Goal: Task Accomplishment & Management: Use online tool/utility

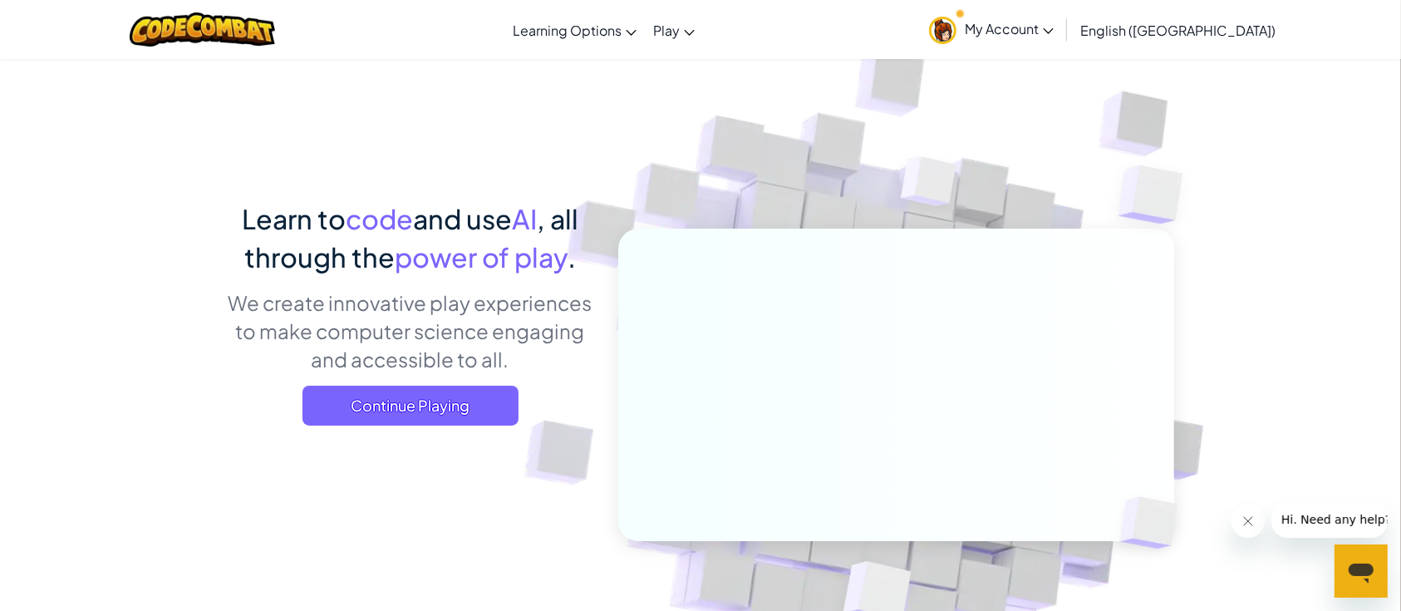
drag, startPoint x: 418, startPoint y: 413, endPoint x: 471, endPoint y: 446, distance: 62.3
click at [418, 414] on span "Continue Playing" at bounding box center [411, 406] width 216 height 40
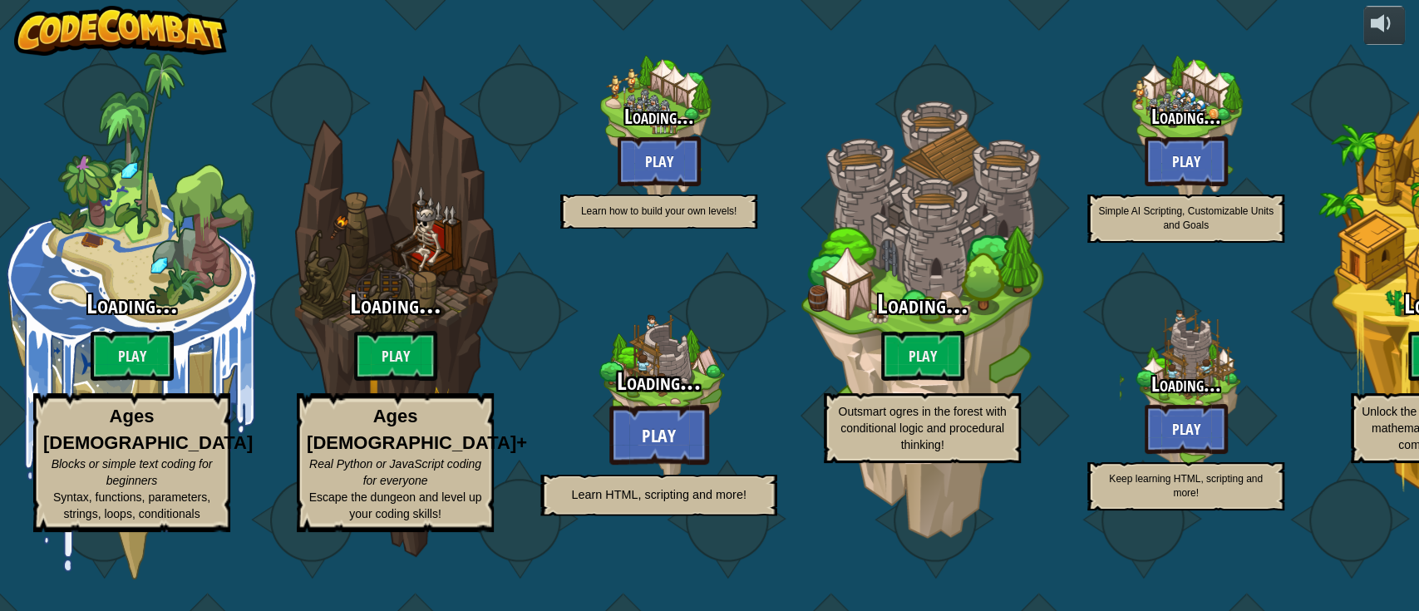
select select "en-[GEOGRAPHIC_DATA]"
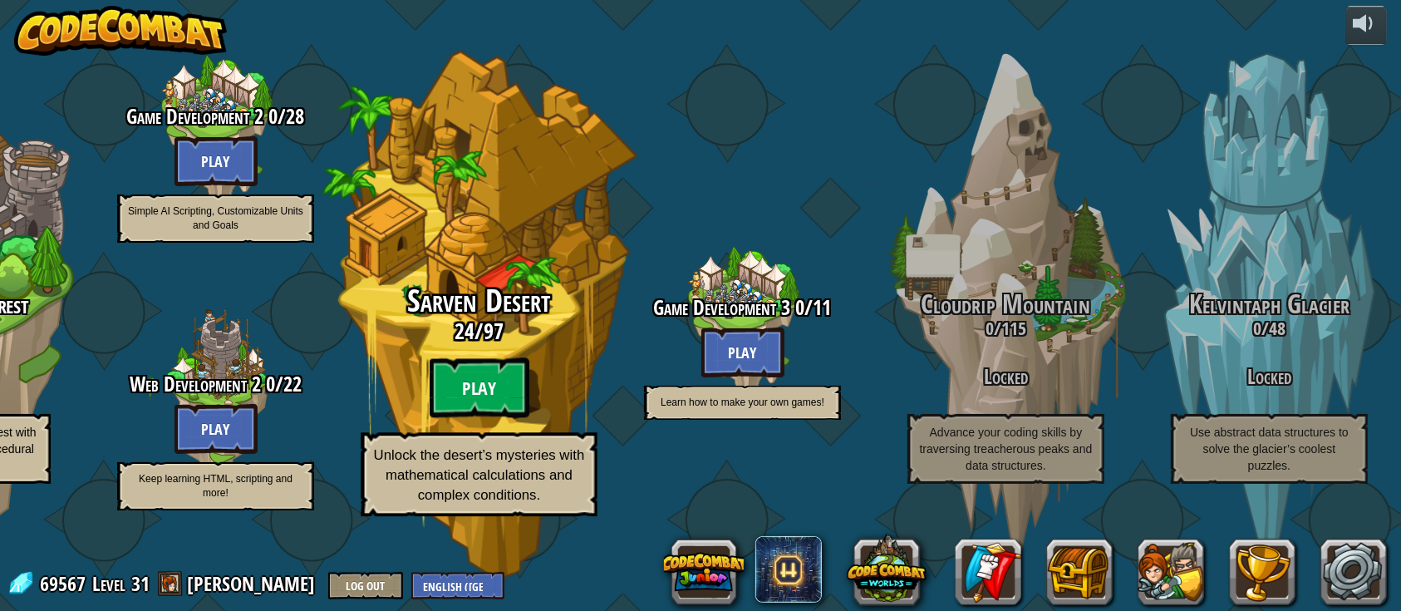
click at [479, 404] on btn "Play" at bounding box center [480, 388] width 100 height 60
select select "en-[GEOGRAPHIC_DATA]"
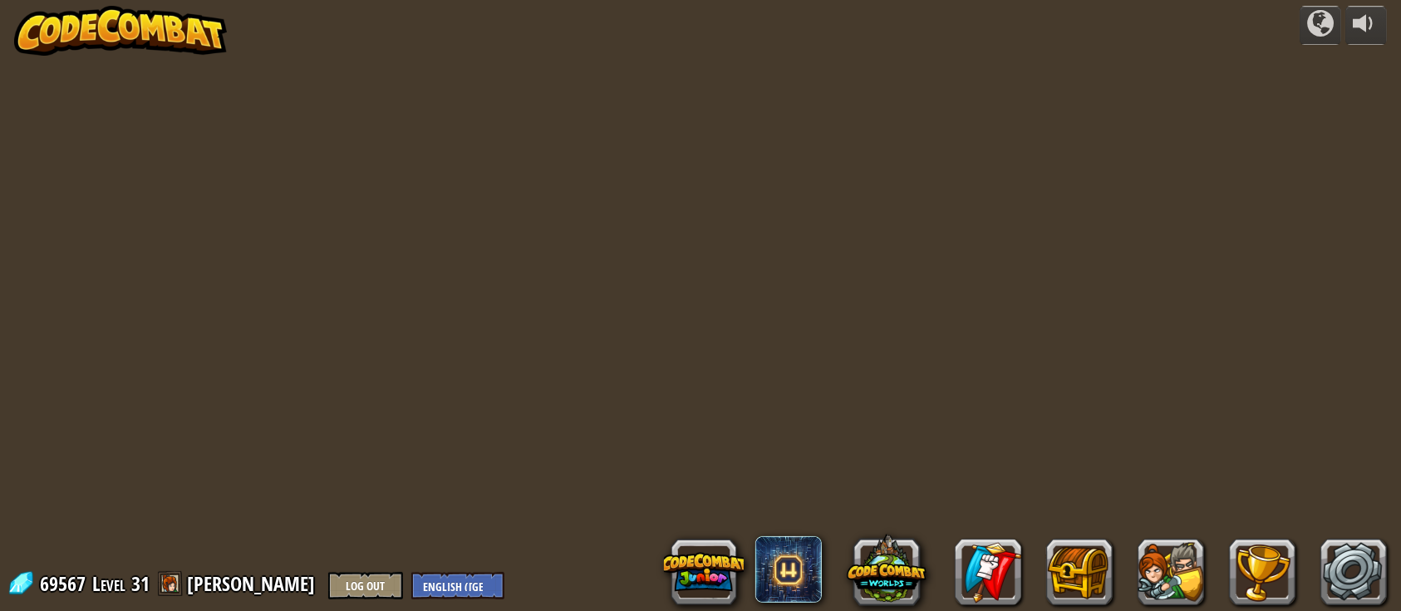
select select "en-[GEOGRAPHIC_DATA]"
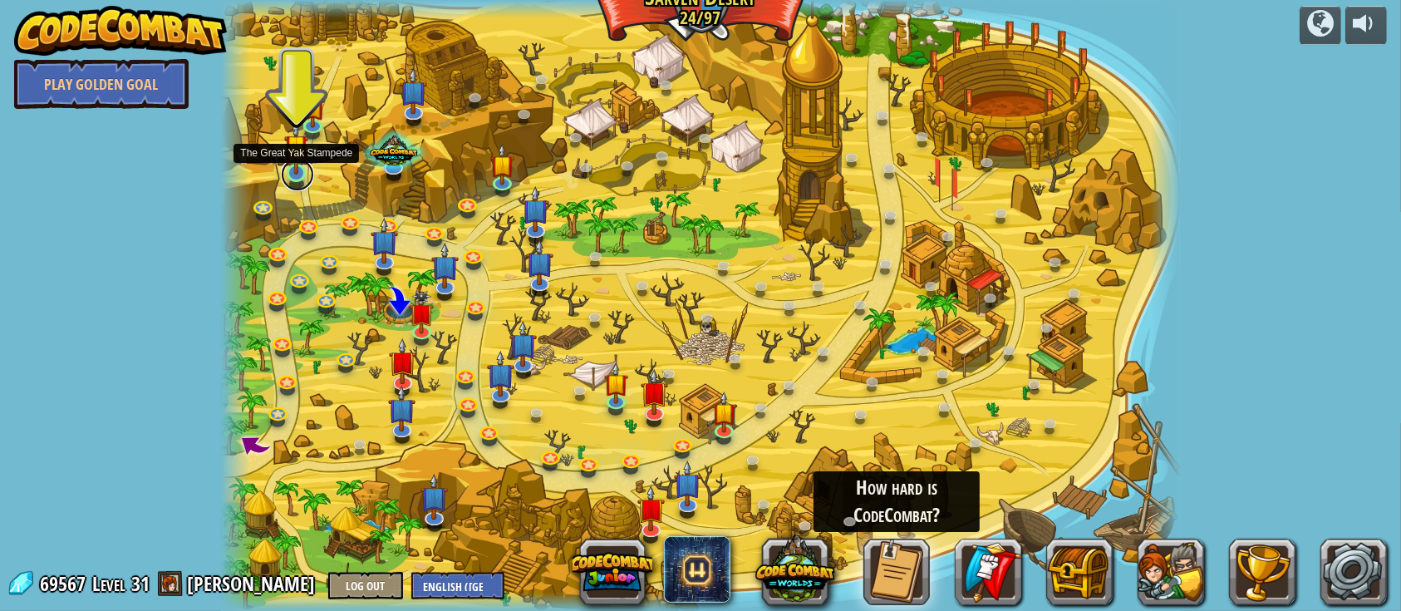
click at [297, 183] on link at bounding box center [297, 174] width 33 height 33
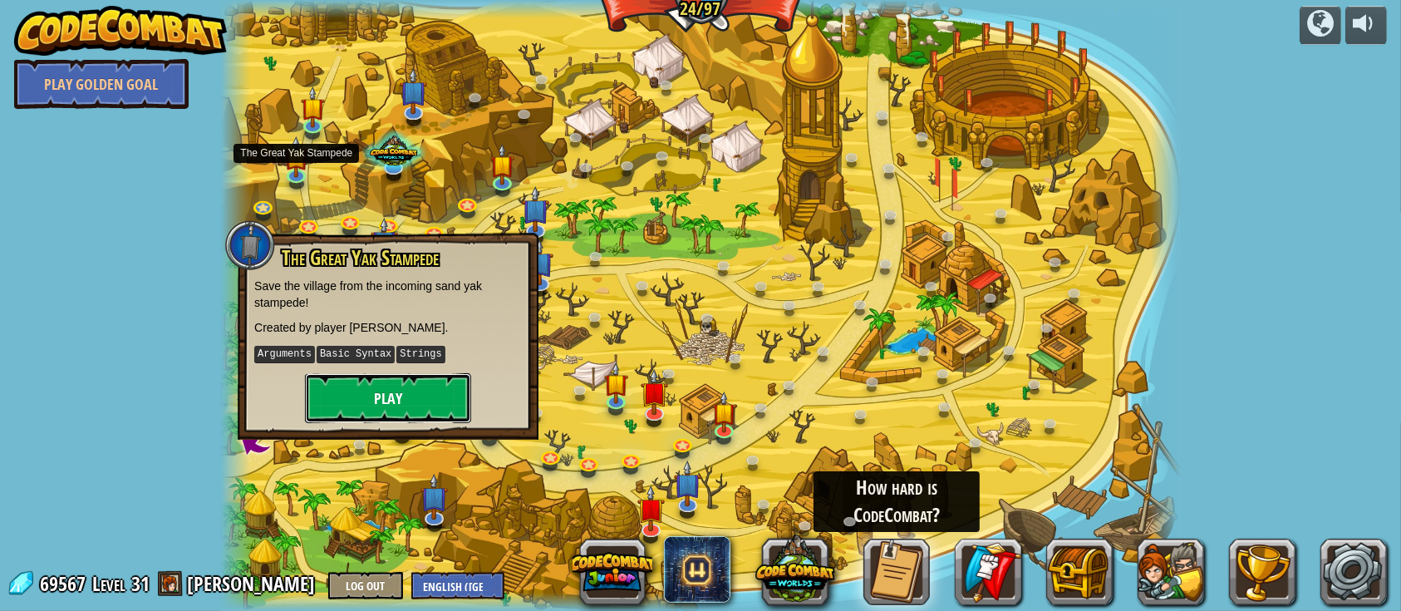
click at [439, 400] on button "Play" at bounding box center [388, 398] width 166 height 50
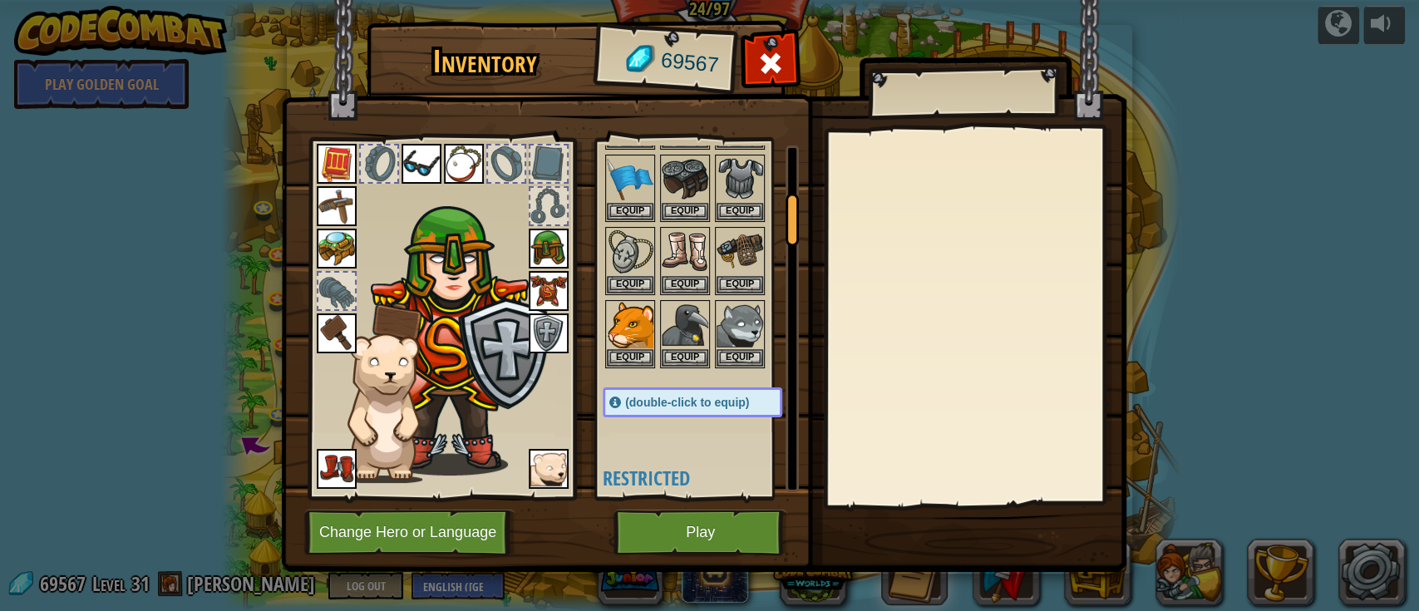
scroll to position [221, 0]
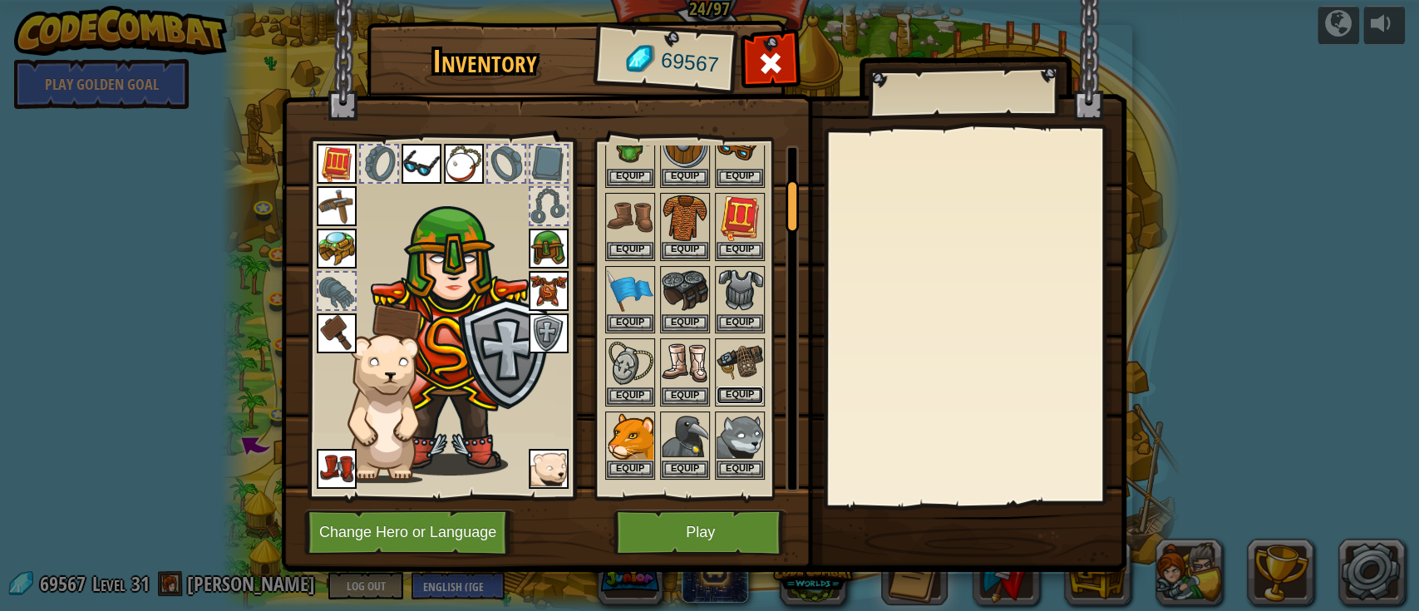
click at [741, 388] on button "Equip" at bounding box center [740, 395] width 47 height 17
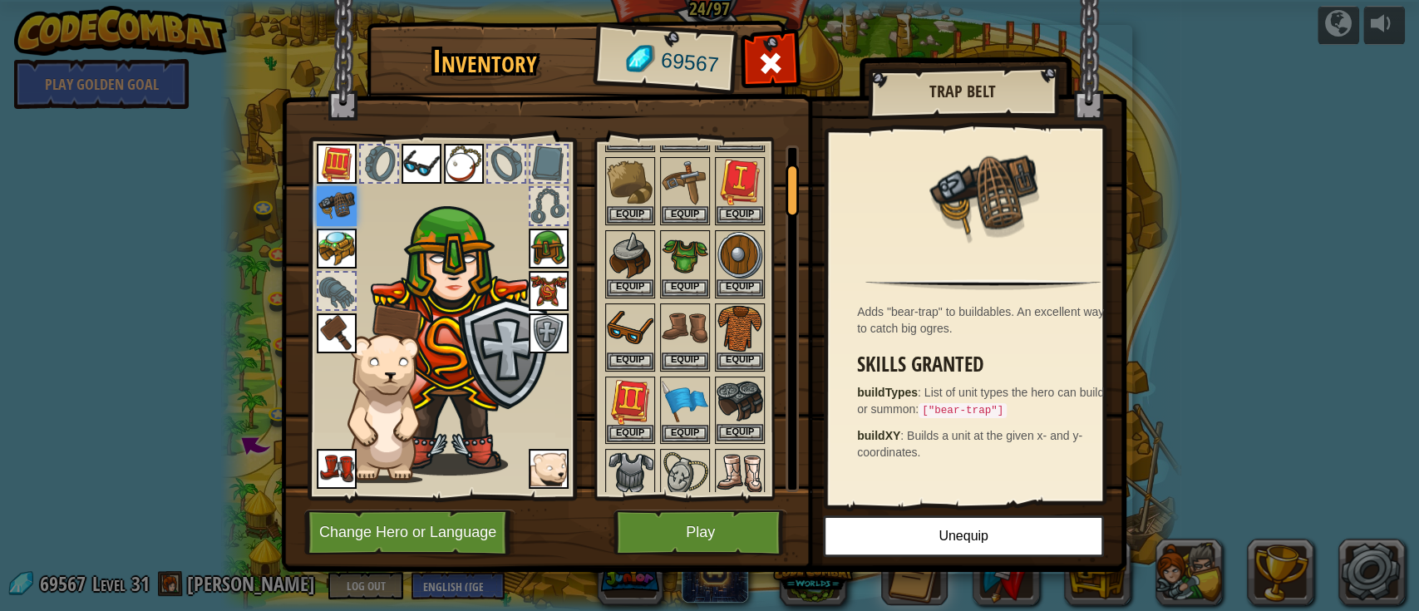
scroll to position [0, 0]
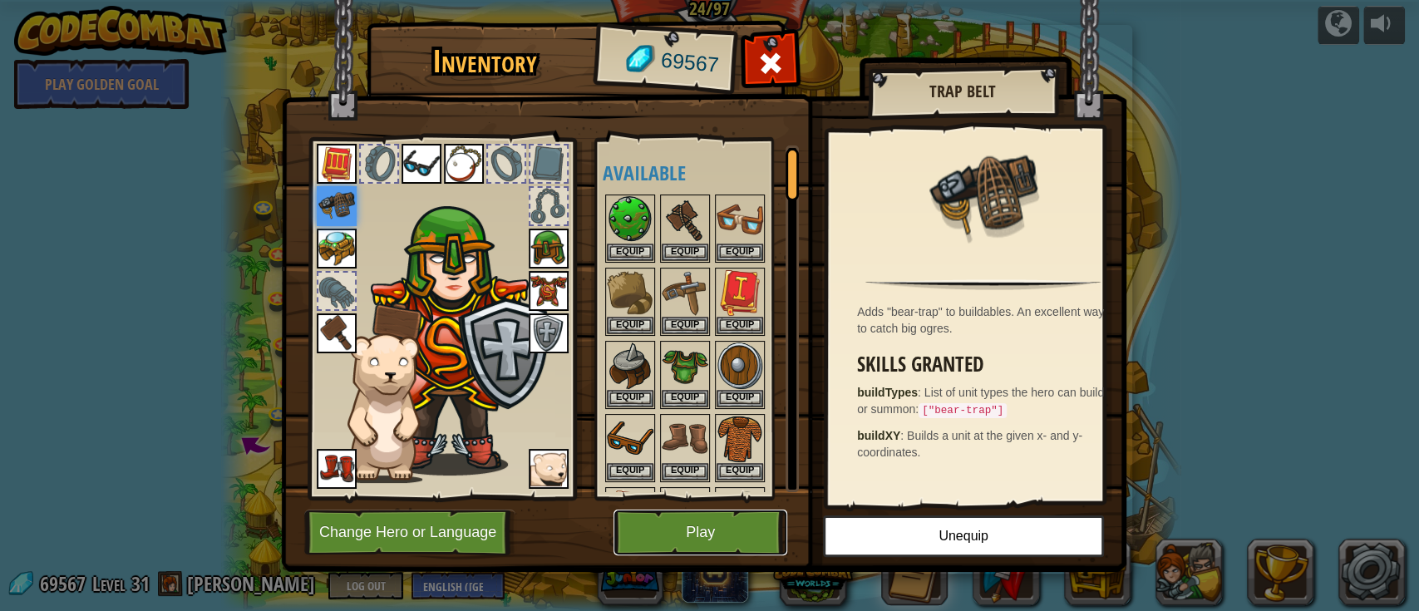
click at [668, 528] on button "Play" at bounding box center [700, 533] width 174 height 46
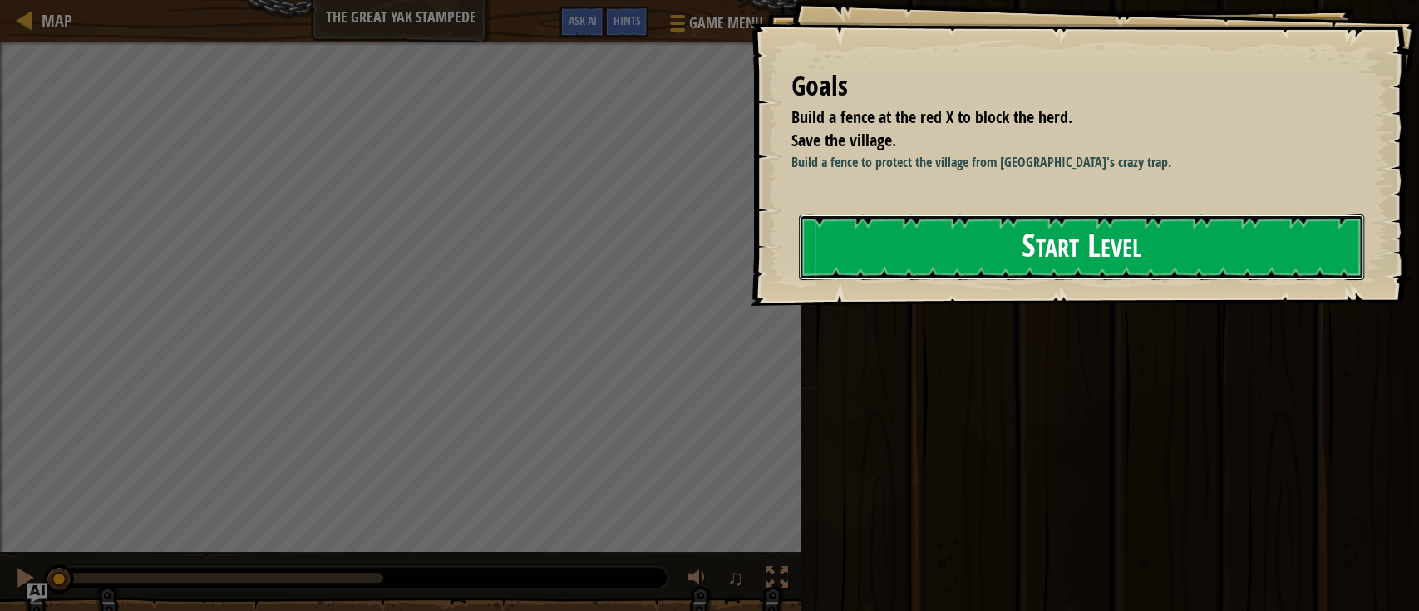
click at [995, 236] on button "Start Level" at bounding box center [1081, 247] width 565 height 66
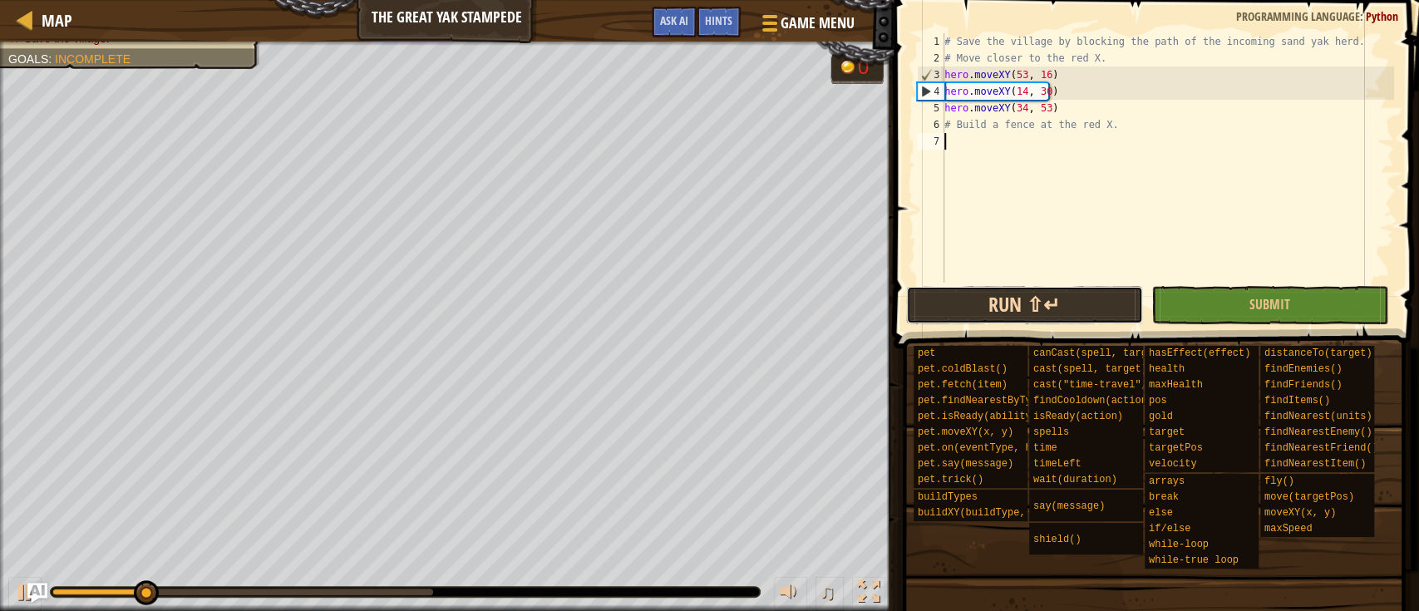
click at [1056, 302] on button "Run ⇧↵" at bounding box center [1024, 305] width 237 height 38
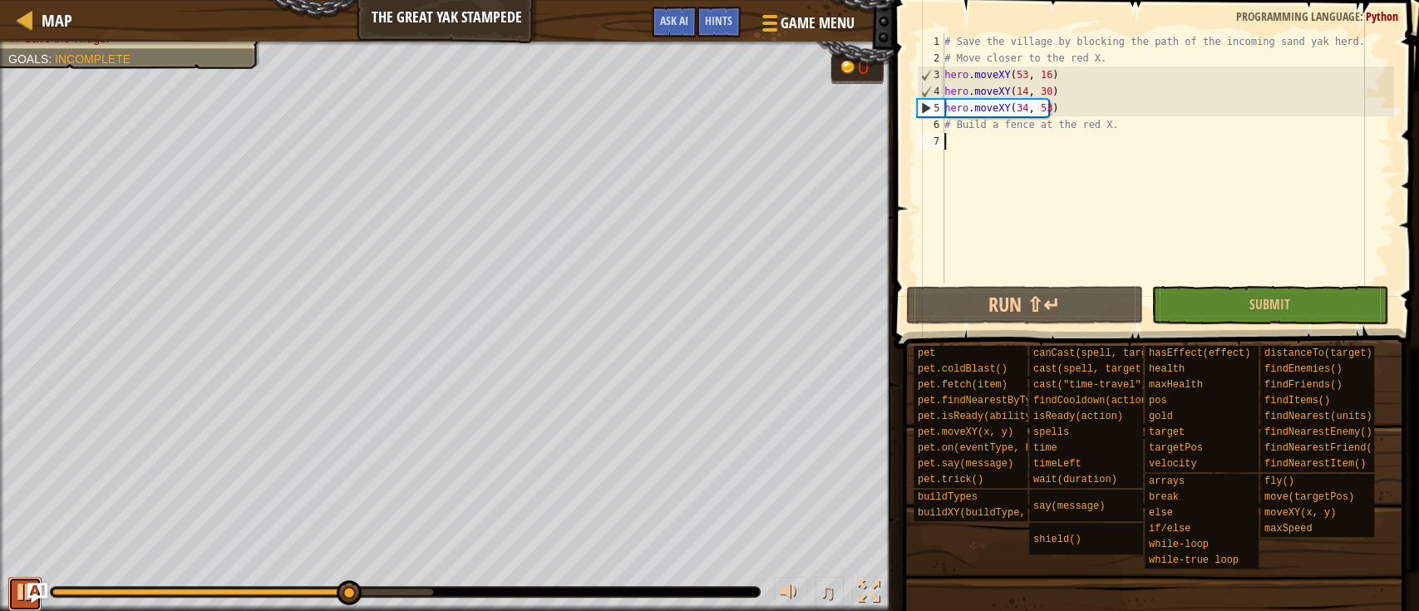
click at [15, 591] on div at bounding box center [25, 592] width 22 height 22
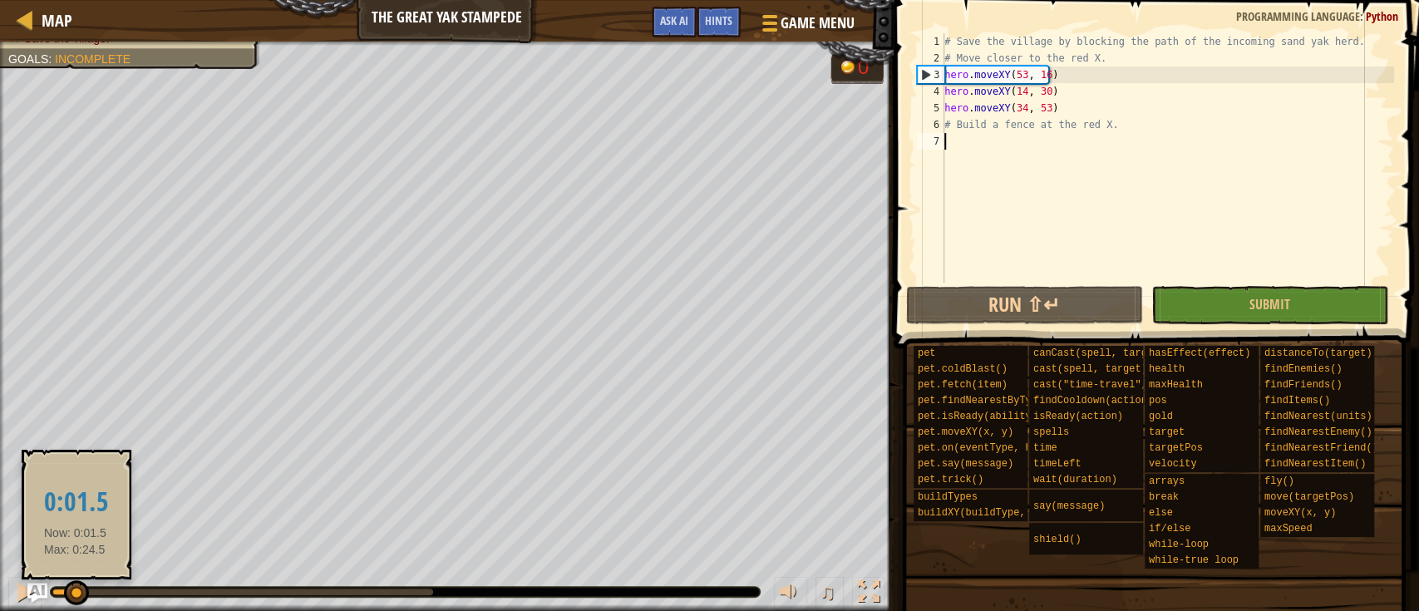
drag, startPoint x: 352, startPoint y: 592, endPoint x: 75, endPoint y: 580, distance: 277.0
click at [75, 580] on div at bounding box center [76, 592] width 25 height 25
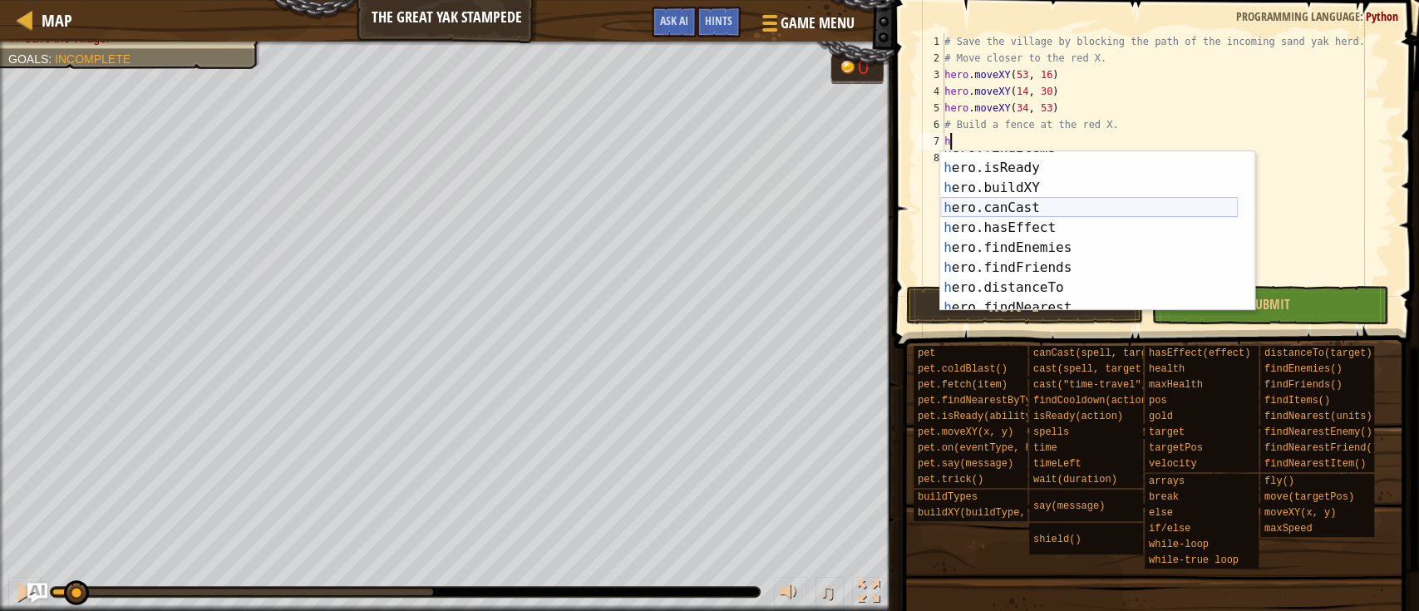
scroll to position [332, 0]
click at [1098, 190] on div "h ero.findItems press enter h ero.isReady press enter h ero.buildXY press enter…" at bounding box center [1089, 237] width 298 height 199
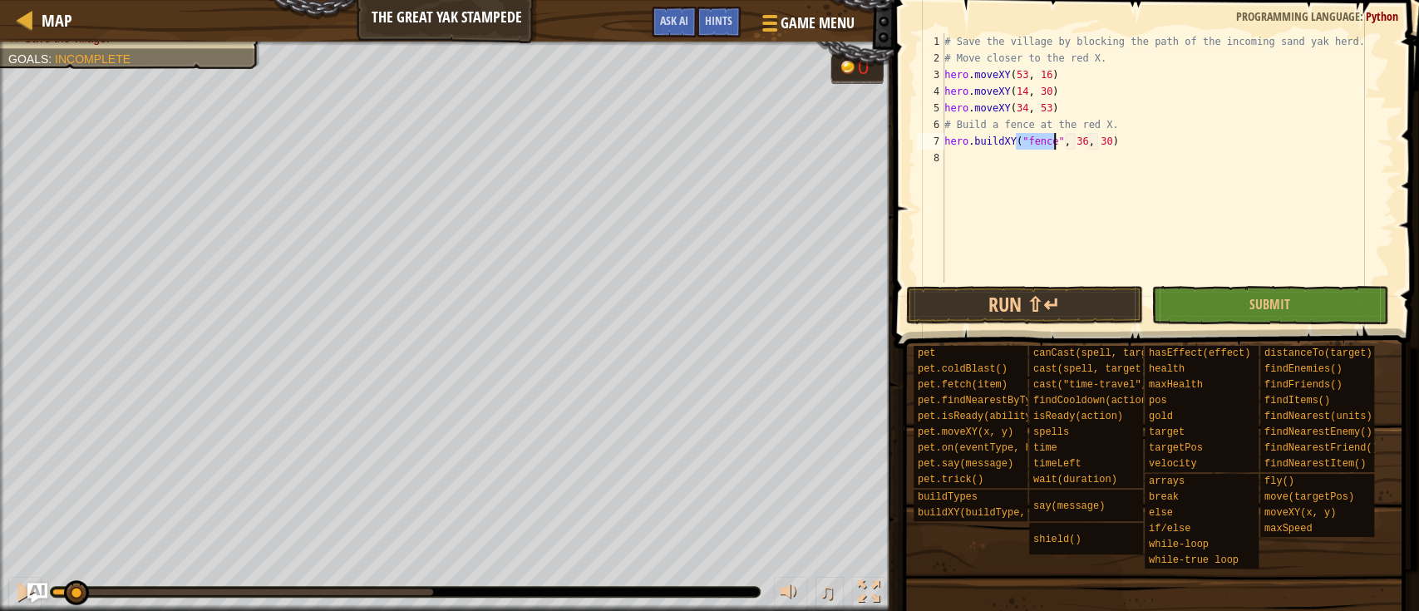
click at [1076, 137] on div "# Save the village by blocking the path of the incoming sand yak herd. # Move c…" at bounding box center [1167, 174] width 453 height 283
click at [1098, 142] on div "# Save the village by blocking the path of the incoming sand yak herd. # Move c…" at bounding box center [1167, 174] width 453 height 283
type textarea "hero.buildXY("fence", 38, 52)"
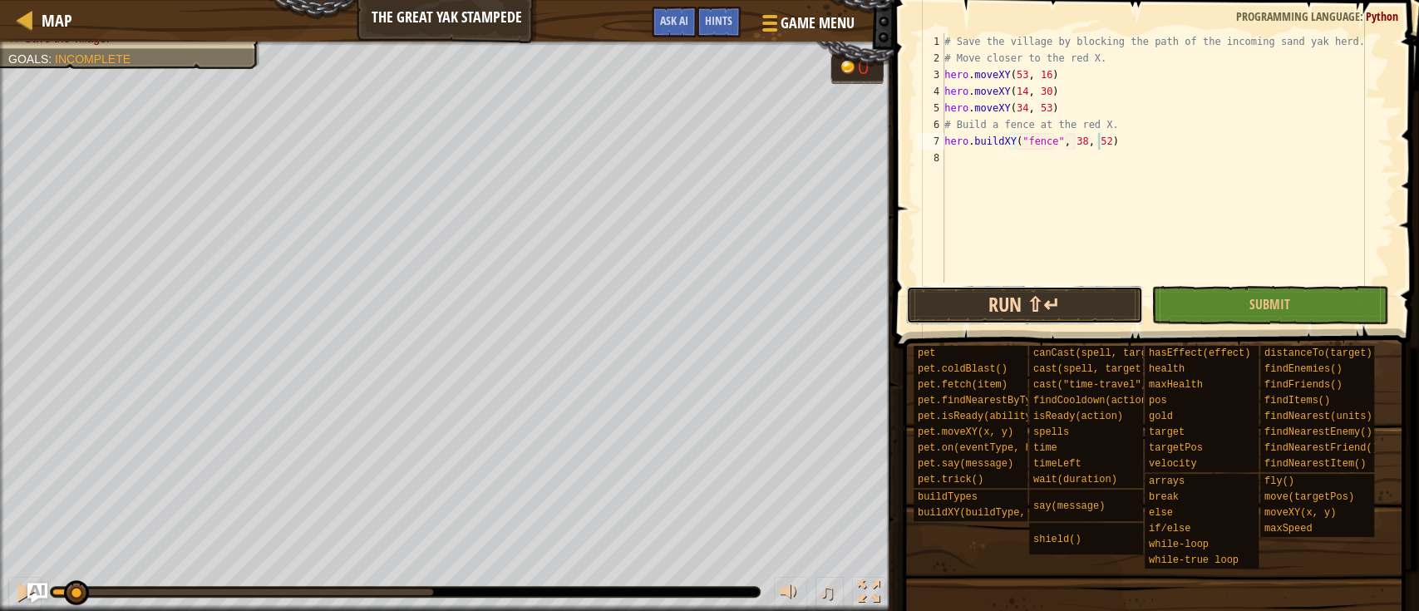
click at [1057, 308] on button "Run ⇧↵" at bounding box center [1024, 305] width 237 height 38
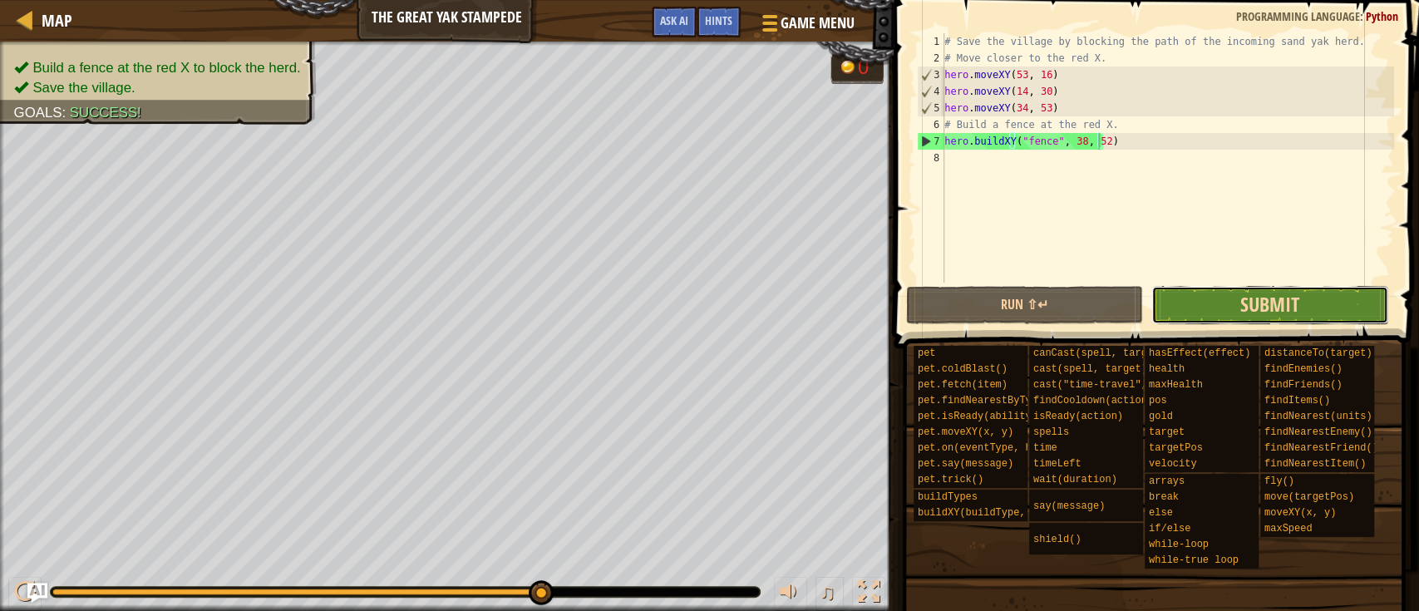
click at [1291, 305] on span "Submit" at bounding box center [1269, 304] width 59 height 27
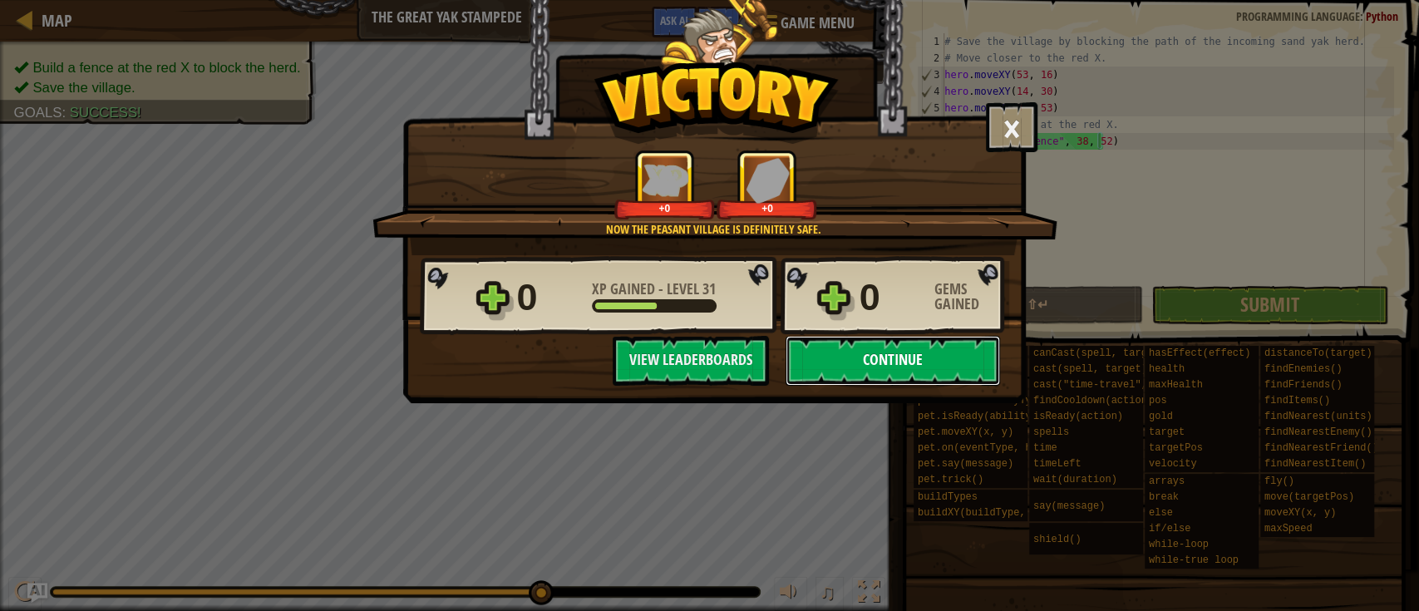
click at [923, 367] on button "Continue" at bounding box center [892, 361] width 214 height 50
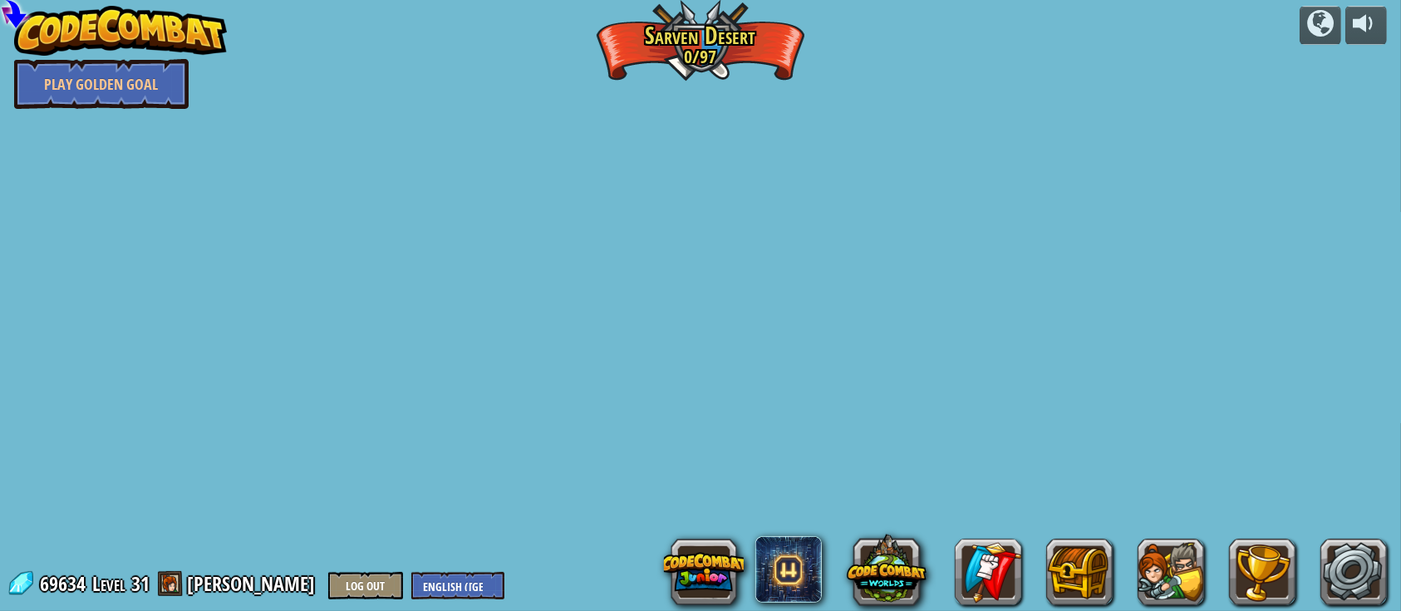
select select "en-[GEOGRAPHIC_DATA]"
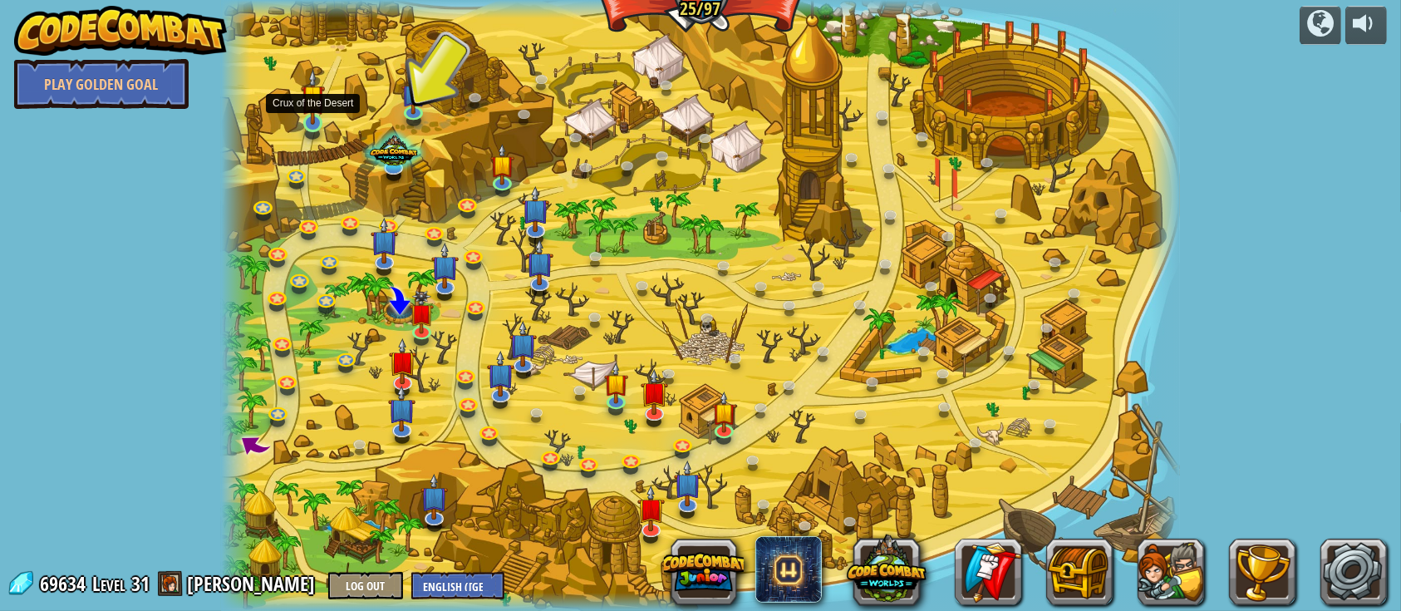
click at [317, 112] on img at bounding box center [313, 97] width 24 height 56
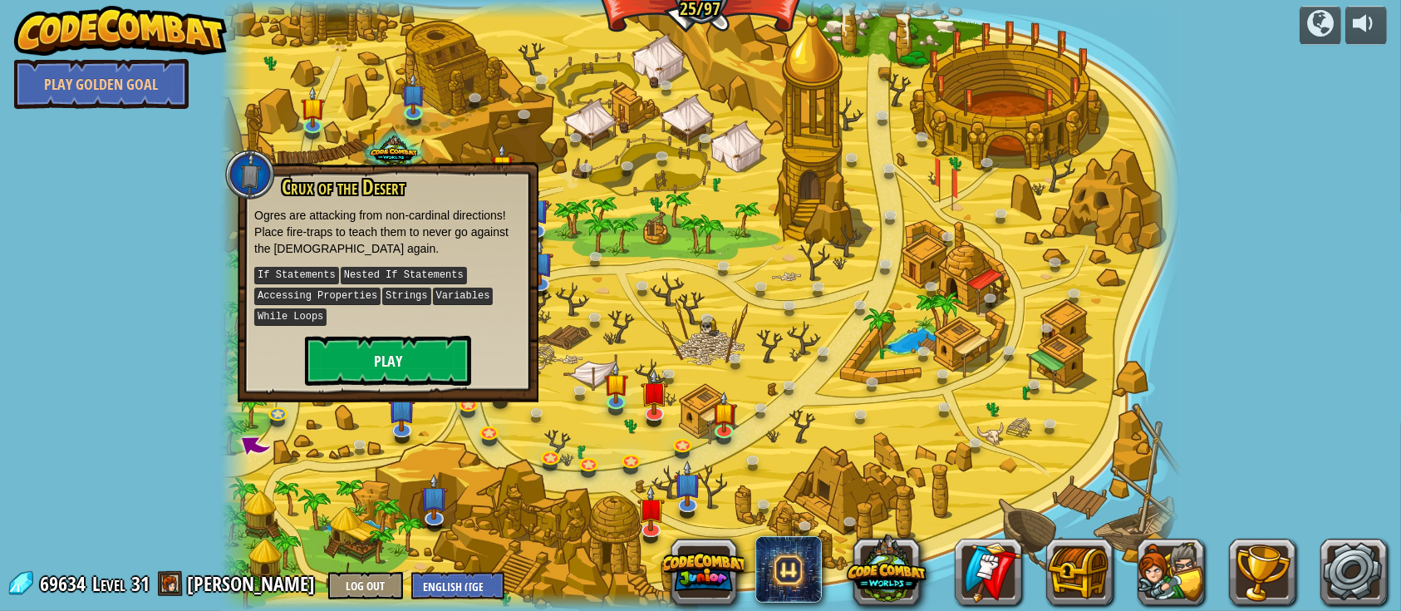
click at [317, 346] on div "Crux of the Desert Ogres are attacking from non-cardinal directions! Place fire…" at bounding box center [388, 280] width 268 height 209
click at [316, 347] on button "Play" at bounding box center [388, 361] width 166 height 50
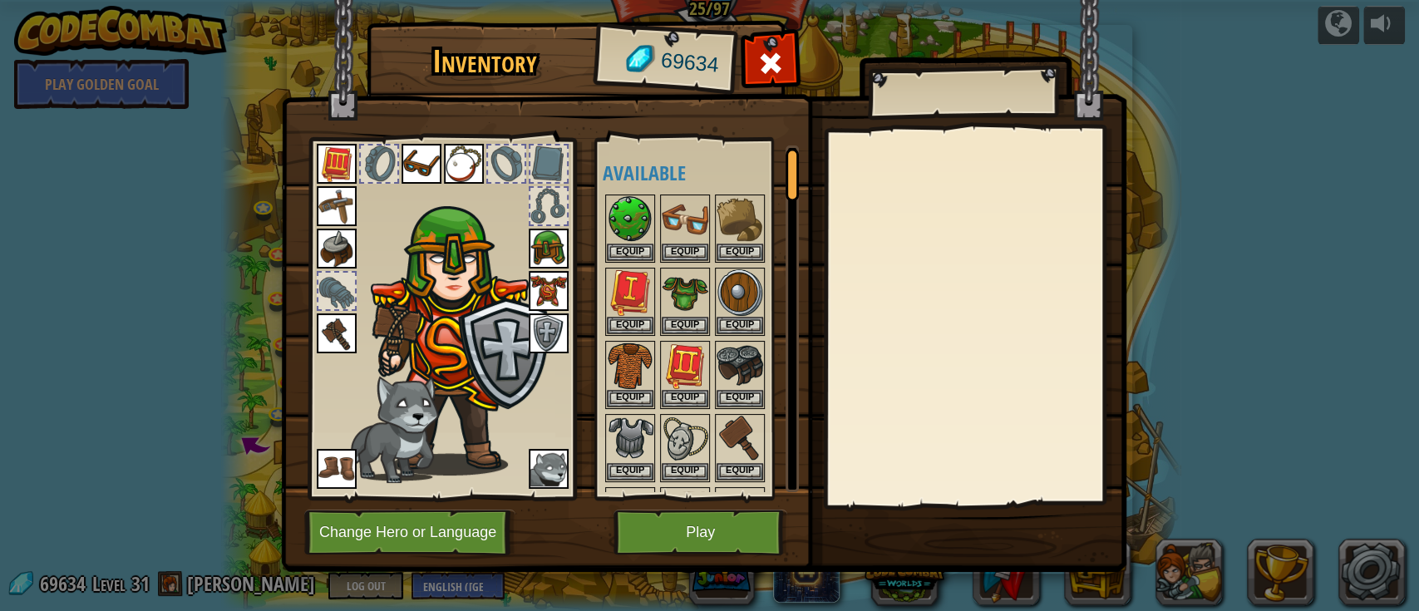
scroll to position [221, 0]
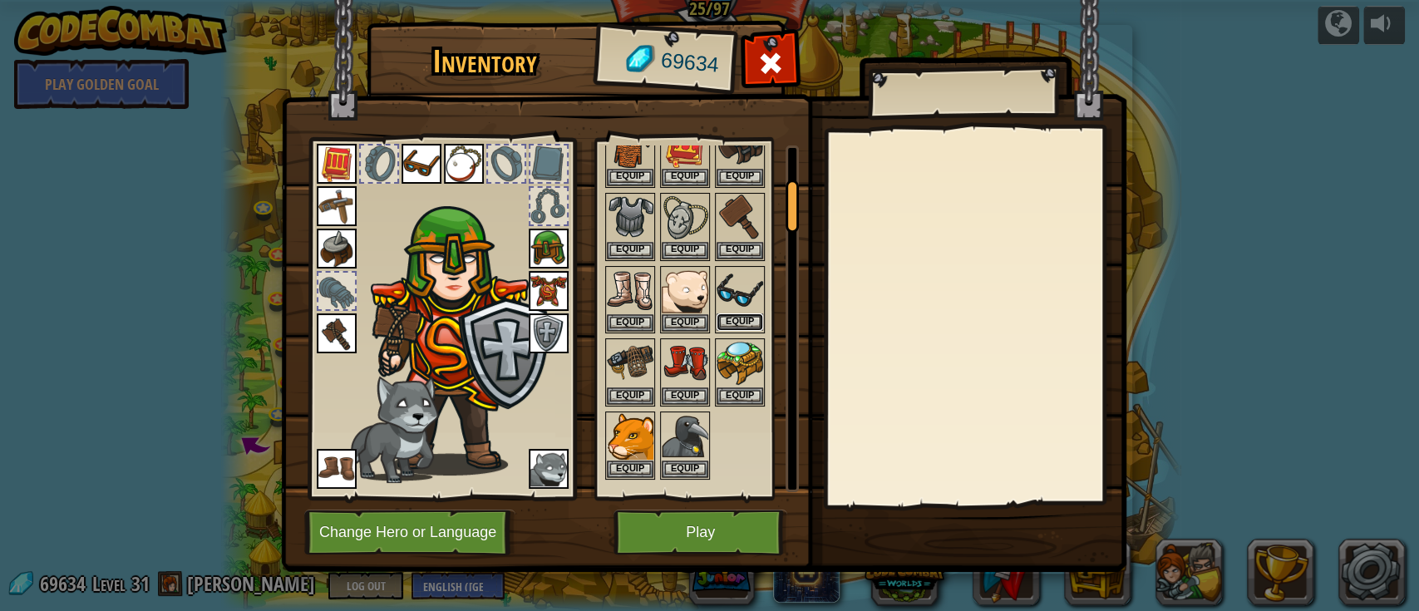
click at [747, 315] on button "Equip" at bounding box center [740, 321] width 47 height 17
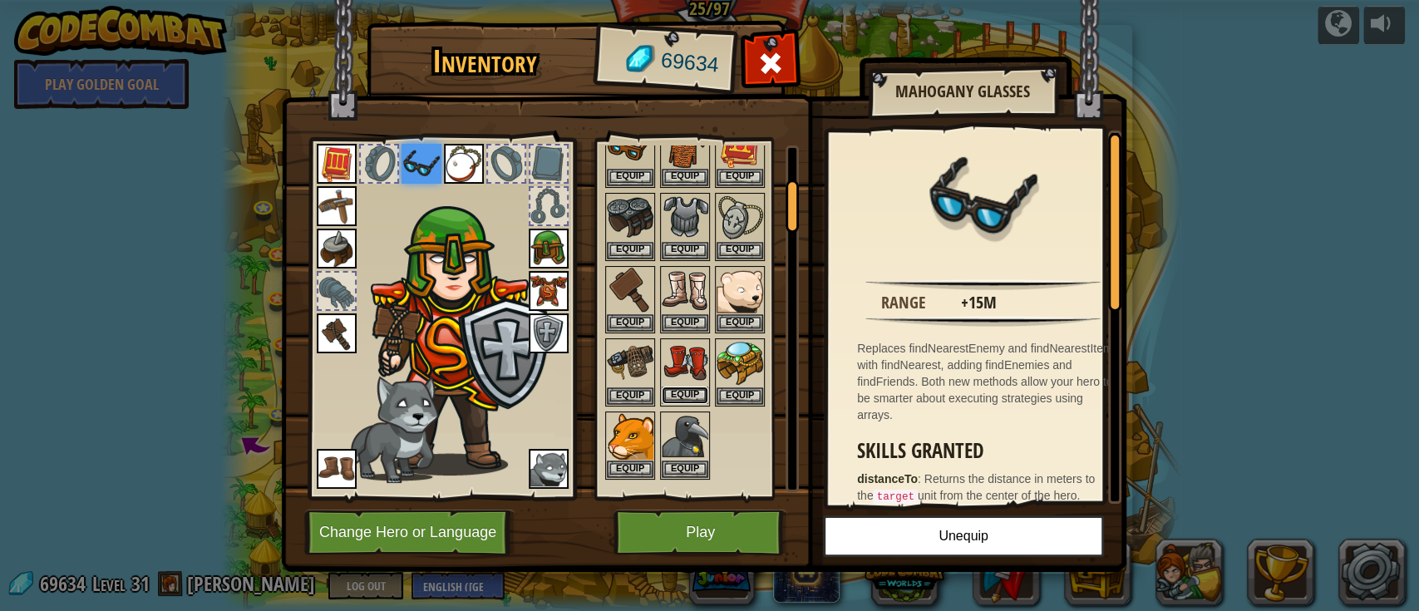
click at [691, 390] on button "Equip" at bounding box center [685, 395] width 47 height 17
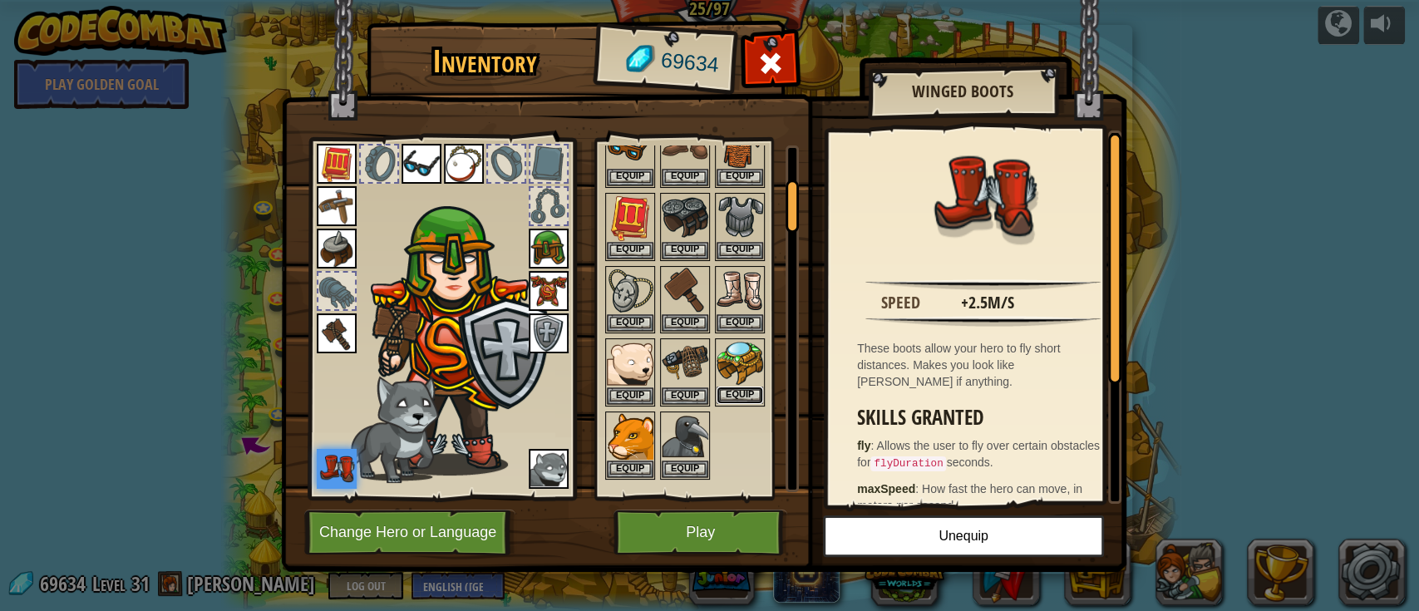
click at [726, 389] on button "Equip" at bounding box center [740, 395] width 47 height 17
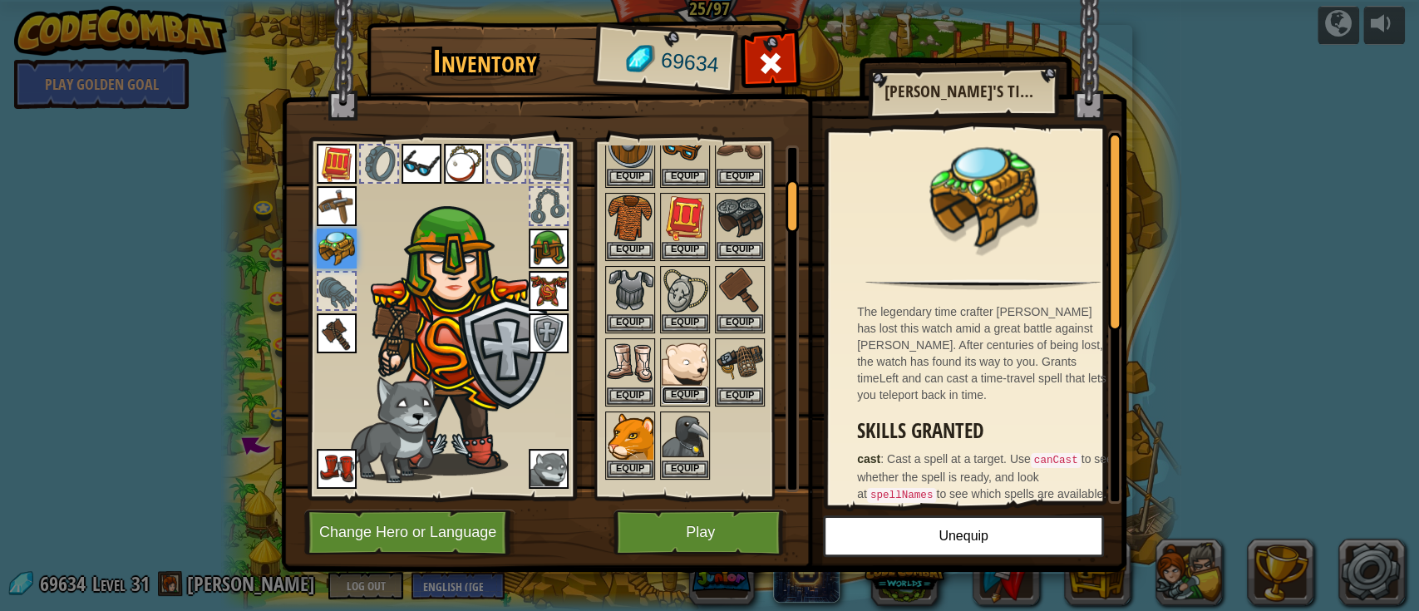
click at [678, 390] on button "Equip" at bounding box center [685, 395] width 47 height 17
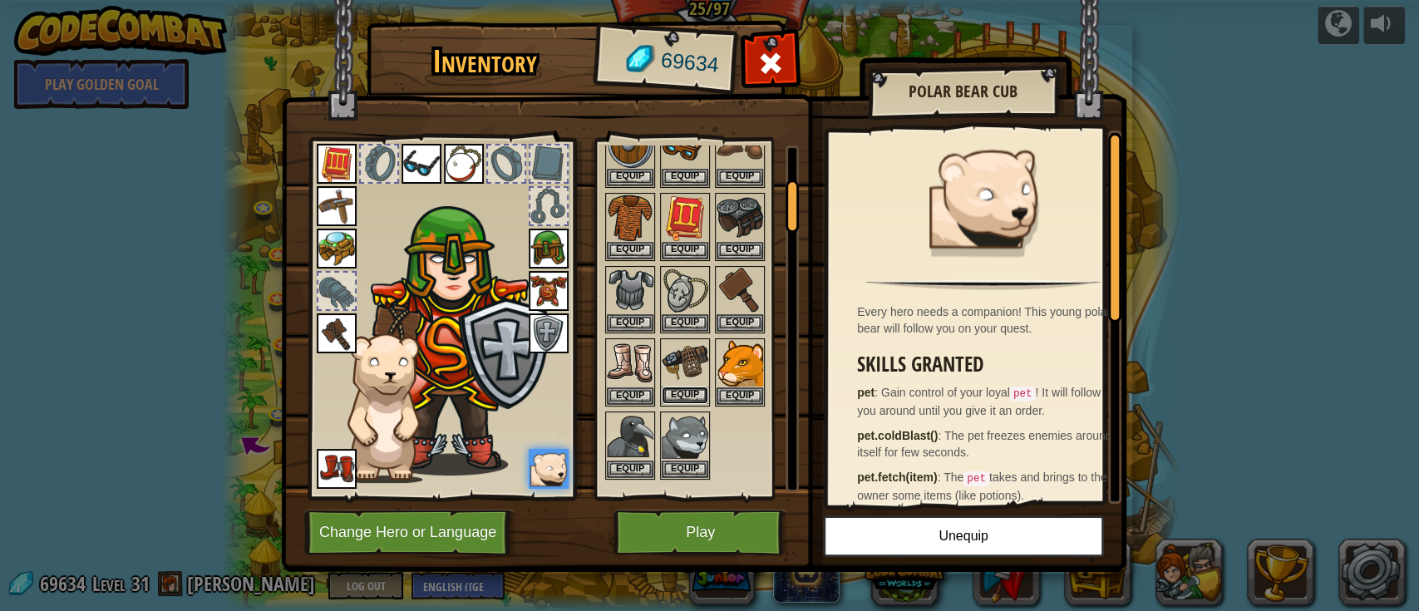
click at [672, 387] on button "Equip" at bounding box center [685, 395] width 47 height 17
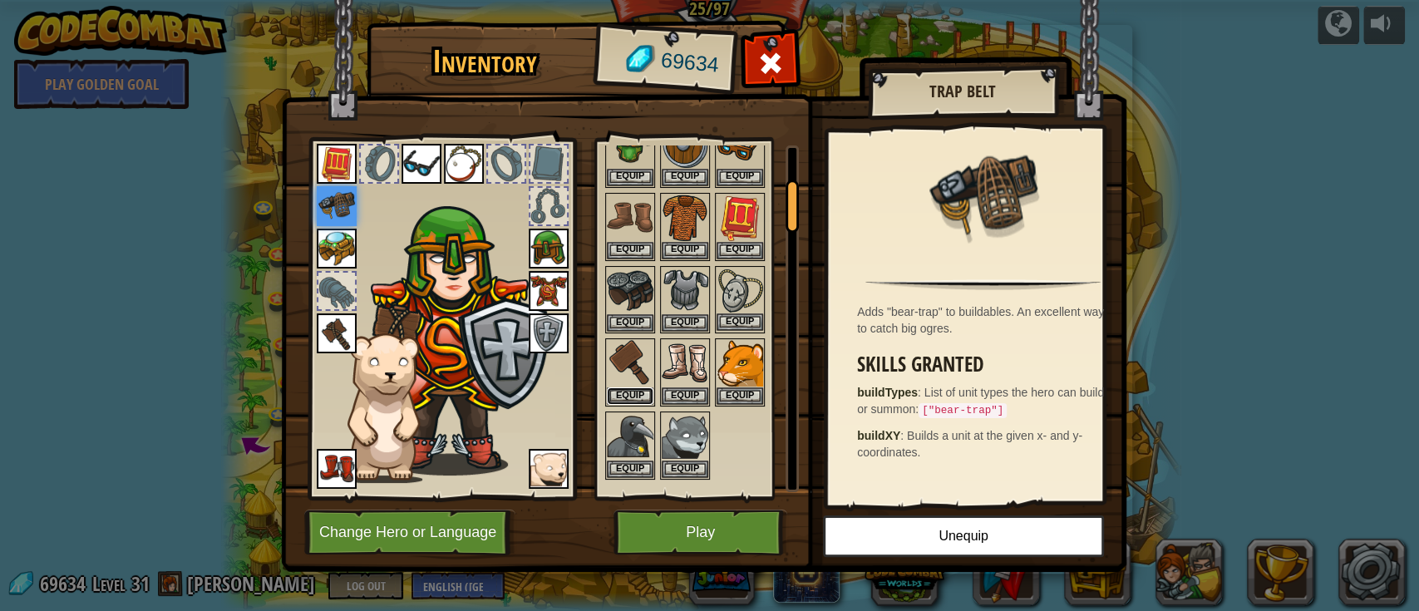
drag, startPoint x: 638, startPoint y: 387, endPoint x: 647, endPoint y: 387, distance: 9.1
click at [641, 387] on button "Equip" at bounding box center [630, 395] width 47 height 17
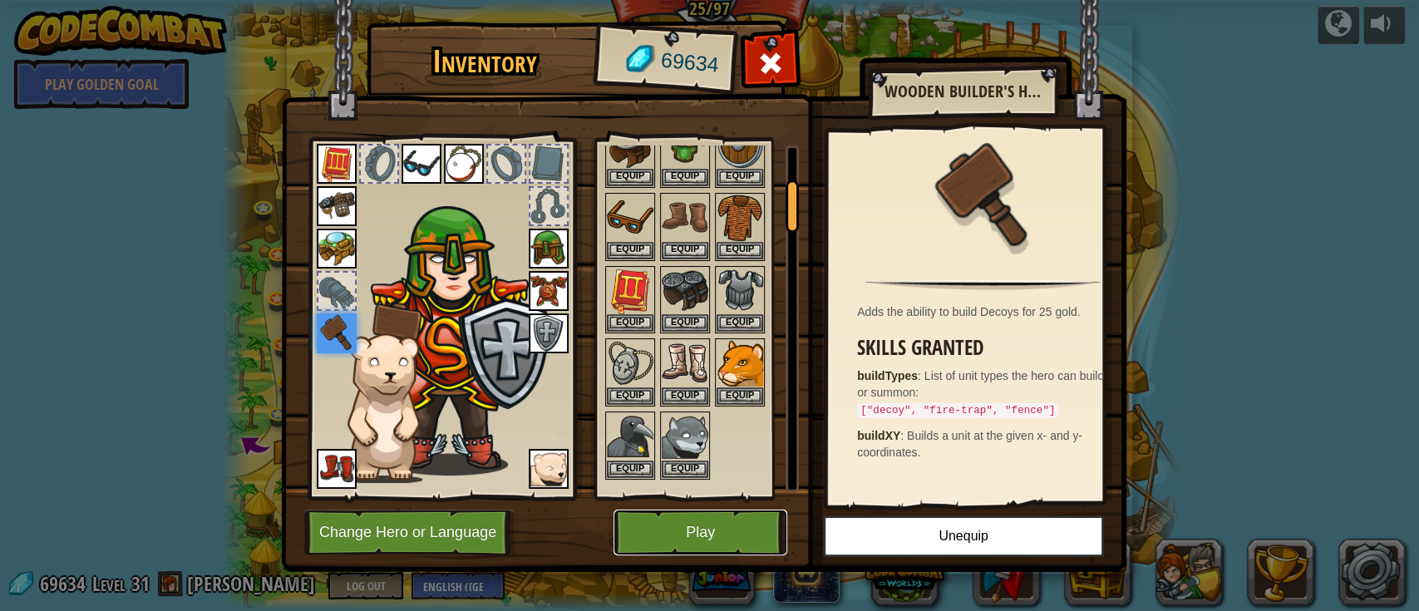
click at [715, 530] on button "Play" at bounding box center [700, 533] width 174 height 46
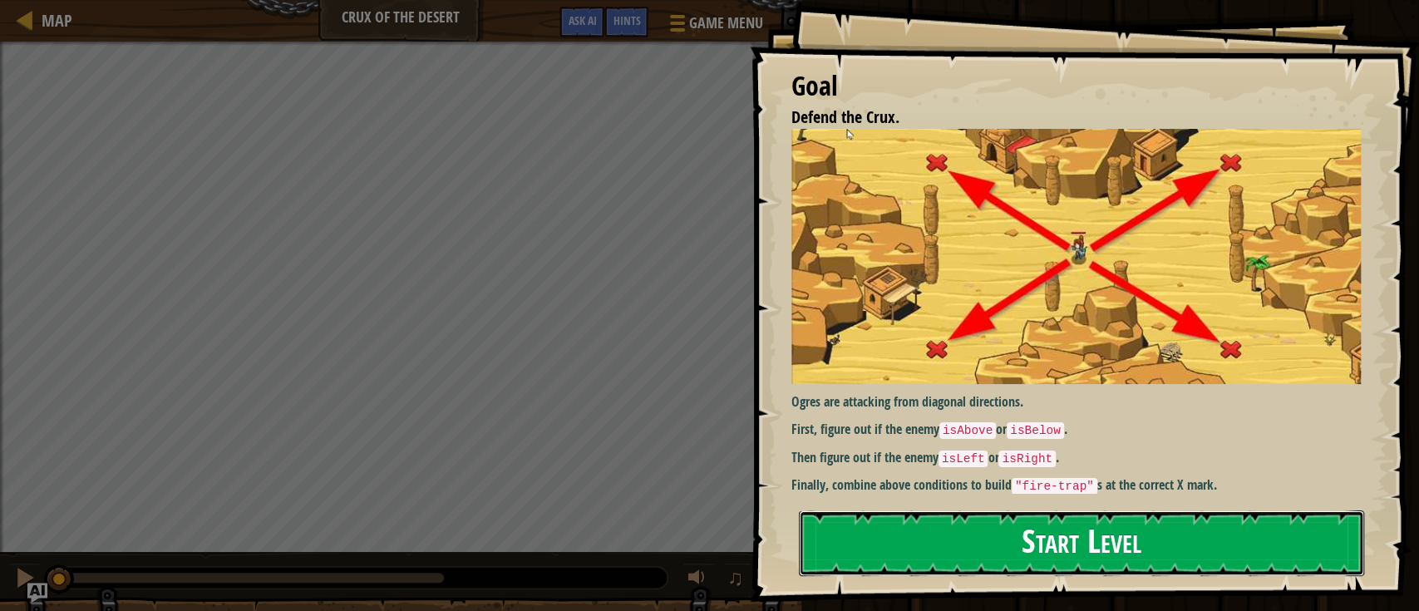
click at [1223, 549] on button "Start Level" at bounding box center [1081, 543] width 565 height 66
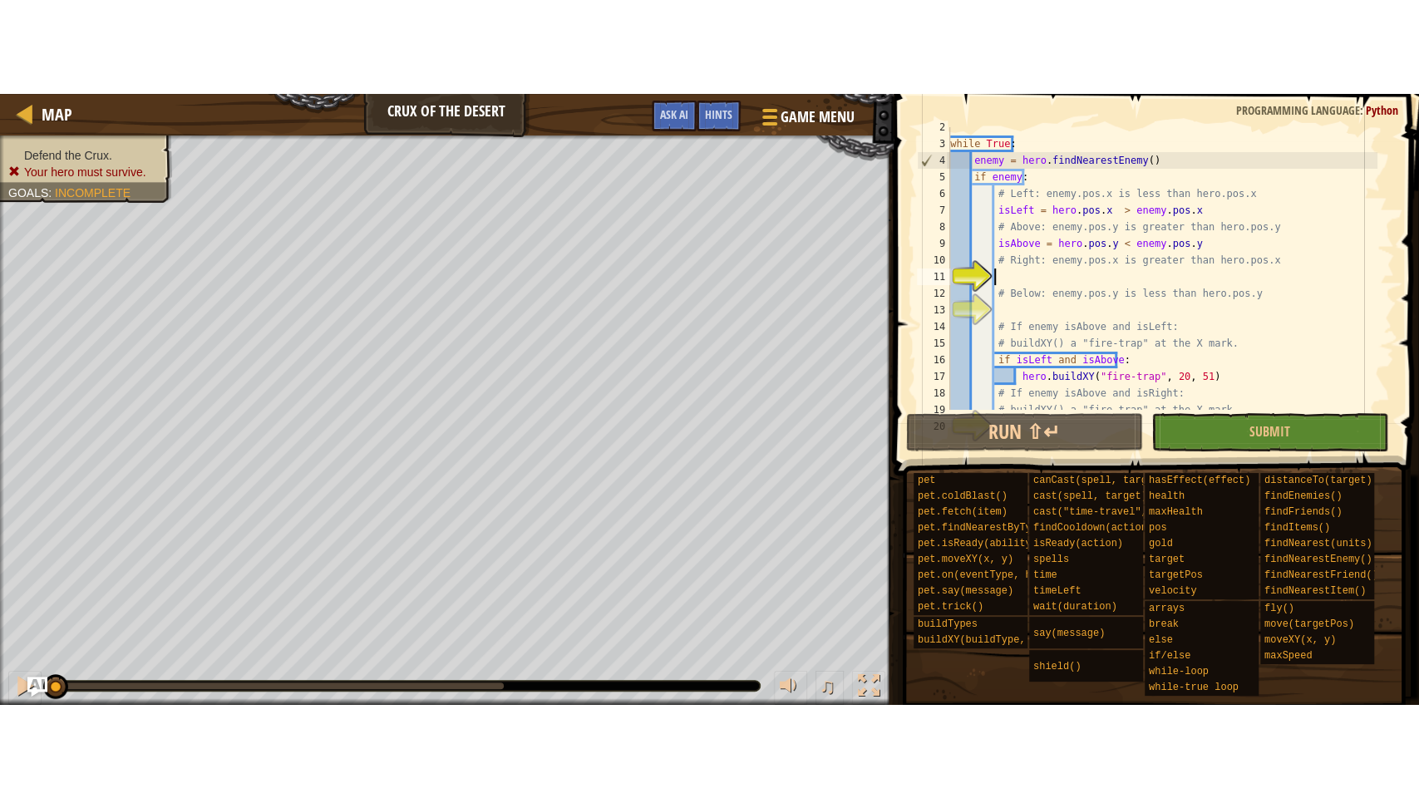
scroll to position [25, 0]
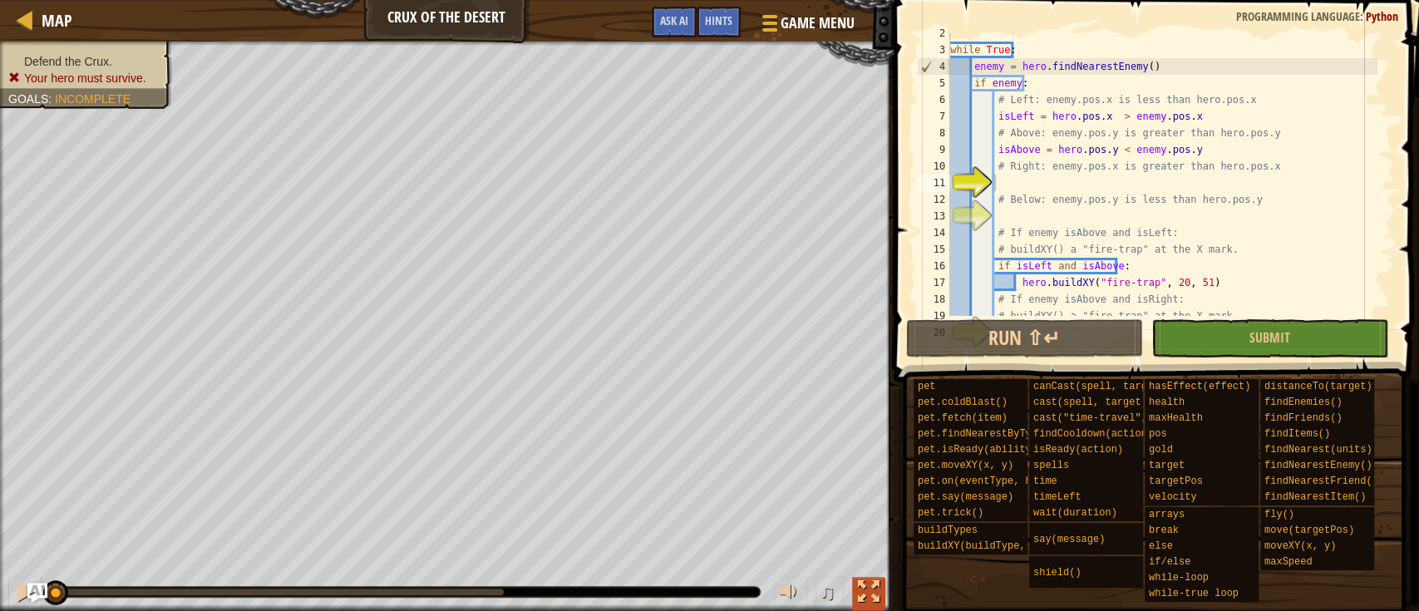
click at [869, 586] on div at bounding box center [869, 592] width 22 height 22
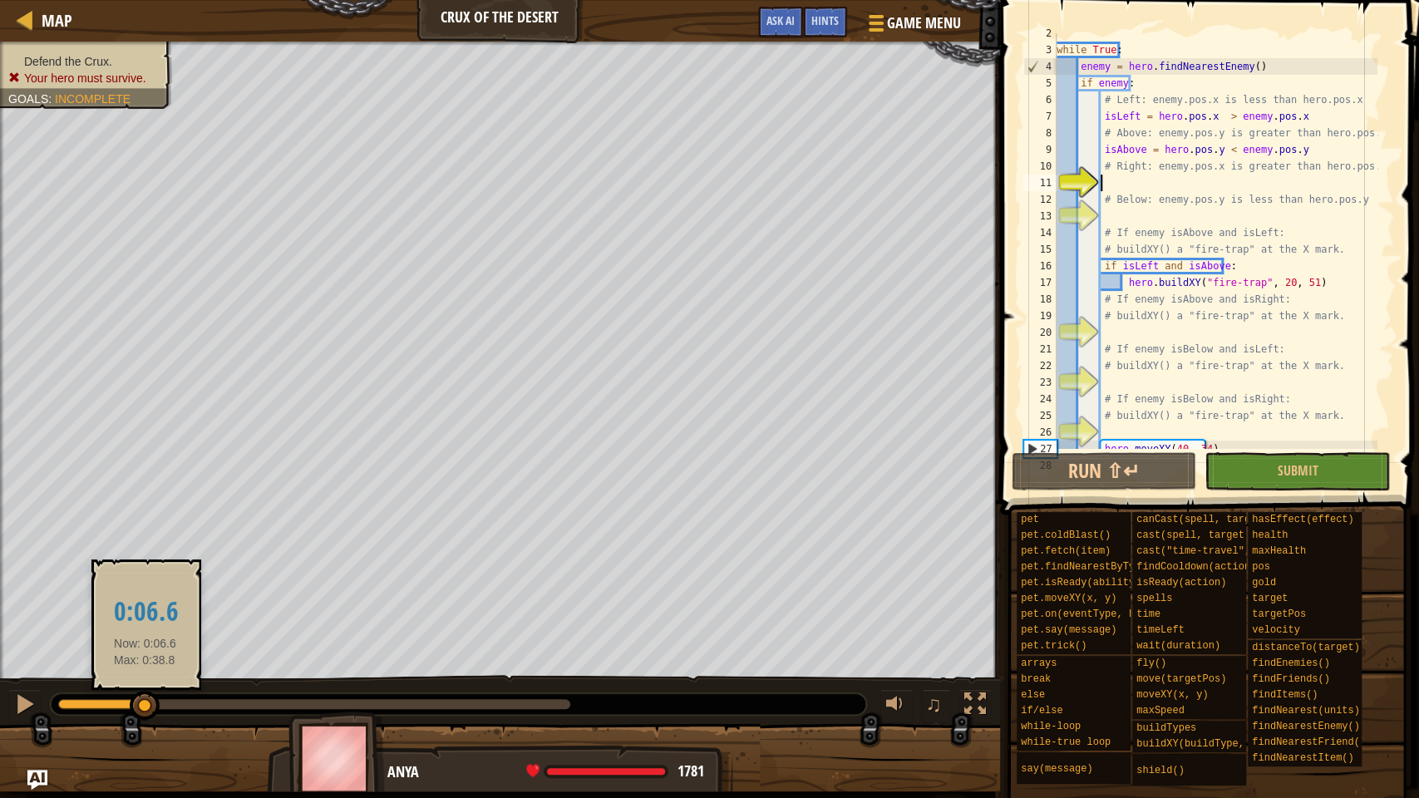
drag, startPoint x: 68, startPoint y: 702, endPoint x: 145, endPoint y: 690, distance: 77.5
click at [145, 610] on div at bounding box center [145, 706] width 30 height 30
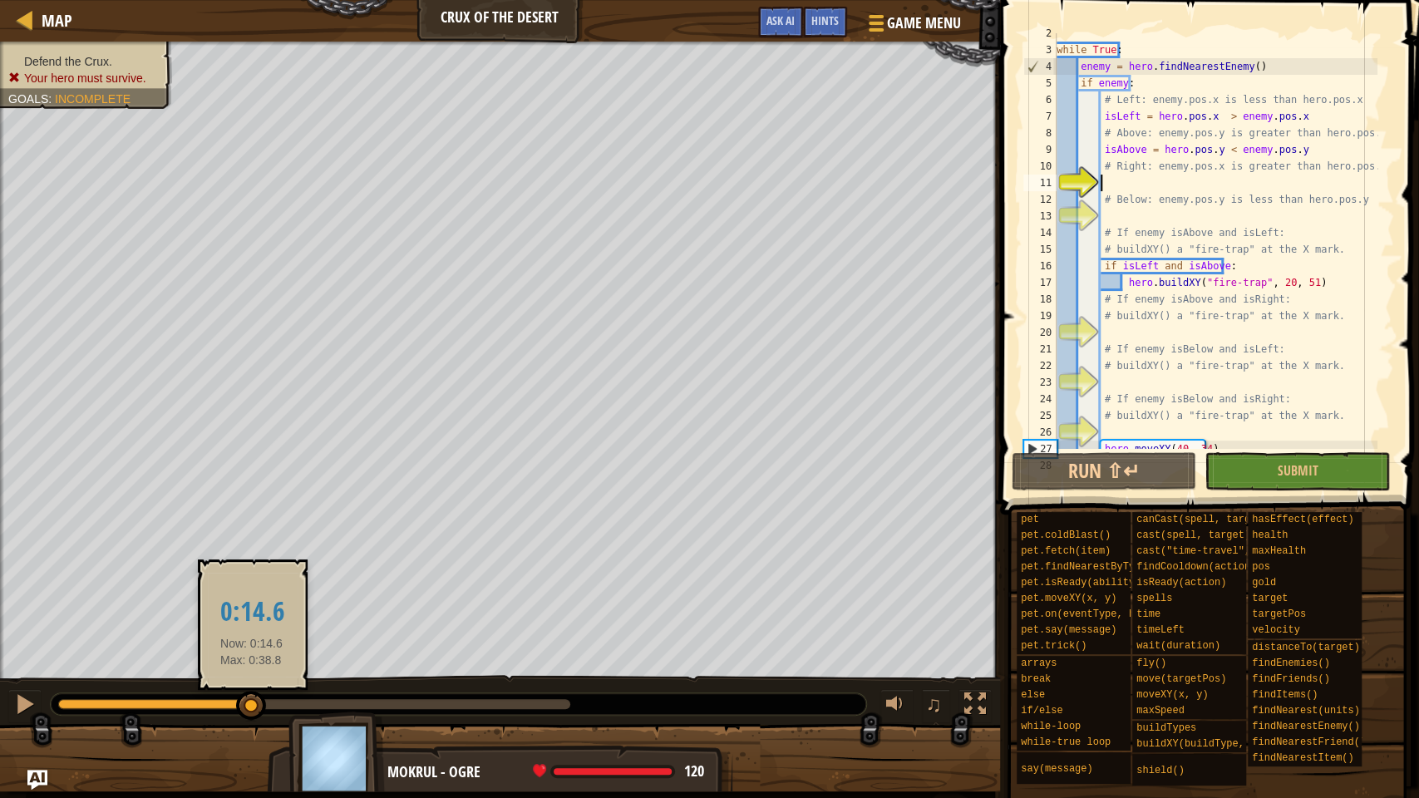
drag, startPoint x: 144, startPoint y: 702, endPoint x: 259, endPoint y: 695, distance: 115.7
click at [259, 610] on div at bounding box center [251, 706] width 30 height 30
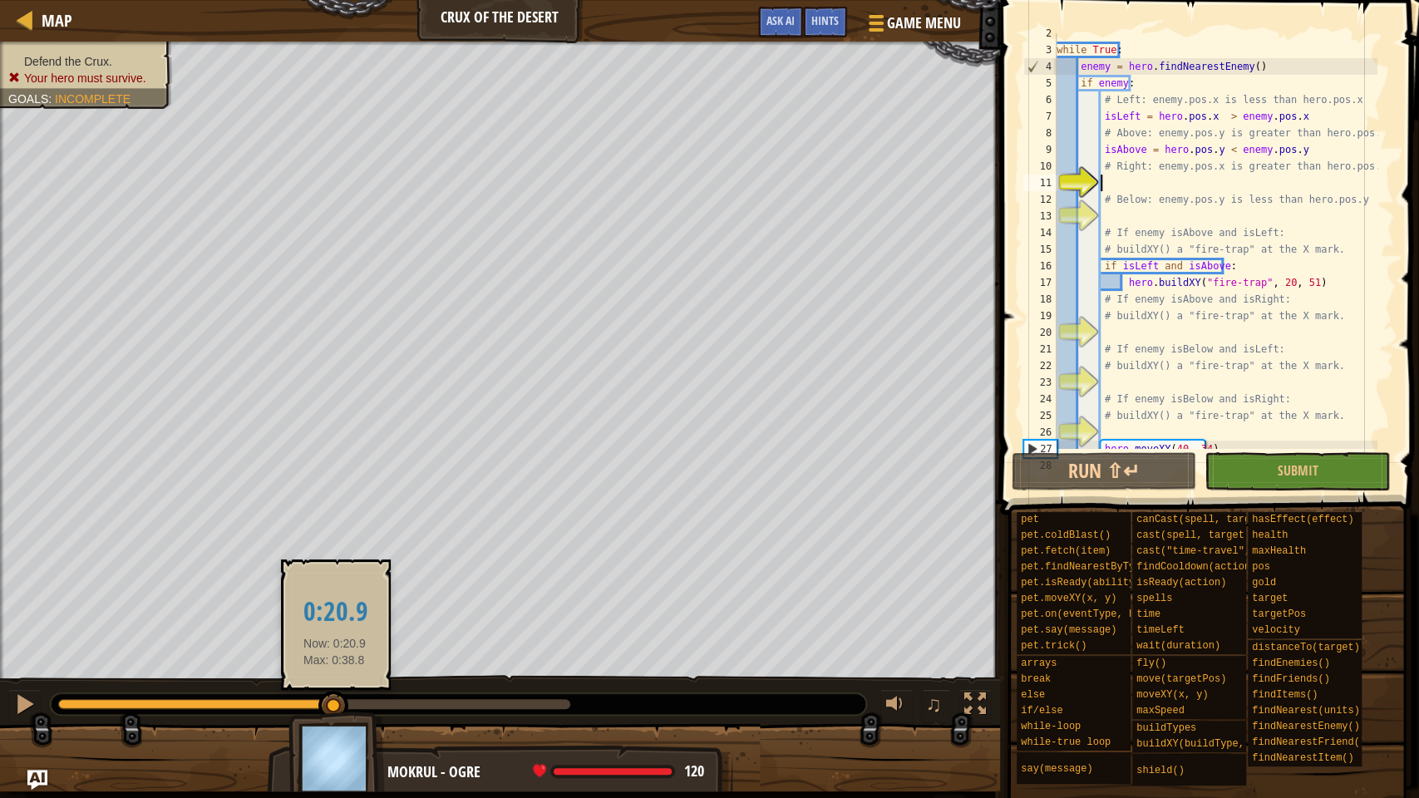
drag, startPoint x: 262, startPoint y: 705, endPoint x: 332, endPoint y: 700, distance: 70.8
click at [335, 610] on div at bounding box center [333, 706] width 30 height 30
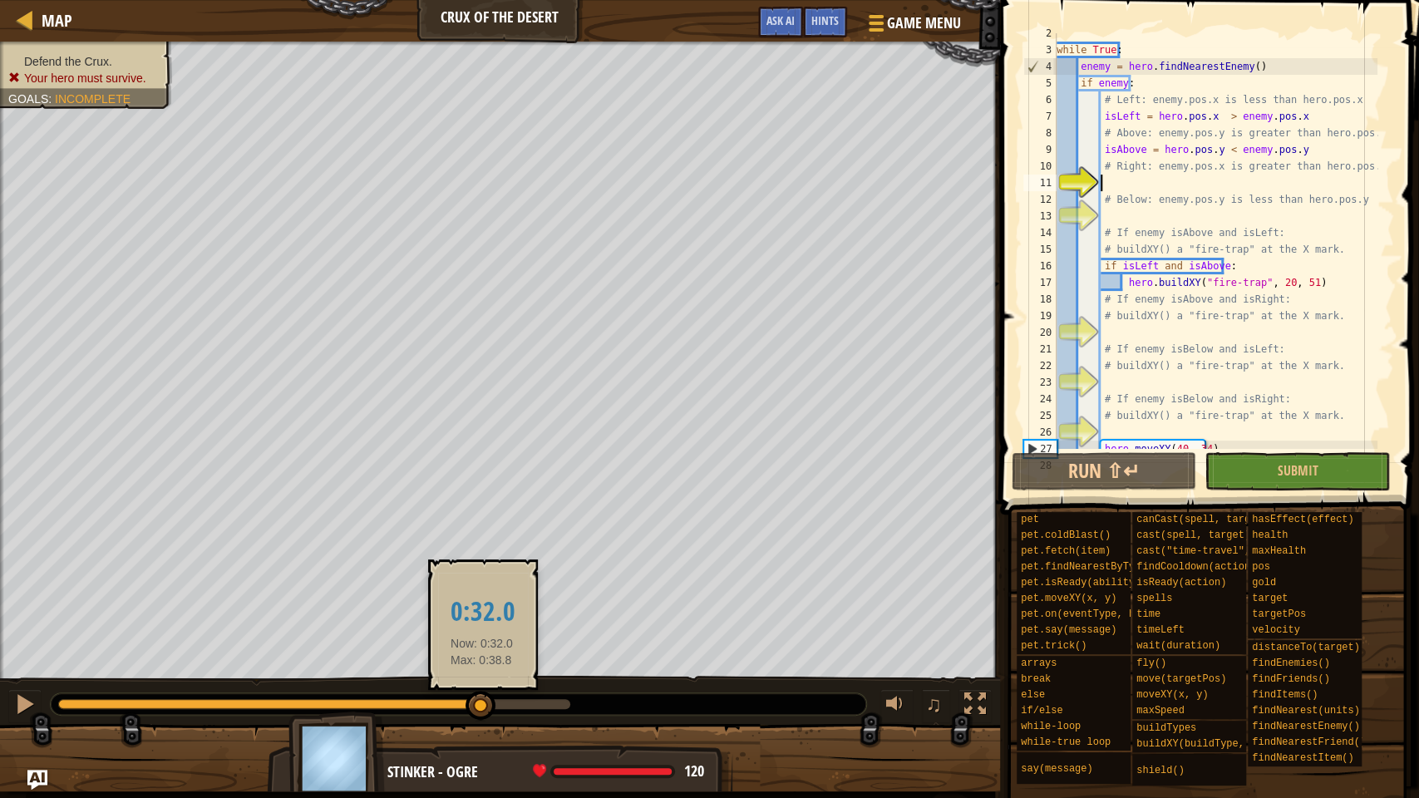
drag, startPoint x: 342, startPoint y: 704, endPoint x: 485, endPoint y: 699, distance: 143.9
click at [490, 610] on div at bounding box center [480, 706] width 30 height 30
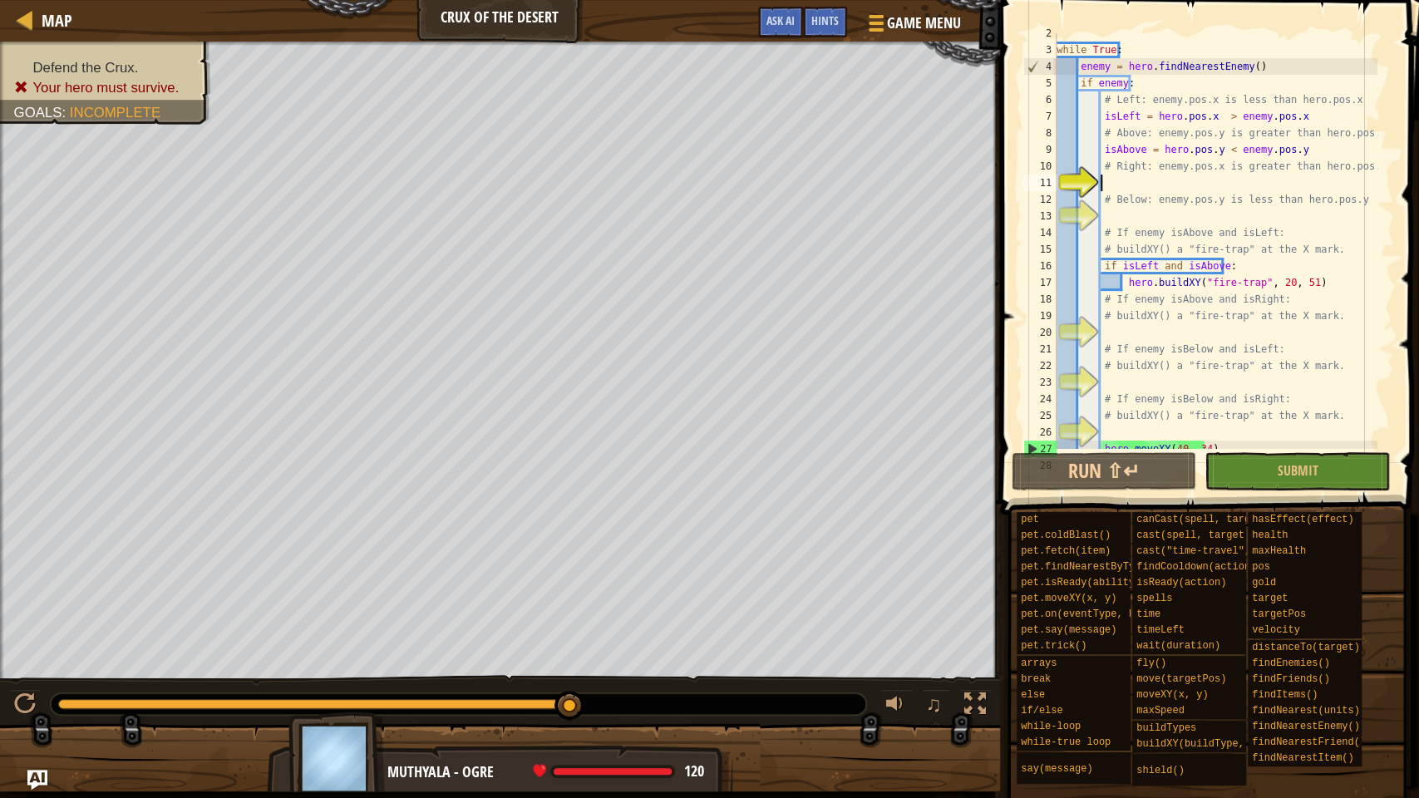
drag, startPoint x: 490, startPoint y: 707, endPoint x: 589, endPoint y: 708, distance: 98.9
click at [589, 610] on div at bounding box center [458, 704] width 815 height 22
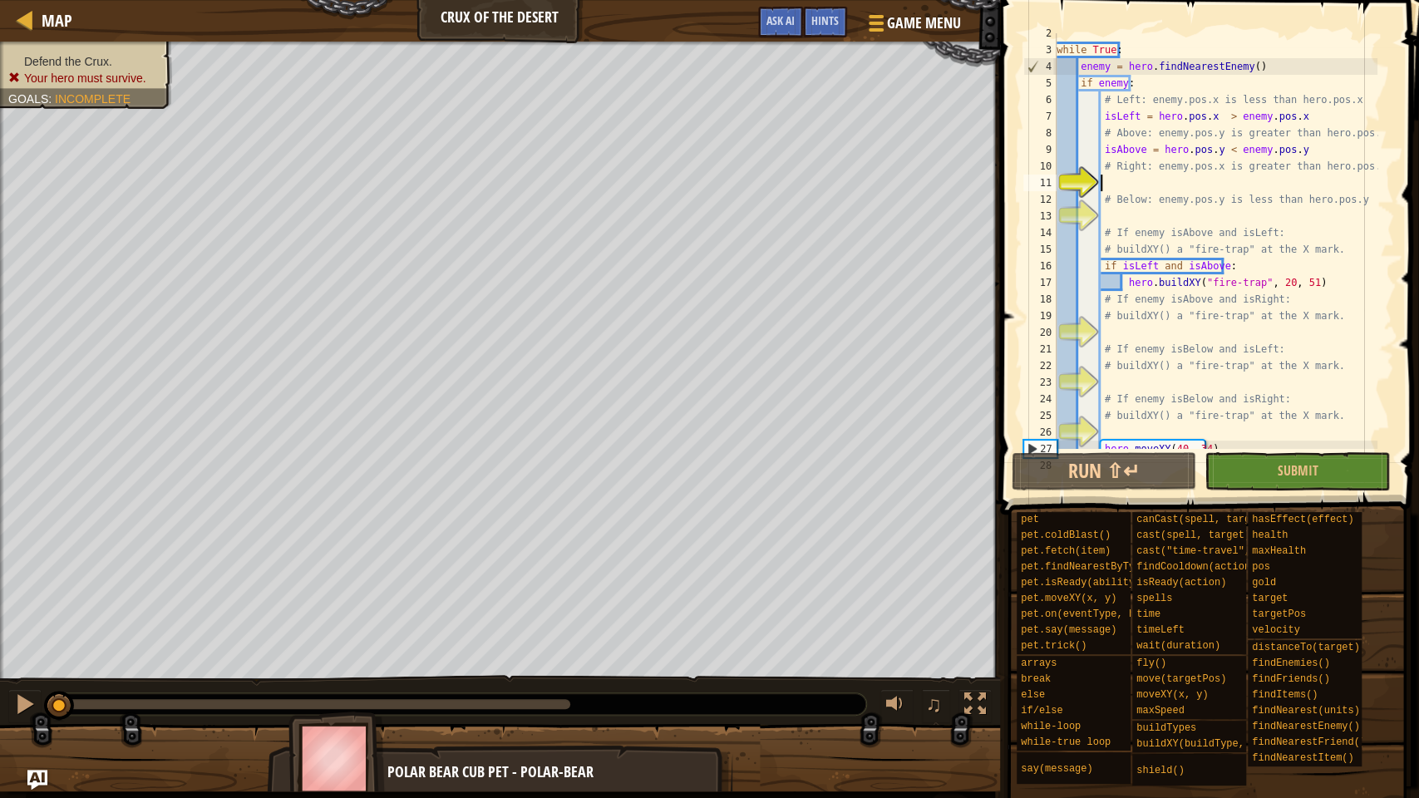
drag, startPoint x: 568, startPoint y: 702, endPoint x: 1, endPoint y: 618, distance: 573.1
click at [0, 610] on div "Defend the Crux. Your hero must survive. Goals : Incomplete ♫ Polar Bear Cub Pe…" at bounding box center [709, 417] width 1419 height 750
click at [42, 610] on img "Ask AI" at bounding box center [38, 780] width 22 height 22
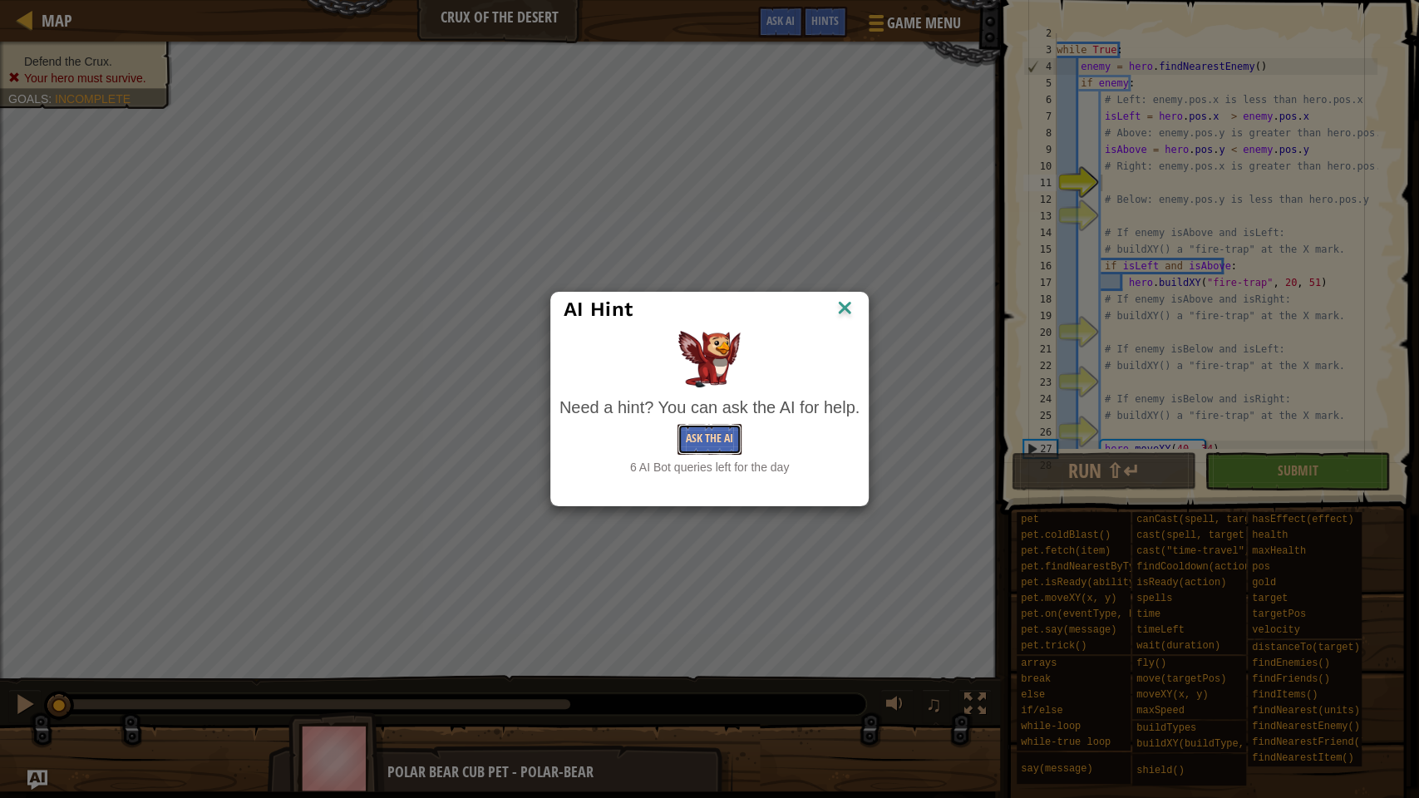
click at [698, 440] on button "Ask the AI" at bounding box center [709, 439] width 64 height 31
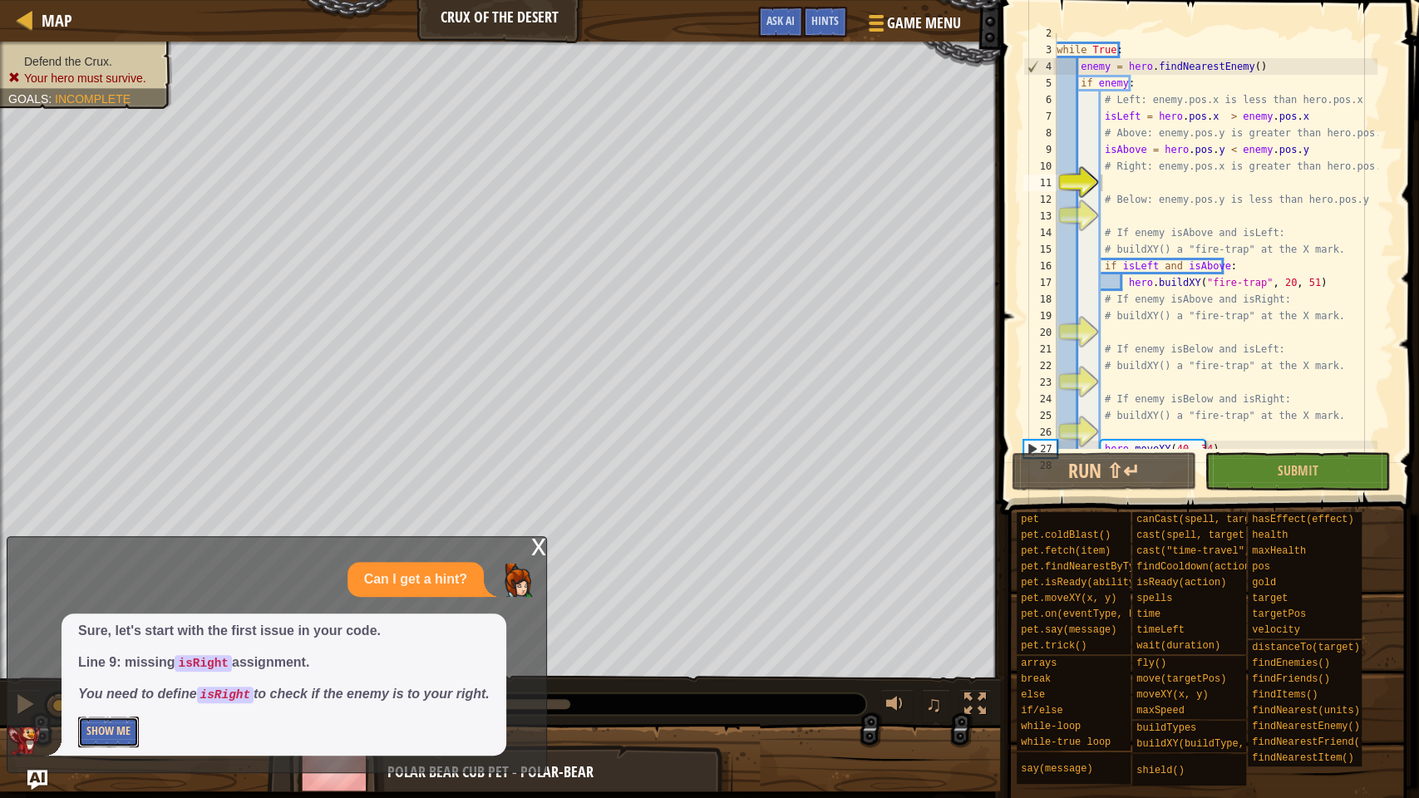
click at [130, 610] on button "Show Me" at bounding box center [108, 732] width 61 height 31
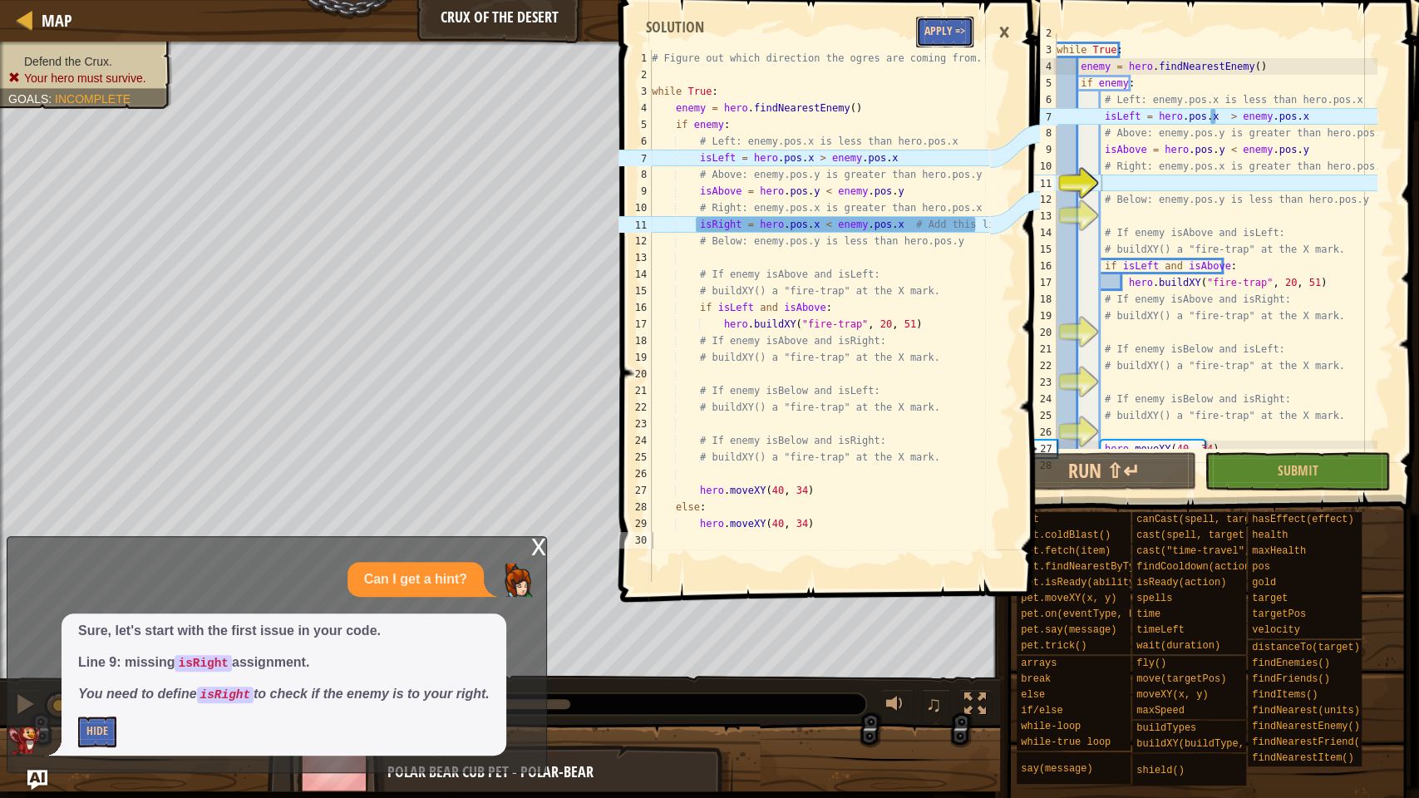
click at [948, 33] on button "Apply =>" at bounding box center [944, 32] width 57 height 31
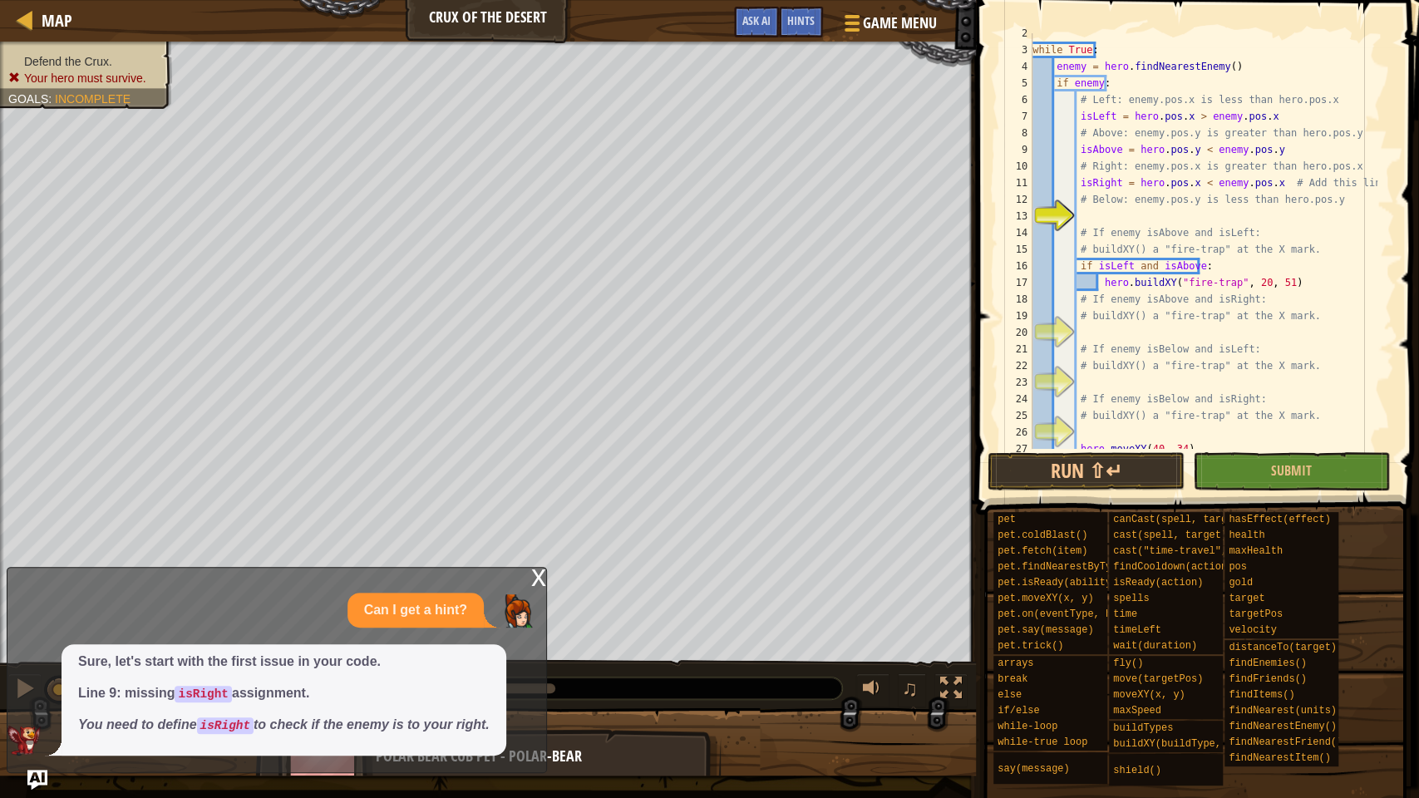
click at [544, 573] on div "x" at bounding box center [538, 576] width 15 height 17
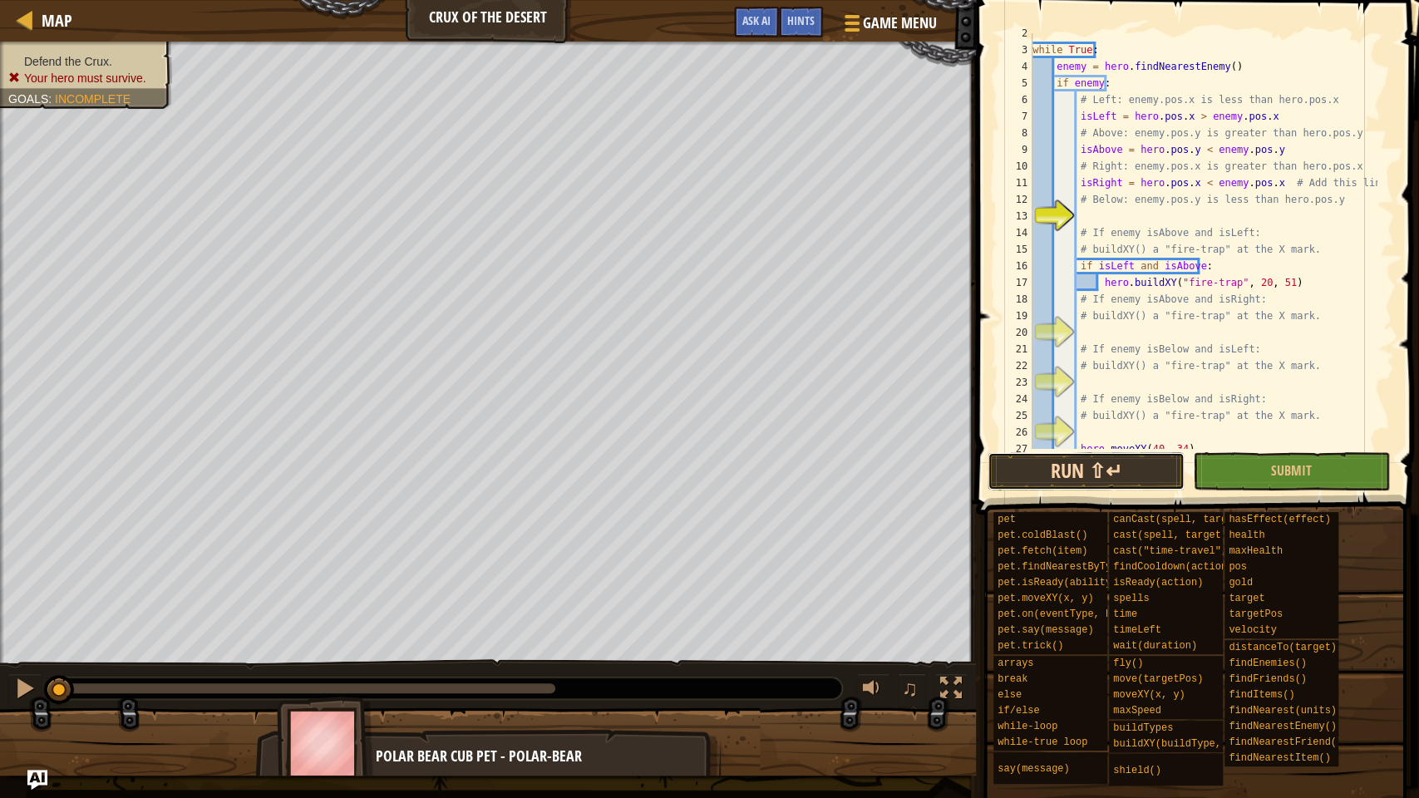
click at [1107, 469] on button "Run ⇧↵" at bounding box center [1085, 471] width 197 height 38
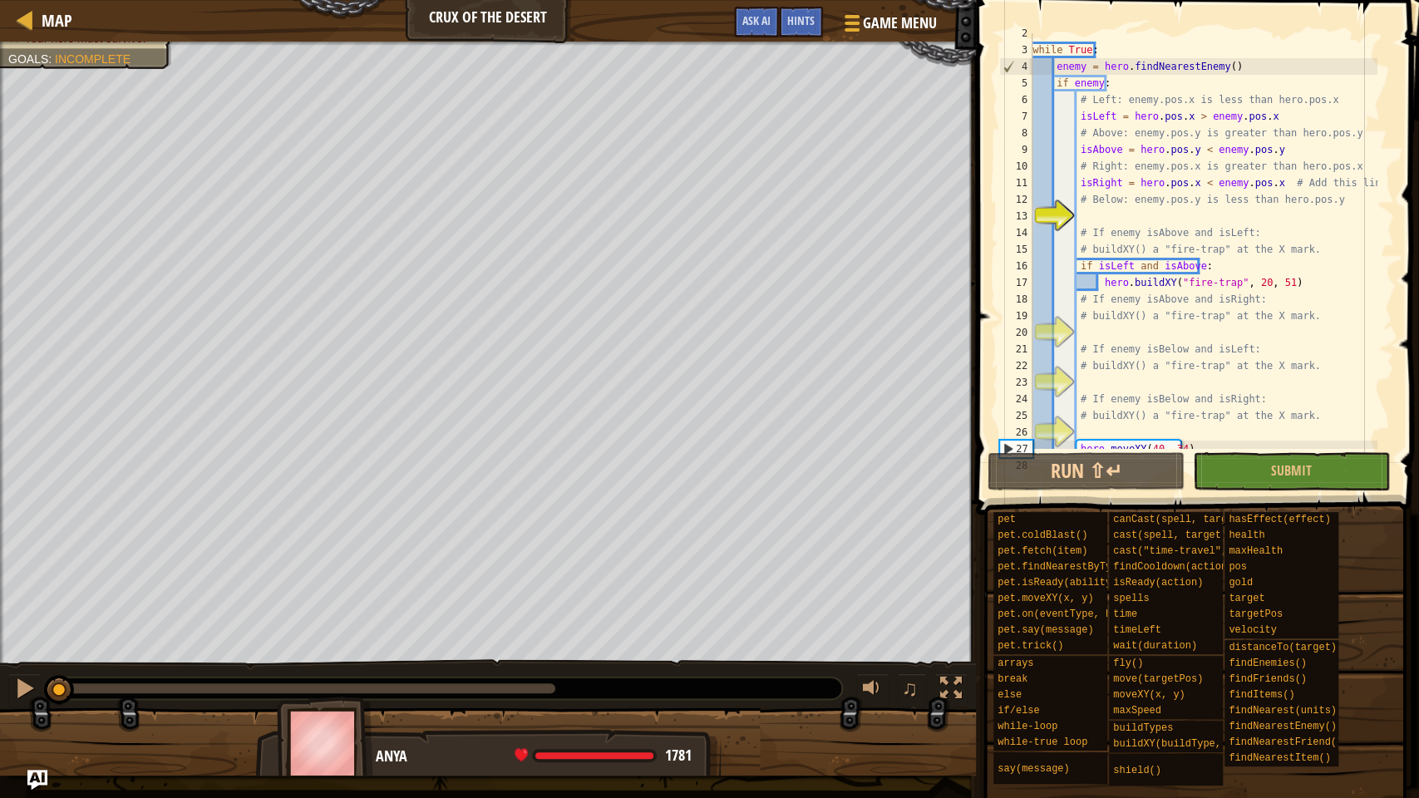
drag, startPoint x: 562, startPoint y: 684, endPoint x: 0, endPoint y: 699, distance: 562.1
click at [0, 610] on div "♫" at bounding box center [488, 684] width 976 height 50
click at [33, 610] on img "Ask AI" at bounding box center [38, 780] width 22 height 22
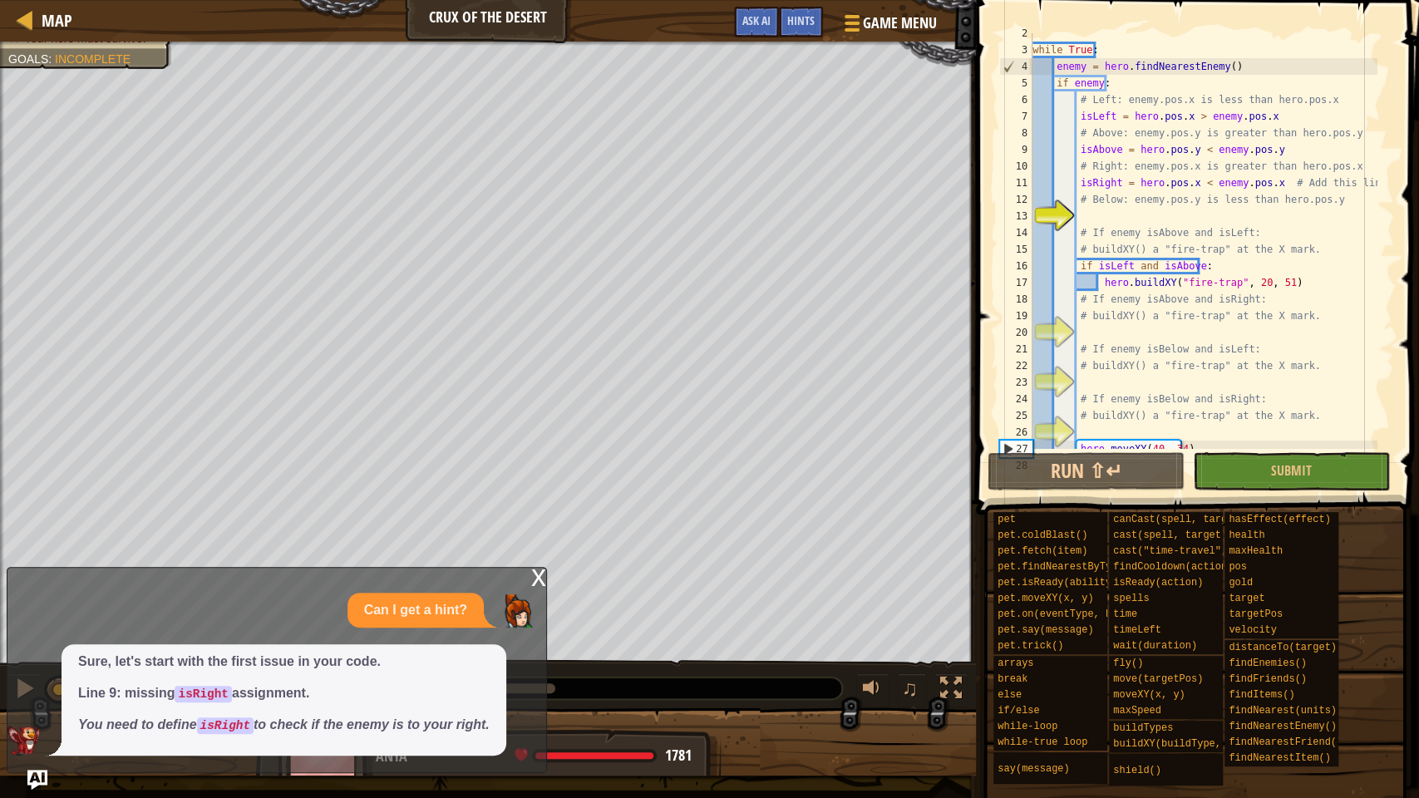
click at [541, 574] on div "x" at bounding box center [538, 576] width 15 height 17
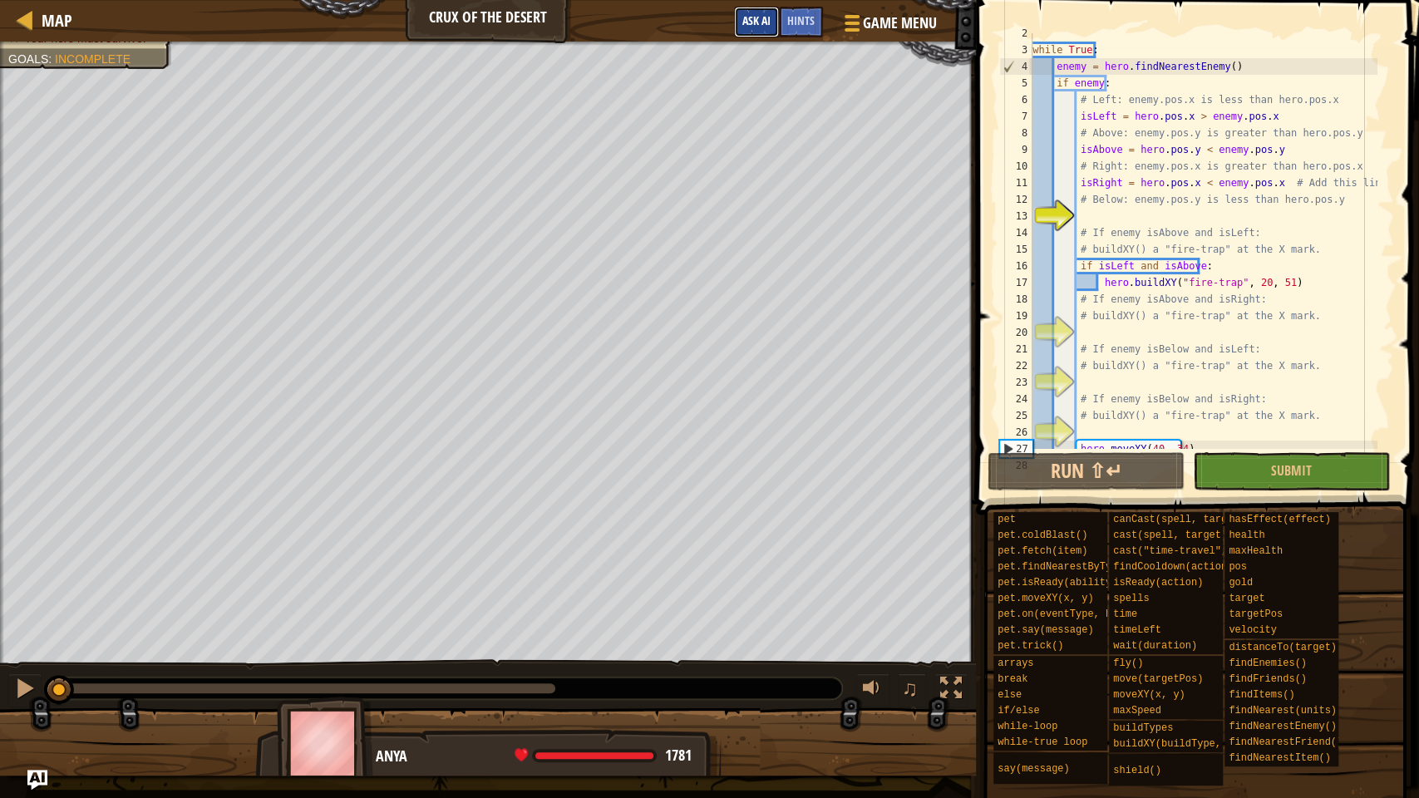
drag, startPoint x: 751, startPoint y: 20, endPoint x: 775, endPoint y: 33, distance: 27.5
click at [751, 20] on span "Ask AI" at bounding box center [756, 20] width 28 height 16
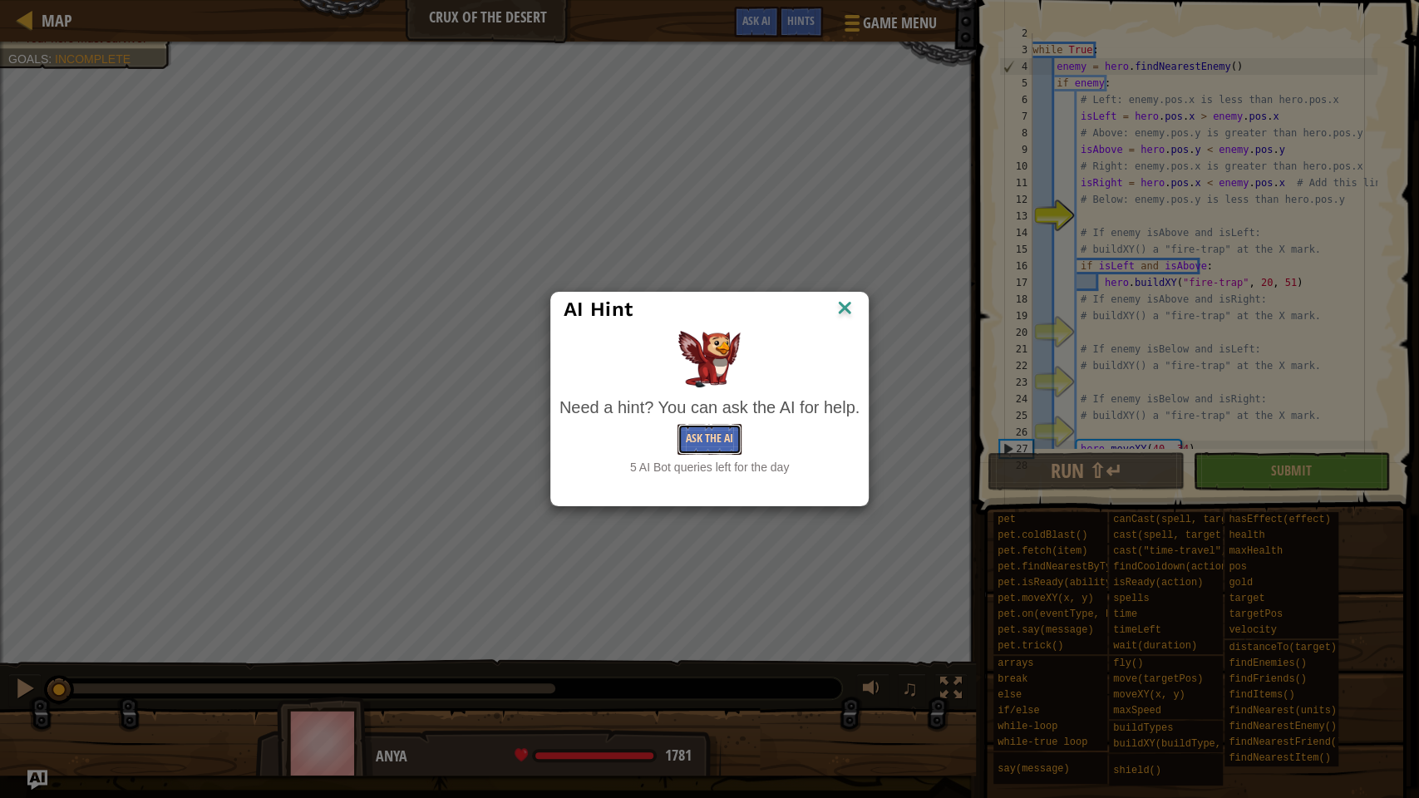
click at [724, 438] on button "Ask the AI" at bounding box center [709, 439] width 64 height 31
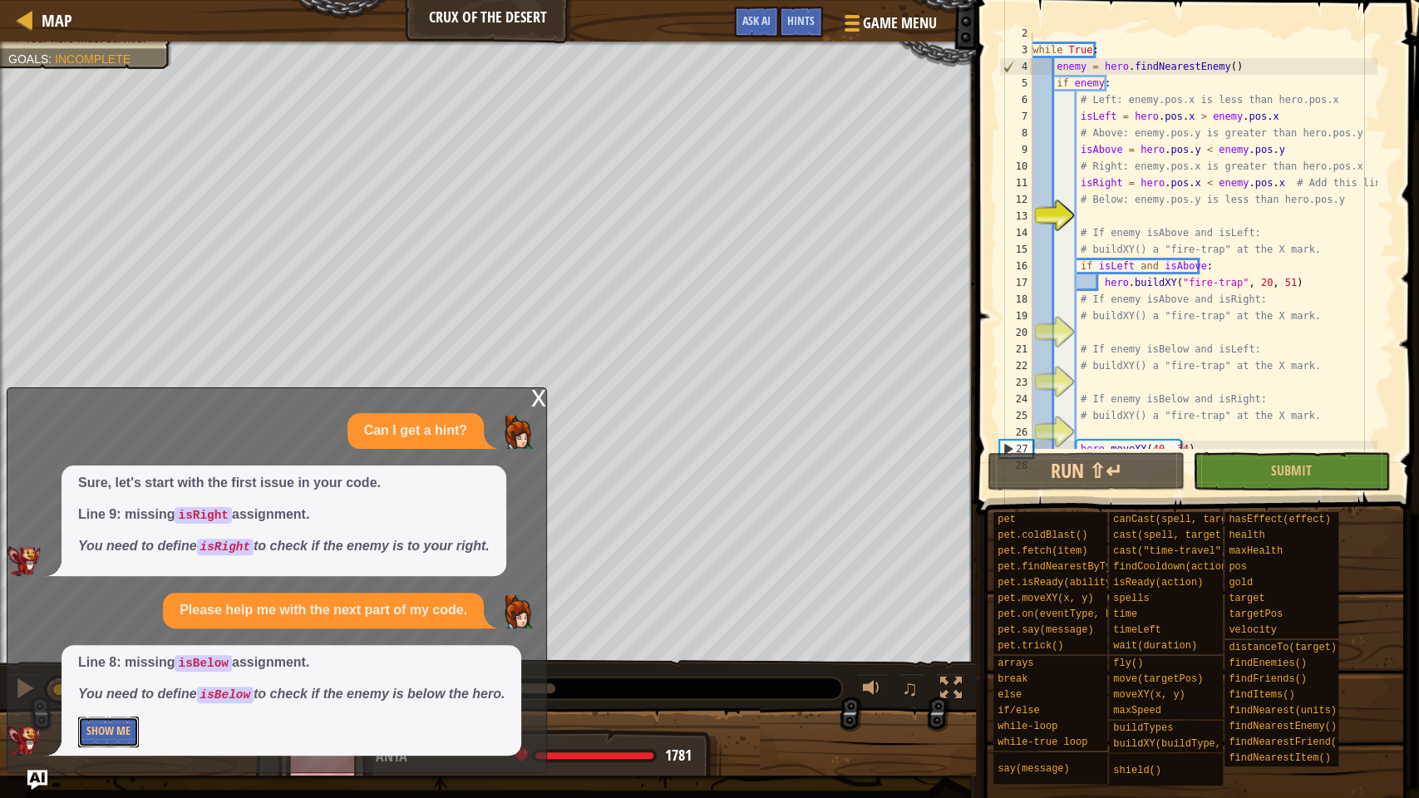
drag, startPoint x: 118, startPoint y: 725, endPoint x: 150, endPoint y: 713, distance: 33.7
click at [118, 610] on button "Show Me" at bounding box center [108, 732] width 61 height 31
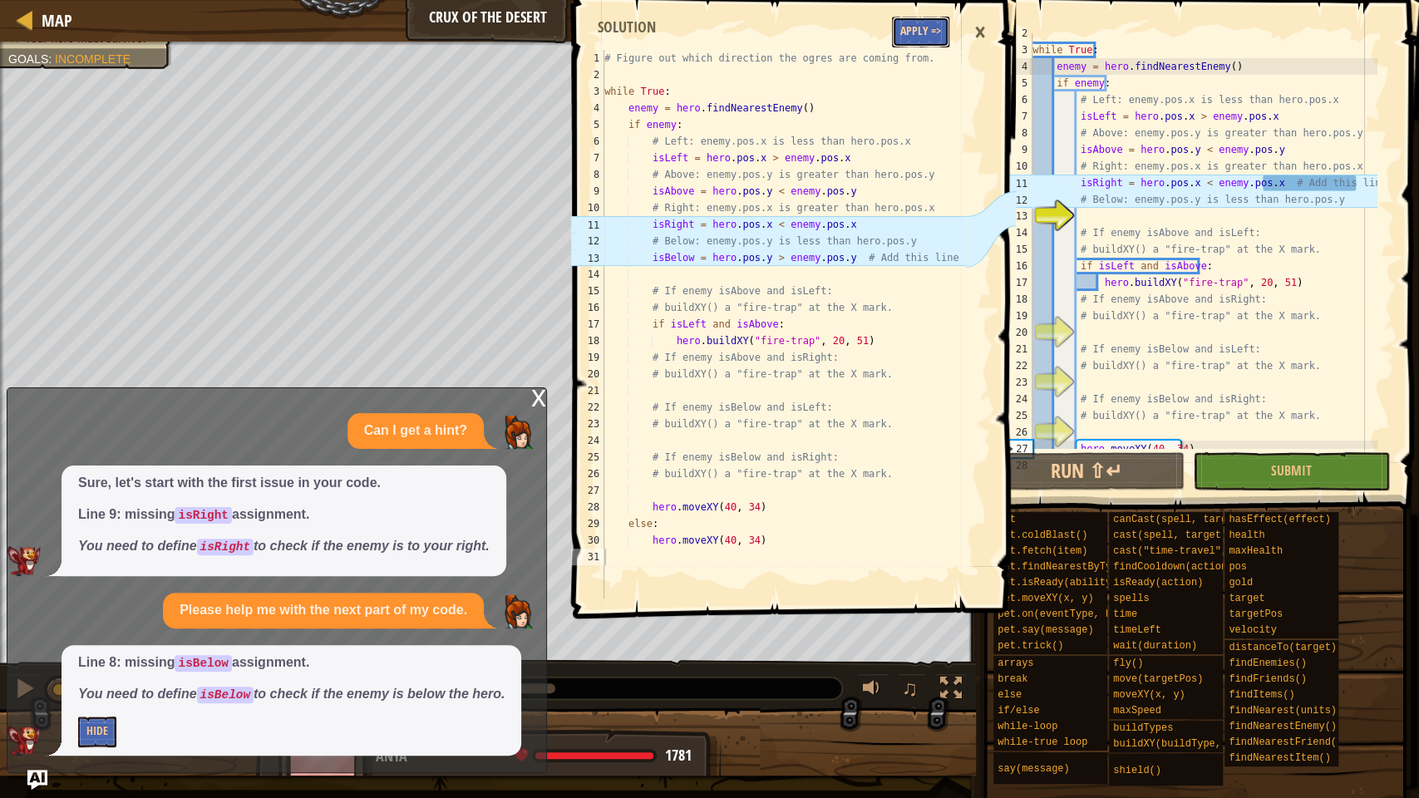
click at [926, 32] on button "Apply =>" at bounding box center [920, 32] width 57 height 31
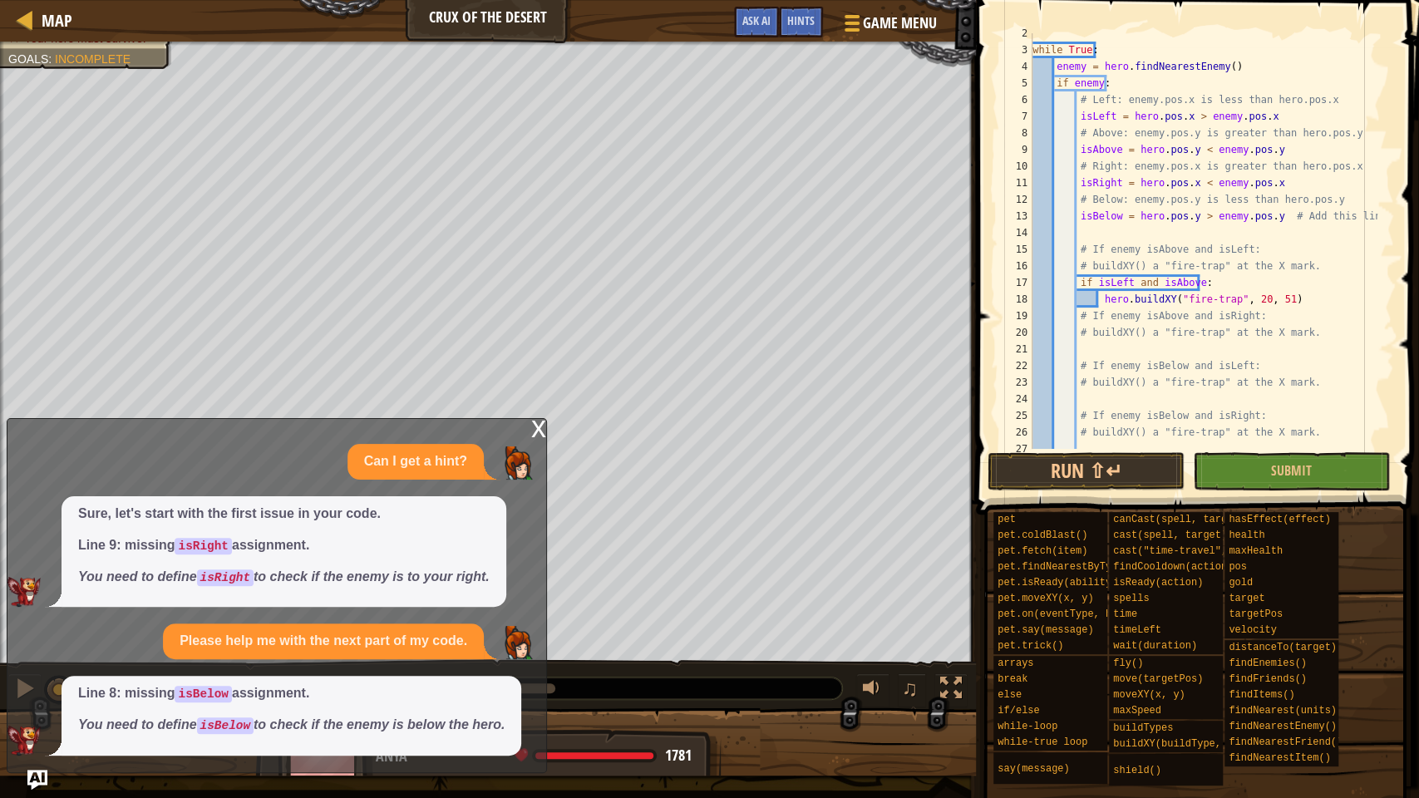
click at [534, 425] on div "x" at bounding box center [538, 427] width 15 height 17
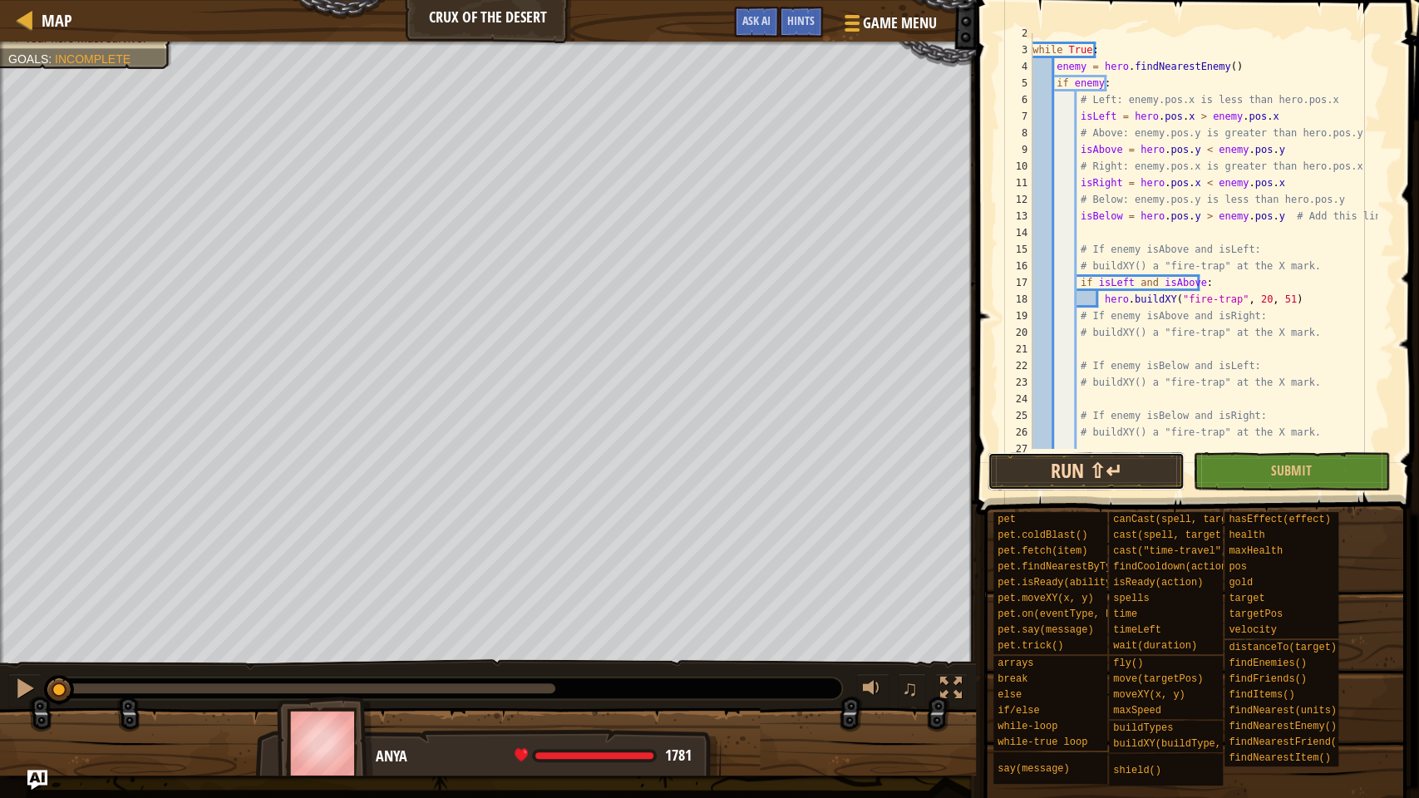
click at [1115, 482] on button "Run ⇧↵" at bounding box center [1085, 471] width 197 height 38
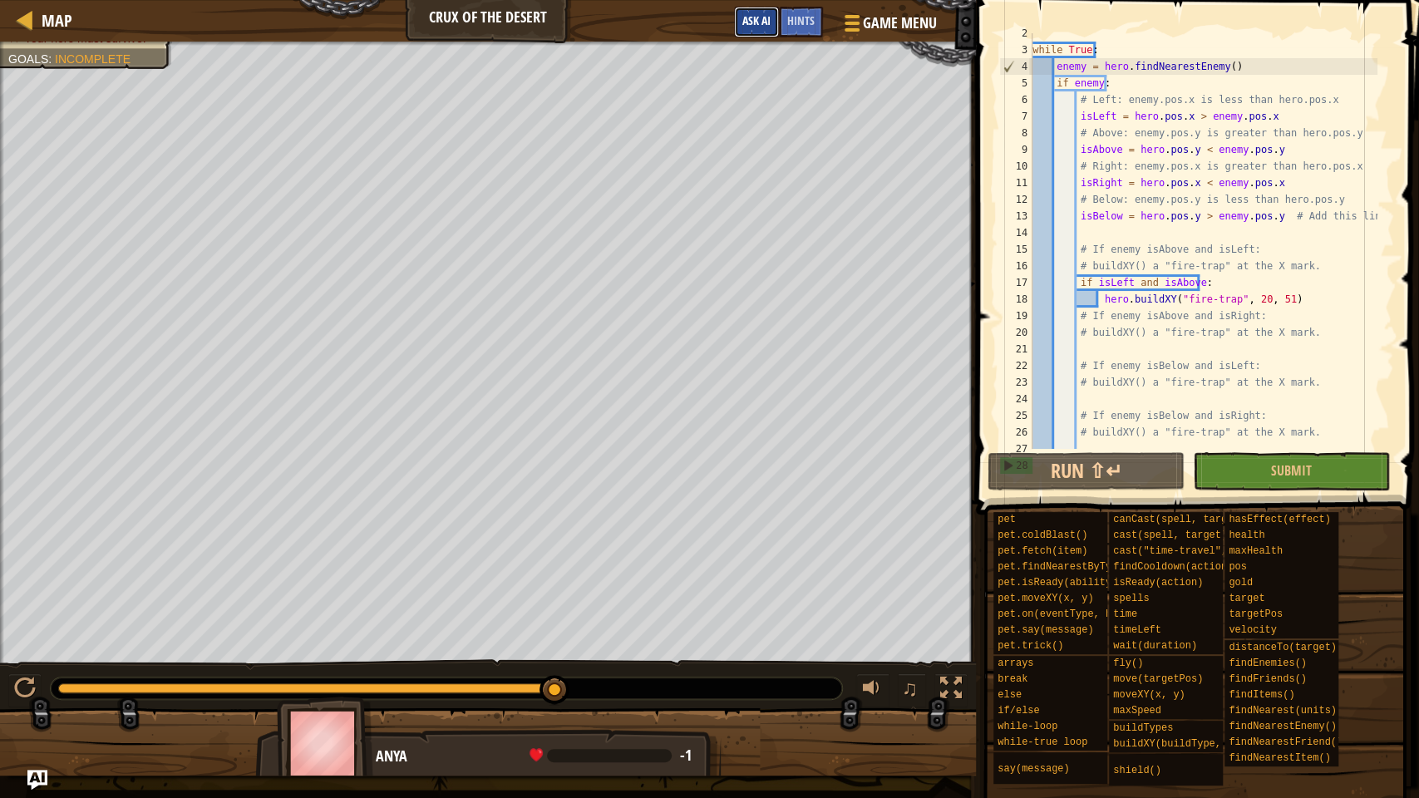
click at [758, 17] on span "Ask AI" at bounding box center [756, 20] width 28 height 16
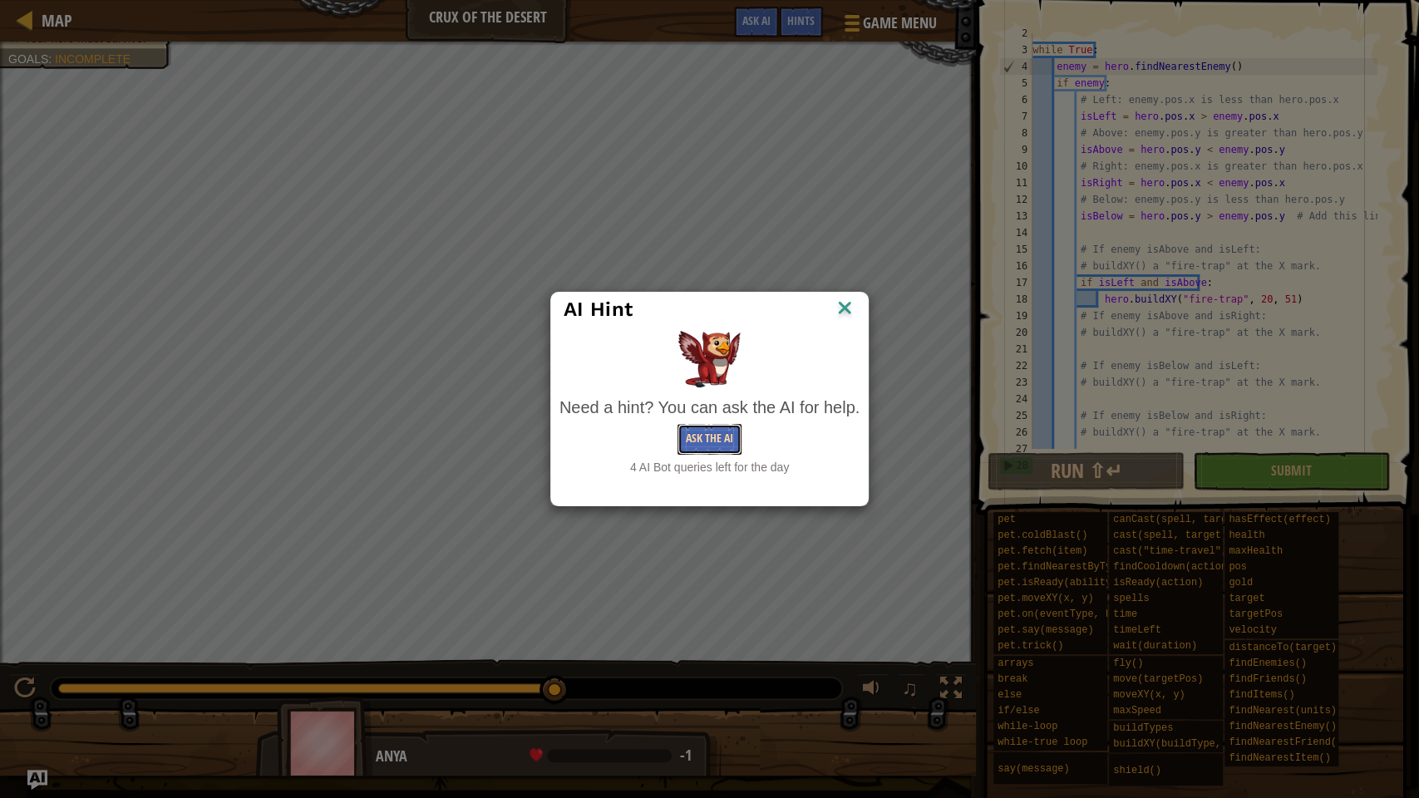
click at [699, 436] on button "Ask the AI" at bounding box center [709, 439] width 64 height 31
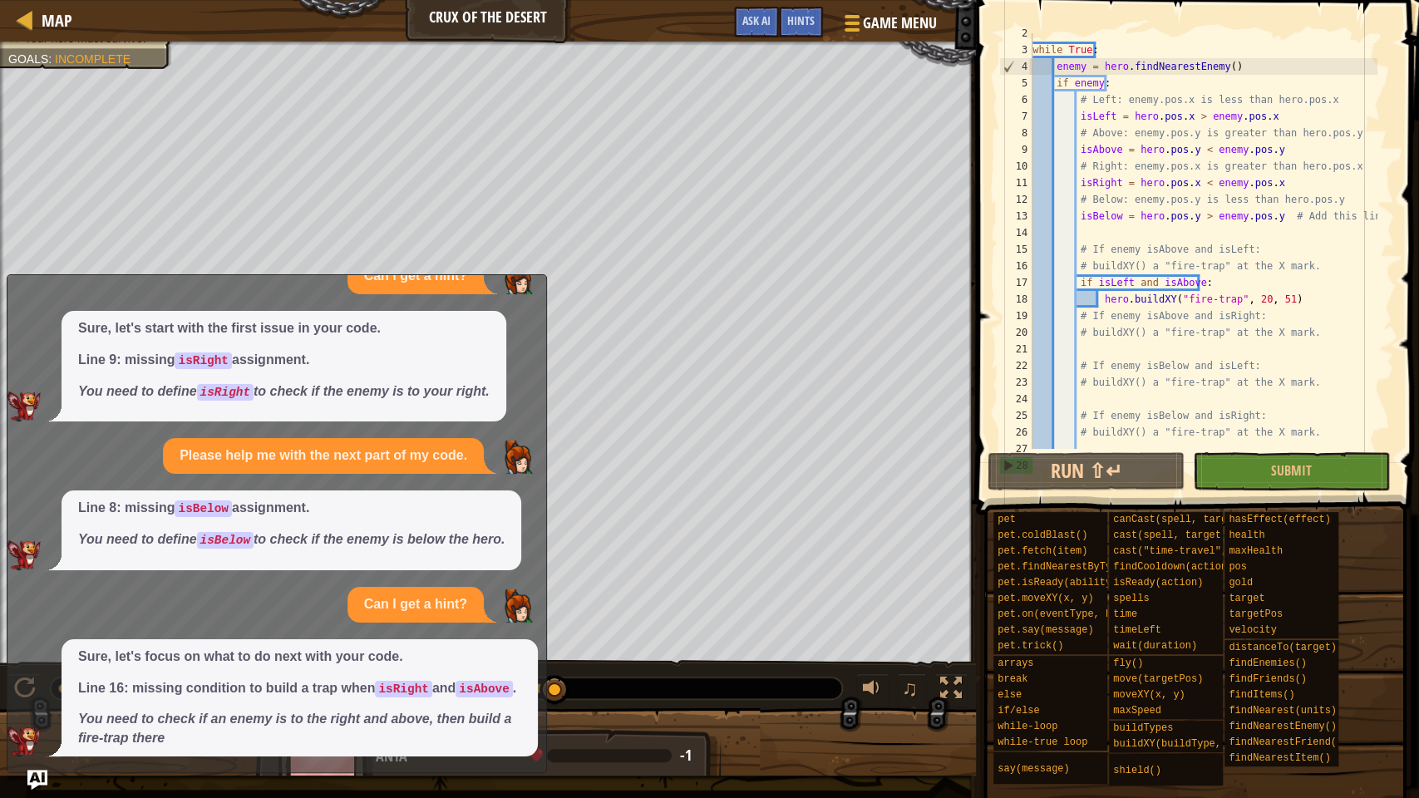
scroll to position [73, 0]
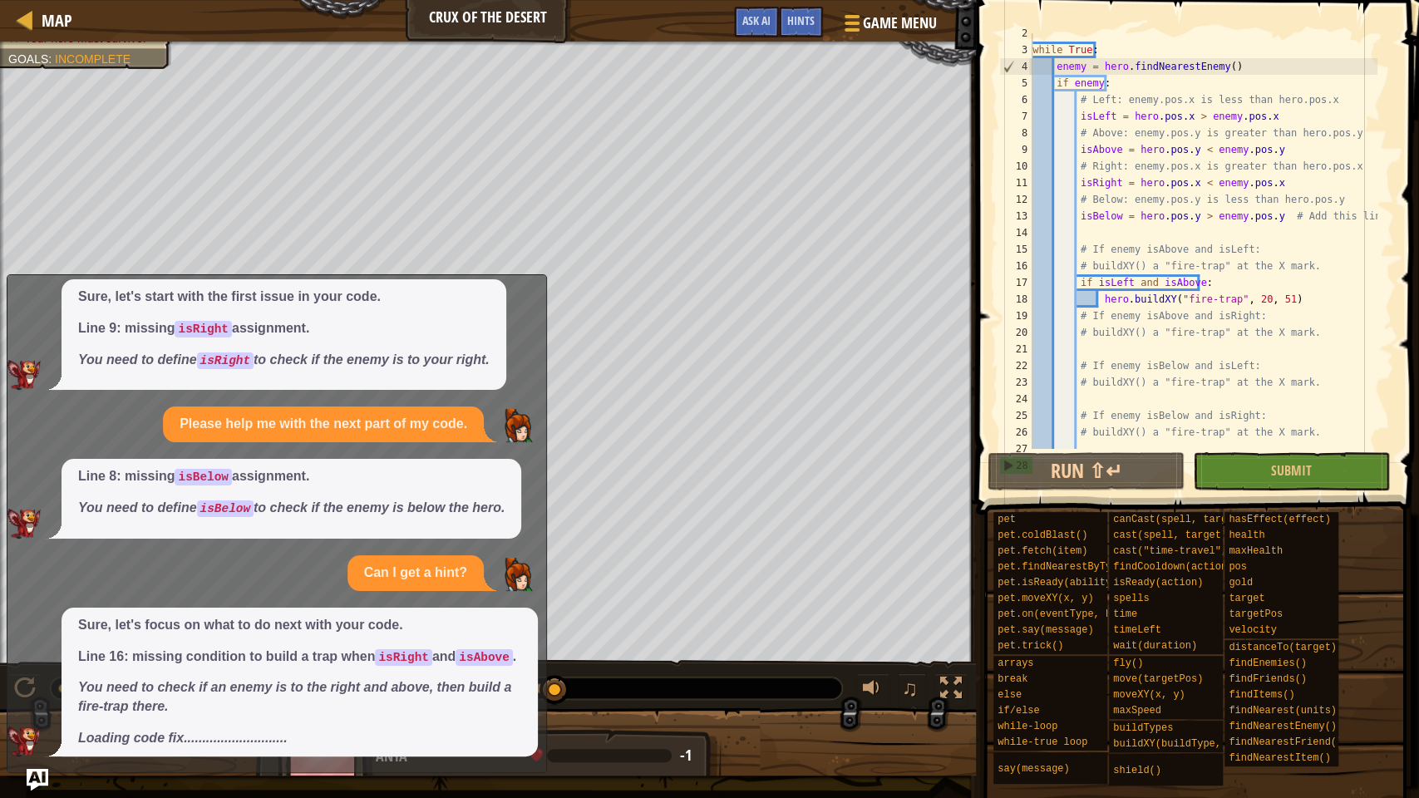
click at [42, 610] on img "Ask AI" at bounding box center [38, 780] width 22 height 22
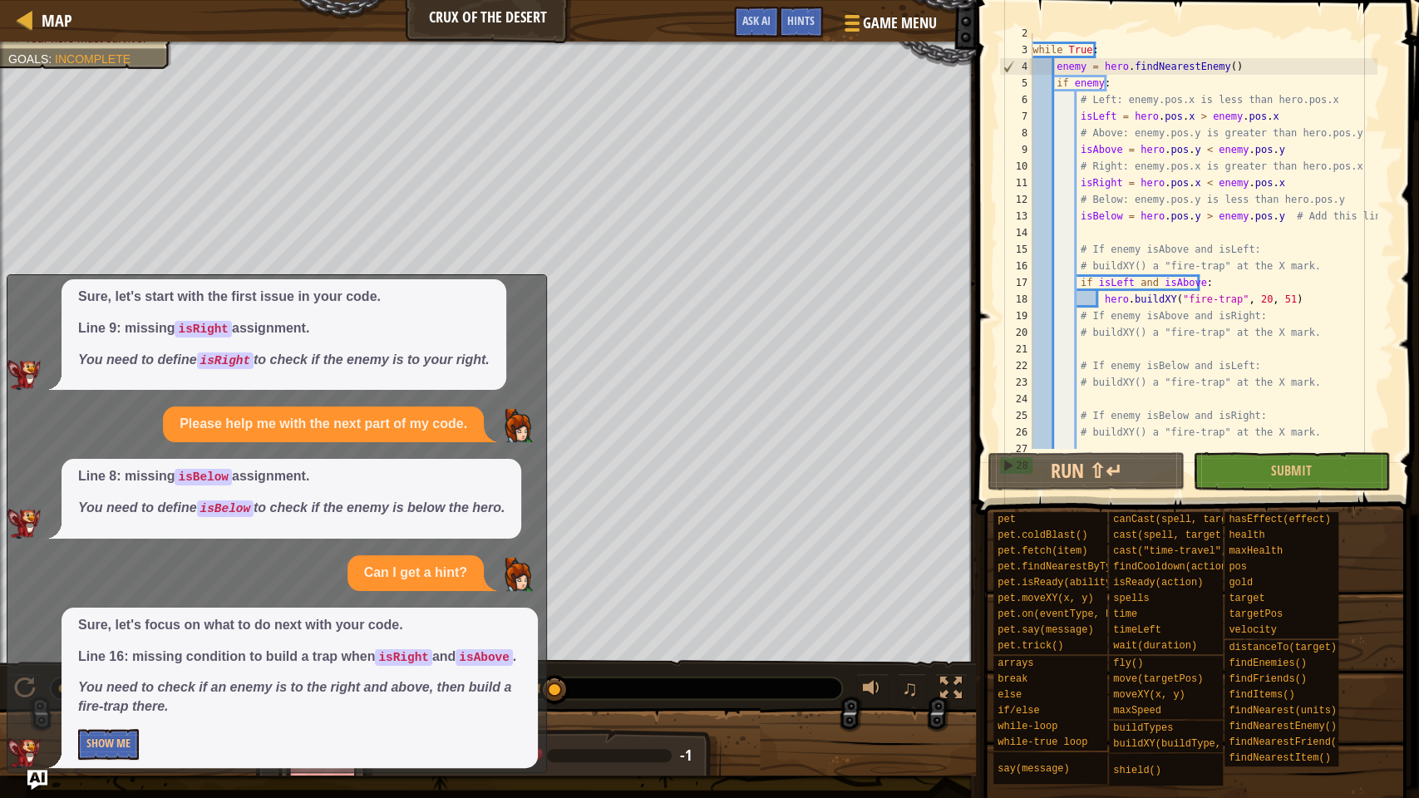
scroll to position [85, 0]
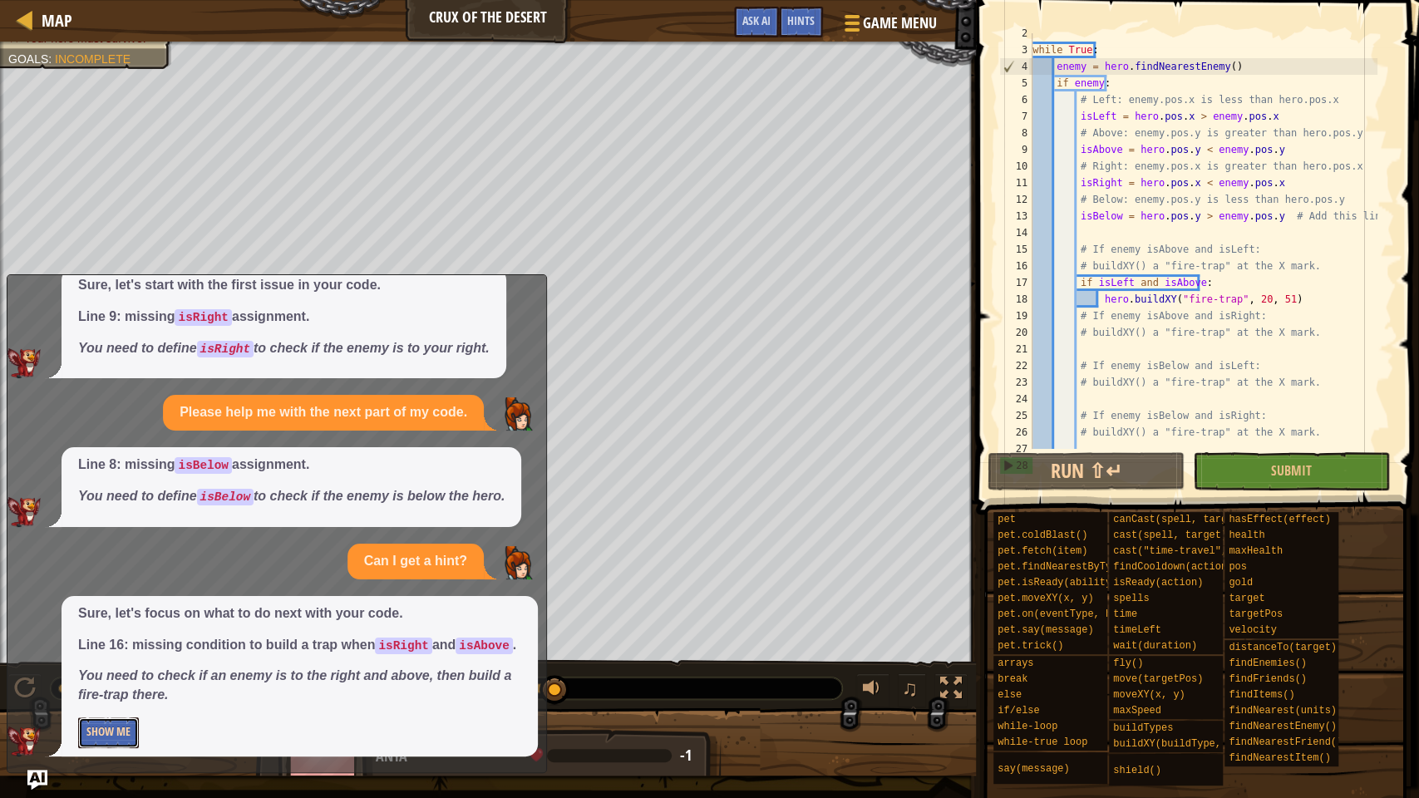
click at [93, 610] on button "Show Me" at bounding box center [108, 732] width 61 height 31
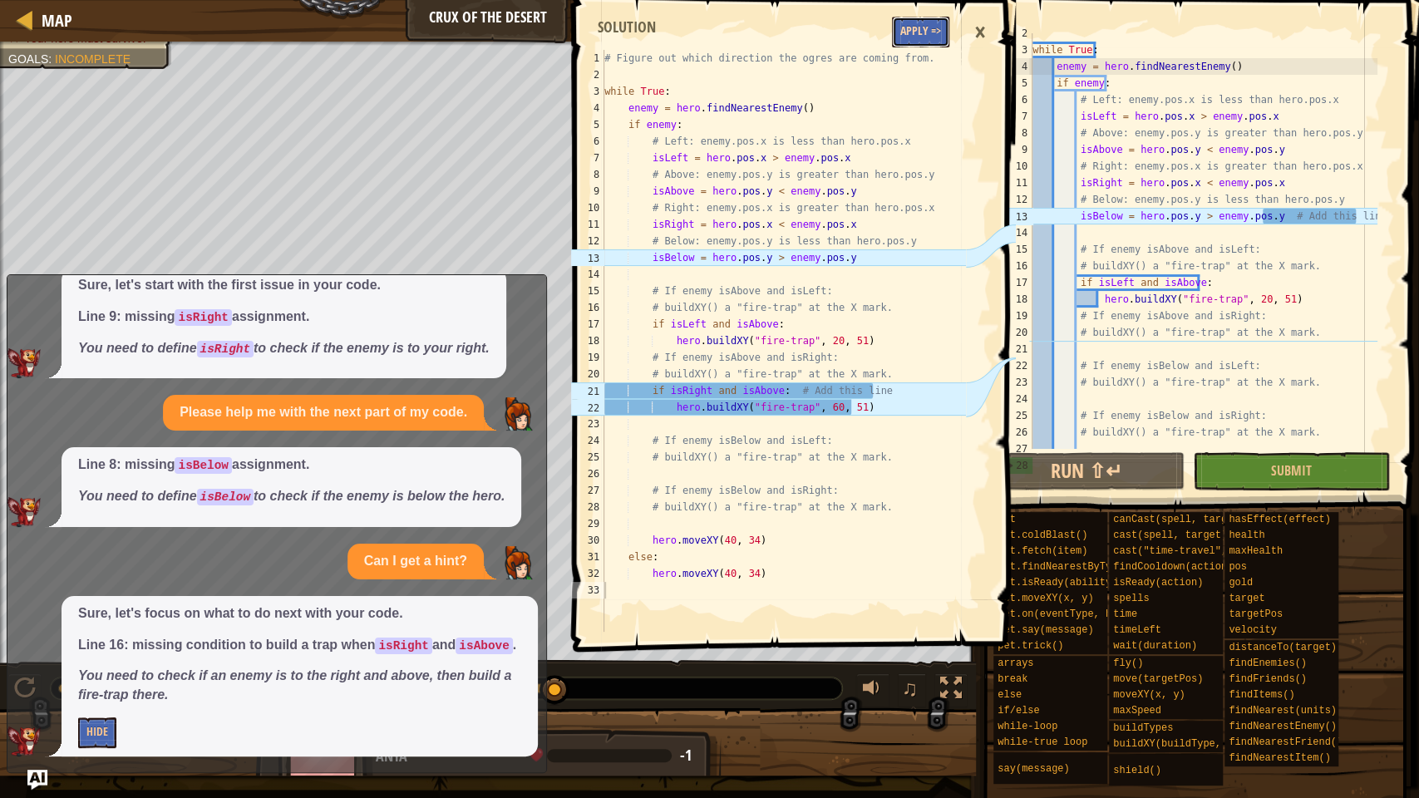
click at [918, 24] on button "Apply =>" at bounding box center [920, 32] width 57 height 31
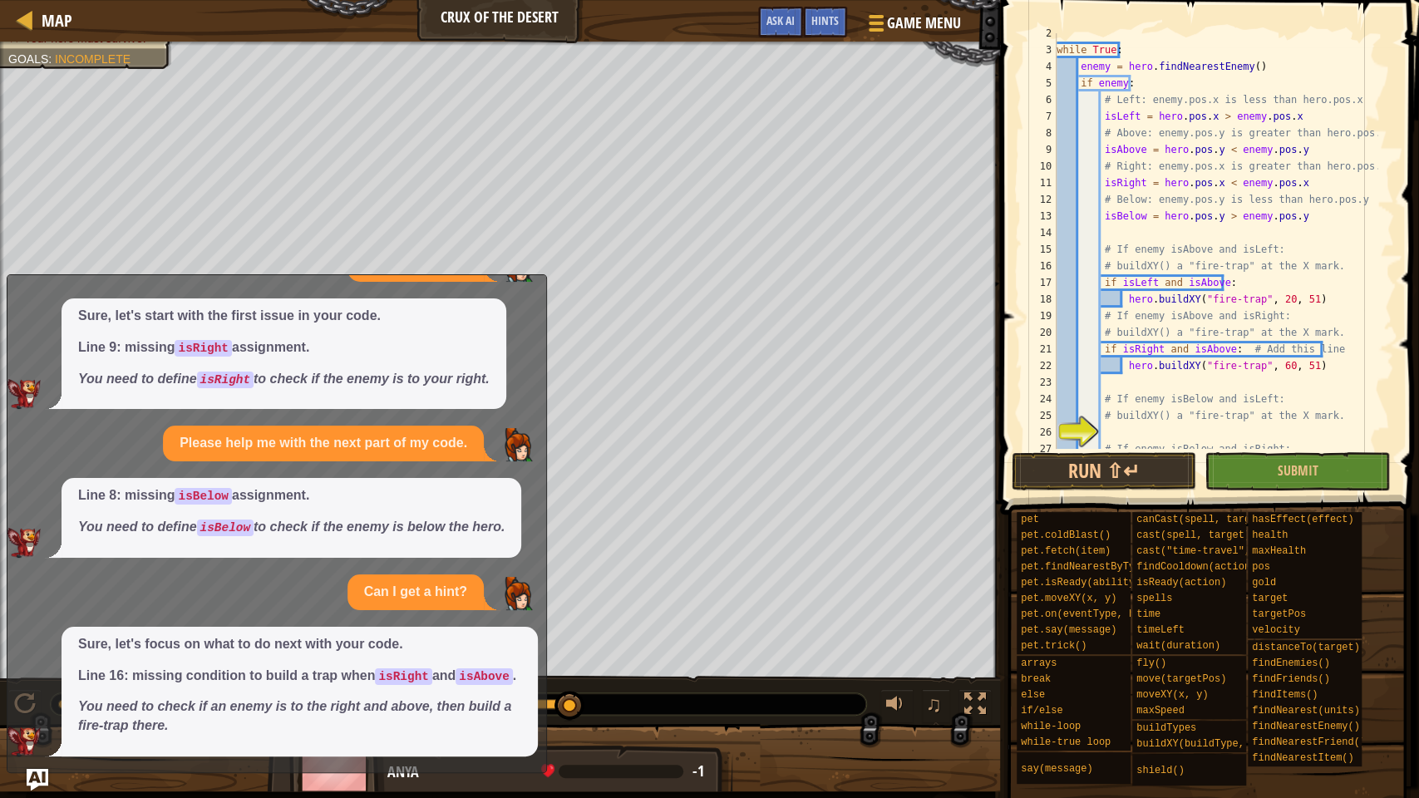
click at [35, 610] on img "Ask AI" at bounding box center [38, 780] width 22 height 22
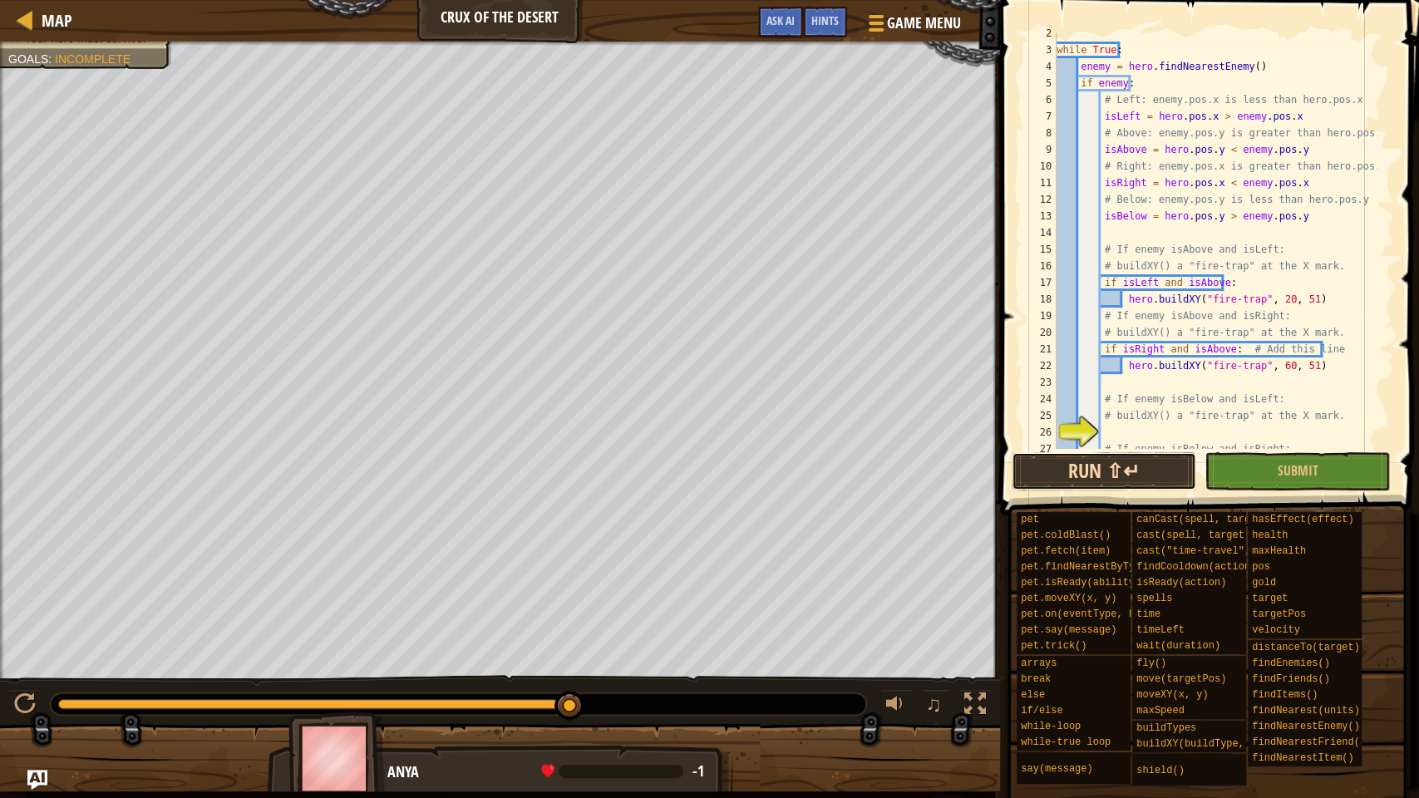
drag, startPoint x: 1051, startPoint y: 473, endPoint x: 1048, endPoint y: 464, distance: 9.7
click at [1048, 464] on button "Run ⇧↵" at bounding box center [1104, 471] width 185 height 38
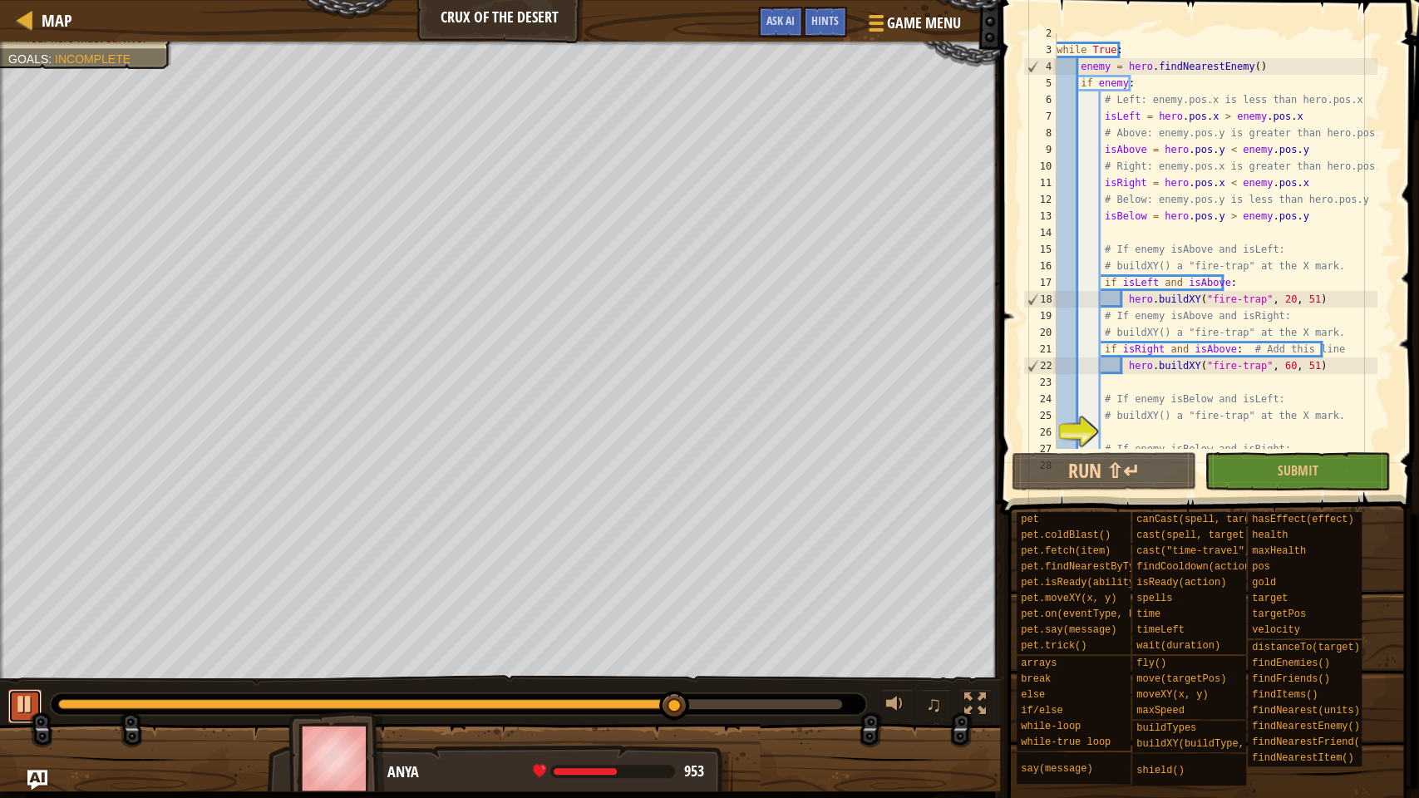
click at [27, 610] on div at bounding box center [25, 704] width 22 height 22
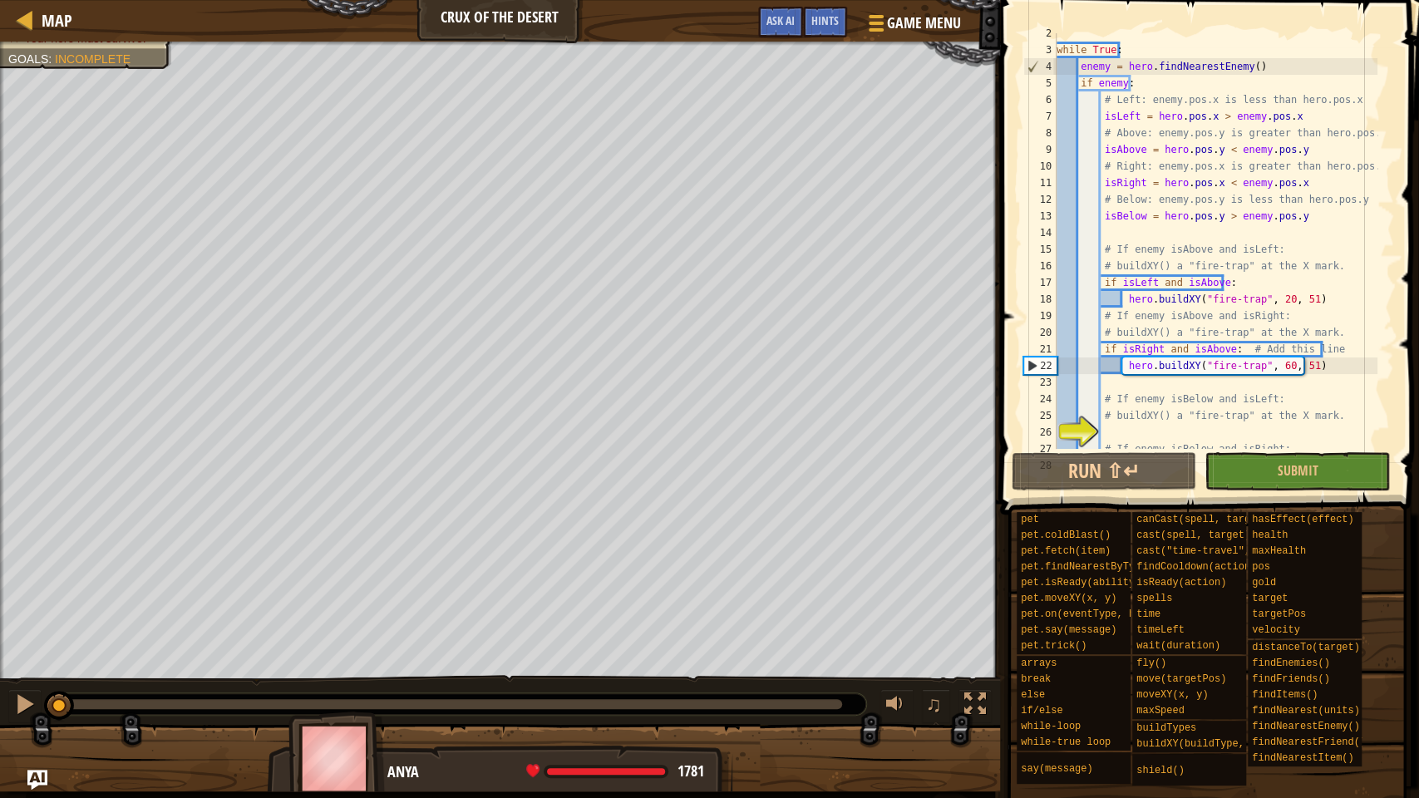
drag, startPoint x: 673, startPoint y: 701, endPoint x: 0, endPoint y: 746, distance: 674.8
click at [0, 610] on div "Defend the Crux. Your hero must survive. Goals : Incomplete ♫ Anya 1781 x: 41 y…" at bounding box center [709, 417] width 1419 height 750
click at [40, 610] on img "Ask AI" at bounding box center [38, 780] width 22 height 22
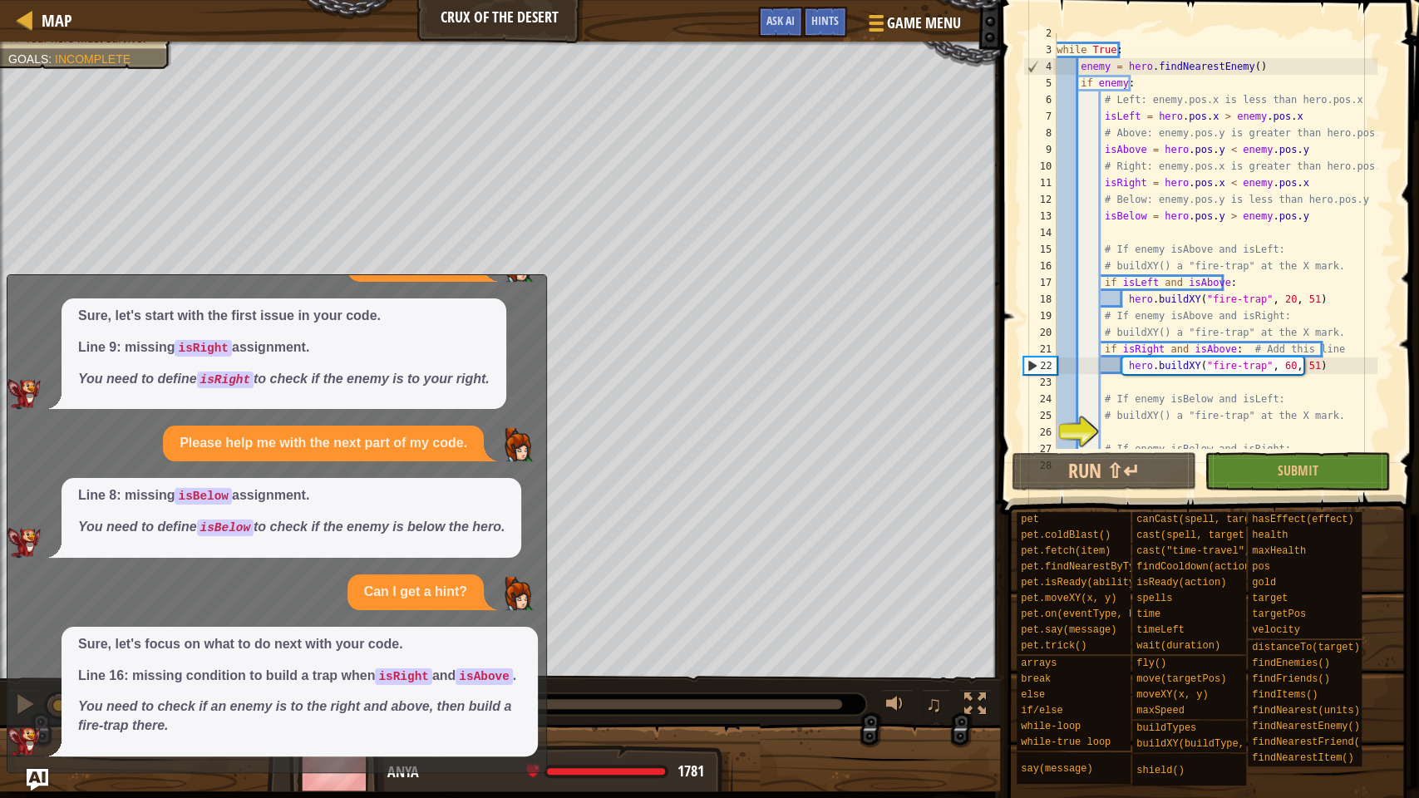
click at [31, 610] on img "Ask AI" at bounding box center [38, 780] width 22 height 22
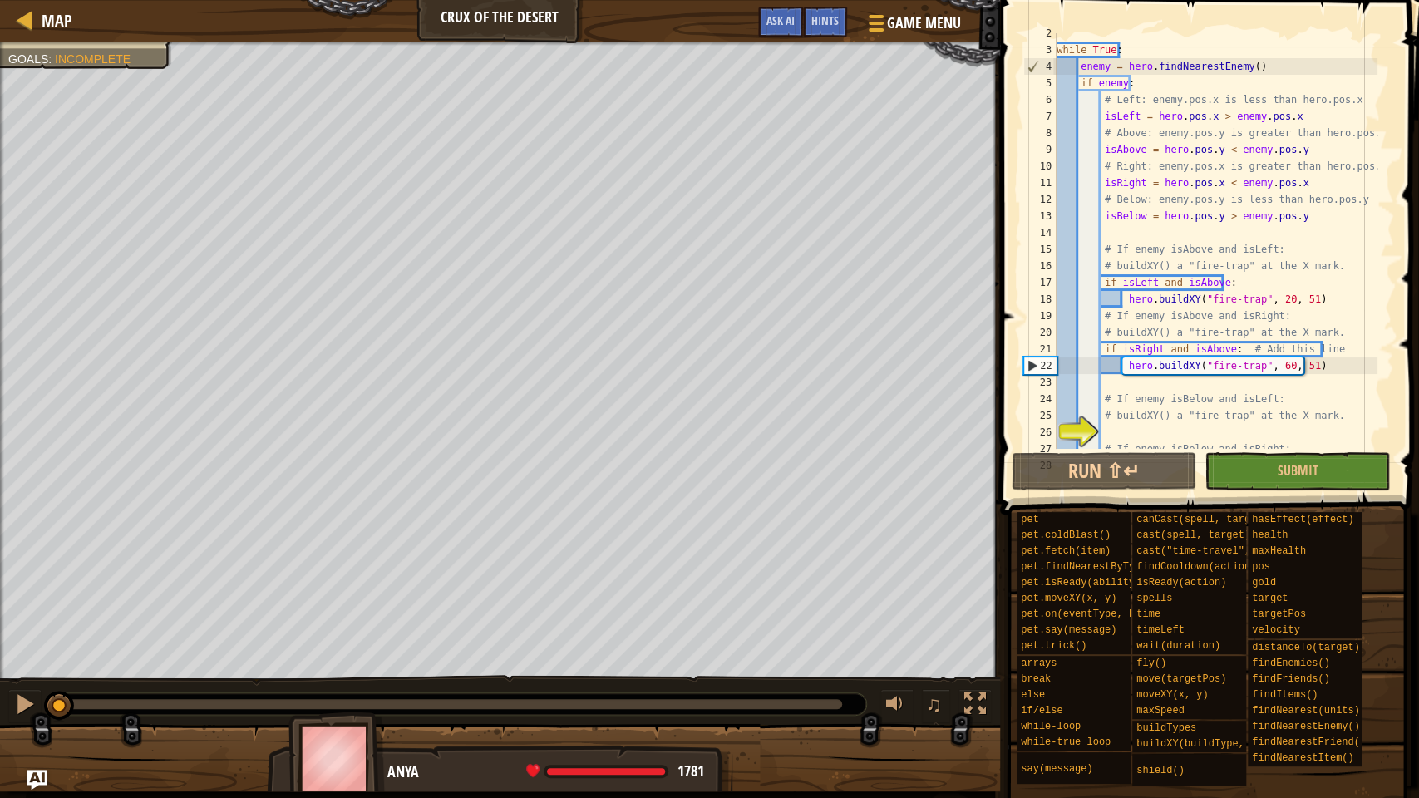
click at [1248, 298] on div "while True : enemy = hero . findNearestEnemy ( ) if enemy : # Left: enemy.pos.x…" at bounding box center [1215, 249] width 324 height 449
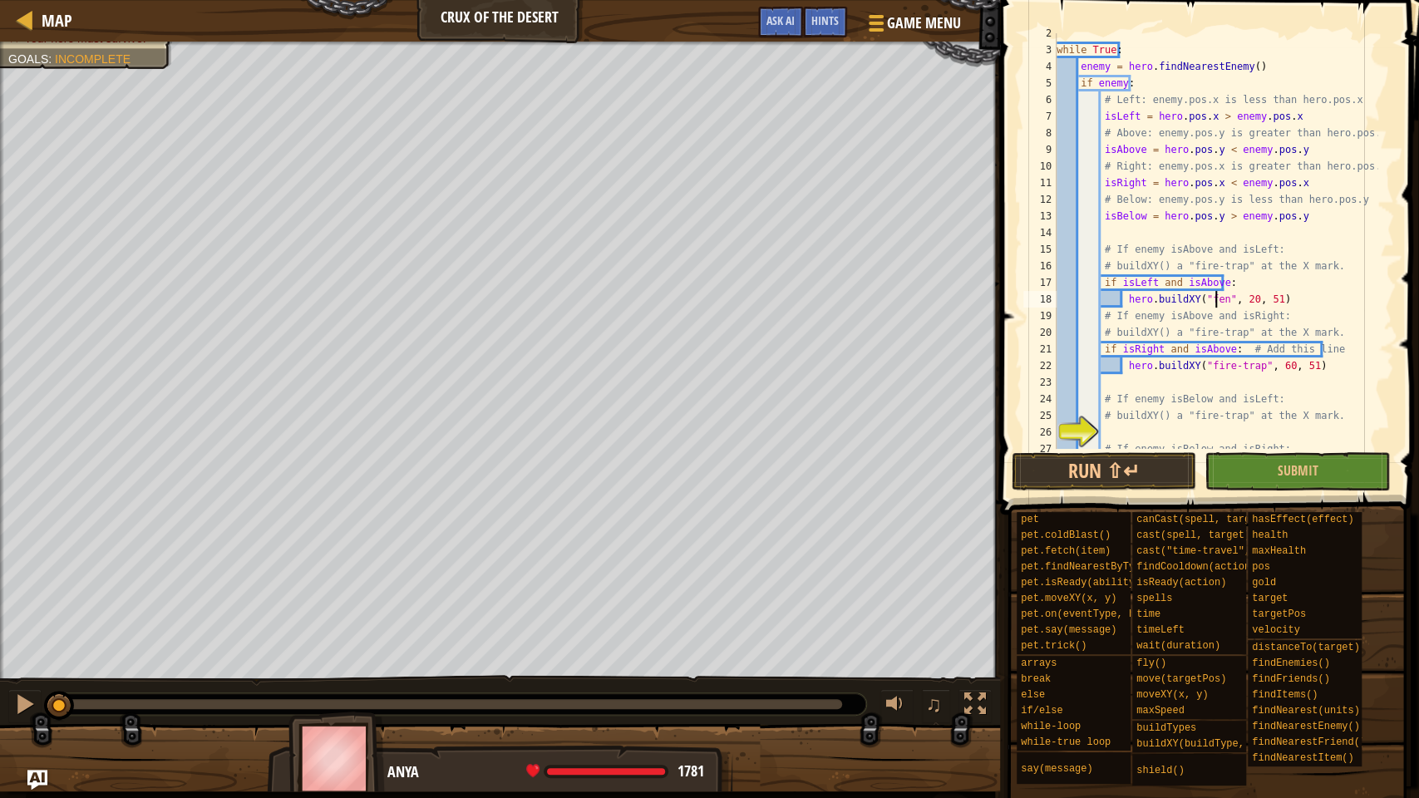
scroll to position [7, 13]
drag, startPoint x: 1332, startPoint y: 317, endPoint x: 1318, endPoint y: 366, distance: 51.0
click at [1330, 320] on div "while True : enemy = hero . findNearestEnemy ( ) if enemy : # Left: enemy.pos.x…" at bounding box center [1215, 249] width 324 height 449
click at [1248, 362] on div "while True : enemy = hero . findNearestEnemy ( ) if enemy : # Left: enemy.pos.x…" at bounding box center [1215, 249] width 324 height 449
type textarea "hero.buildXY("fence", 60, 51)"
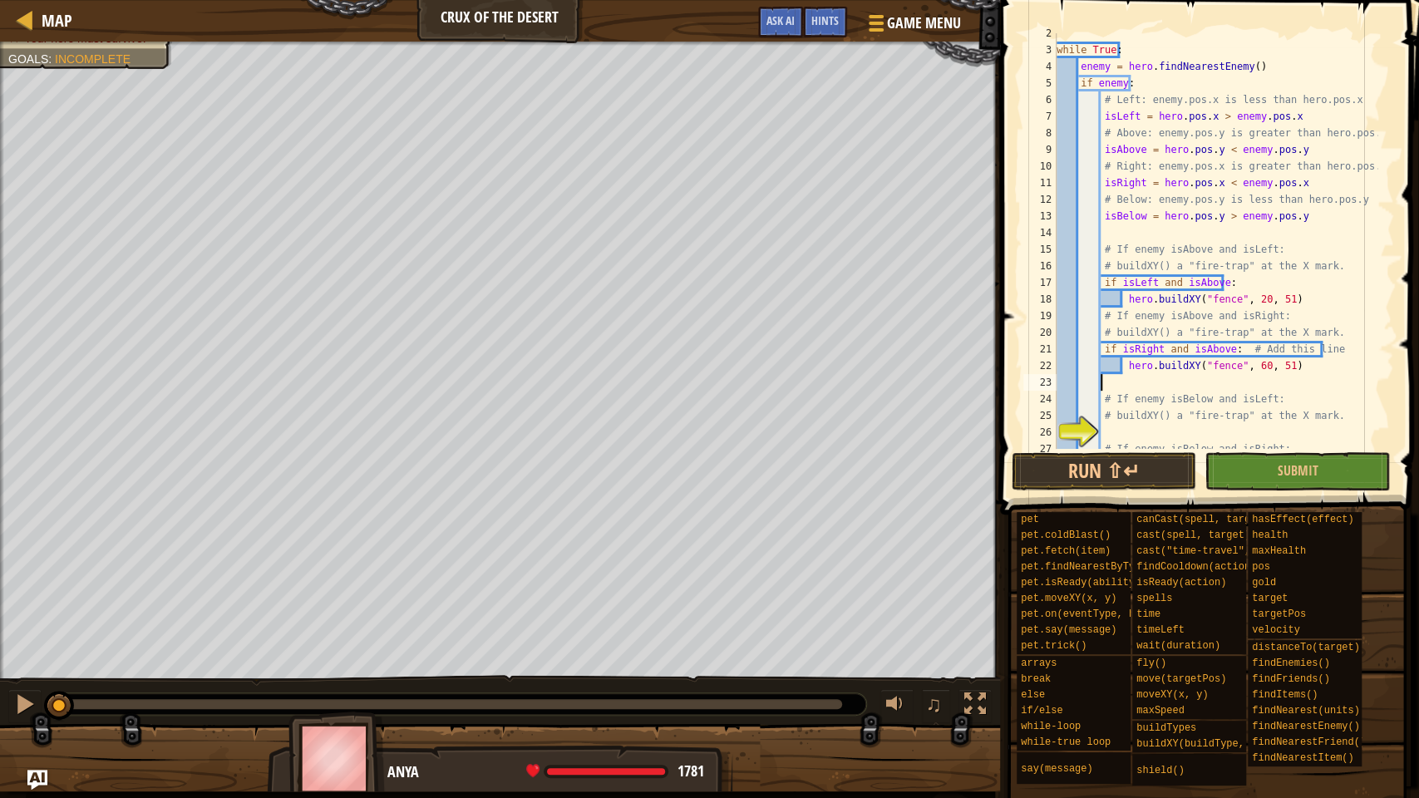
click at [1303, 382] on div "while True : enemy = hero . findNearestEnemy ( ) if enemy : # Left: enemy.pos.x…" at bounding box center [1215, 249] width 324 height 449
click at [1119, 467] on button "Run ⇧↵" at bounding box center [1104, 471] width 185 height 38
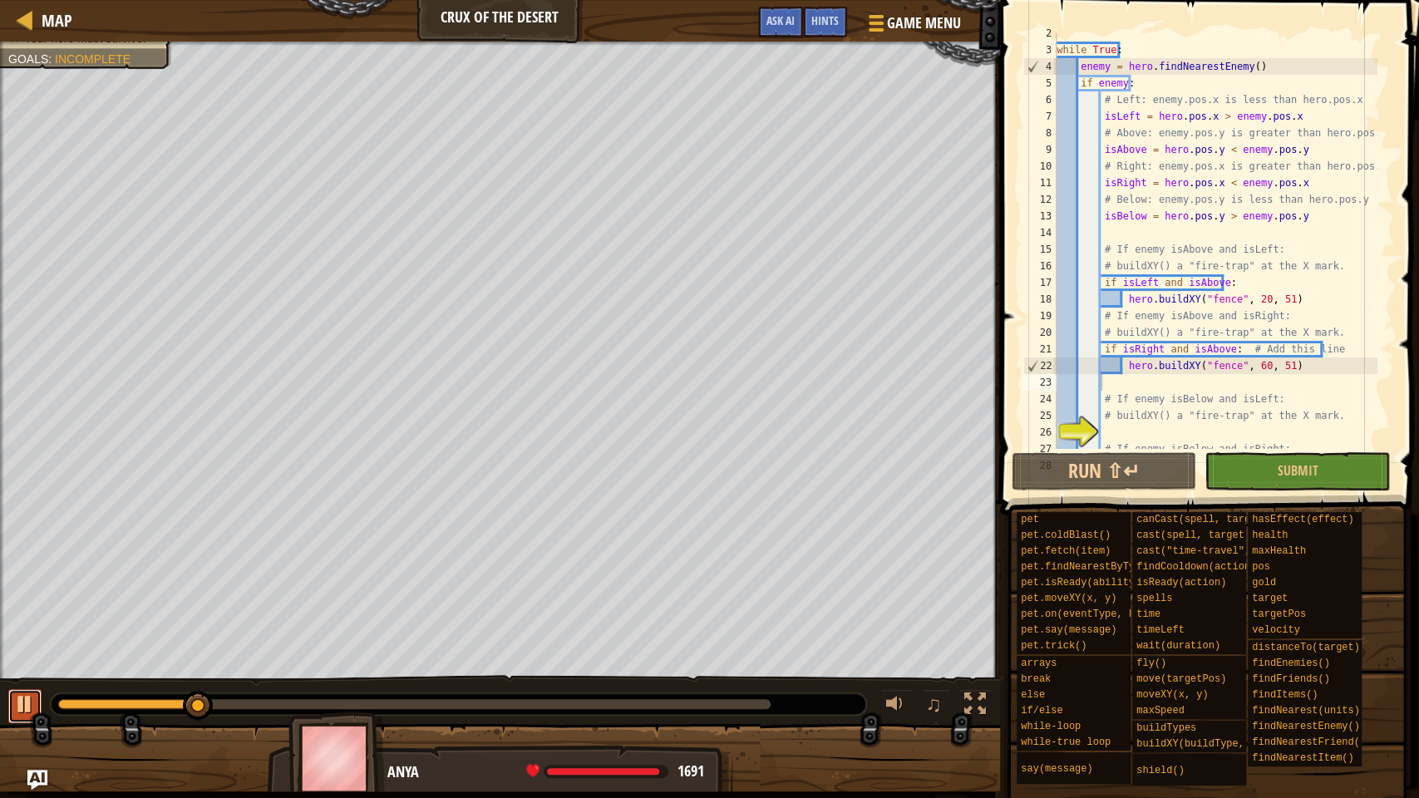
click at [20, 610] on div at bounding box center [25, 704] width 22 height 22
drag, startPoint x: 190, startPoint y: 702, endPoint x: 0, endPoint y: 697, distance: 190.4
click at [0, 610] on div "♫" at bounding box center [500, 700] width 1000 height 50
click at [1224, 363] on div "while True : enemy = hero . findNearestEnemy ( ) if enemy : # Left: enemy.pos.x…" at bounding box center [1215, 249] width 324 height 449
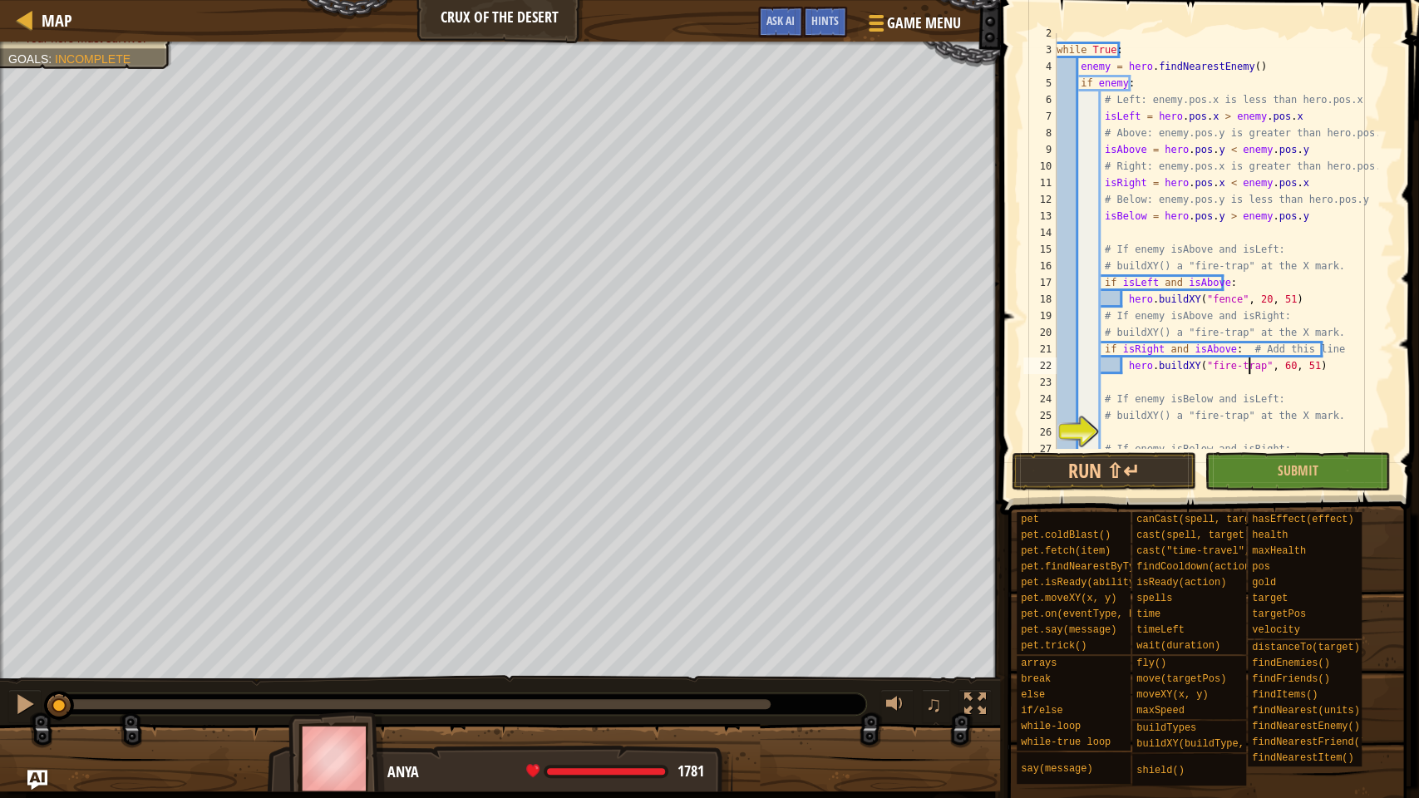
scroll to position [7, 16]
click at [1226, 295] on div "while True : enemy = hero . findNearestEnemy ( ) if enemy : # Left: enemy.pos.x…" at bounding box center [1215, 249] width 324 height 449
drag, startPoint x: 1312, startPoint y: 355, endPoint x: 1312, endPoint y: 376, distance: 20.8
click at [1312, 357] on div "while True : enemy = hero . findNearestEnemy ( ) if enemy : # Left: enemy.pos.x…" at bounding box center [1215, 249] width 324 height 449
type textarea "if isRight and isAbove: # Add this line hero.buildXY("fire-trap", 60, 51)"
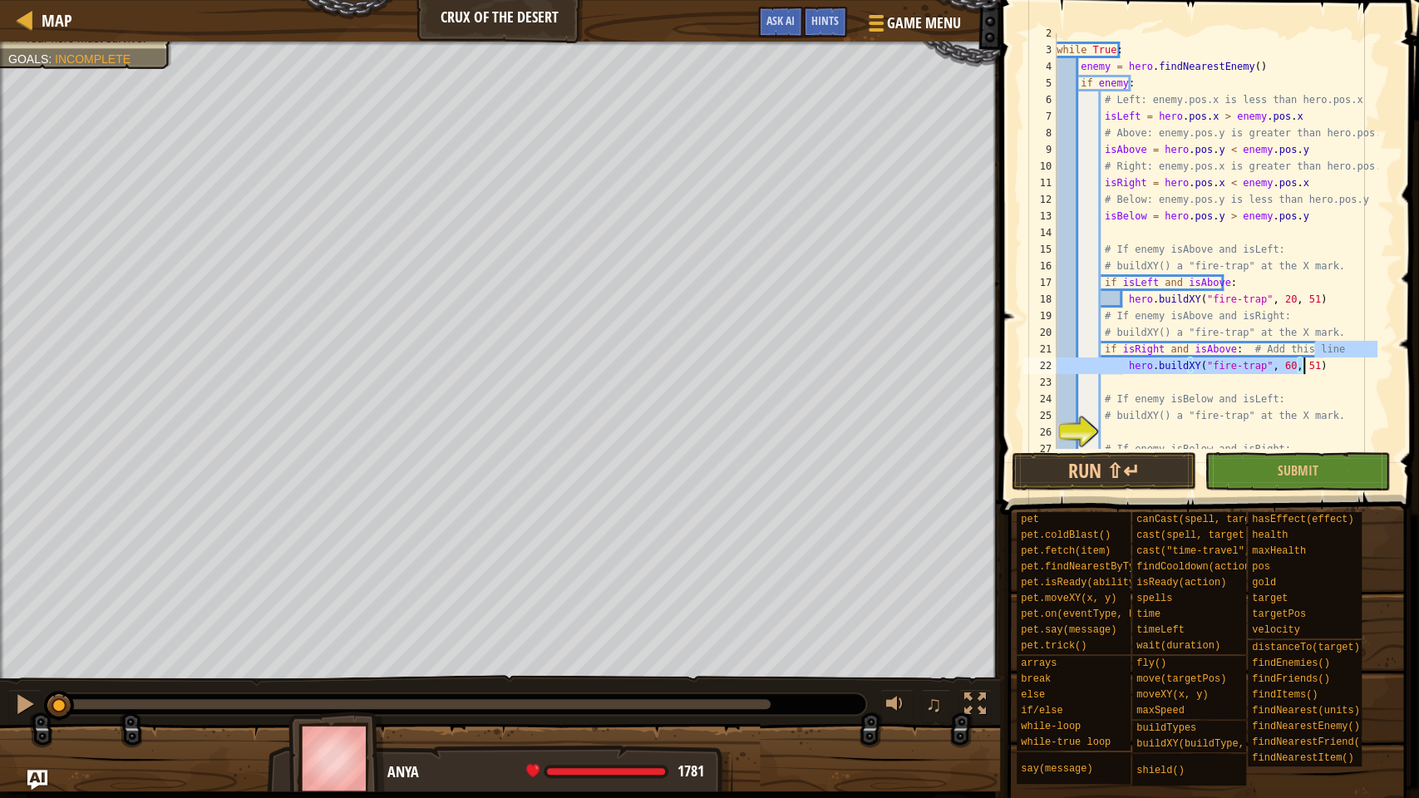
click at [1332, 377] on div "while True : enemy = hero . findNearestEnemy ( ) if enemy : # Left: enemy.pos.x…" at bounding box center [1215, 249] width 324 height 449
click at [1168, 480] on button "Run ⇧↵" at bounding box center [1104, 471] width 185 height 38
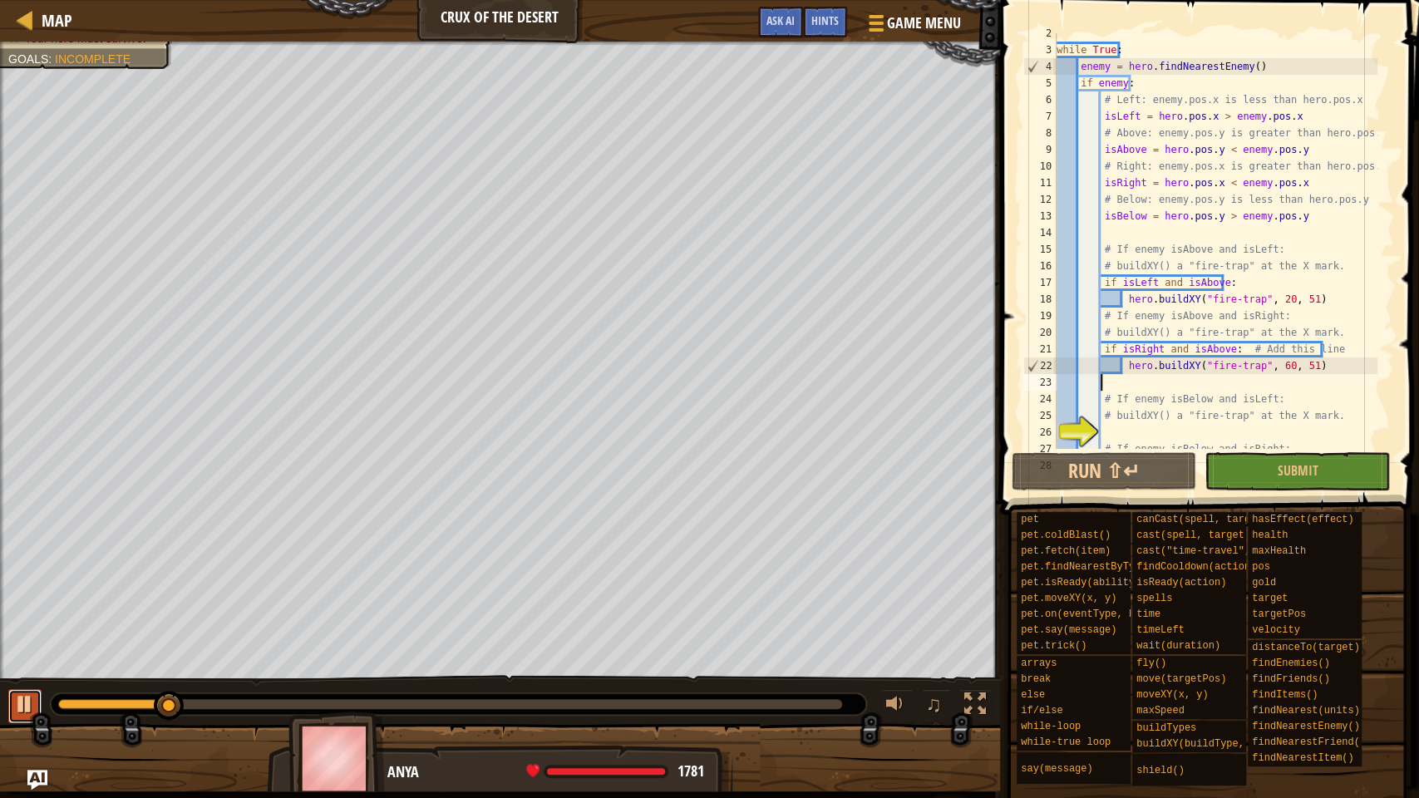
click at [20, 610] on div at bounding box center [25, 704] width 22 height 22
drag, startPoint x: 176, startPoint y: 700, endPoint x: 26, endPoint y: 700, distance: 150.4
click at [26, 610] on div "♫" at bounding box center [500, 700] width 1000 height 50
drag, startPoint x: 771, startPoint y: 15, endPoint x: 831, endPoint y: 42, distance: 66.6
click at [775, 15] on span "Ask AI" at bounding box center [780, 20] width 28 height 16
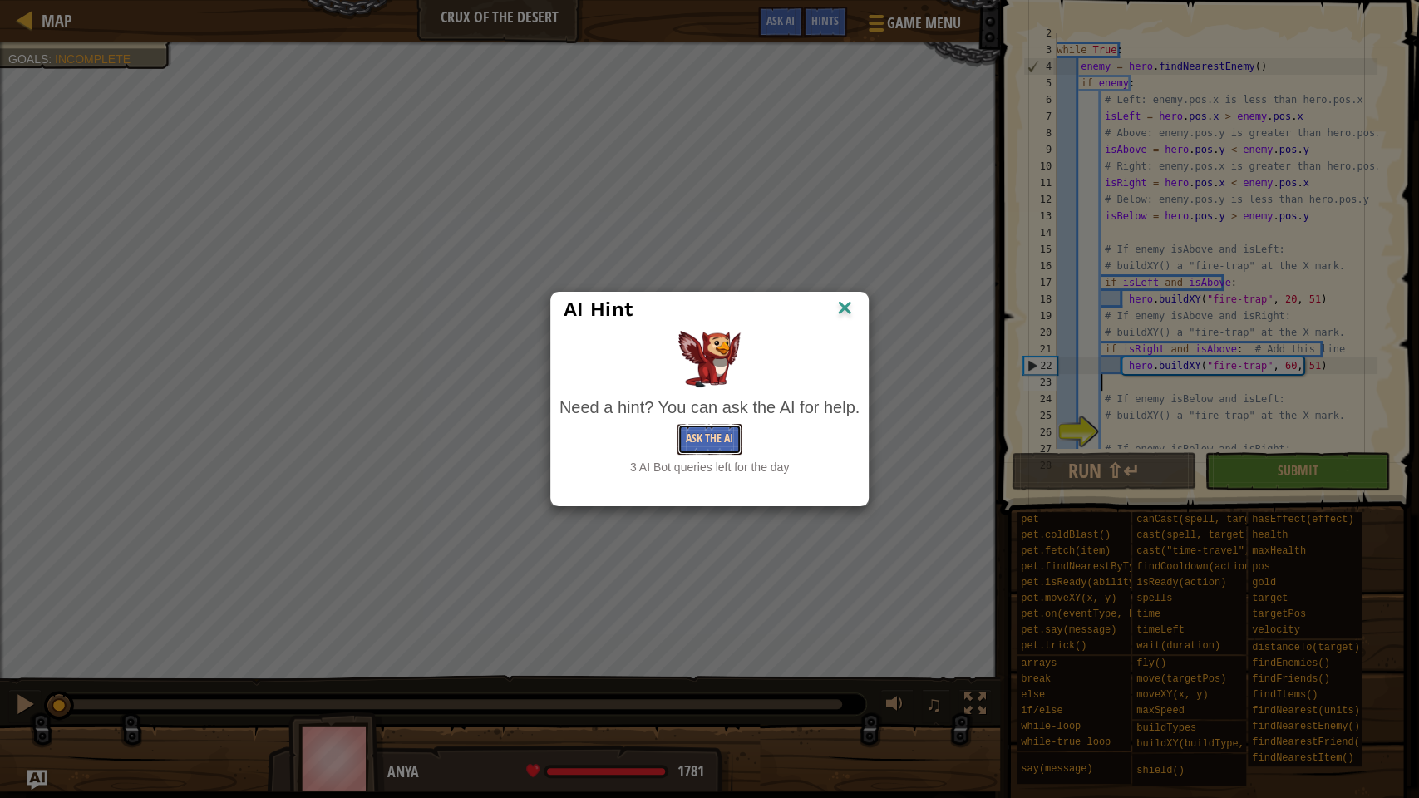
click at [724, 438] on button "Ask the AI" at bounding box center [709, 439] width 64 height 31
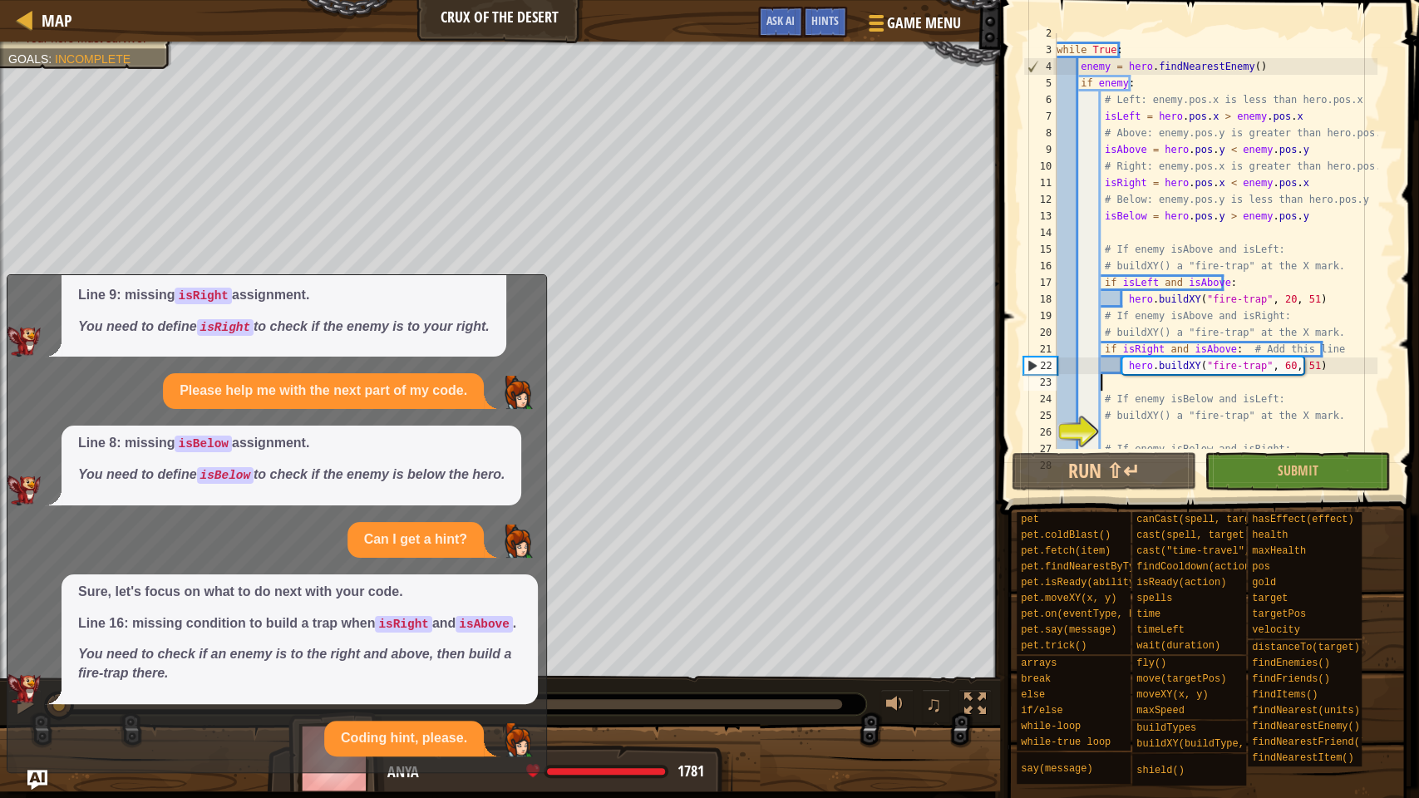
scroll to position [283, 0]
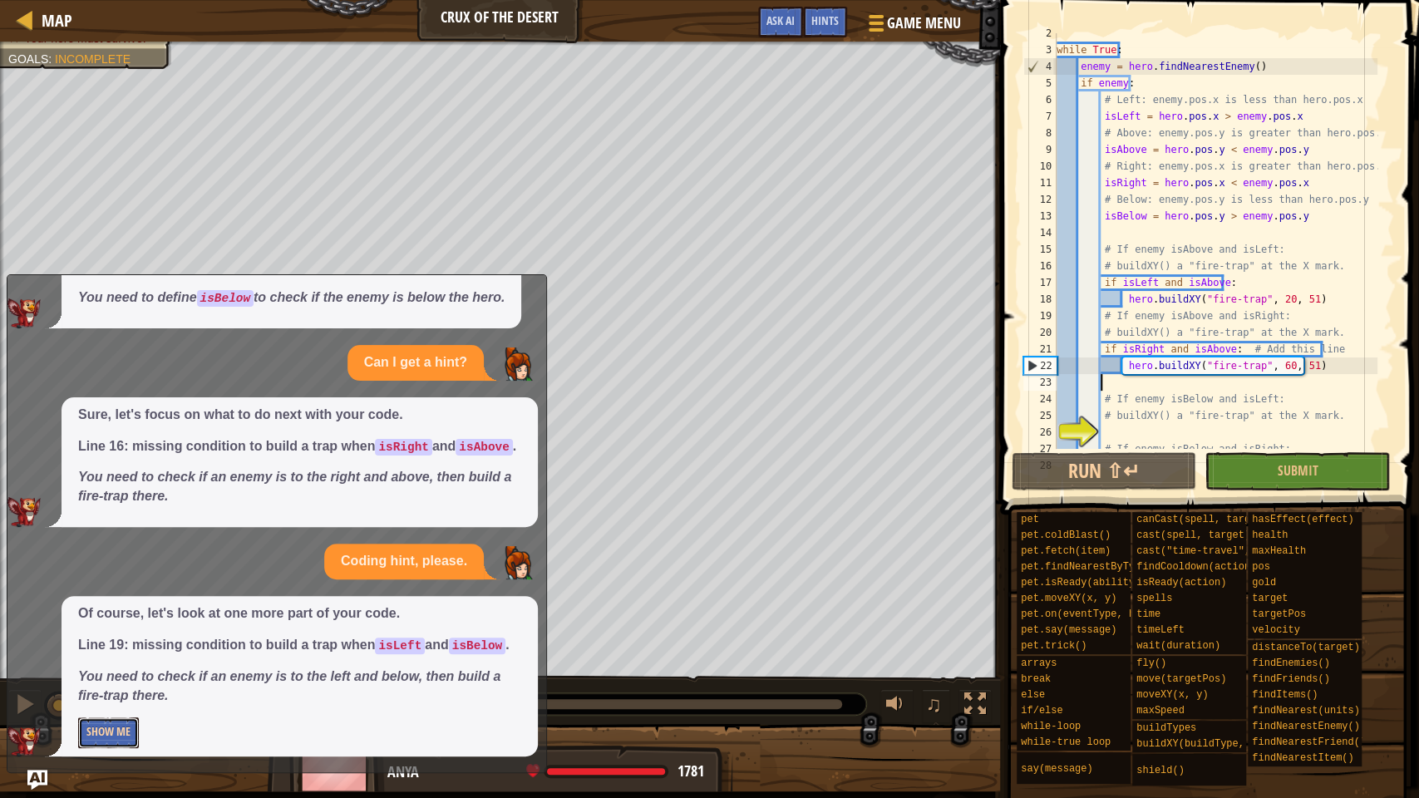
click at [116, 610] on button "Show Me" at bounding box center [108, 732] width 61 height 31
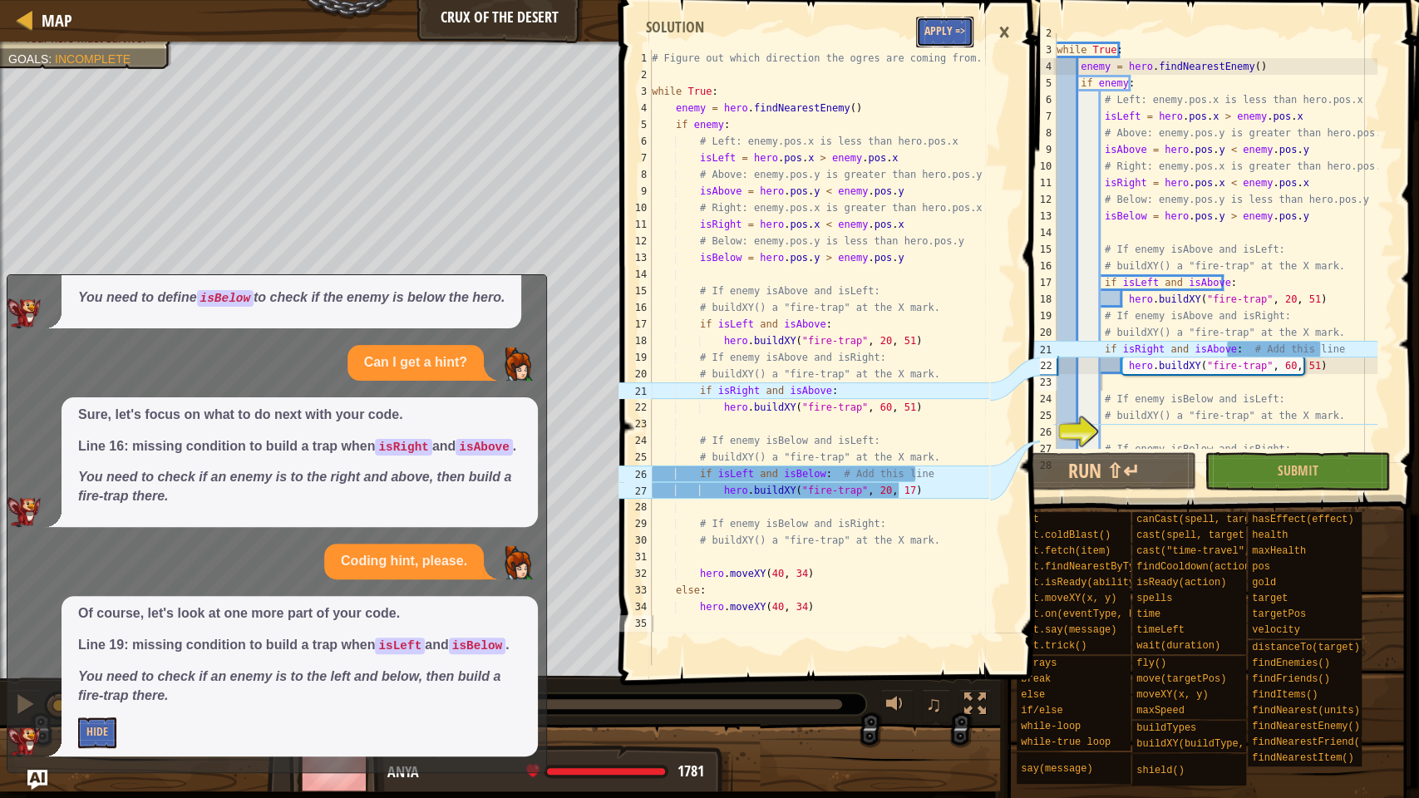
click at [935, 37] on button "Apply =>" at bounding box center [944, 32] width 57 height 31
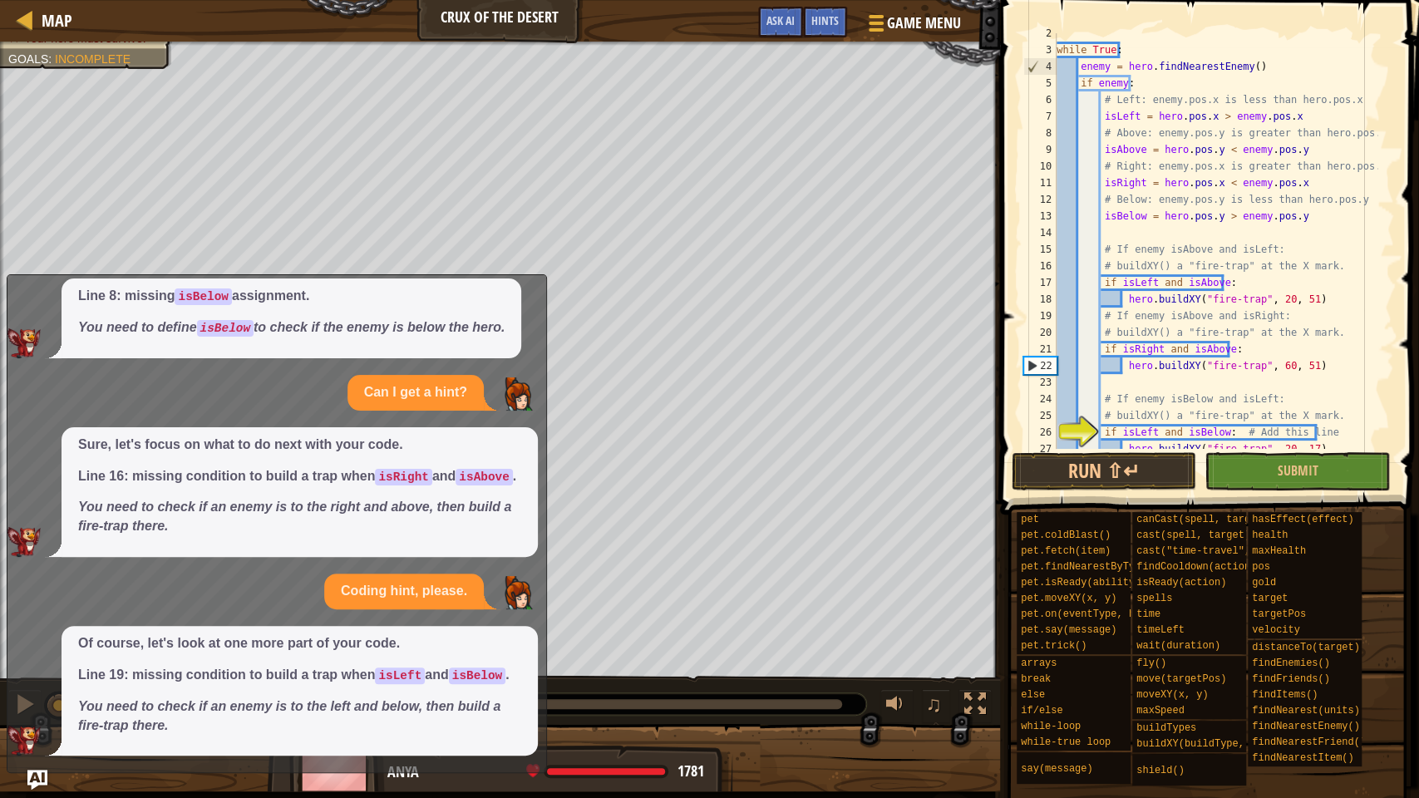
scroll to position [253, 0]
click at [40, 610] on img "Ask AI" at bounding box center [38, 780] width 22 height 22
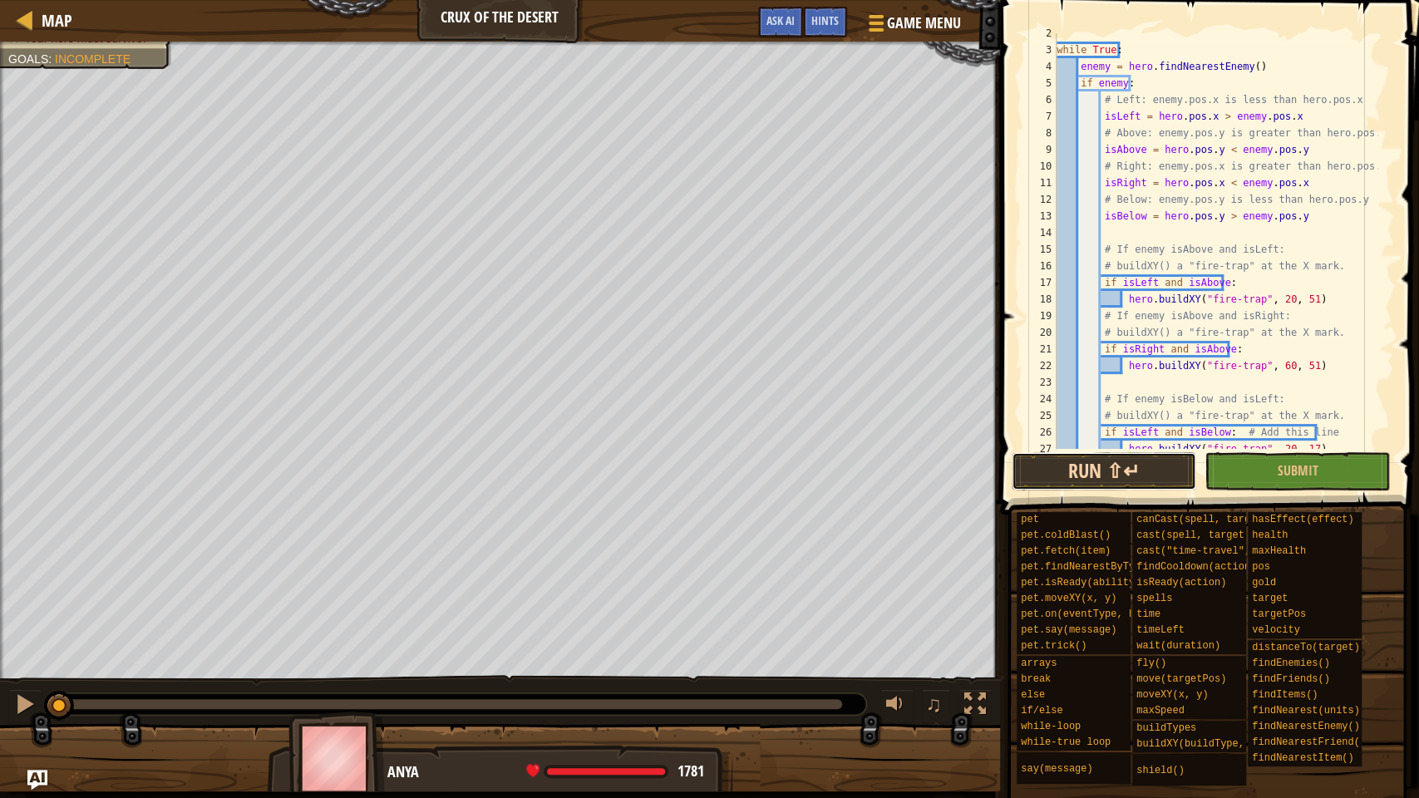
drag, startPoint x: 1125, startPoint y: 466, endPoint x: 1104, endPoint y: 485, distance: 27.7
click at [1110, 479] on button "Run ⇧↵" at bounding box center [1104, 471] width 185 height 38
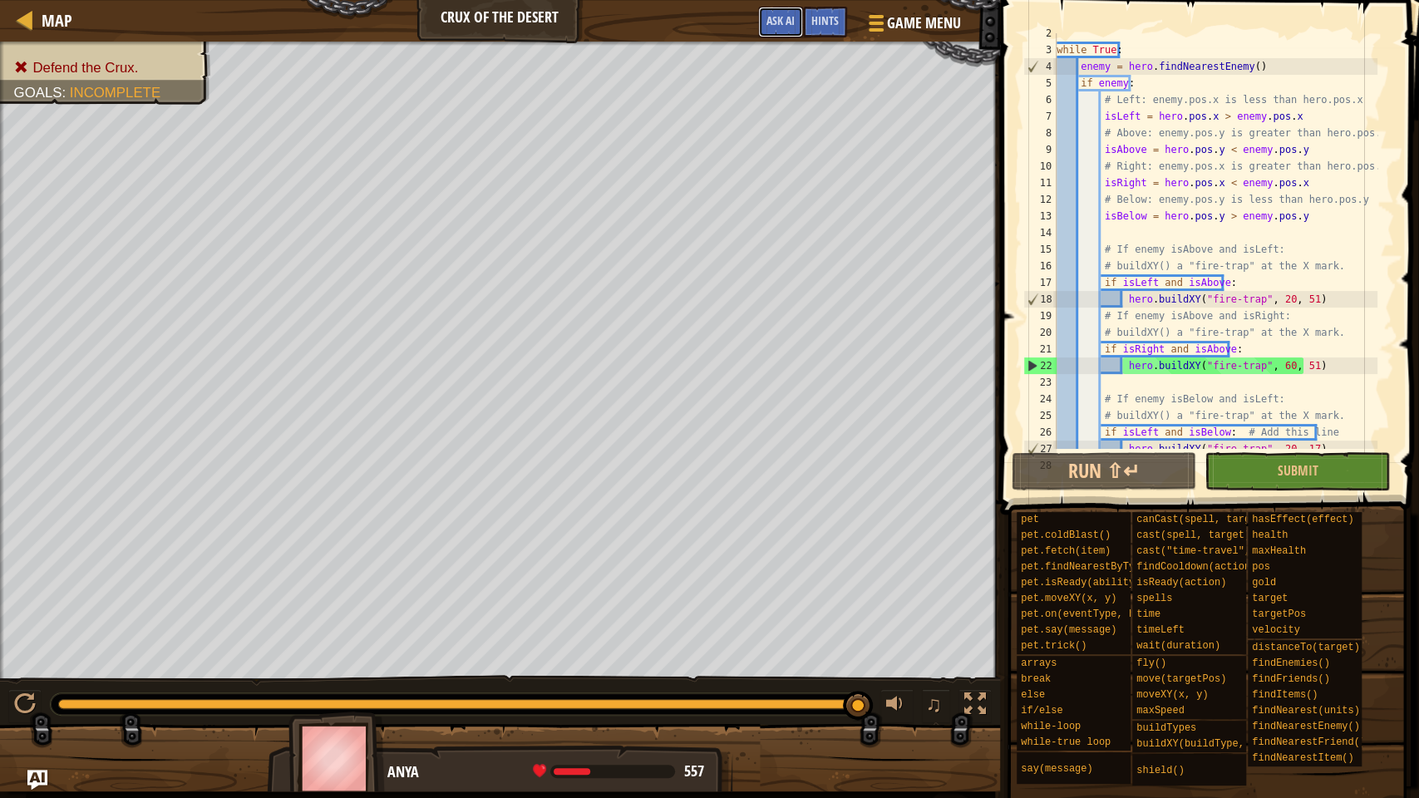
drag, startPoint x: 785, startPoint y: 14, endPoint x: 813, endPoint y: 42, distance: 40.0
click at [788, 22] on span "Ask AI" at bounding box center [780, 20] width 28 height 16
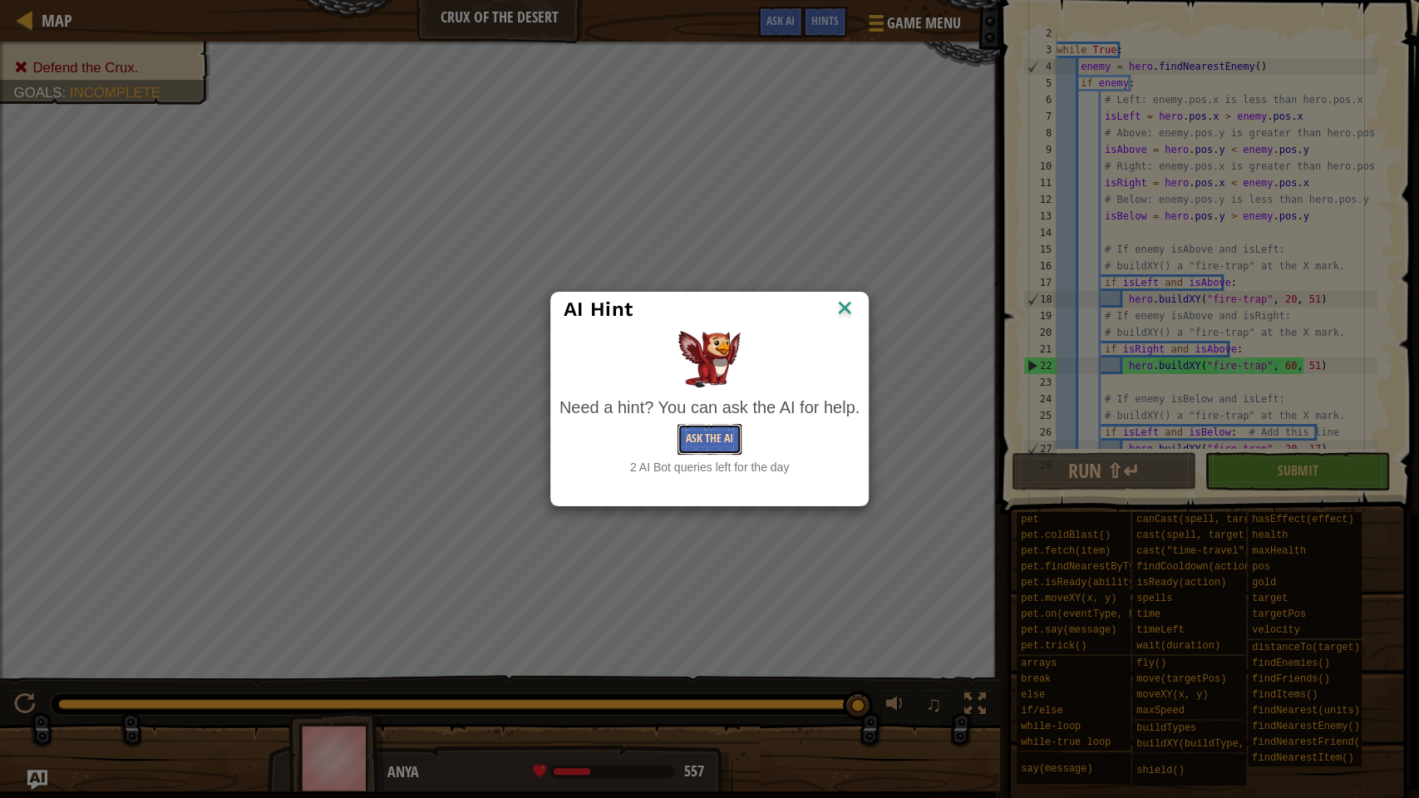
click at [731, 449] on button "Ask the AI" at bounding box center [709, 439] width 64 height 31
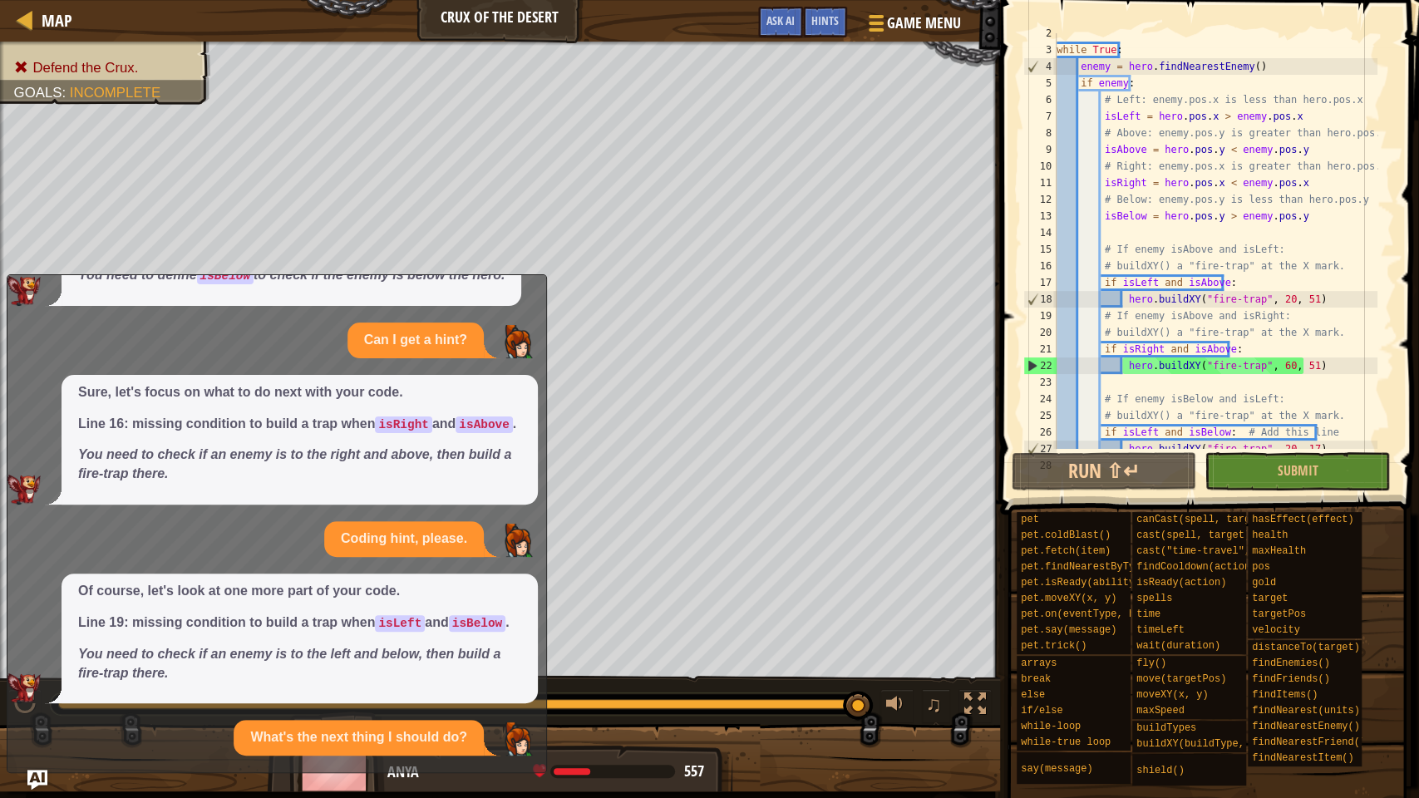
scroll to position [482, 0]
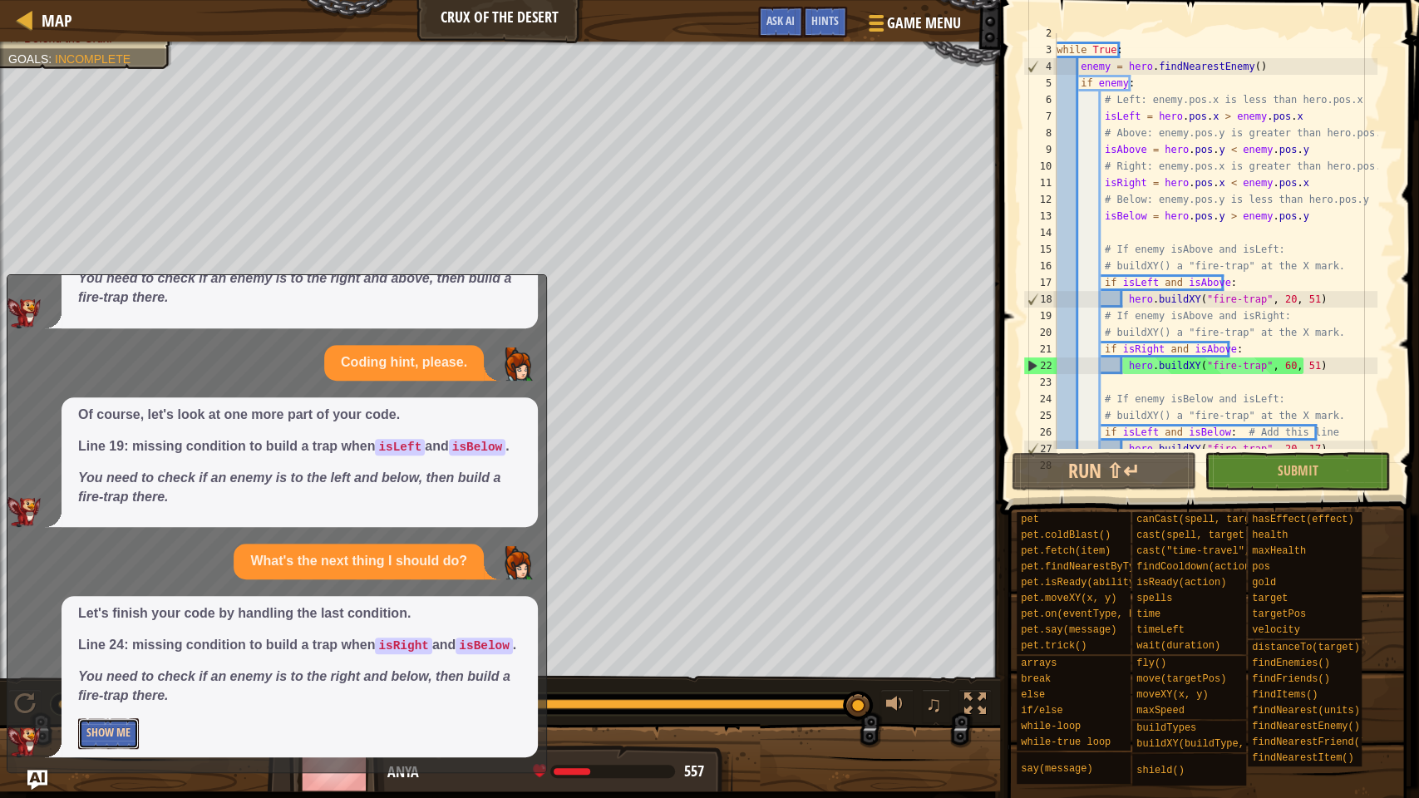
click at [96, 610] on button "Show Me" at bounding box center [108, 733] width 61 height 31
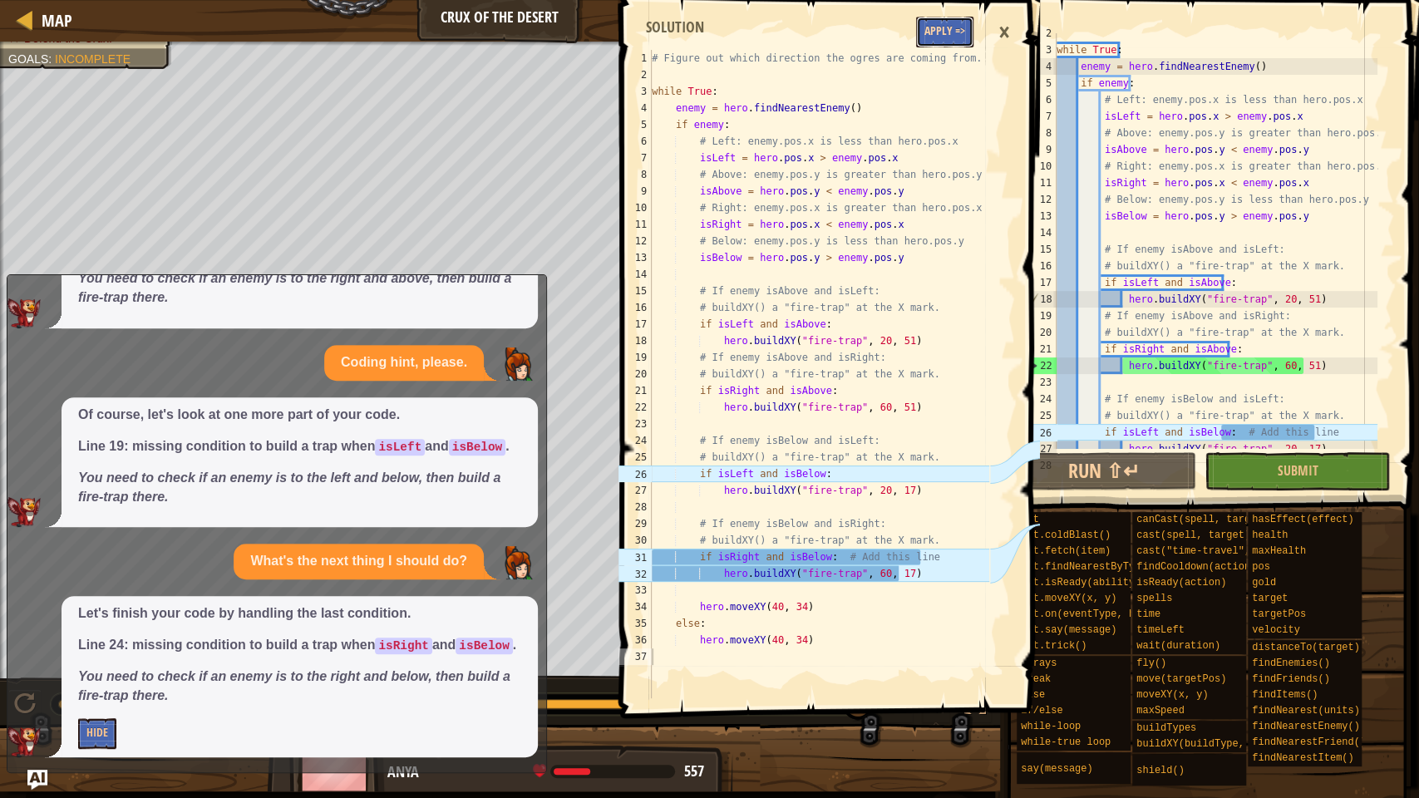
click at [952, 27] on button "Apply =>" at bounding box center [944, 32] width 57 height 31
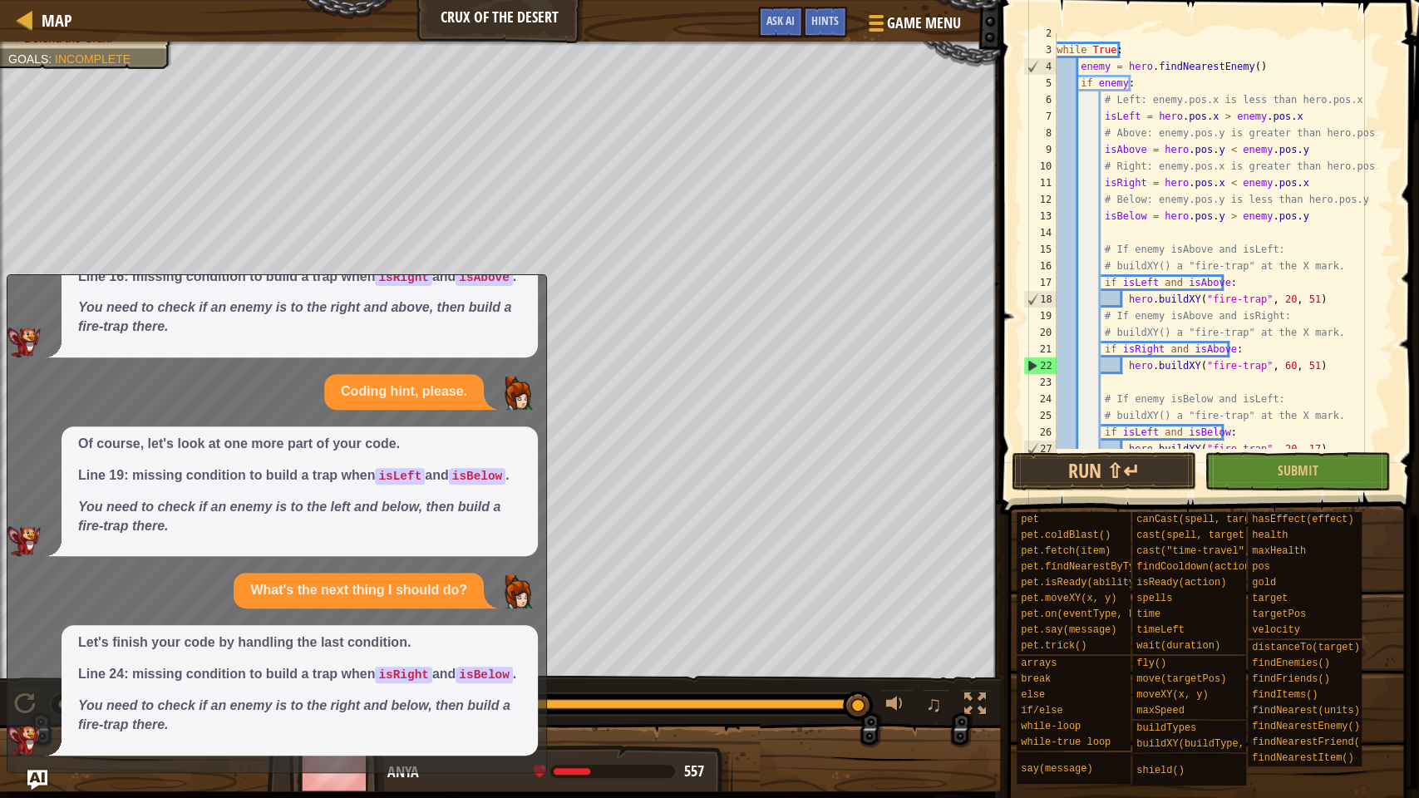
scroll to position [452, 0]
click at [39, 610] on img "Ask AI" at bounding box center [38, 780] width 22 height 22
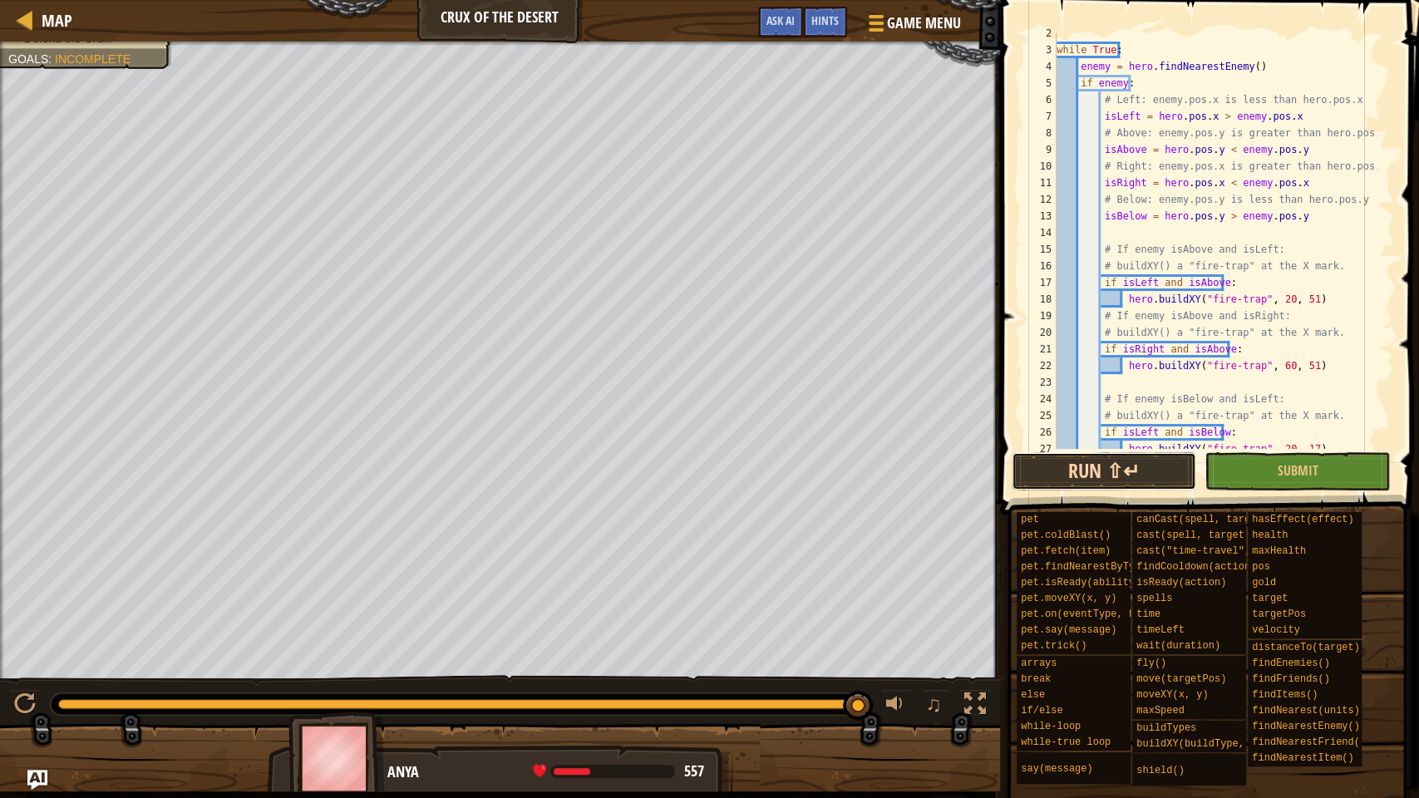
click at [1110, 462] on button "Run ⇧↵" at bounding box center [1104, 471] width 185 height 38
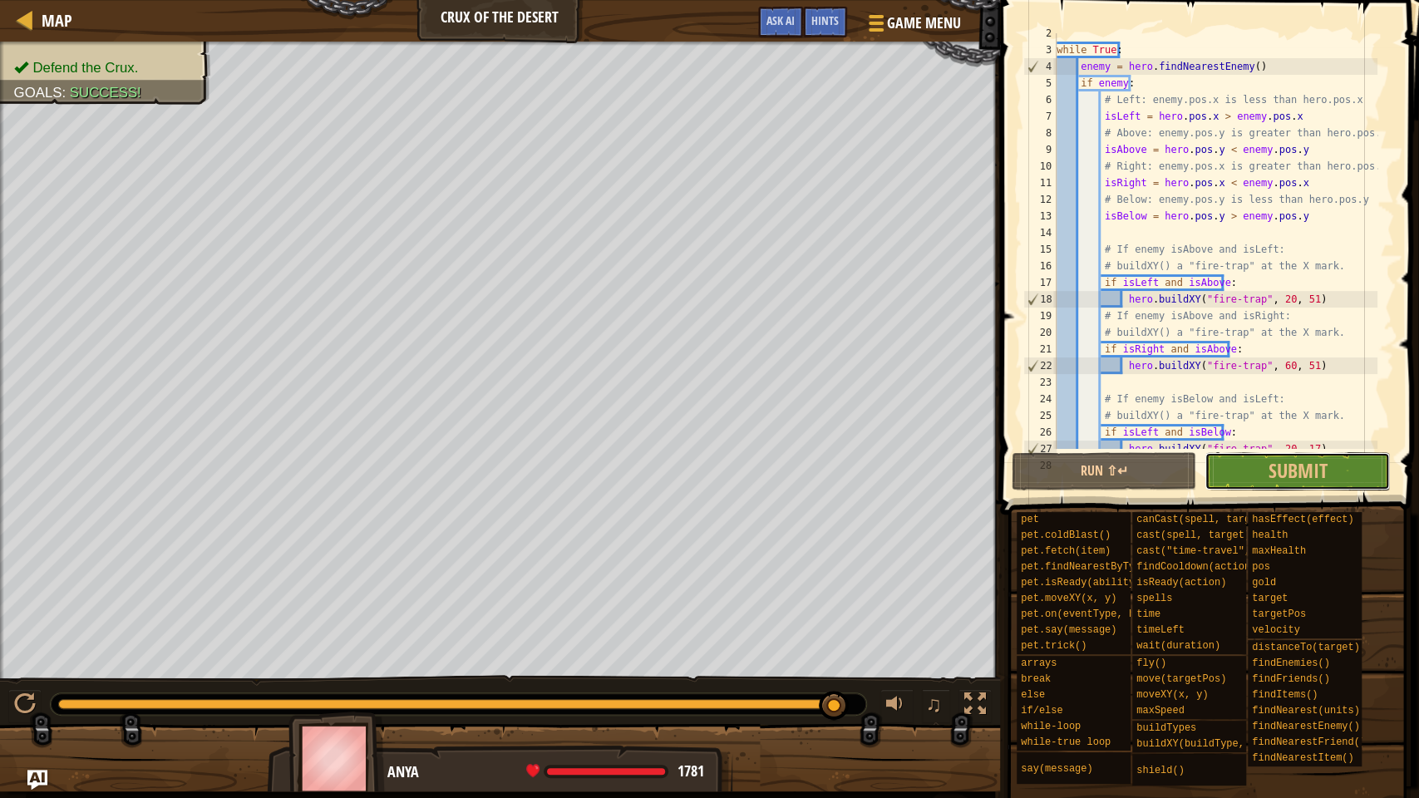
drag, startPoint x: 1352, startPoint y: 475, endPoint x: 1332, endPoint y: 482, distance: 21.0
click at [1347, 477] on button "Submit" at bounding box center [1296, 471] width 185 height 38
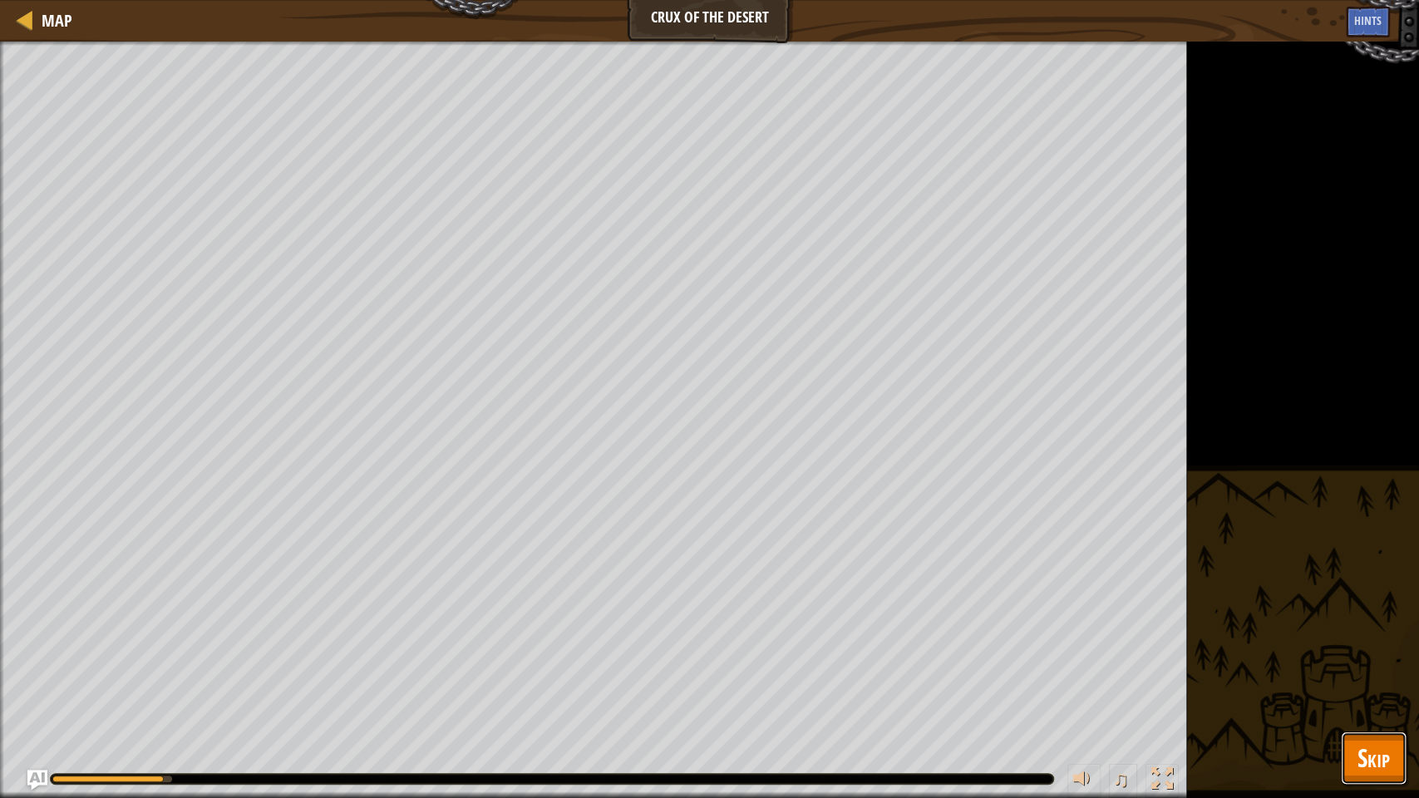
click at [1374, 610] on span "Skip" at bounding box center [1373, 758] width 32 height 34
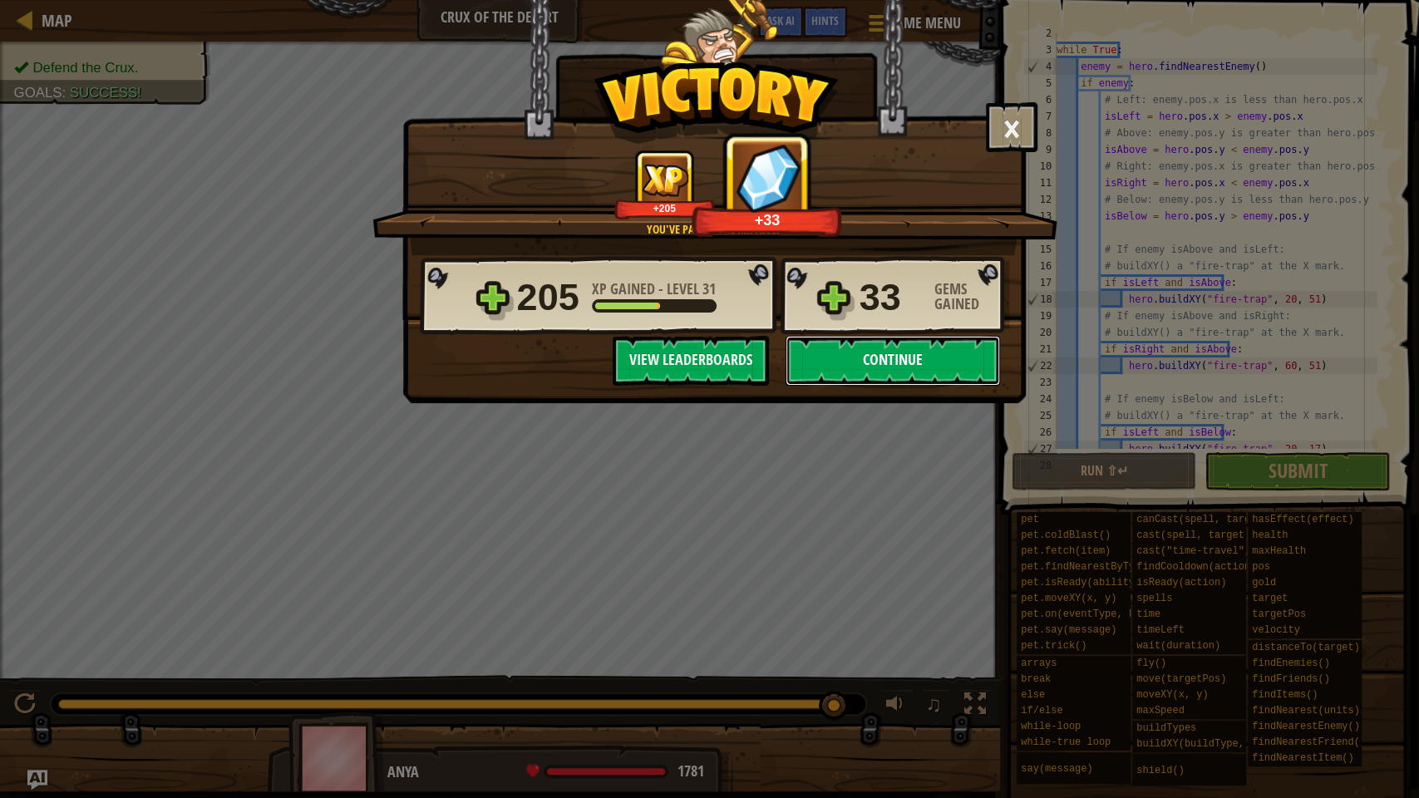
click at [943, 347] on button "Continue" at bounding box center [892, 361] width 214 height 50
select select "en-[GEOGRAPHIC_DATA]"
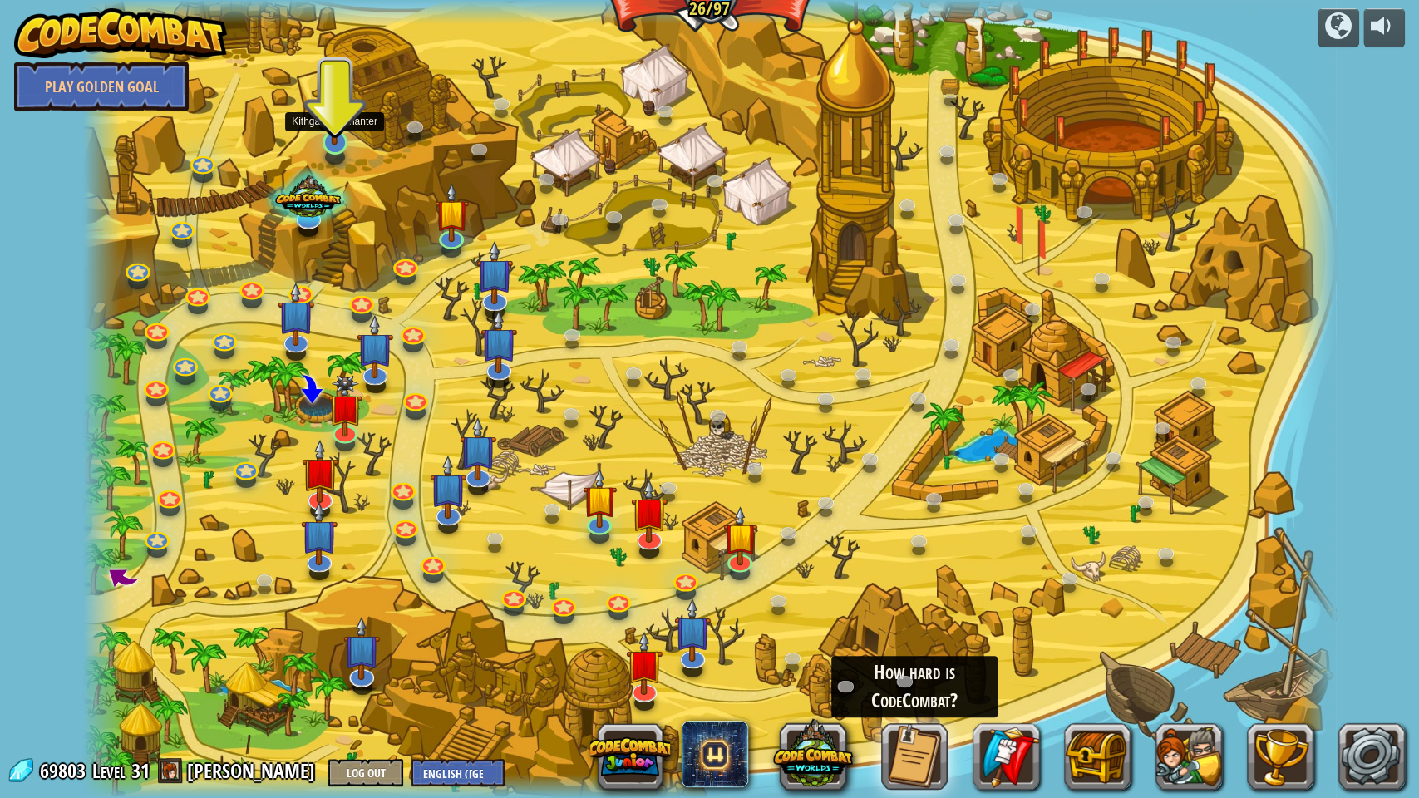
click at [337, 138] on img at bounding box center [335, 105] width 34 height 78
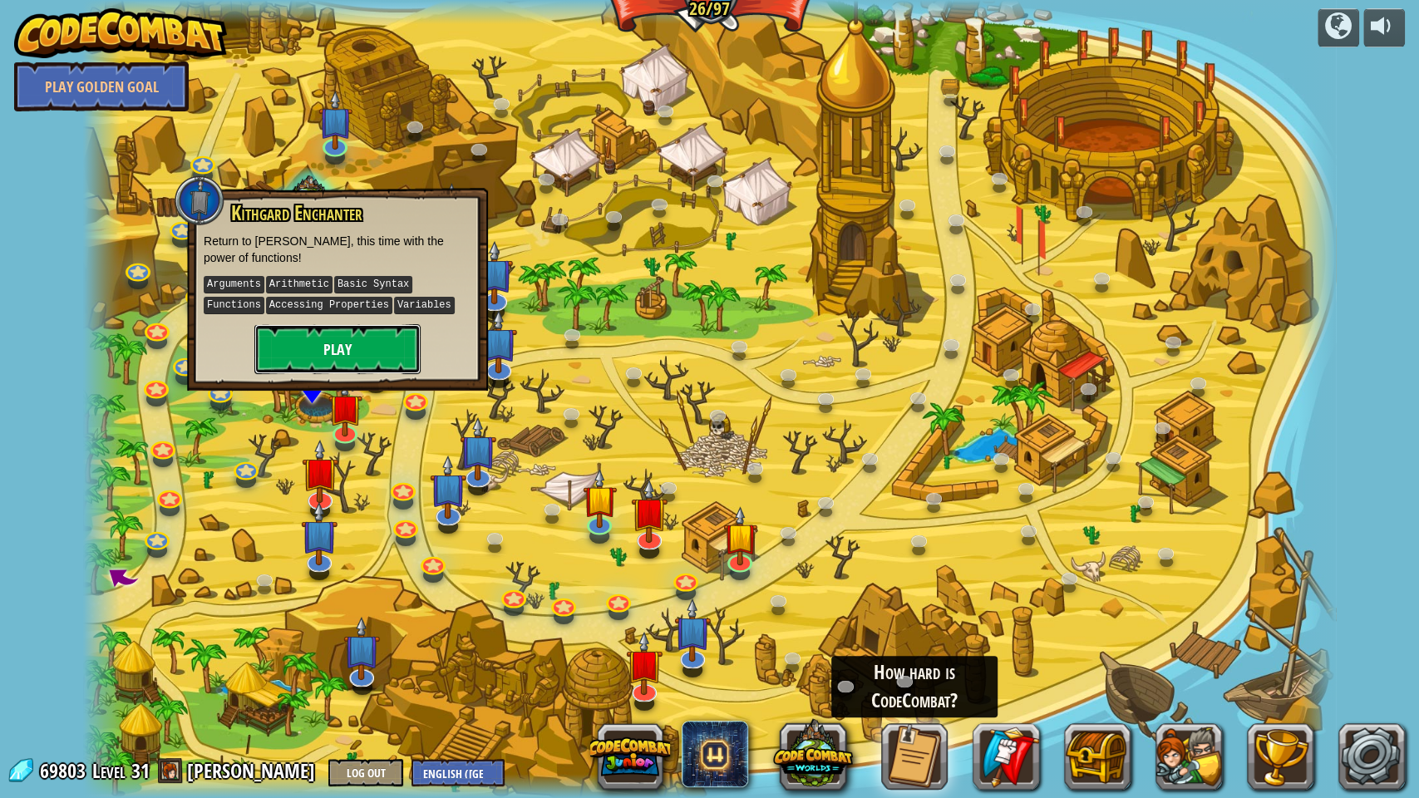
click at [313, 328] on button "Play" at bounding box center [337, 349] width 166 height 50
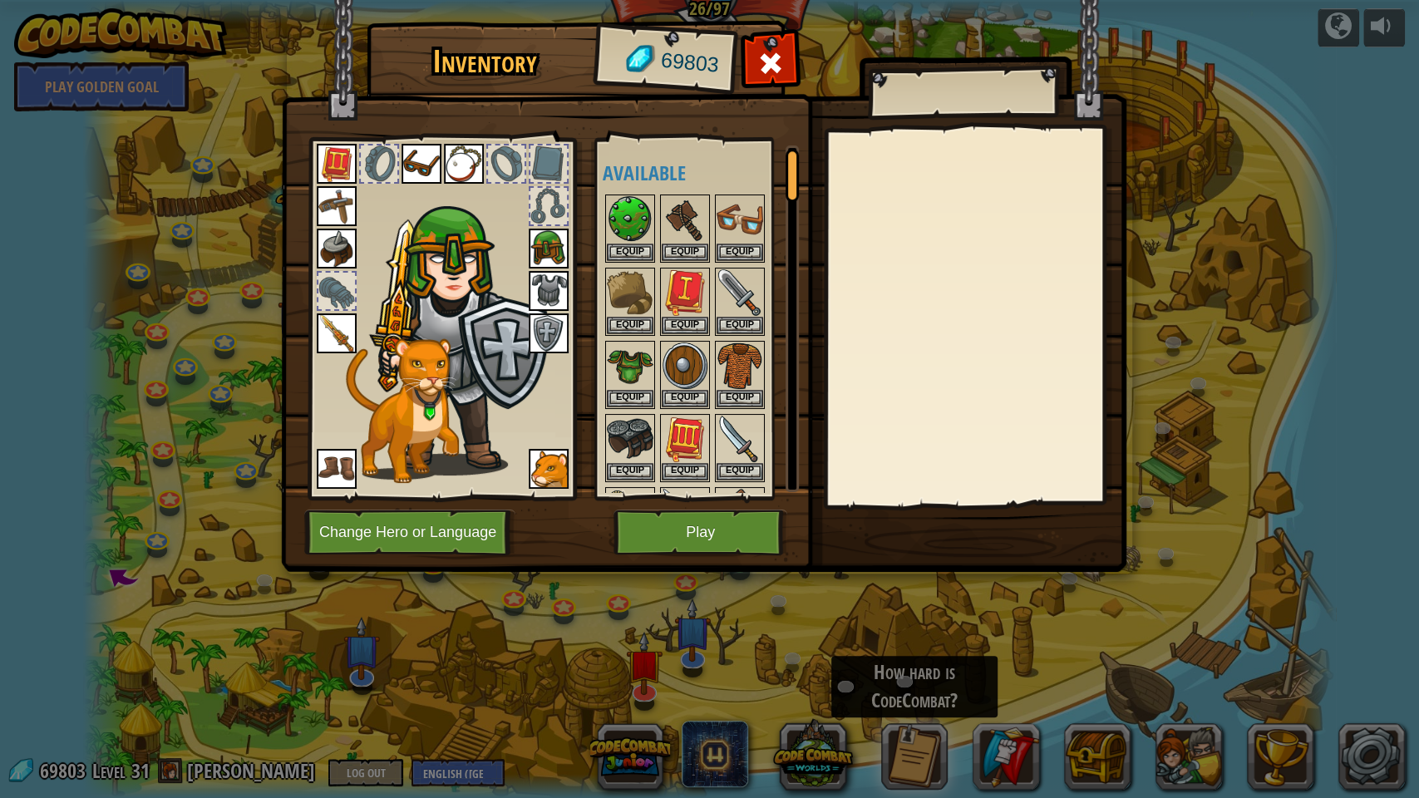
scroll to position [221, 0]
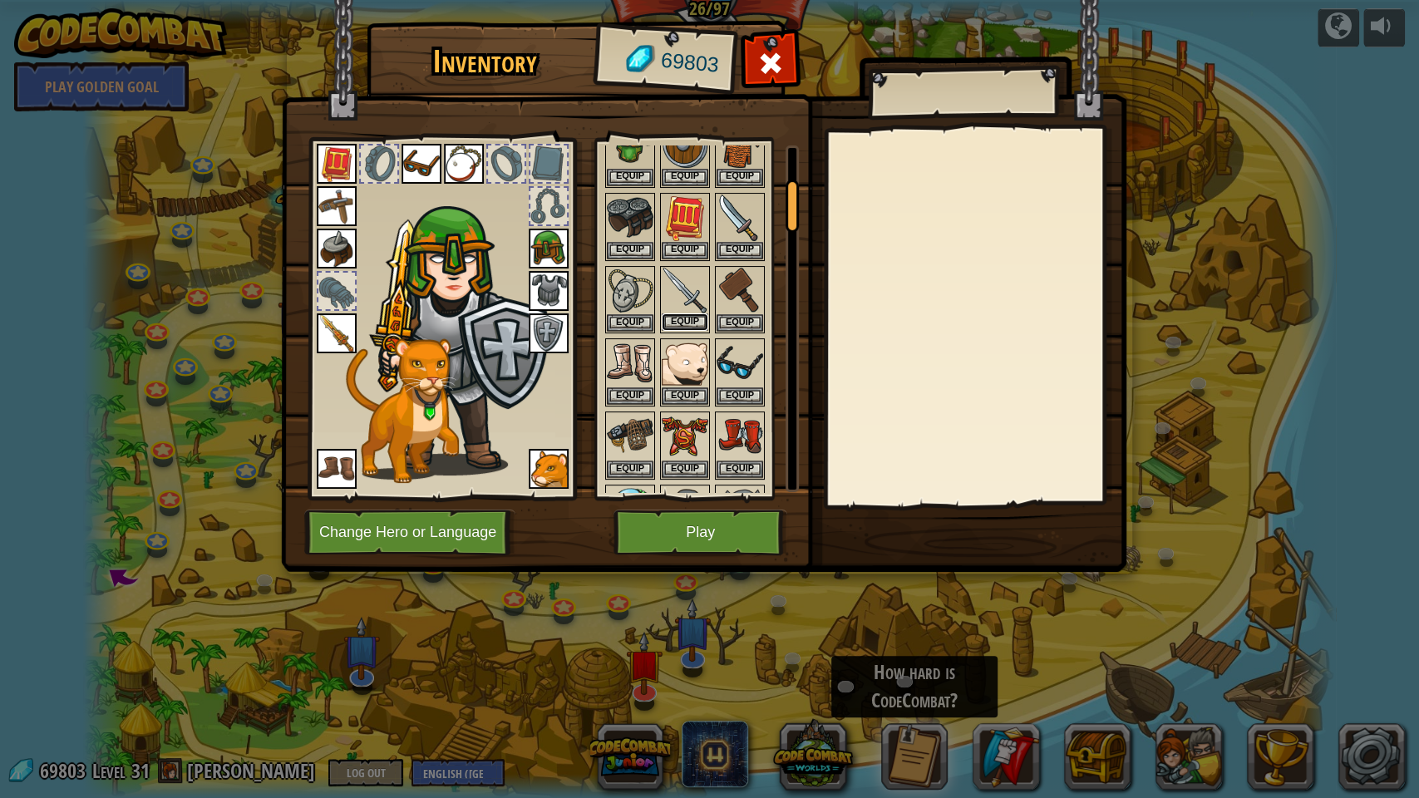
click at [689, 313] on button "Equip" at bounding box center [685, 321] width 47 height 17
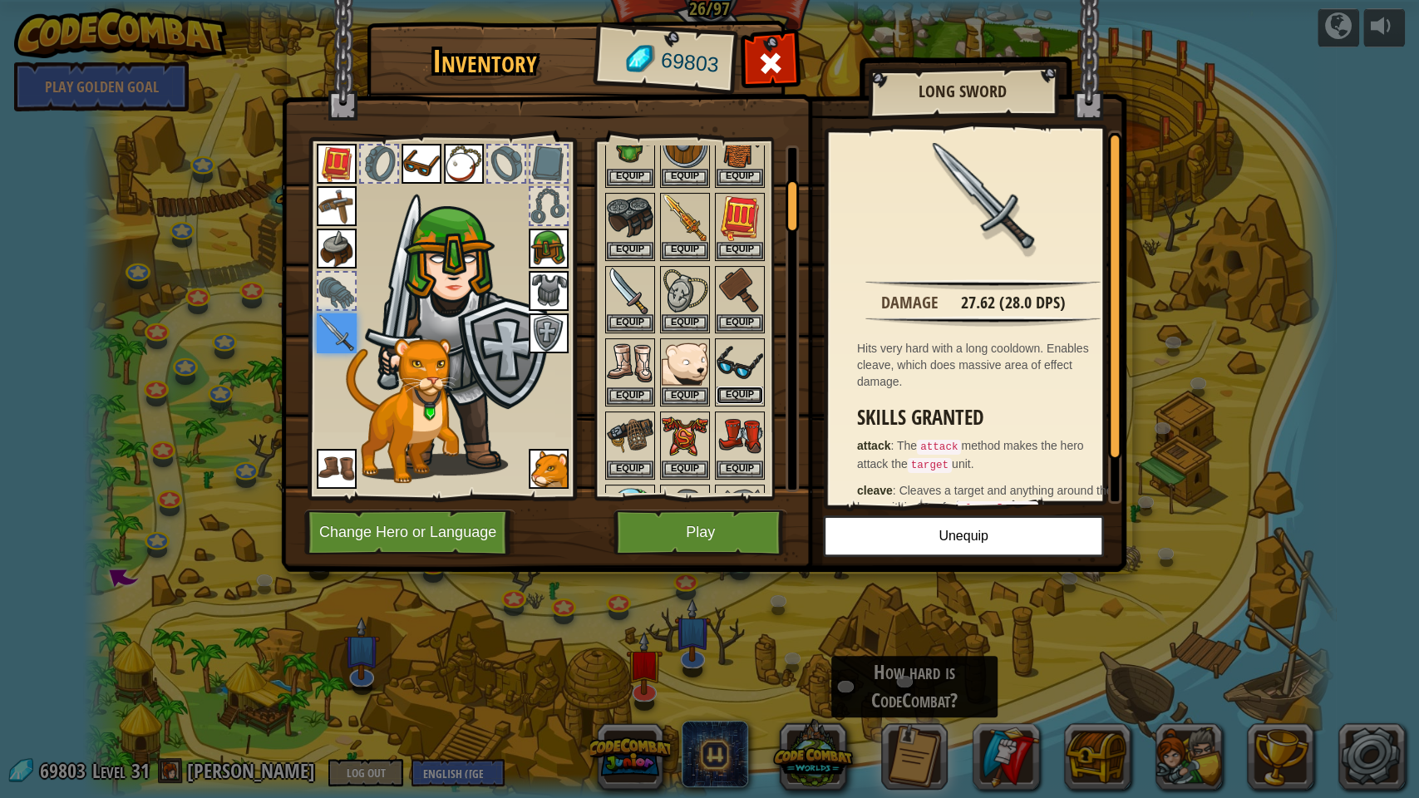
click at [738, 391] on button "Equip" at bounding box center [740, 395] width 47 height 17
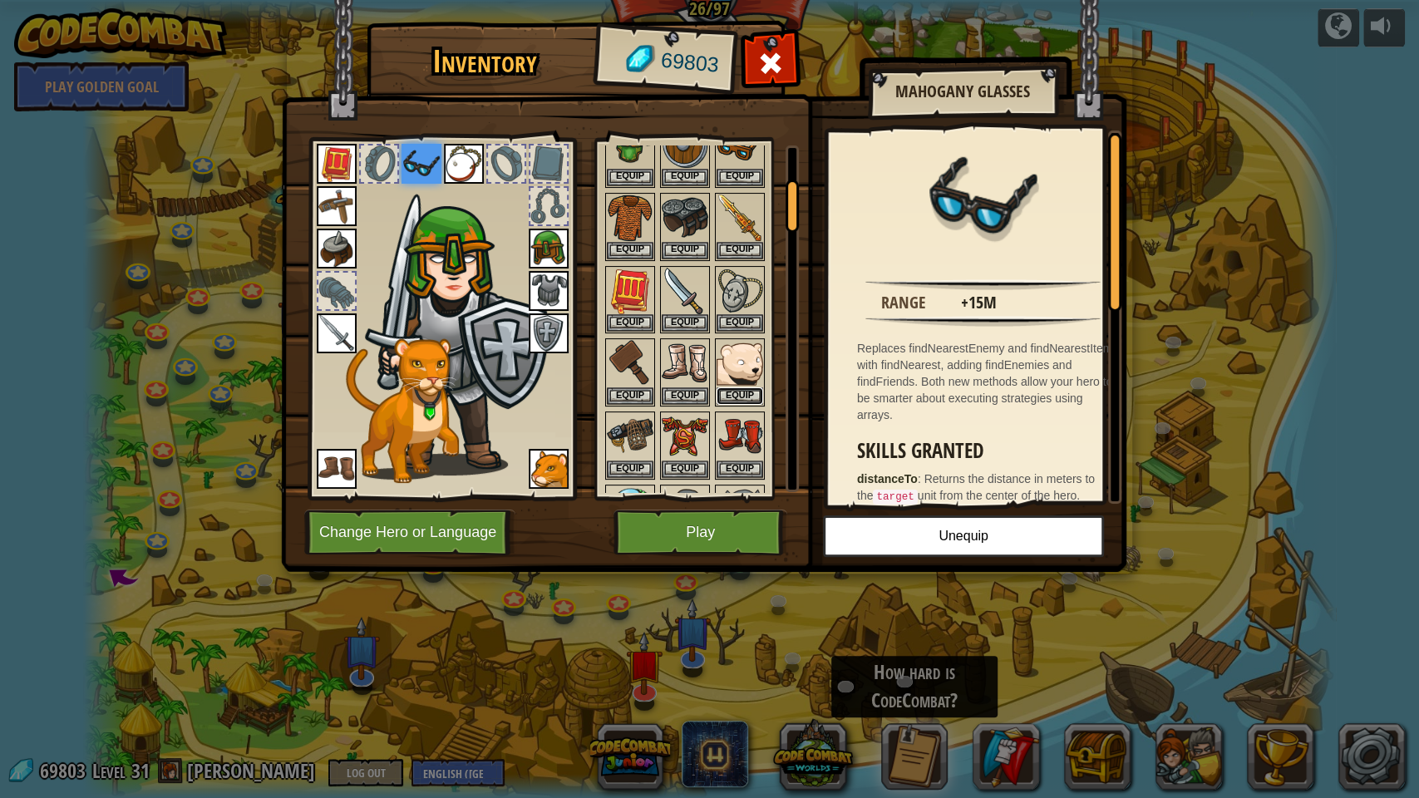
click at [738, 391] on button "Equip" at bounding box center [740, 395] width 47 height 17
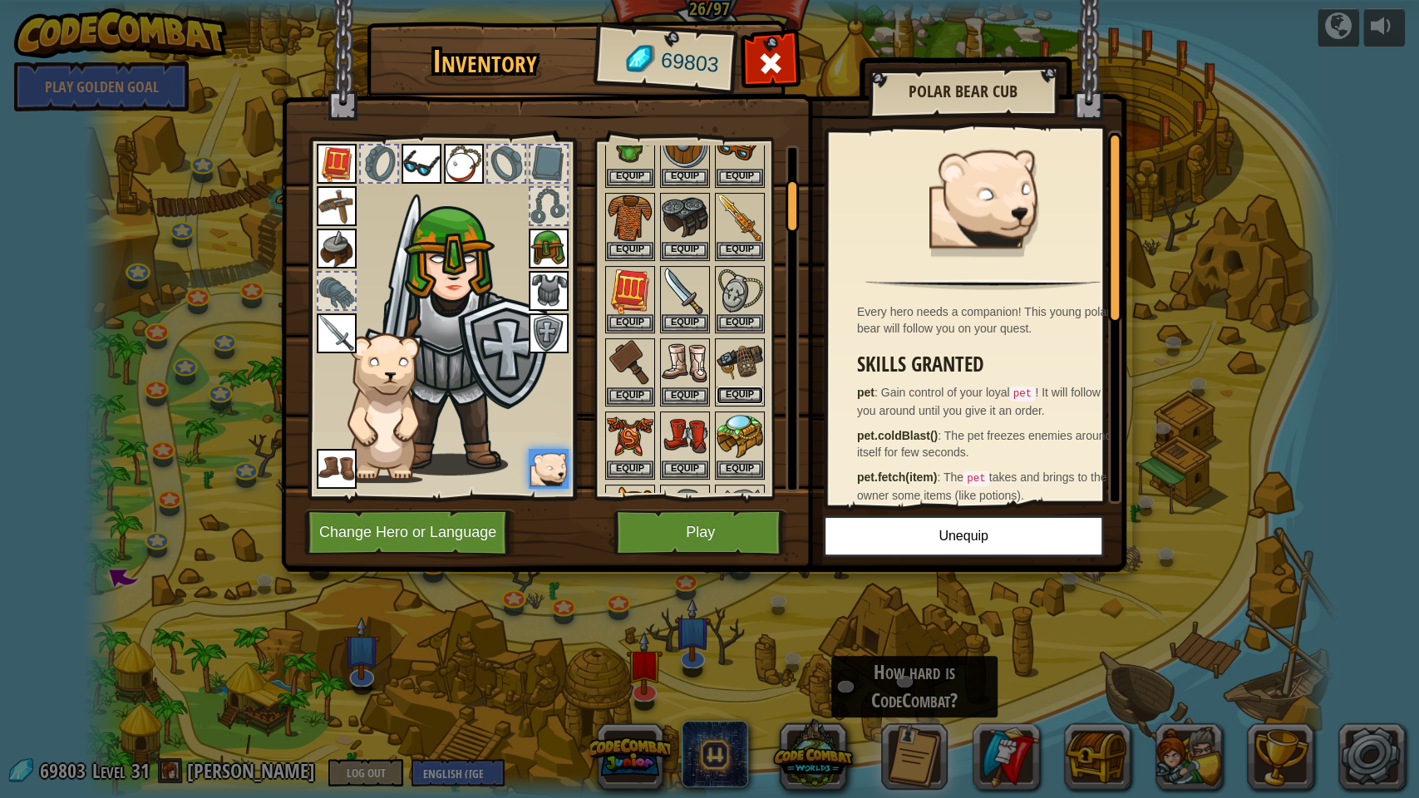
click at [737, 391] on button "Equip" at bounding box center [740, 395] width 47 height 17
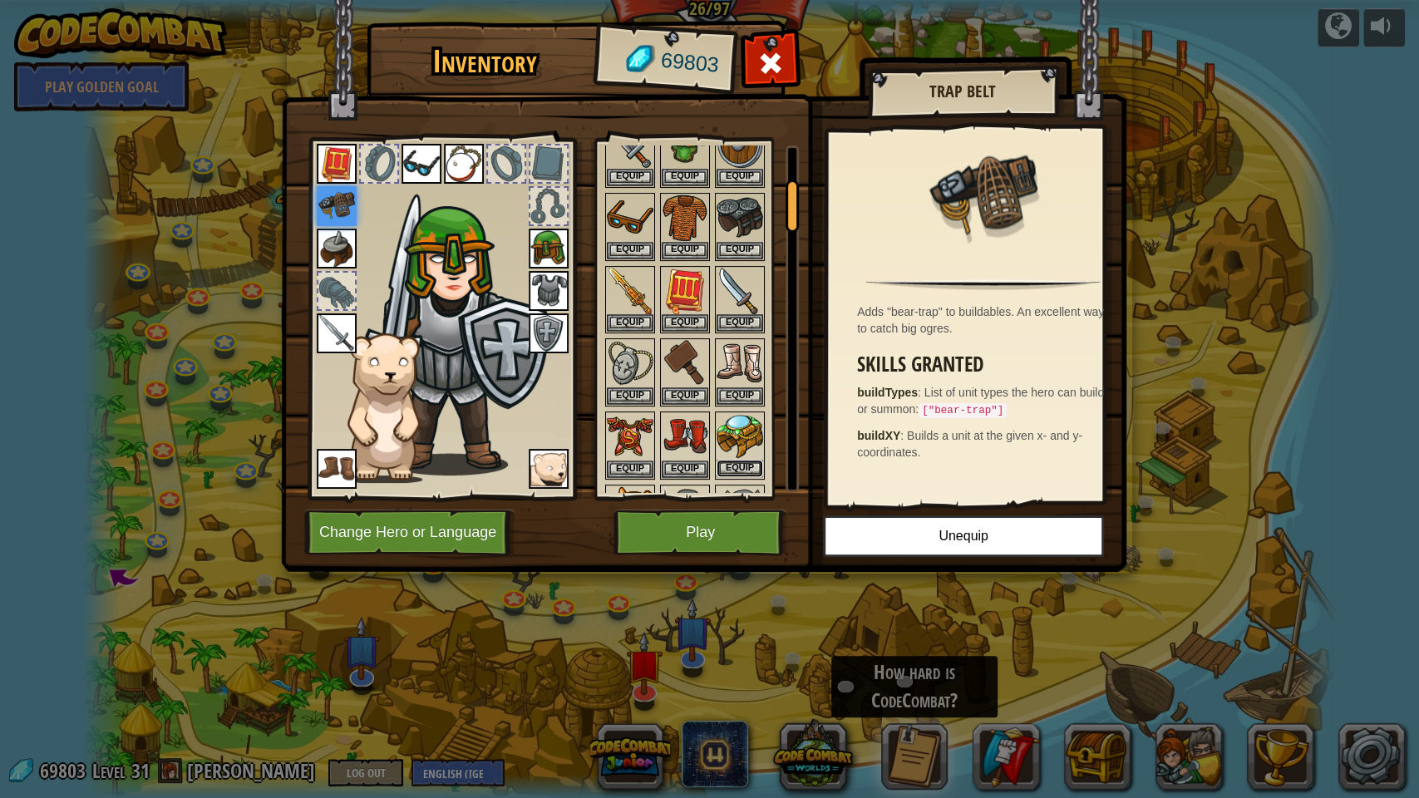
click at [730, 463] on button "Equip" at bounding box center [740, 468] width 47 height 17
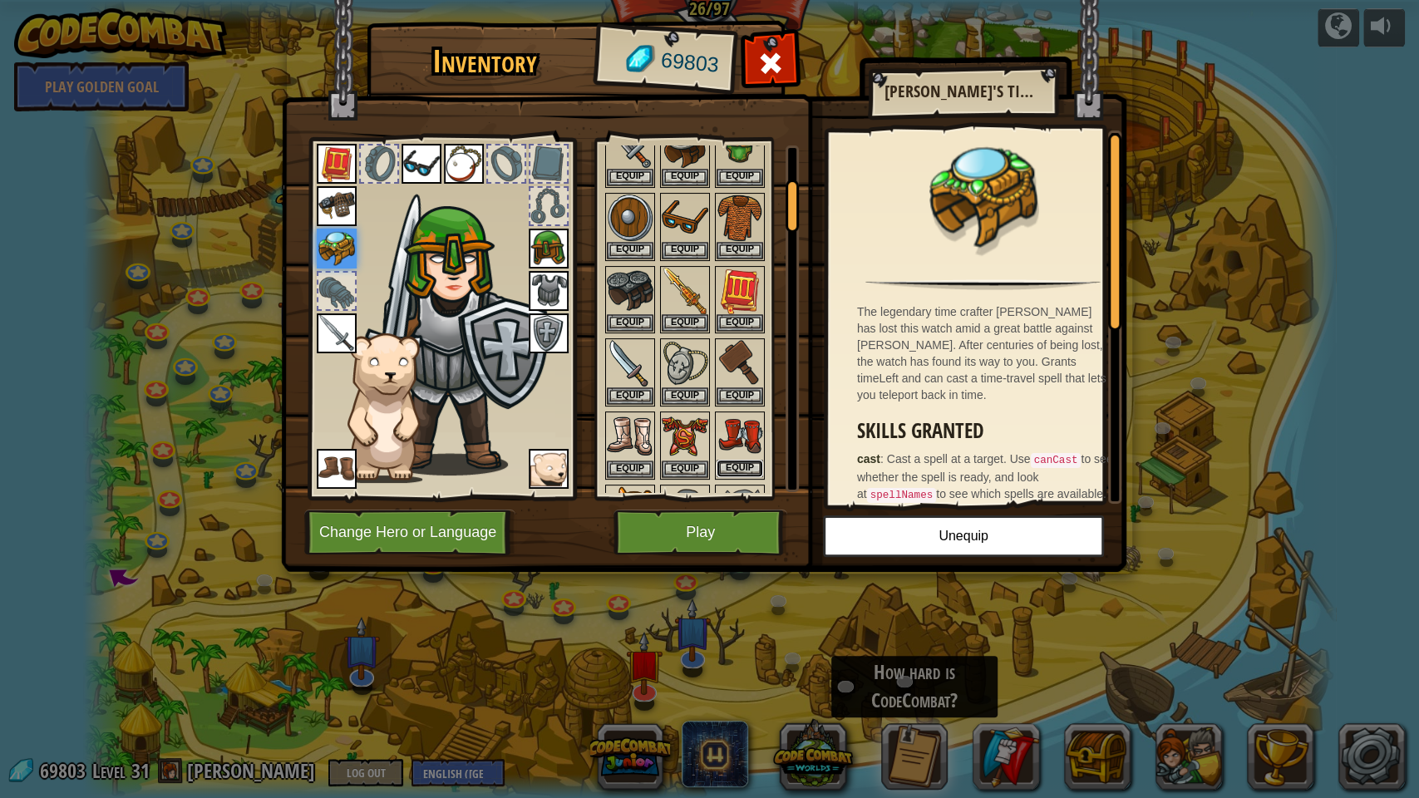
click at [738, 462] on button "Equip" at bounding box center [740, 468] width 47 height 17
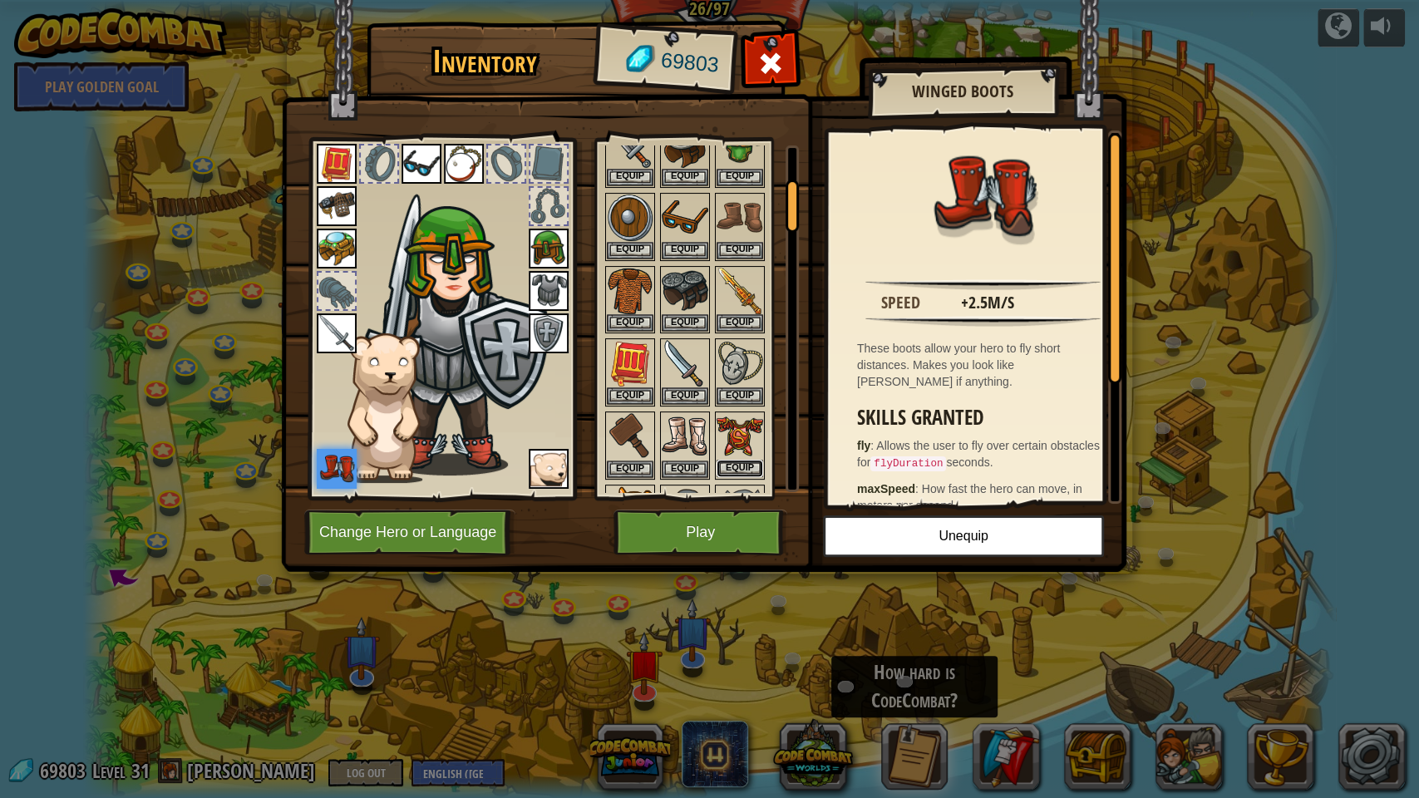
click at [740, 461] on button "Equip" at bounding box center [740, 468] width 47 height 17
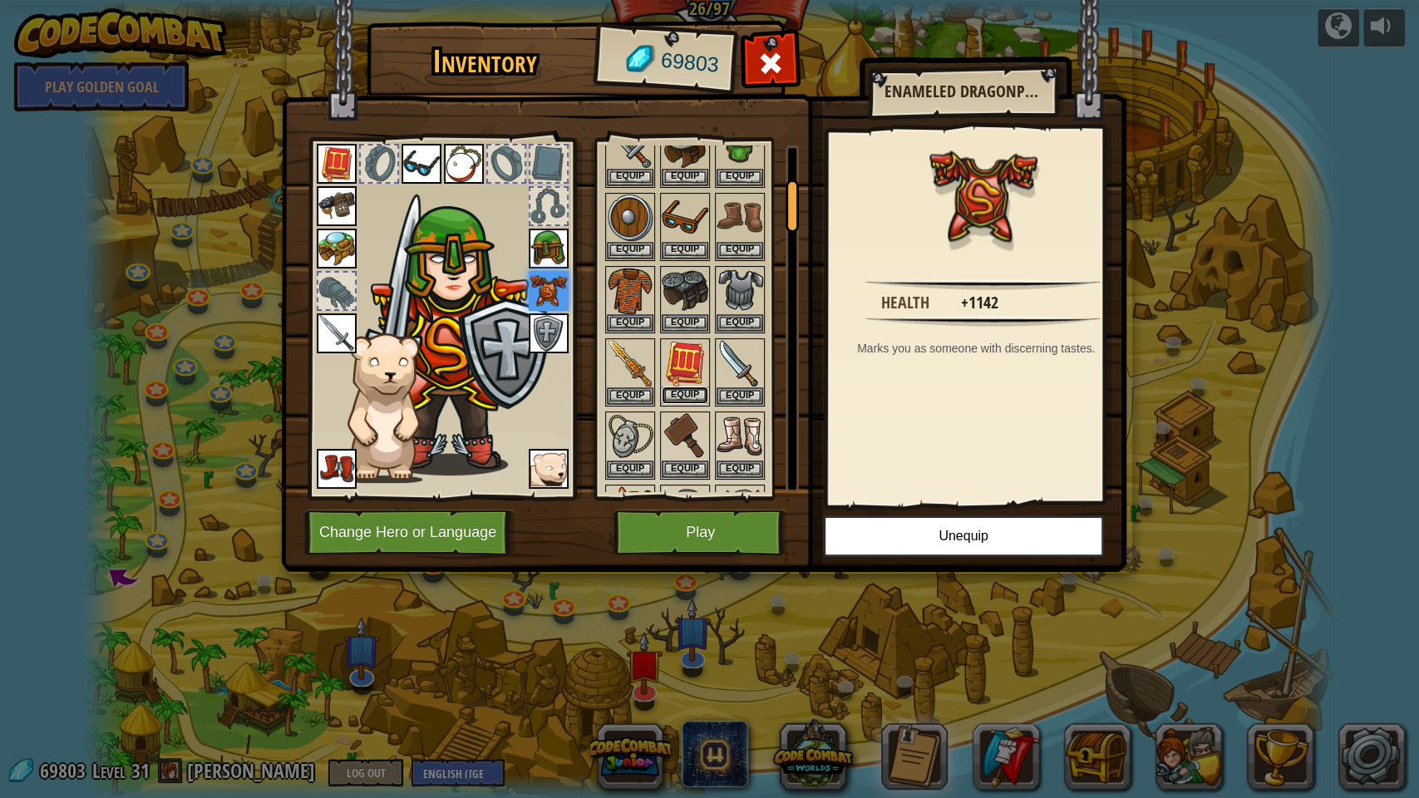
click at [692, 387] on button "Equip" at bounding box center [685, 395] width 47 height 17
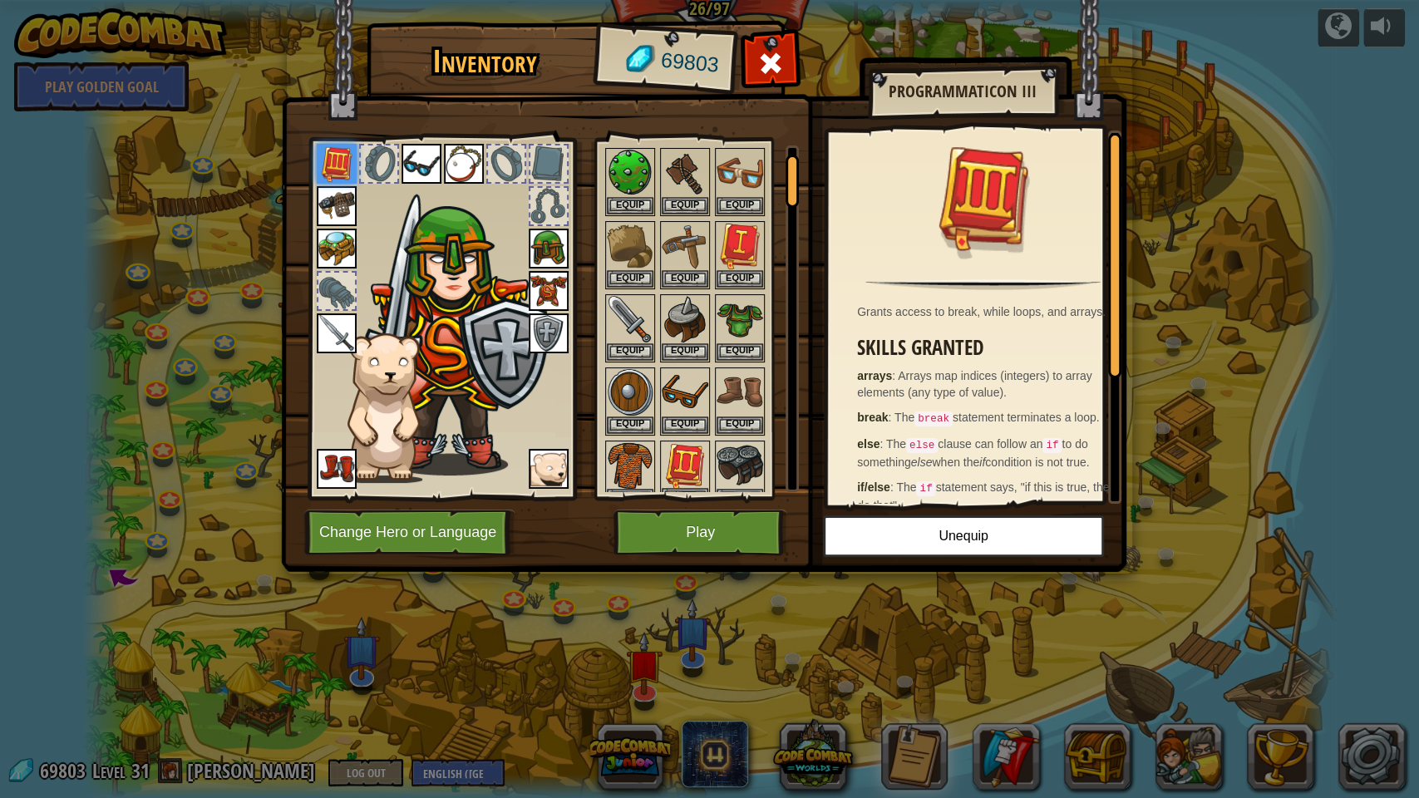
scroll to position [0, 0]
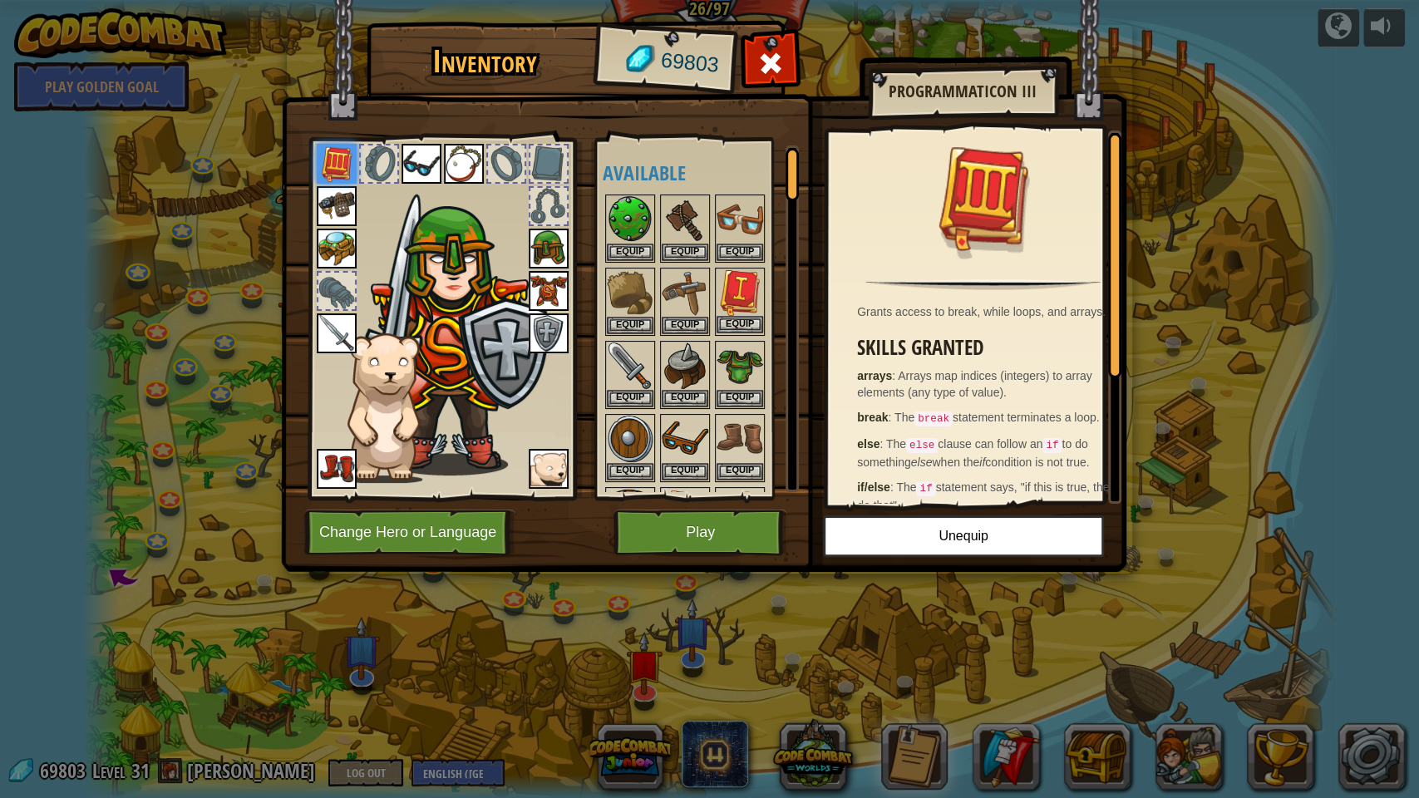
click at [749, 287] on img at bounding box center [740, 292] width 47 height 47
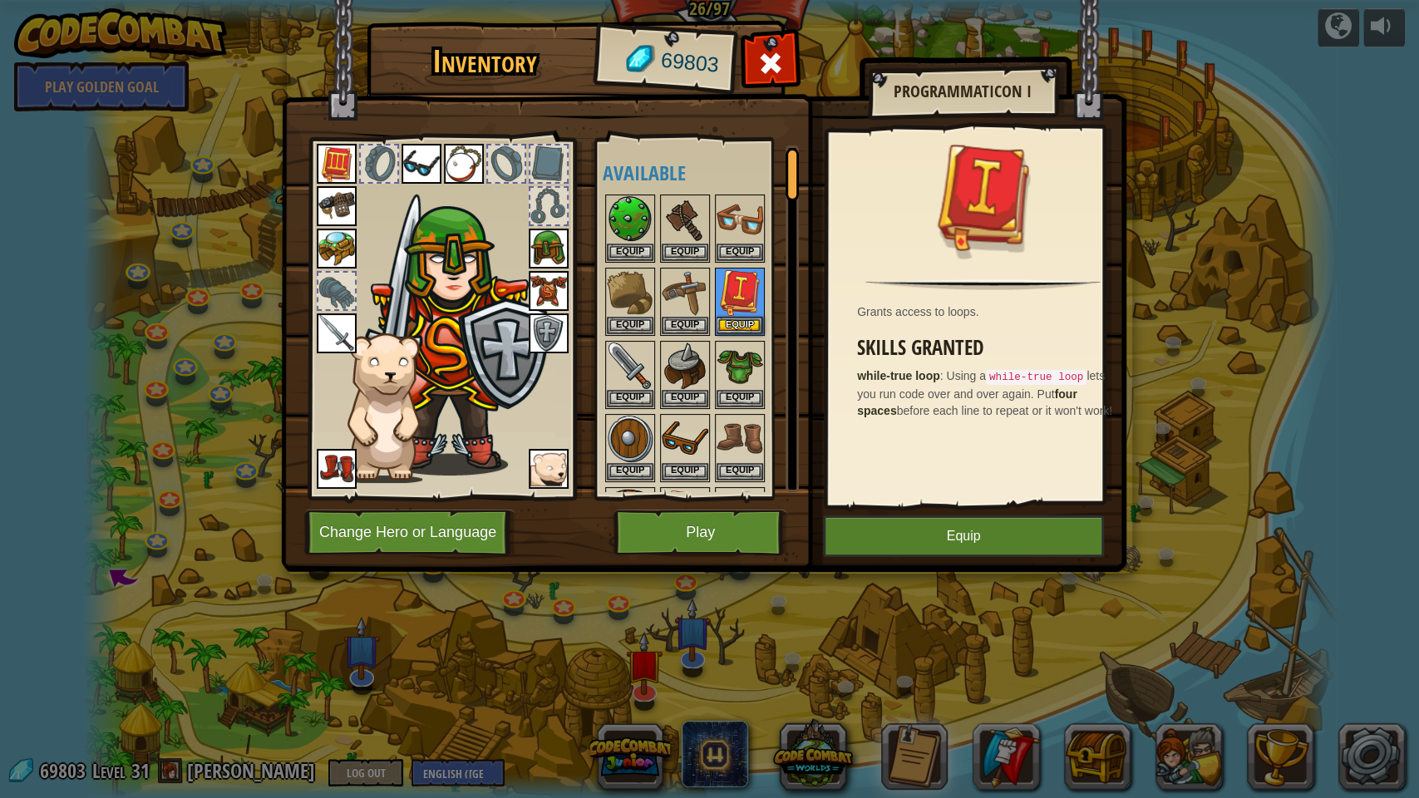
click at [329, 153] on img at bounding box center [337, 164] width 40 height 40
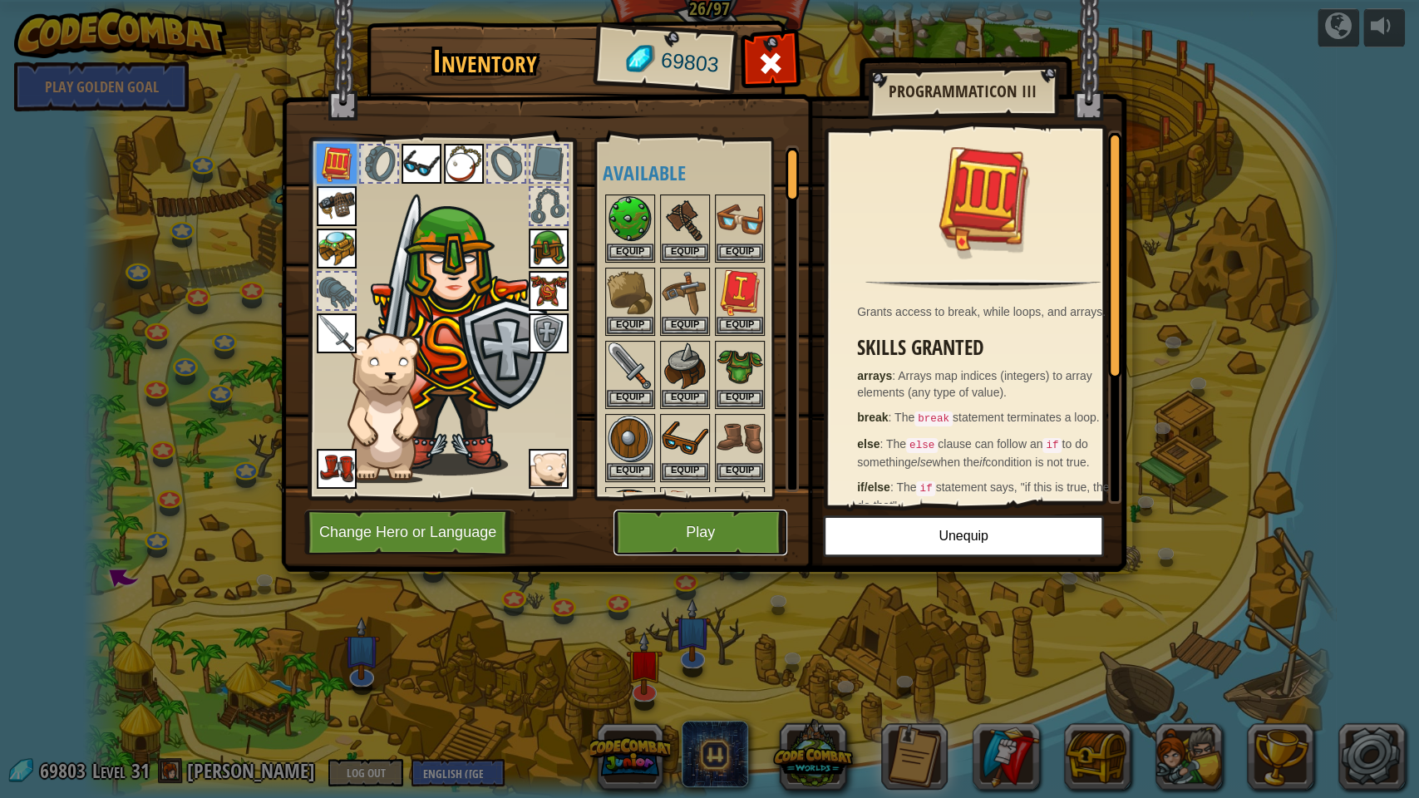
click at [672, 520] on button "Play" at bounding box center [700, 533] width 174 height 46
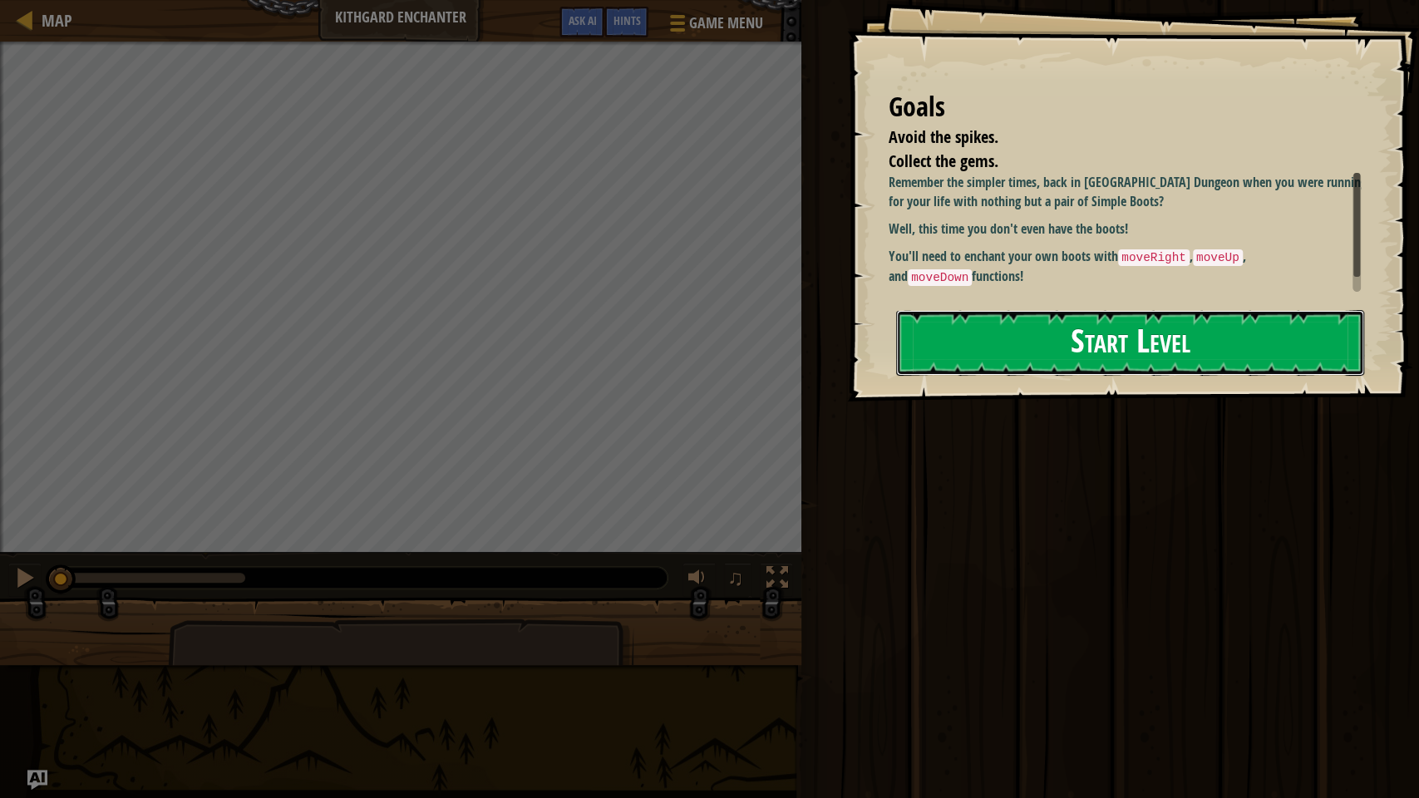
click at [1081, 324] on button "Start Level" at bounding box center [1130, 343] width 468 height 66
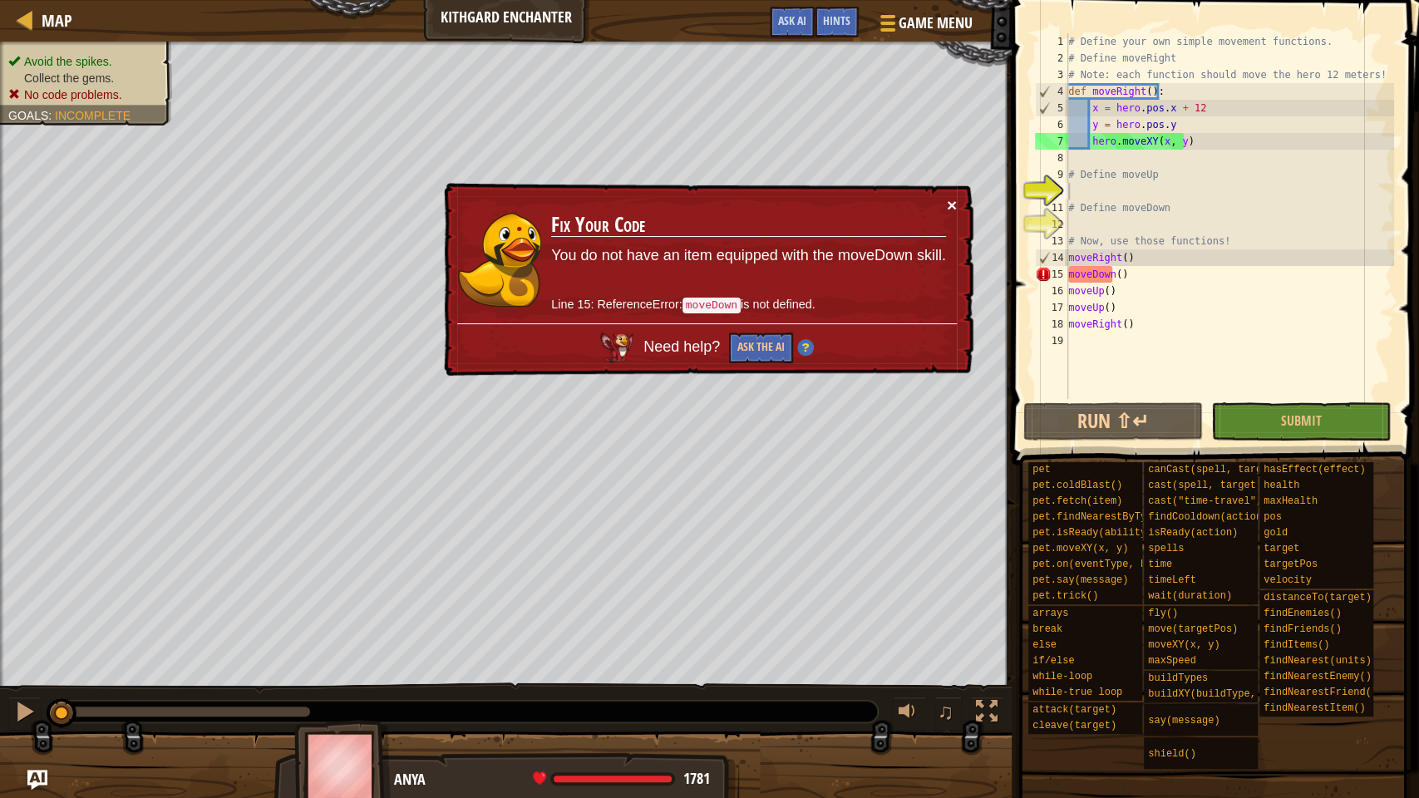
click at [949, 205] on button "×" at bounding box center [952, 204] width 10 height 17
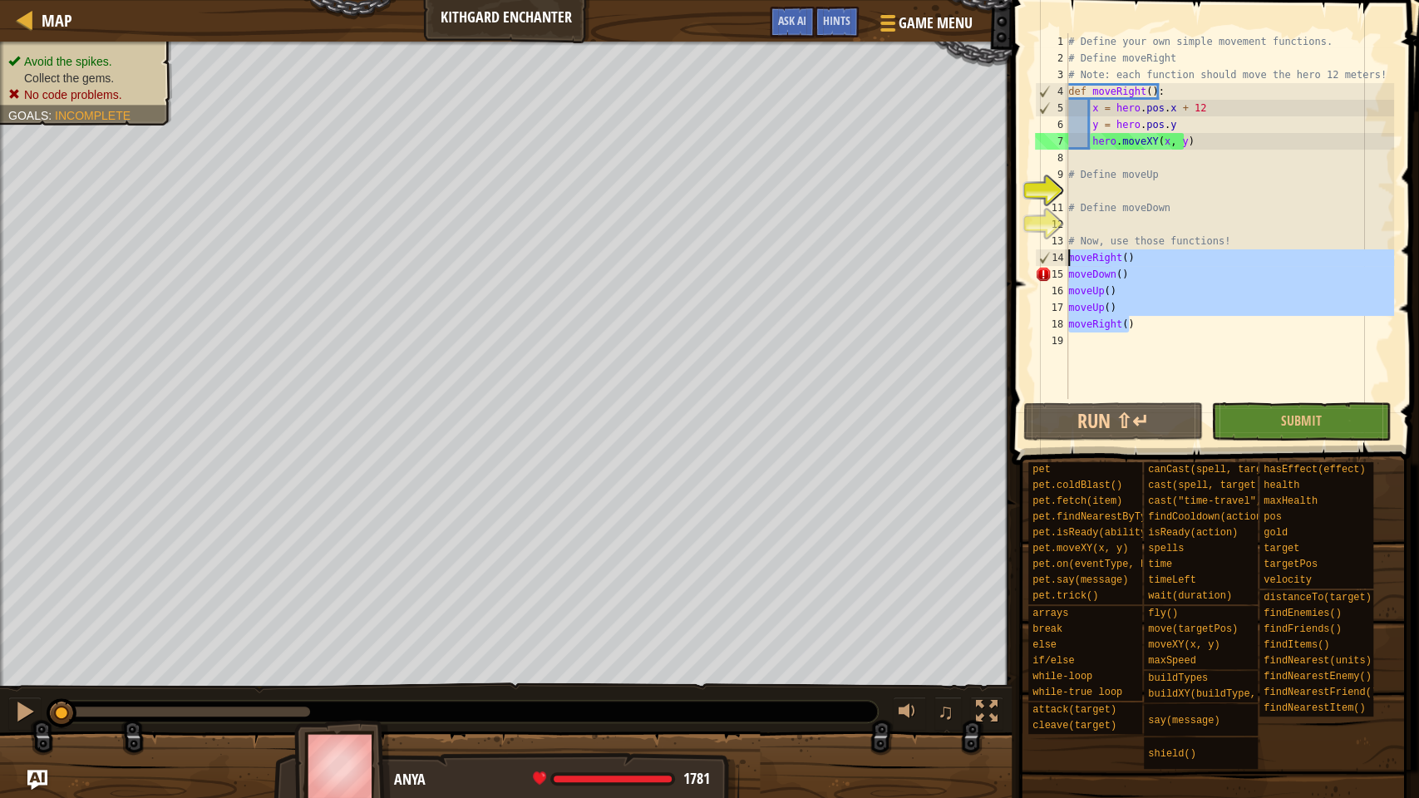
click at [980, 257] on div "Map Kithgard Enchanter Game Menu Done Hints Ask AI 1 הההההההההההההההההההההההההה…" at bounding box center [709, 399] width 1419 height 798
type textarea "moveRight() moveDown()"
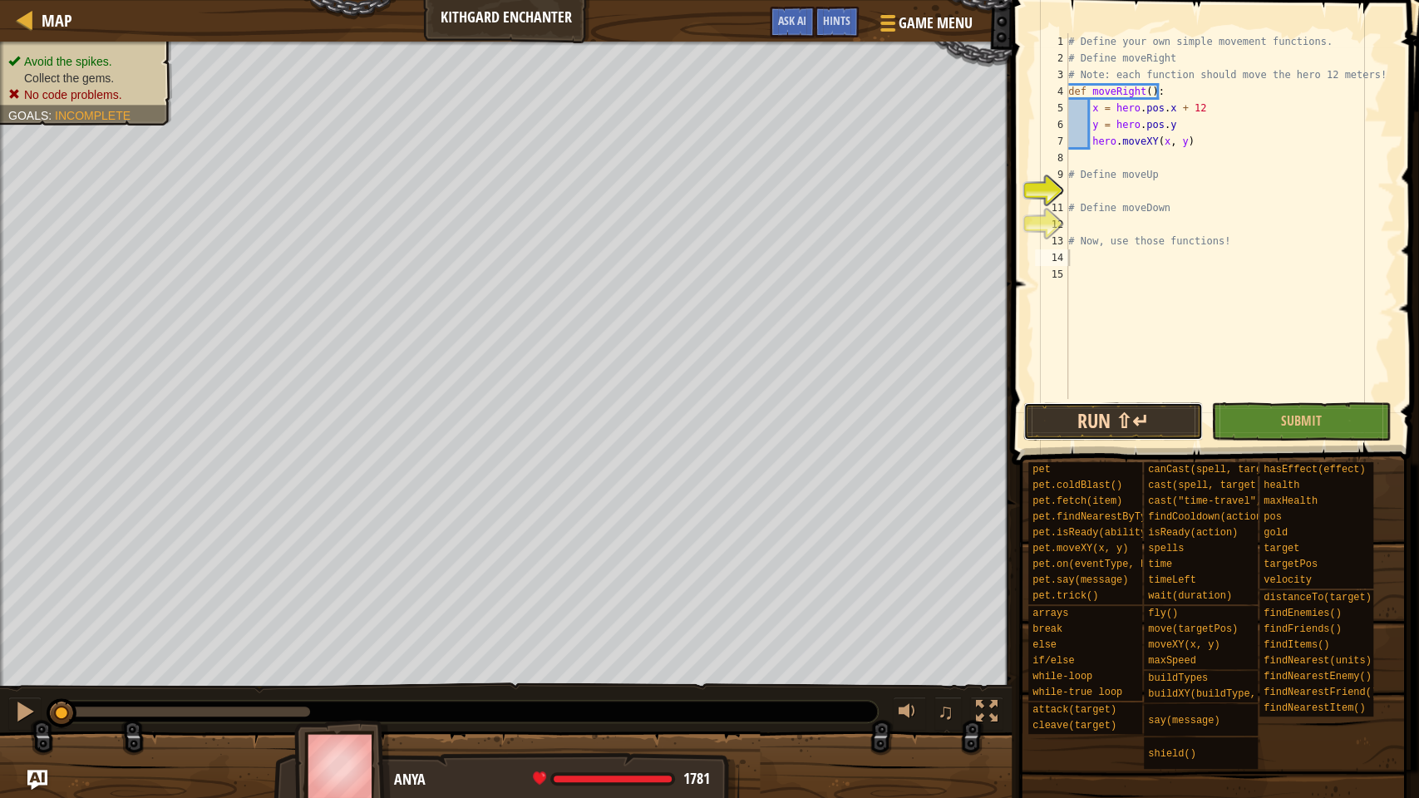
click at [1071, 417] on button "Run ⇧↵" at bounding box center [1113, 421] width 180 height 38
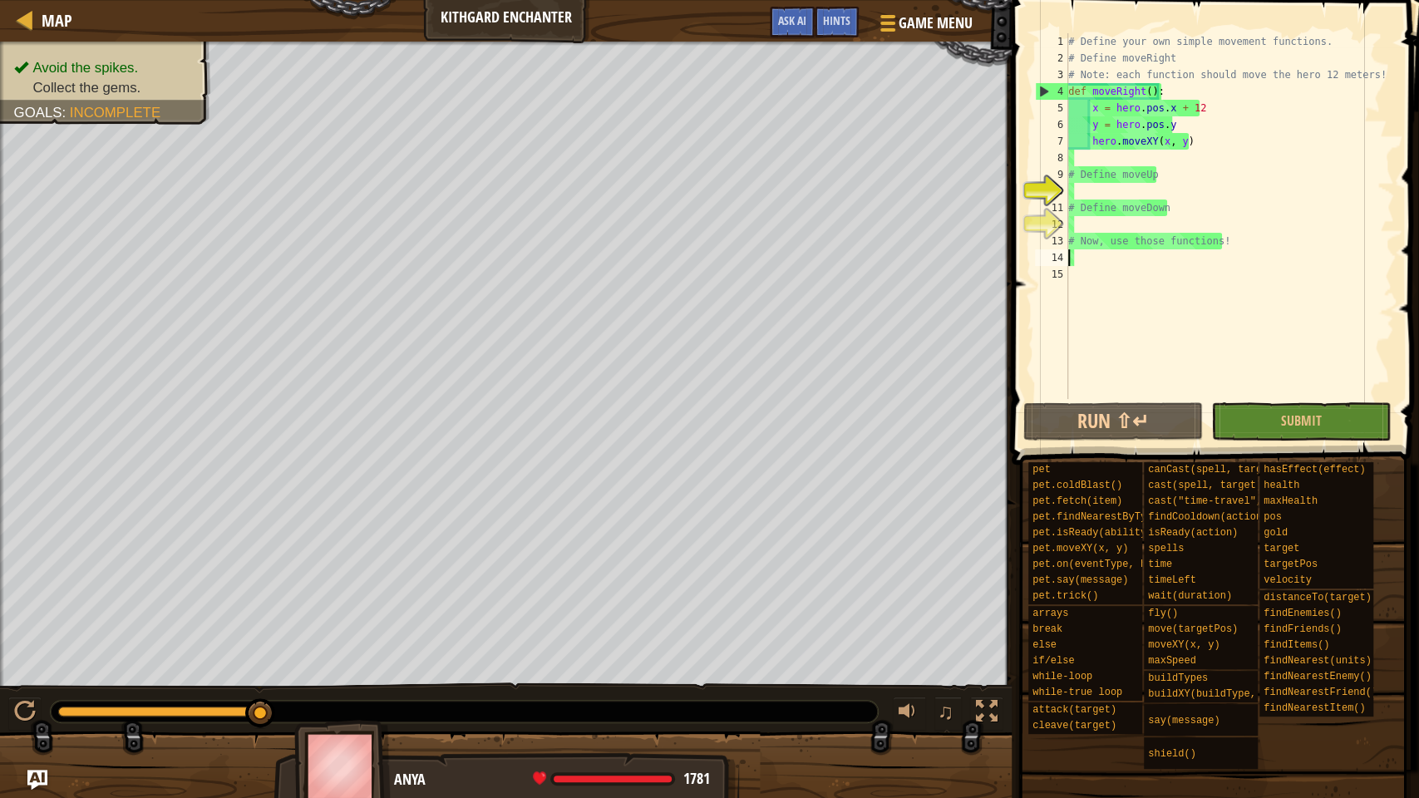
click at [1281, 215] on div "# Define your own simple movement functions. # Define moveRight # Note: each fu…" at bounding box center [1229, 232] width 329 height 399
type textarea "# Define moveDown"
click at [1090, 408] on button "Run ⇧↵" at bounding box center [1113, 421] width 180 height 38
click at [1130, 199] on div "# Define your own simple movement functions. # Define moveRight # Note: each fu…" at bounding box center [1229, 232] width 329 height 399
click at [1173, 170] on div "# Define your own simple movement functions. # Define moveRight # Note: each fu…" at bounding box center [1229, 232] width 329 height 399
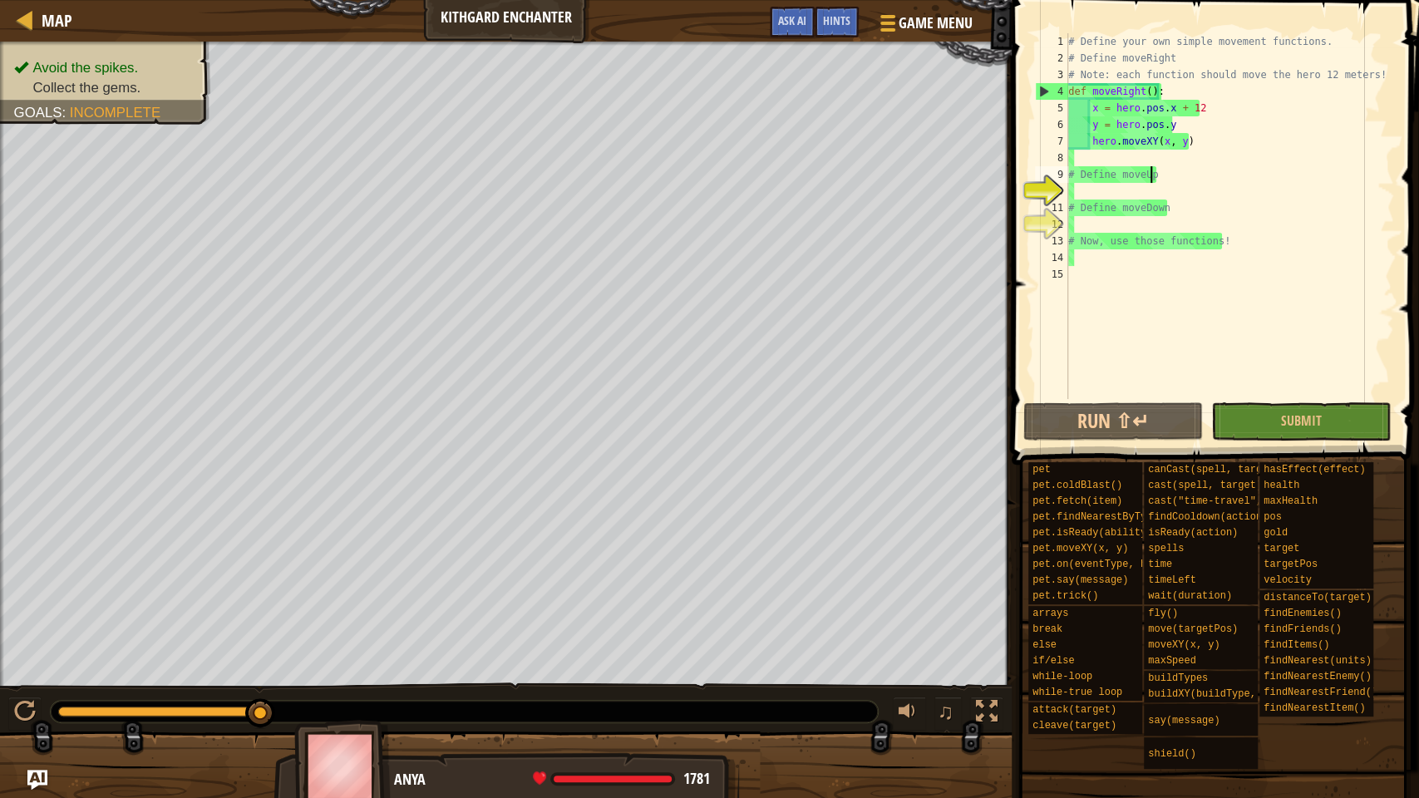
click at [1180, 166] on div "# Define your own simple movement functions. # Define moveRight # Note: each fu…" at bounding box center [1229, 232] width 329 height 399
drag, startPoint x: 1193, startPoint y: 121, endPoint x: 1204, endPoint y: 100, distance: 23.4
click at [1194, 116] on div "# Define your own simple movement functions. # Define moveRight # Note: each fu…" at bounding box center [1229, 232] width 329 height 399
click at [1204, 97] on div "# Define your own simple movement functions. # Define moveRight # Note: each fu…" at bounding box center [1229, 232] width 329 height 399
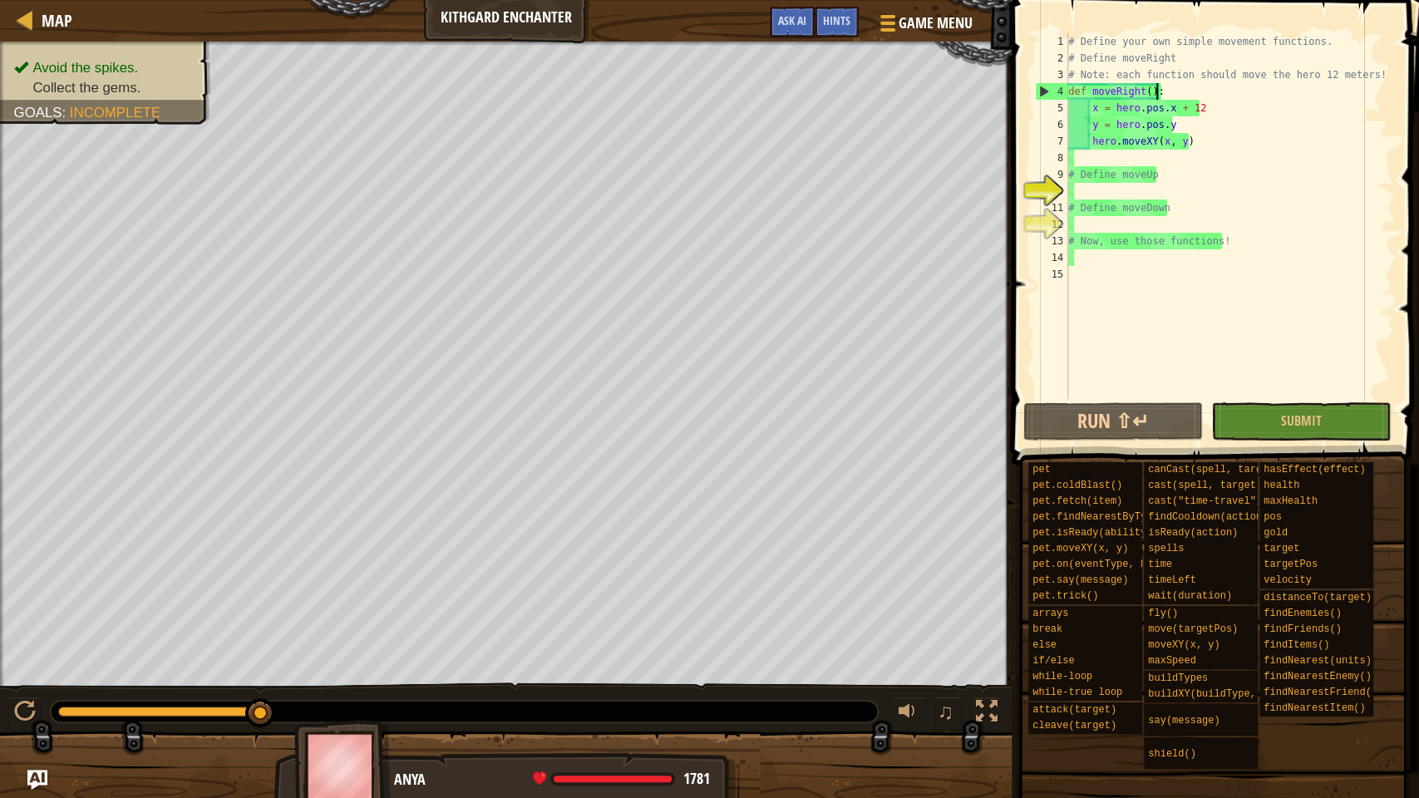
click at [1249, 93] on div "# Define your own simple movement functions. # Define moveRight # Note: each fu…" at bounding box center [1229, 232] width 329 height 399
click at [1268, 41] on div "# Define your own simple movement functions. # Define moveRight # Note: each fu…" at bounding box center [1229, 232] width 329 height 399
click at [1250, 76] on div "# Define your own simple movement functions. # Define moveRight # Note: each fu…" at bounding box center [1229, 232] width 329 height 399
click at [1250, 110] on div "# Define your own simple movement functions. # Define moveRight # Note: each fu…" at bounding box center [1229, 232] width 329 height 399
click at [1246, 84] on div "# Define your own simple movement functions. # Define moveRight # Note: each fu…" at bounding box center [1229, 232] width 329 height 399
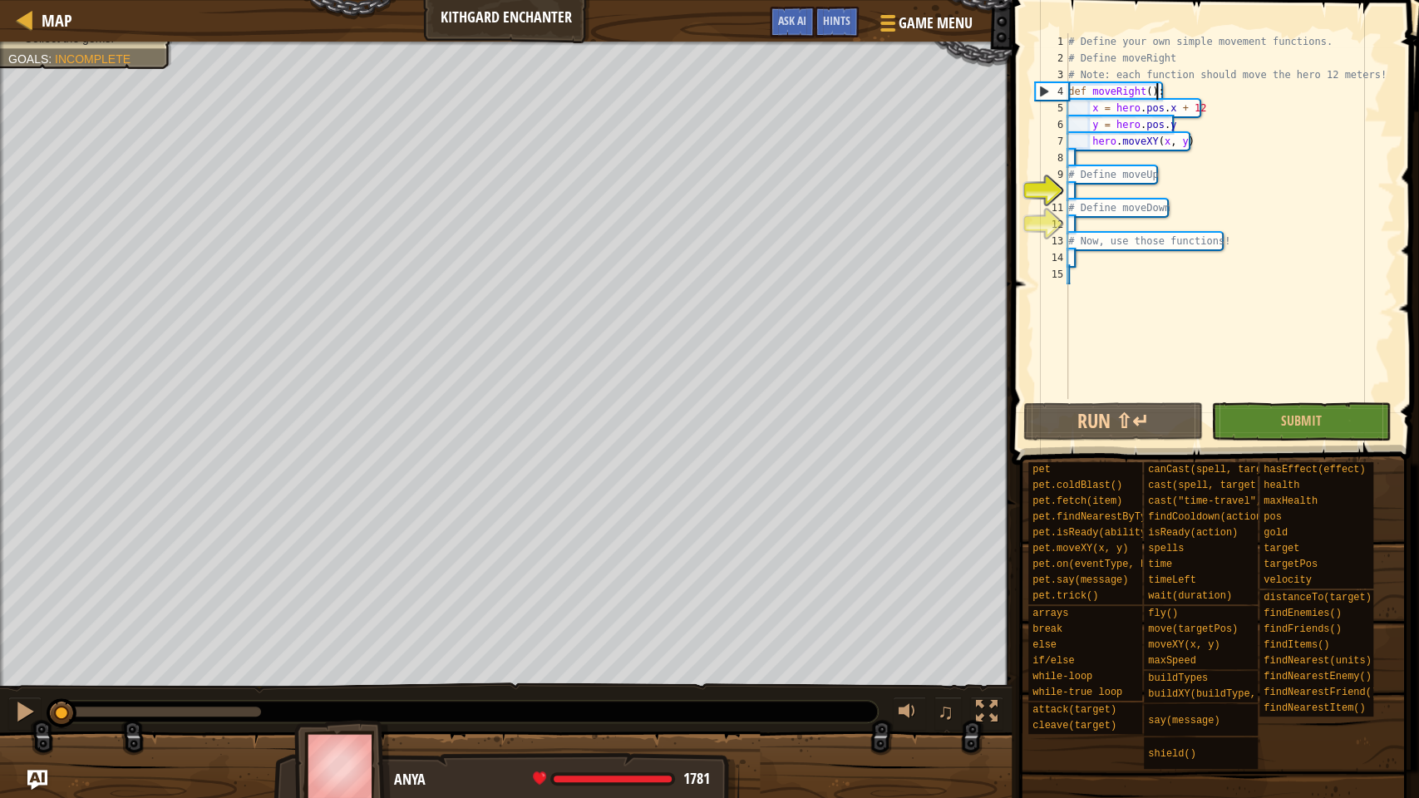
drag, startPoint x: 263, startPoint y: 712, endPoint x: 0, endPoint y: 663, distance: 267.2
click at [0, 610] on div "Avoid the spikes. Collect the gems. Goals : Incomplete ♫ Anya 1781 x: 10 y: 26 …" at bounding box center [709, 420] width 1419 height 757
click at [1184, 88] on div "# Define your own simple movement functions. # Define moveRight # Note: each fu…" at bounding box center [1229, 232] width 329 height 399
click at [1207, 100] on div "# Define your own simple movement functions. # Define moveRight # Note: each fu…" at bounding box center [1229, 232] width 329 height 399
click at [1190, 126] on div "# Define your own simple movement functions. # Define moveRight # Note: each fu…" at bounding box center [1229, 232] width 329 height 399
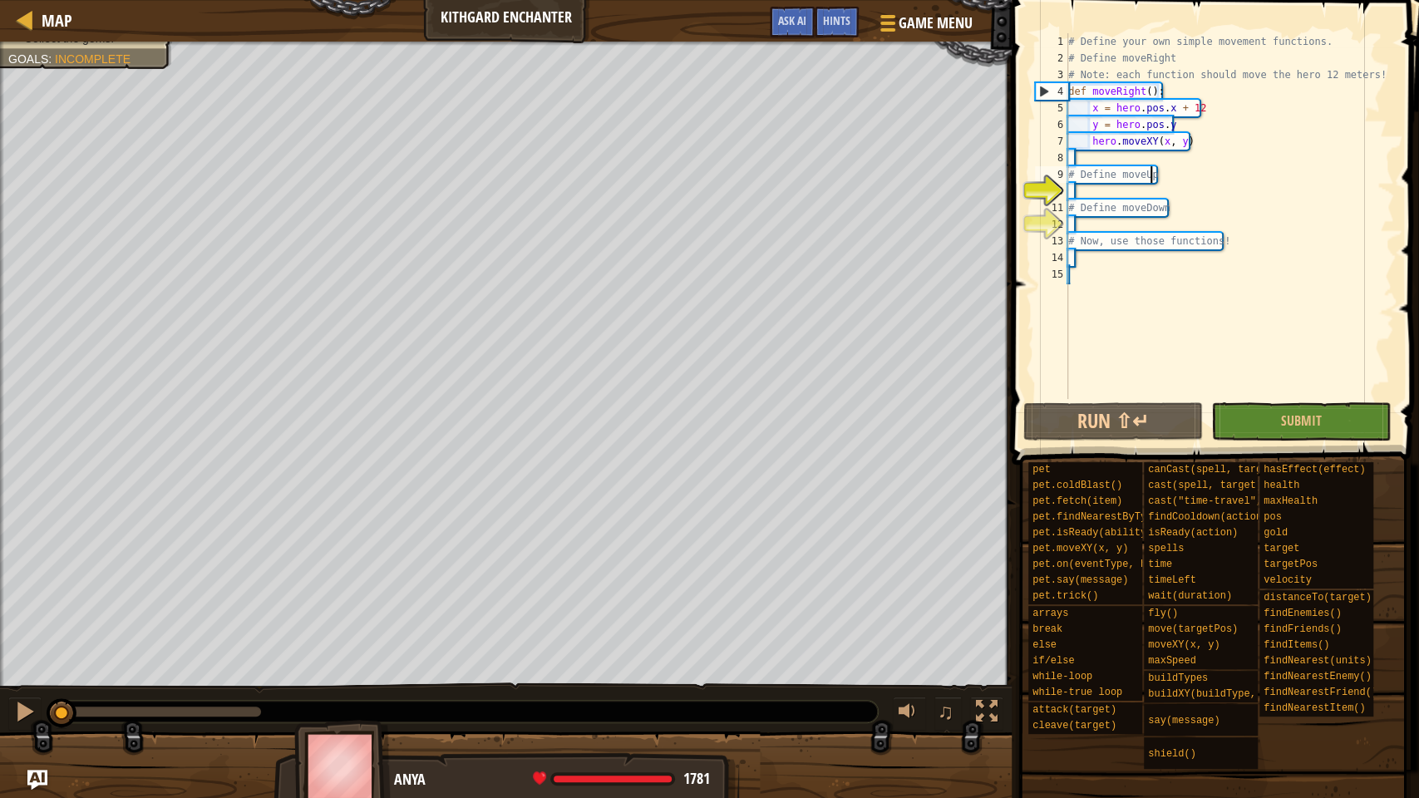
click at [1219, 170] on div "# Define your own simple movement functions. # Define moveRight # Note: each fu…" at bounding box center [1229, 232] width 329 height 399
type textarea "# Define moveUp"
click at [1224, 156] on div "# Define your own simple movement functions. # Define moveRight # Note: each fu…" at bounding box center [1229, 232] width 329 height 399
click at [1181, 182] on div "# Define your own simple movement functions. # Define moveRight # Note: each fu…" at bounding box center [1229, 232] width 329 height 399
type textarea "# Define moveUp"
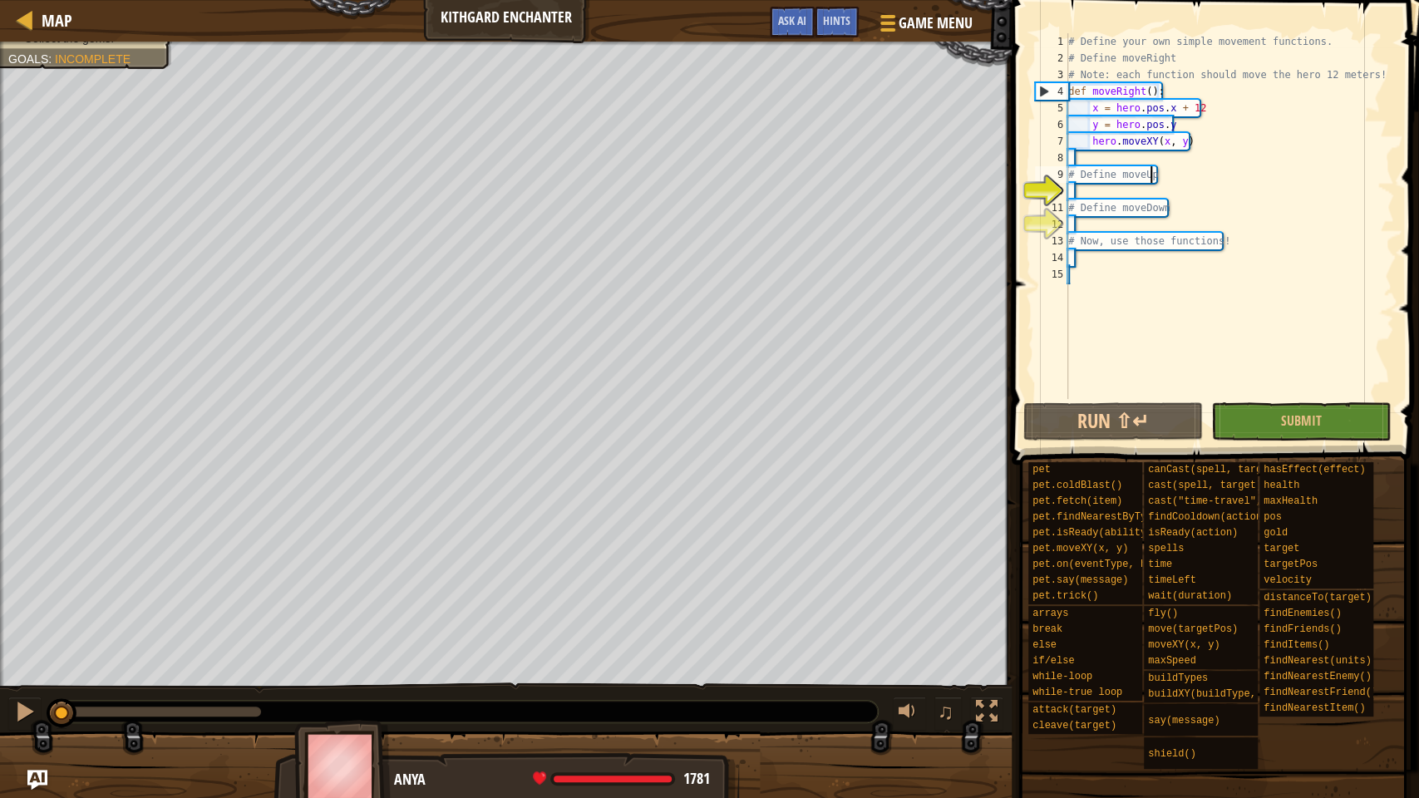
click at [1171, 186] on div "# Define your own simple movement functions. # Define moveRight # Note: each fu…" at bounding box center [1229, 232] width 329 height 399
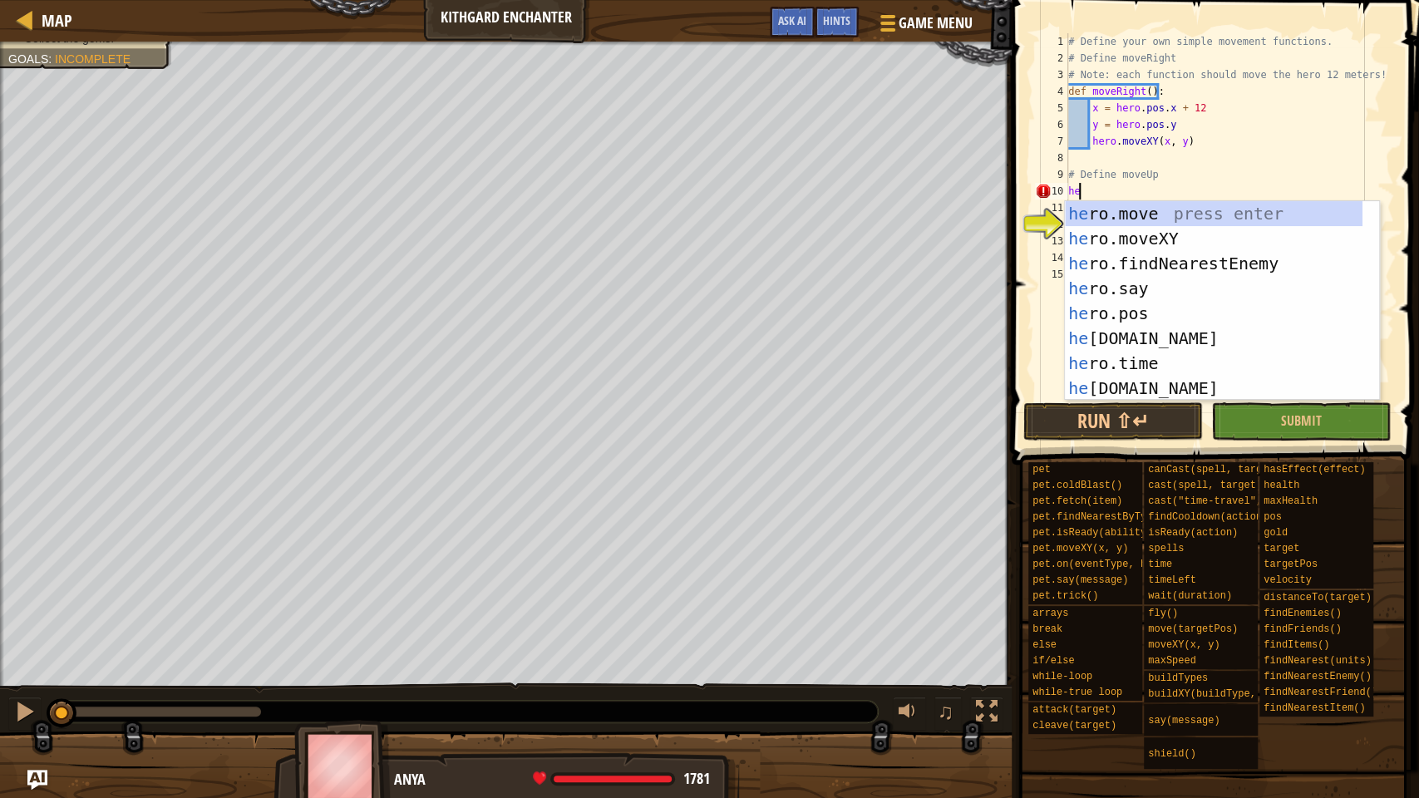
scroll to position [7, 0]
type textarea "h"
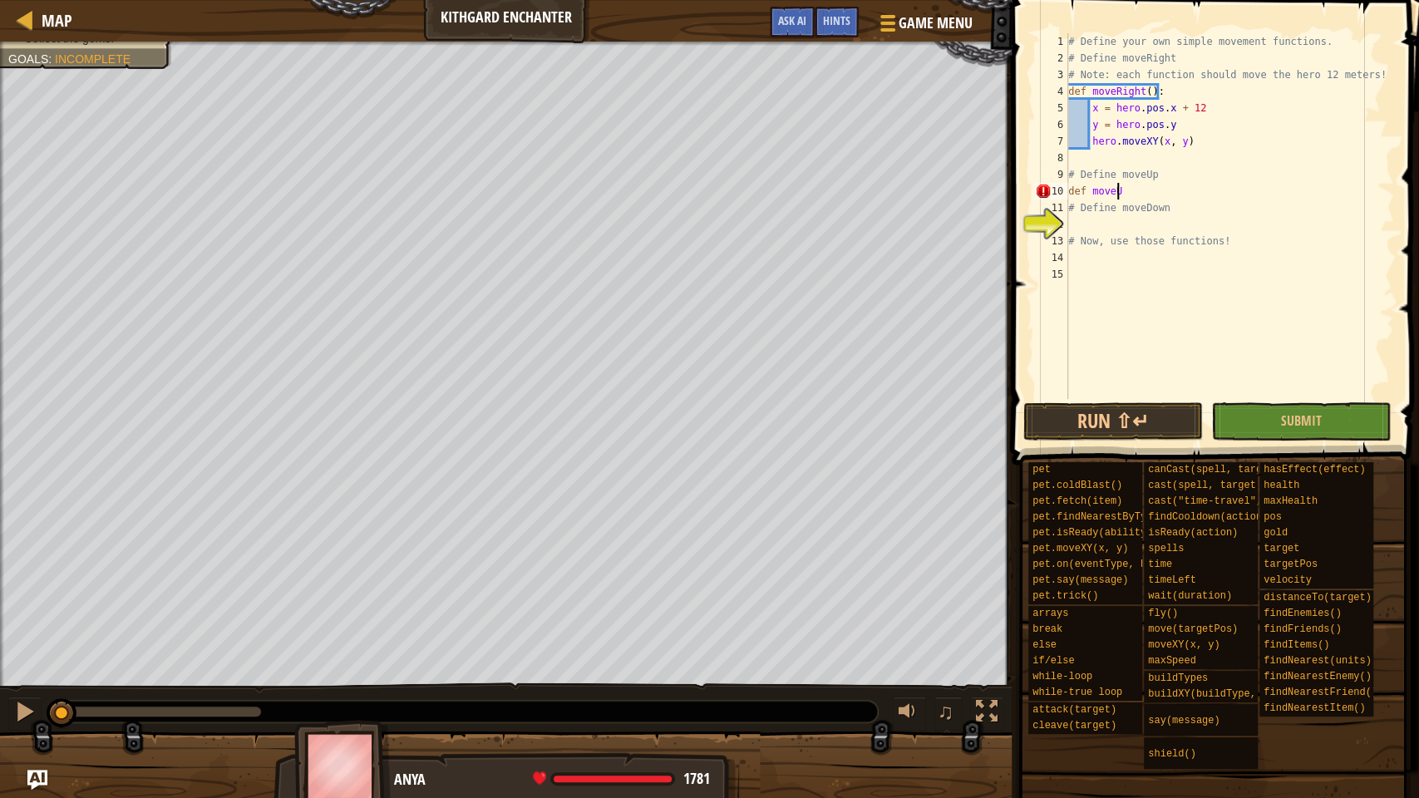
scroll to position [7, 3]
type textarea "def moveUp():"
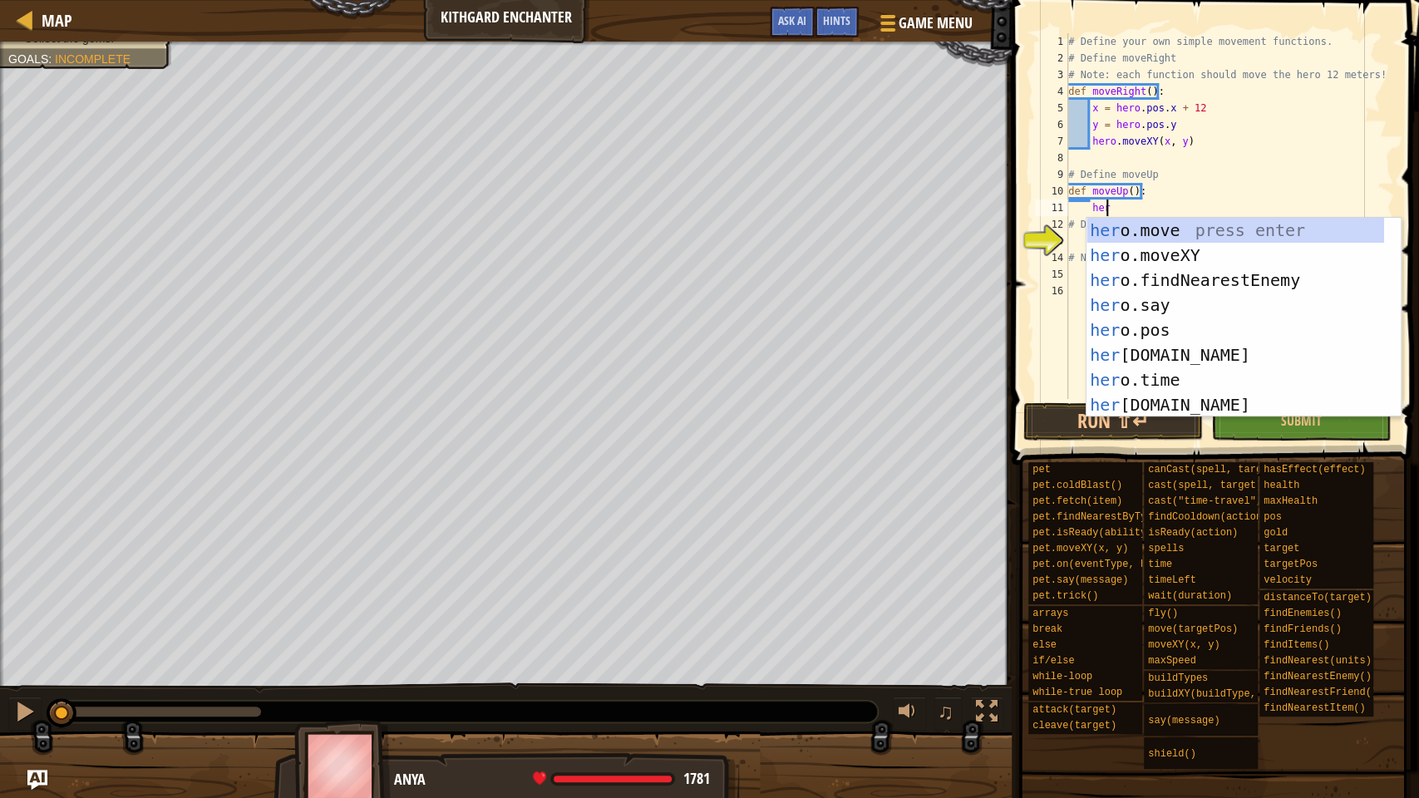
scroll to position [7, 2]
type textarea "h"
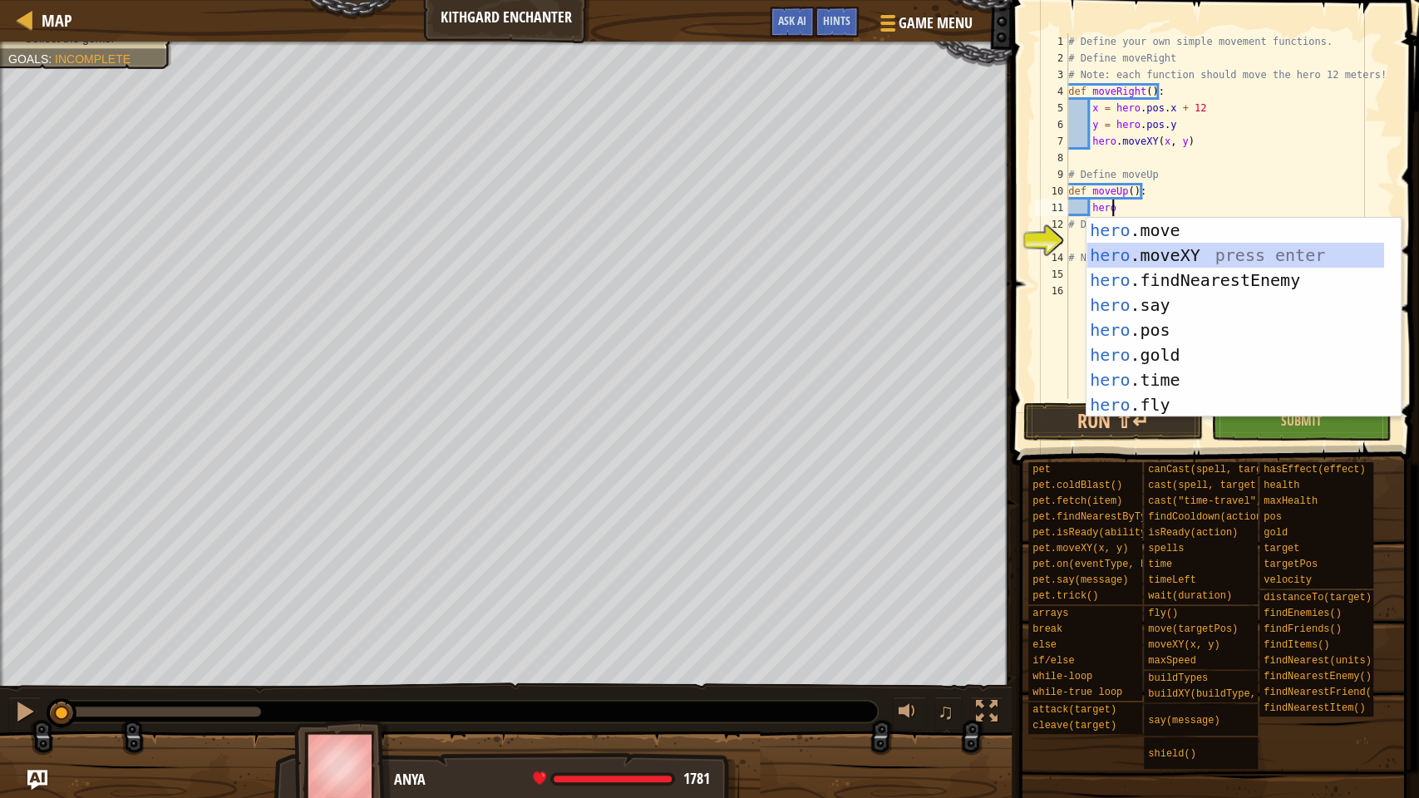
click at [1189, 253] on div "hero .move press enter hero .moveXY press enter hero .findNearestEnemy press en…" at bounding box center [1235, 342] width 298 height 249
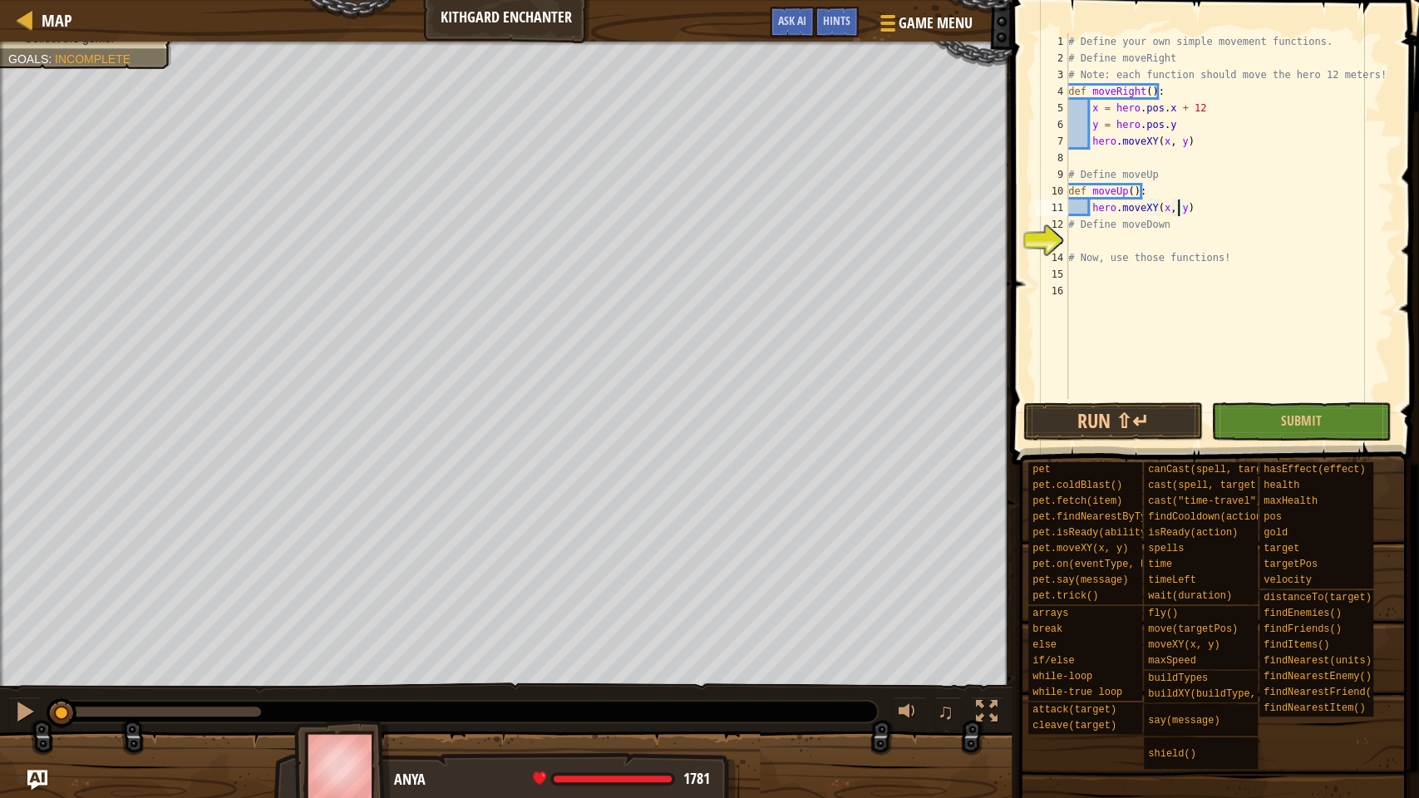
click at [1177, 205] on div "# Define your own simple movement functions. # Define moveRight # Note: each fu…" at bounding box center [1229, 232] width 329 height 399
drag, startPoint x: 1257, startPoint y: 209, endPoint x: 1259, endPoint y: 259, distance: 50.8
click at [1257, 209] on div "# Define your own simple movement functions. # Define moveRight # Note: each fu…" at bounding box center [1229, 232] width 329 height 399
click at [1126, 406] on button "Run ⇧↵" at bounding box center [1113, 421] width 180 height 38
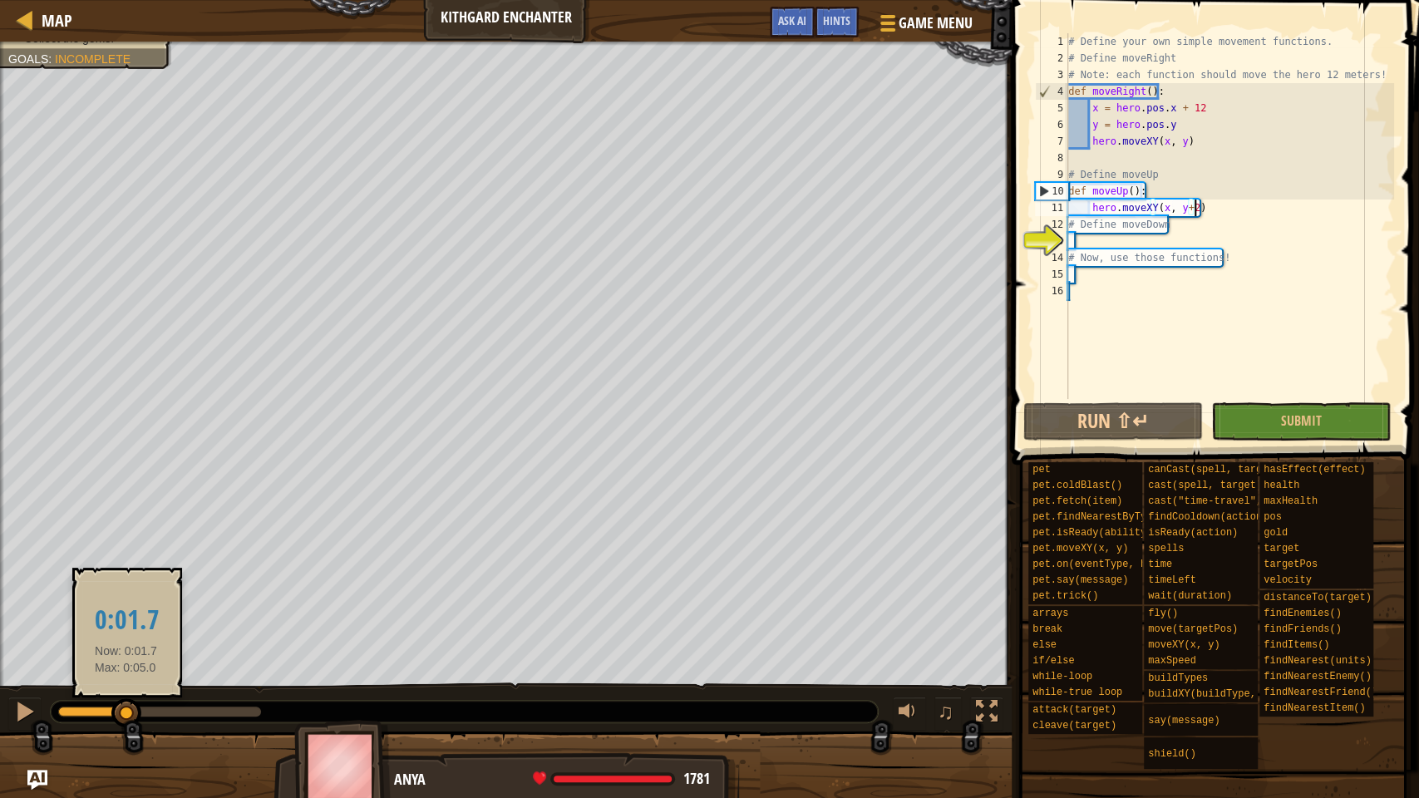
drag, startPoint x: 265, startPoint y: 709, endPoint x: 117, endPoint y: 726, distance: 148.9
click at [117, 610] on div at bounding box center [126, 713] width 30 height 30
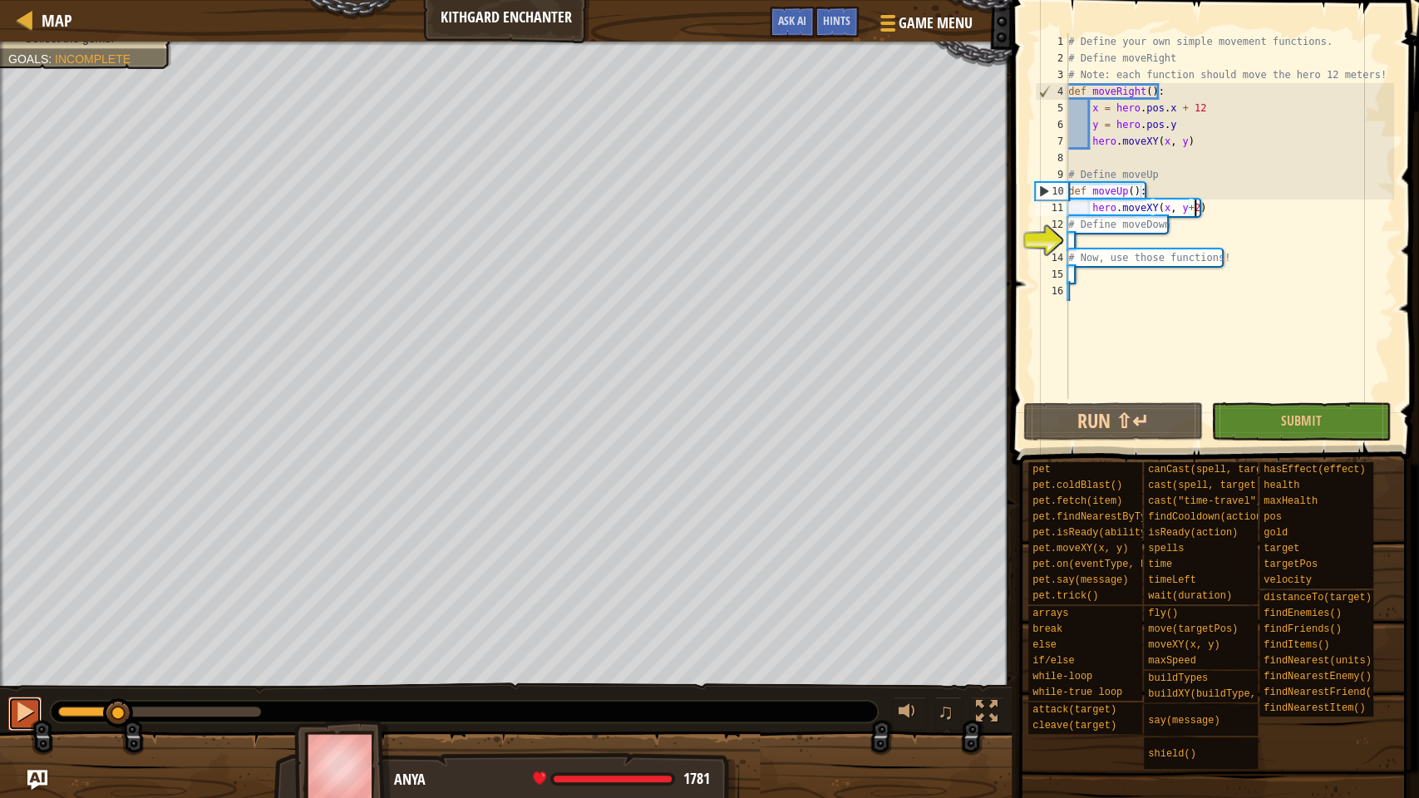
click at [33, 610] on div at bounding box center [25, 712] width 22 height 22
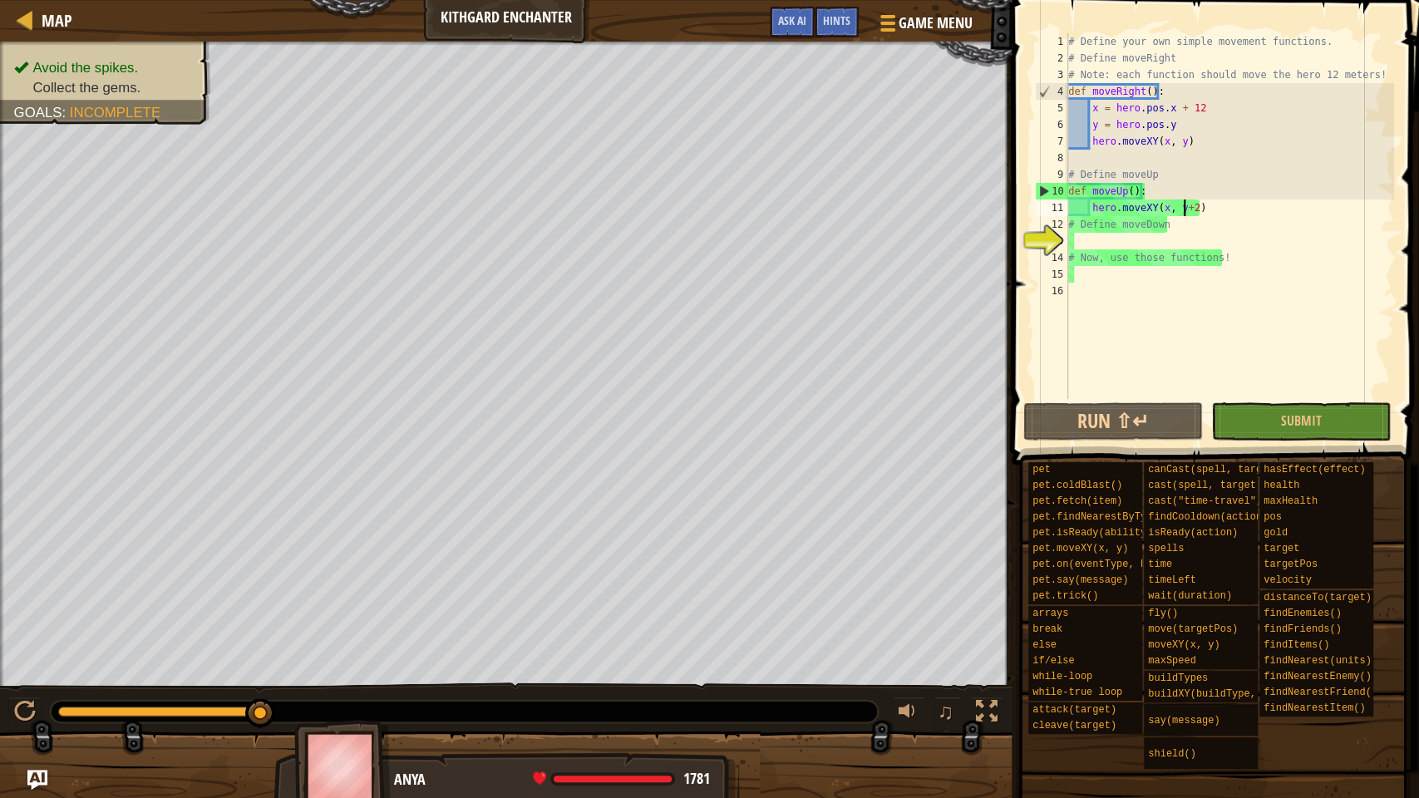
scroll to position [7, 5]
drag, startPoint x: 1172, startPoint y: 126, endPoint x: 1089, endPoint y: 106, distance: 85.5
click at [1089, 106] on div "# Define your own simple movement functions. # Define moveRight # Note: each fu…" at bounding box center [1229, 232] width 329 height 399
click at [1101, 204] on div "# Define your own simple movement functions. # Define moveRight # Note: each fu…" at bounding box center [1229, 232] width 329 height 399
drag, startPoint x: 1157, startPoint y: 126, endPoint x: 1092, endPoint y: 111, distance: 66.7
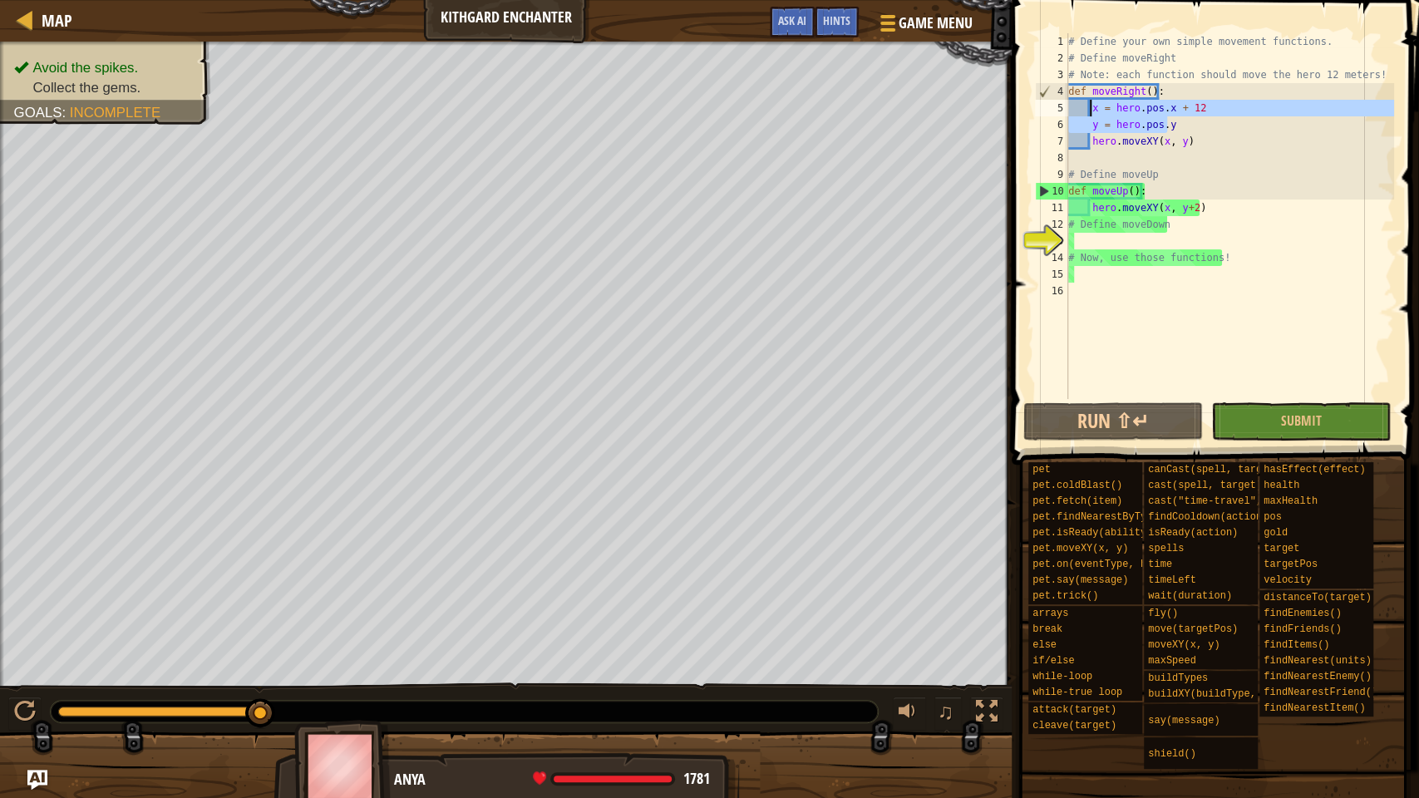
click at [1092, 111] on div "# Define your own simple movement functions. # Define moveRight # Note: each fu…" at bounding box center [1229, 232] width 329 height 399
click at [1190, 185] on div "# Define your own simple movement functions. # Define moveRight # Note: each fu…" at bounding box center [1229, 232] width 329 height 399
type textarea "def moveUp():"
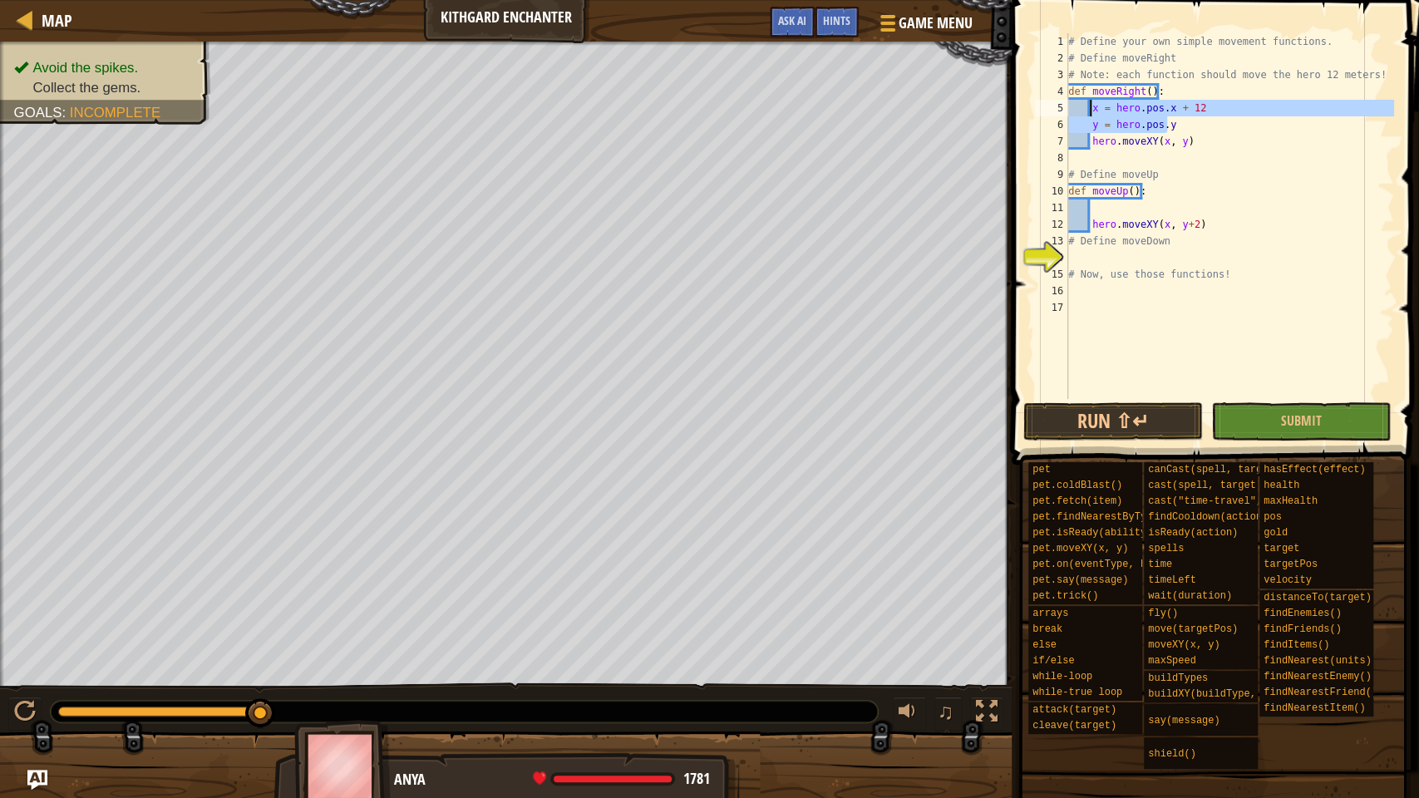
drag, startPoint x: 1182, startPoint y: 131, endPoint x: 1087, endPoint y: 116, distance: 96.1
click at [1087, 116] on div "# Define your own simple movement functions. # Define moveRight # Note: each fu…" at bounding box center [1229, 232] width 329 height 399
type textarea "x = hero.pos.x + 12 y = hero.pos.y"
click at [1124, 203] on div "# Define your own simple movement functions. # Define moveRight # Note: each fu…" at bounding box center [1229, 232] width 329 height 399
paste textarea "y = hero.pos.y"
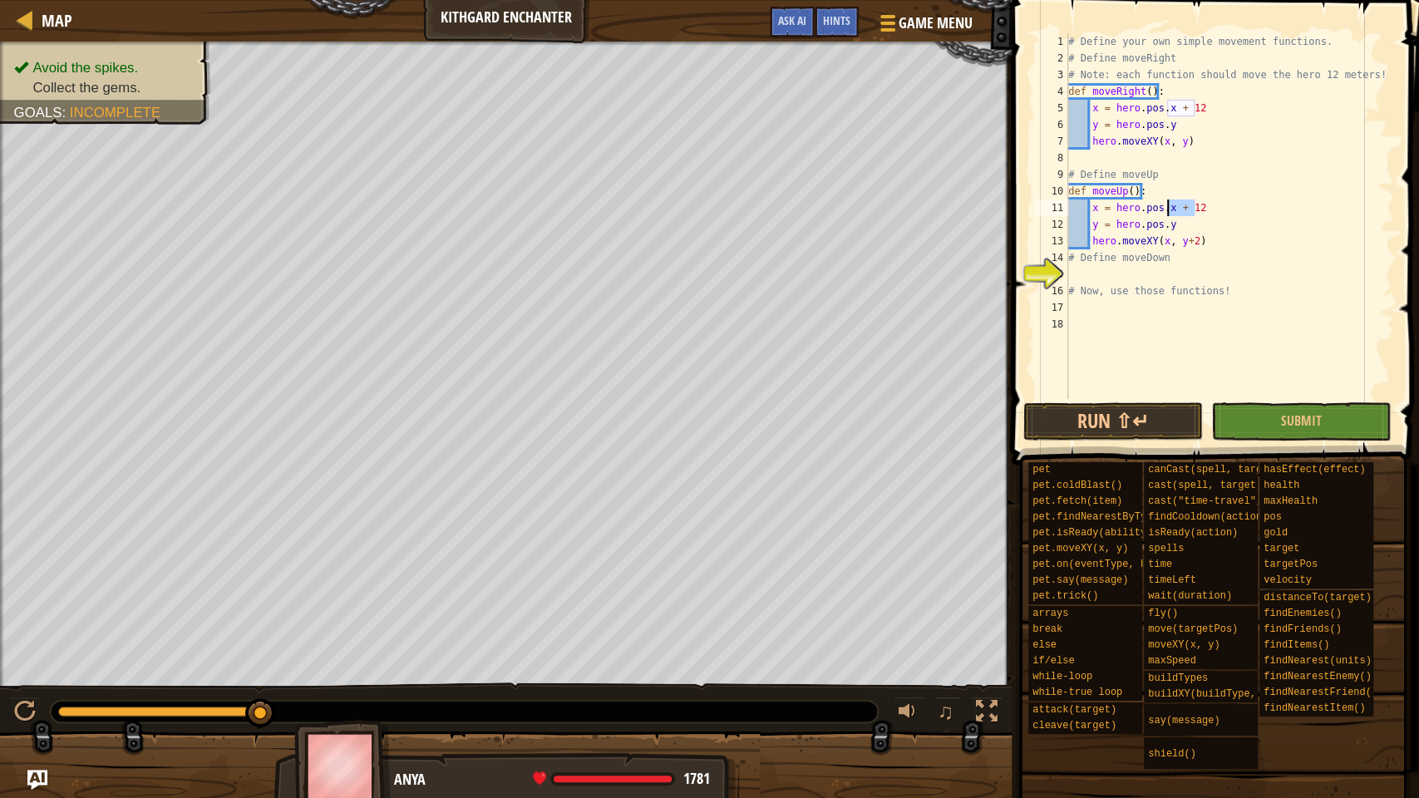
drag, startPoint x: 1177, startPoint y: 206, endPoint x: 1165, endPoint y: 207, distance: 11.7
click at [1165, 207] on div "# Define your own simple movement functions. # Define moveRight # Note: each fu…" at bounding box center [1229, 232] width 329 height 399
click at [1174, 224] on div "# Define your own simple movement functions. # Define moveRight # Note: each fu…" at bounding box center [1229, 232] width 329 height 399
paste textarea "+ 12"
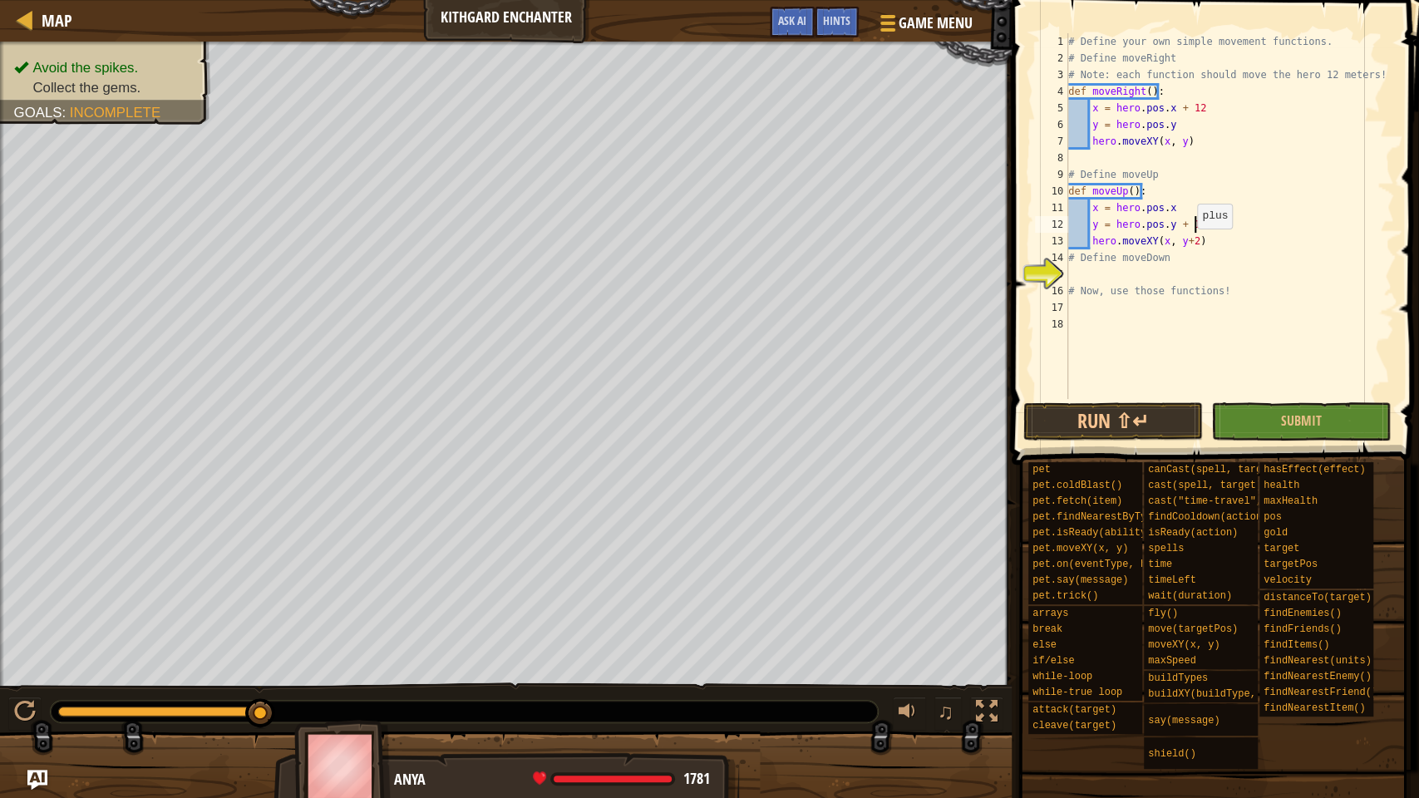
click at [1188, 245] on div "# Define your own simple movement functions. # Define moveRight # Note: each fu…" at bounding box center [1229, 232] width 329 height 399
type textarea "hero.moveXY(x, y)"
click at [1160, 271] on div "# Define your own simple movement functions. # Define moveRight # Note: each fu…" at bounding box center [1229, 232] width 329 height 399
drag, startPoint x: 1155, startPoint y: 223, endPoint x: 1189, endPoint y: 227, distance: 35.2
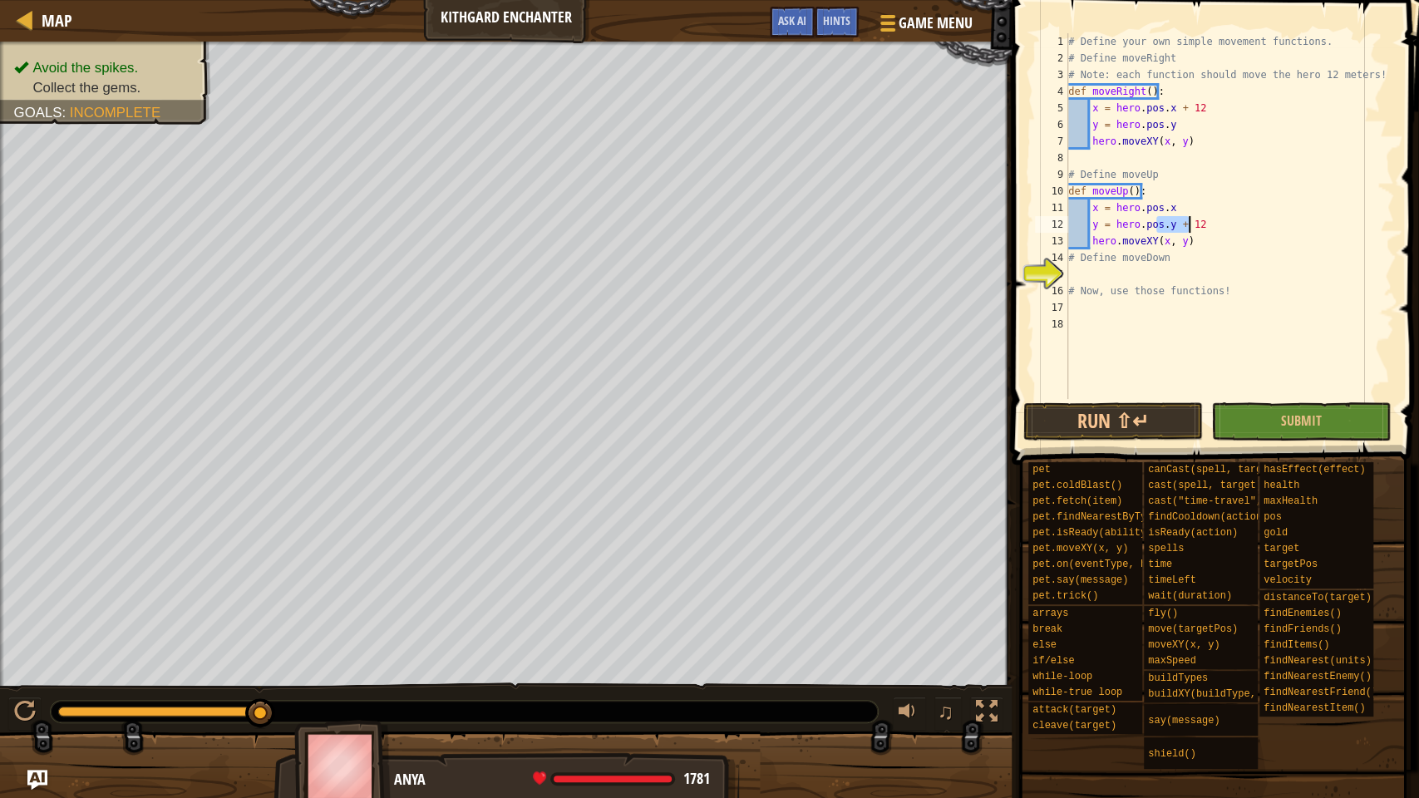
click at [1189, 227] on div "# Define your own simple movement functions. # Define moveRight # Note: each fu…" at bounding box center [1229, 232] width 329 height 399
type textarea "y = hero.pos.y + 12"
click at [1140, 270] on div "# Define your own simple movement functions. # Define moveRight # Note: each fu…" at bounding box center [1229, 232] width 329 height 399
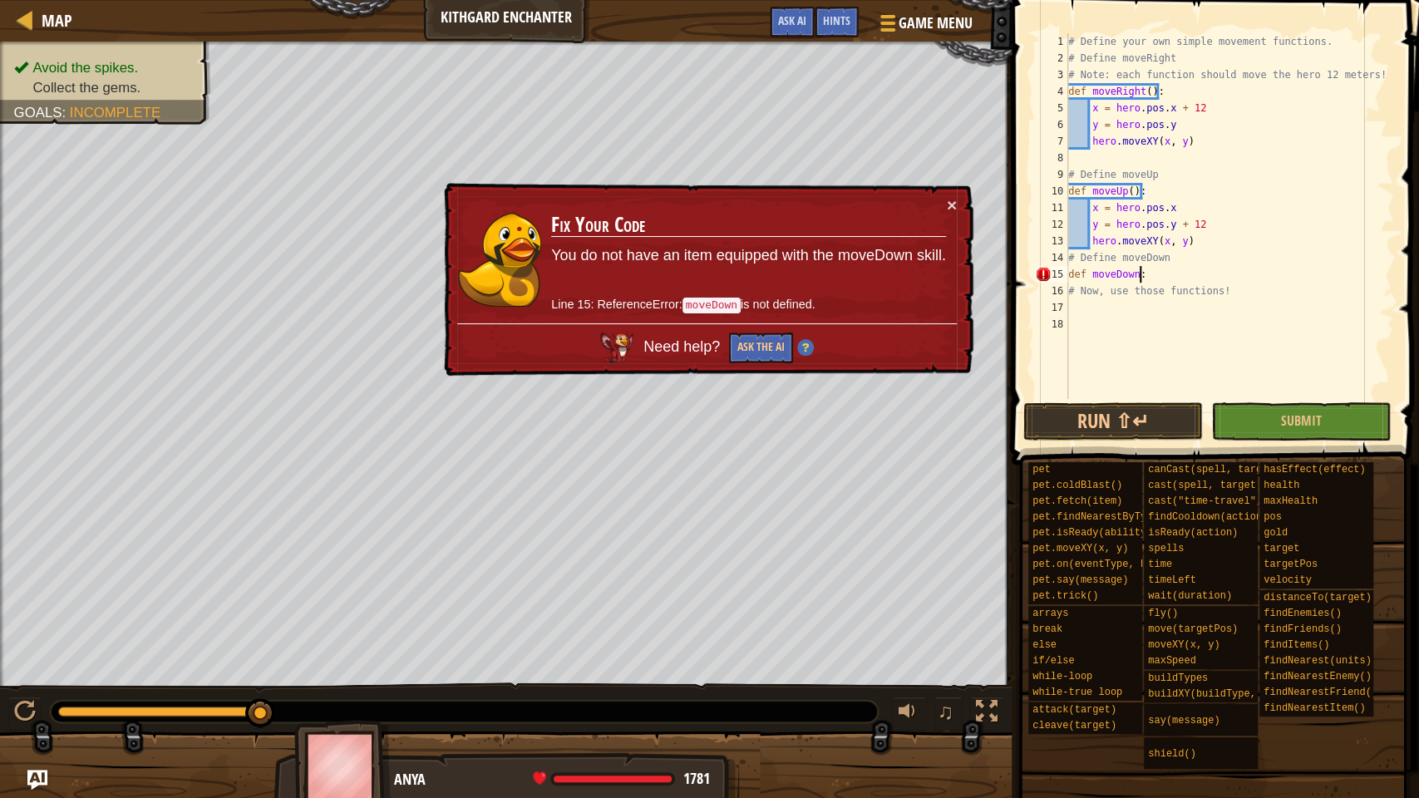
click at [1066, 289] on div "16" at bounding box center [1051, 291] width 33 height 17
type textarea "# Now, use those functions!"
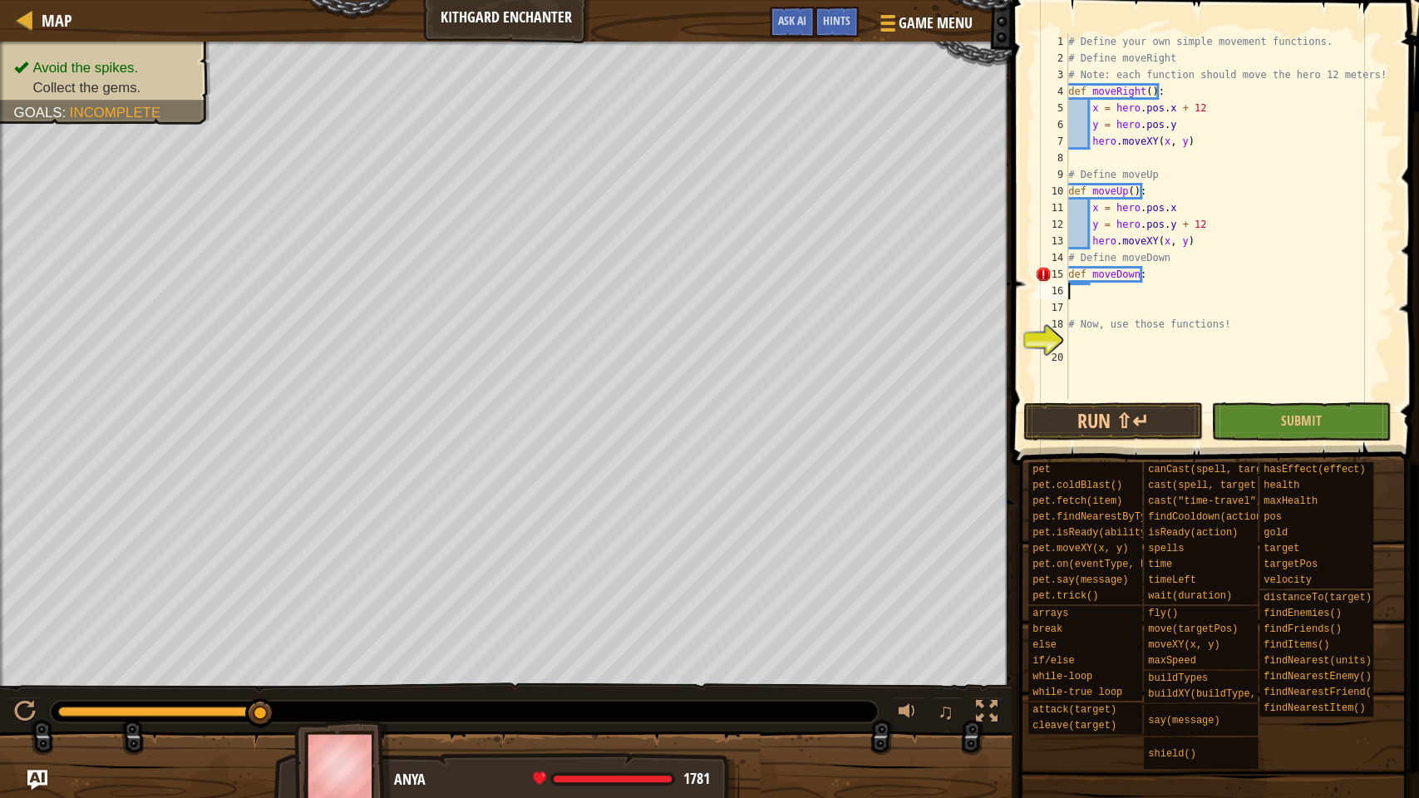
click at [1097, 294] on div "# Define your own simple movement functions. # Define moveRight # Note: each fu…" at bounding box center [1229, 232] width 329 height 399
click at [1090, 308] on div "# Define your own simple movement functions. # Define moveRight # Note: each fu…" at bounding box center [1229, 232] width 329 height 399
click at [1120, 302] on div "# Define your own simple movement functions. # Define moveRight # Note: each fu…" at bounding box center [1229, 232] width 329 height 399
click at [1123, 299] on div "# Define your own simple movement functions. # Define moveRight # Note: each fu…" at bounding box center [1229, 232] width 329 height 399
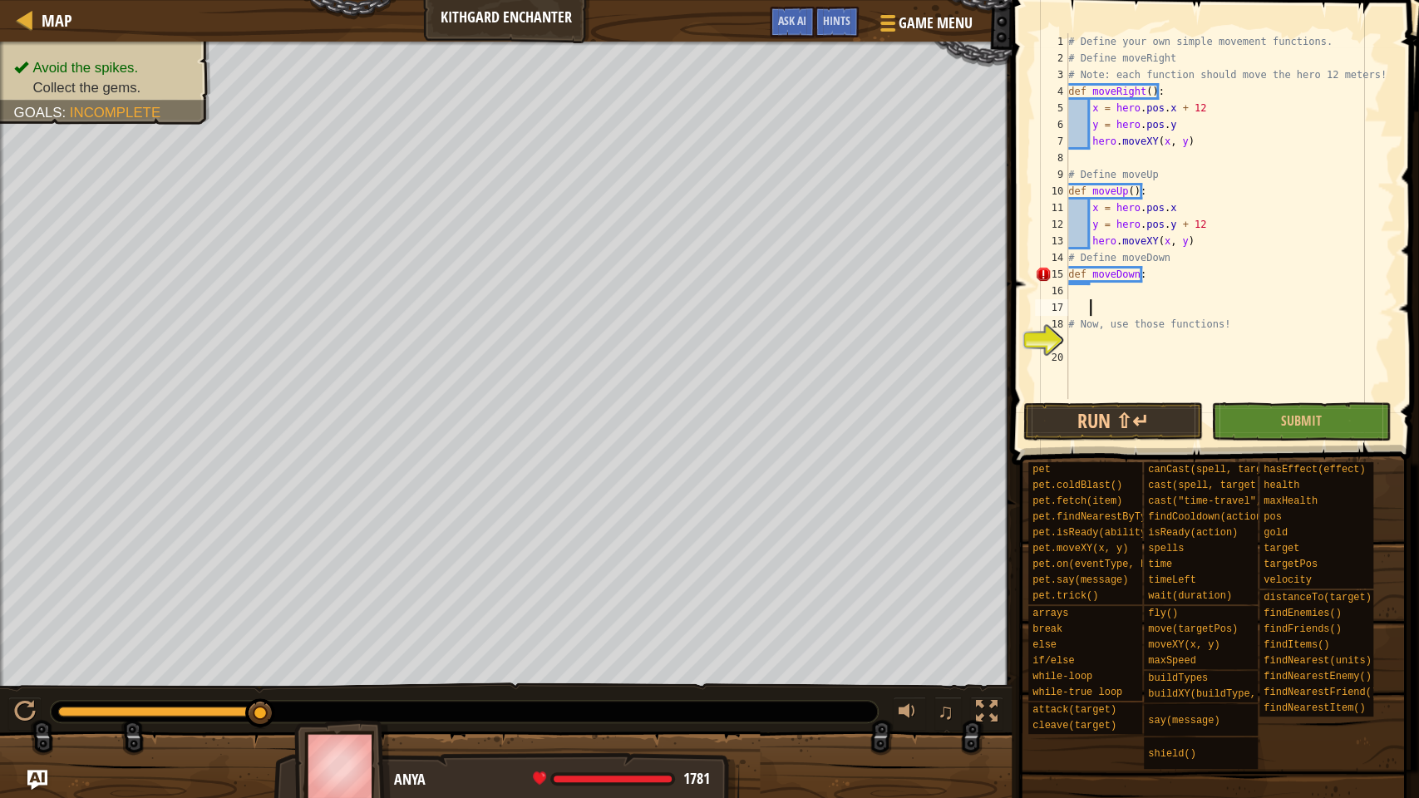
click at [1124, 288] on div "# Define your own simple movement functions. # Define moveRight # Note: each fu…" at bounding box center [1229, 232] width 329 height 399
paste textarea "+ 12"
type textarea "+"
drag, startPoint x: 1197, startPoint y: 220, endPoint x: 1086, endPoint y: 204, distance: 111.7
click at [1086, 204] on div "# Define your own simple movement functions. # Define moveRight # Note: each fu…" at bounding box center [1229, 232] width 329 height 399
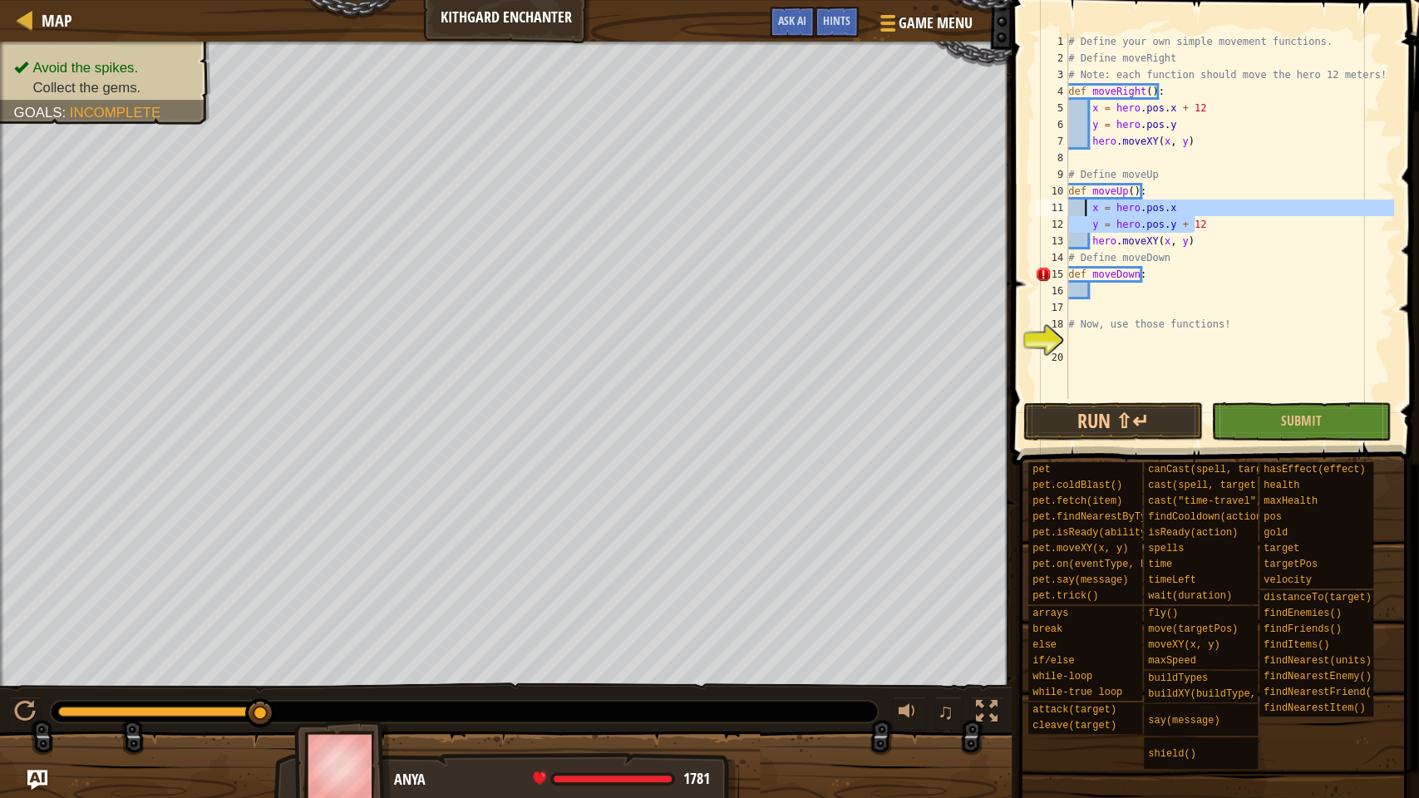
click at [1086, 204] on div "# Define your own simple movement functions. # Define moveRight # Note: each fu…" at bounding box center [1229, 216] width 329 height 366
click at [1170, 231] on div "# Define your own simple movement functions. # Define moveRight # Note: each fu…" at bounding box center [1229, 232] width 329 height 399
drag, startPoint x: 1191, startPoint y: 225, endPoint x: 1184, endPoint y: 221, distance: 8.6
click at [1154, 225] on div "# Define your own simple movement functions. # Define moveRight # Note: each fu…" at bounding box center [1229, 232] width 329 height 399
click at [1209, 219] on div "# Define your own simple movement functions. # Define moveRight # Note: each fu…" at bounding box center [1229, 232] width 329 height 399
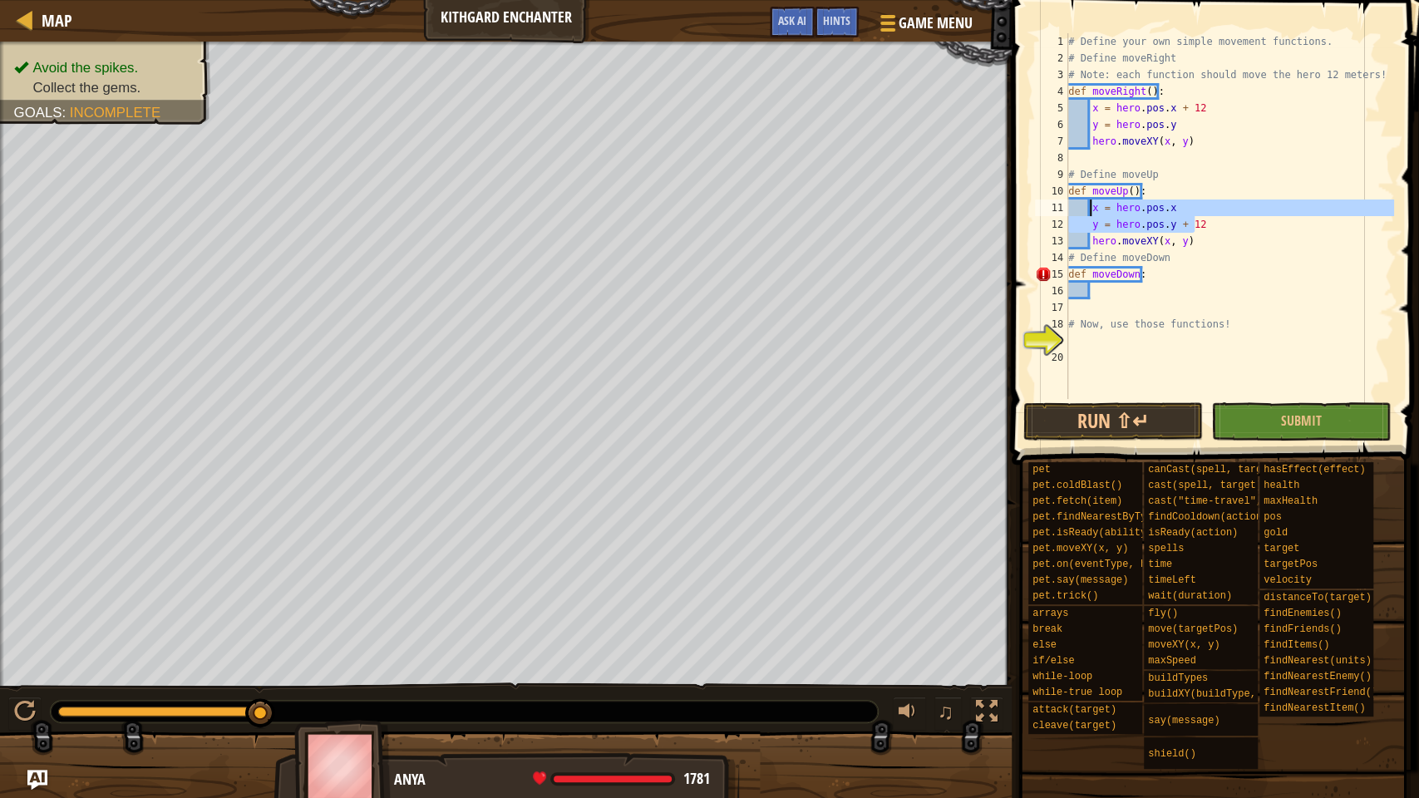
drag, startPoint x: 1207, startPoint y: 219, endPoint x: 1091, endPoint y: 209, distance: 116.9
click at [1091, 209] on div "# Define your own simple movement functions. # Define moveRight # Note: each fu…" at bounding box center [1229, 232] width 329 height 399
type textarea "x = hero.pos.x y = hero.pos.y + 12"
click at [1170, 283] on div "# Define your own simple movement functions. # Define moveRight # Note: each fu…" at bounding box center [1229, 232] width 329 height 399
paste textarea "y = hero.pos.y + 12"
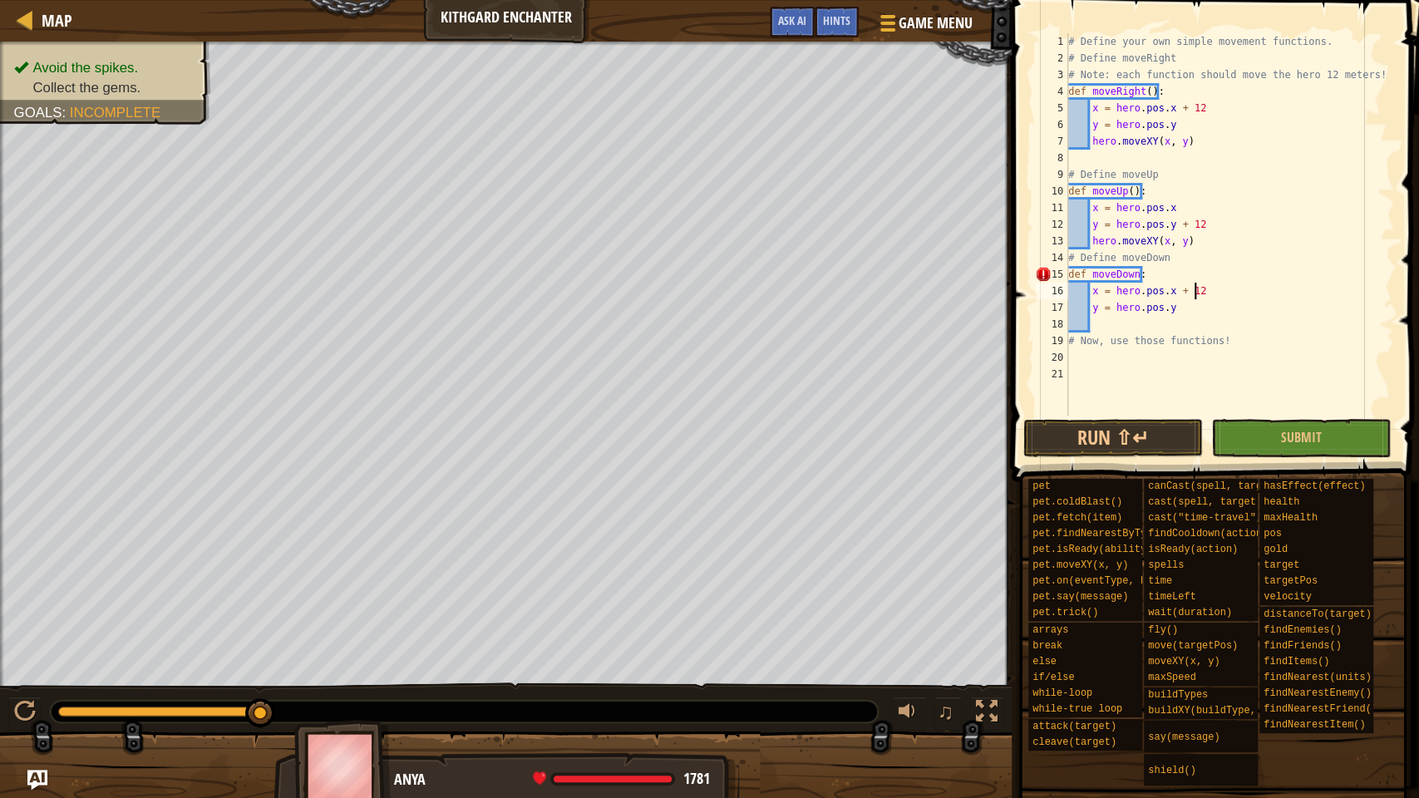
scroll to position [7, 9]
click at [1318, 274] on div "# Define your own simple movement functions. # Define moveRight # Note: each fu…" at bounding box center [1229, 241] width 329 height 416
click at [1280, 306] on div "# Define your own simple movement functions. # Define moveRight # Note: each fu…" at bounding box center [1229, 241] width 329 height 416
type textarea "y = hero.pos.y"
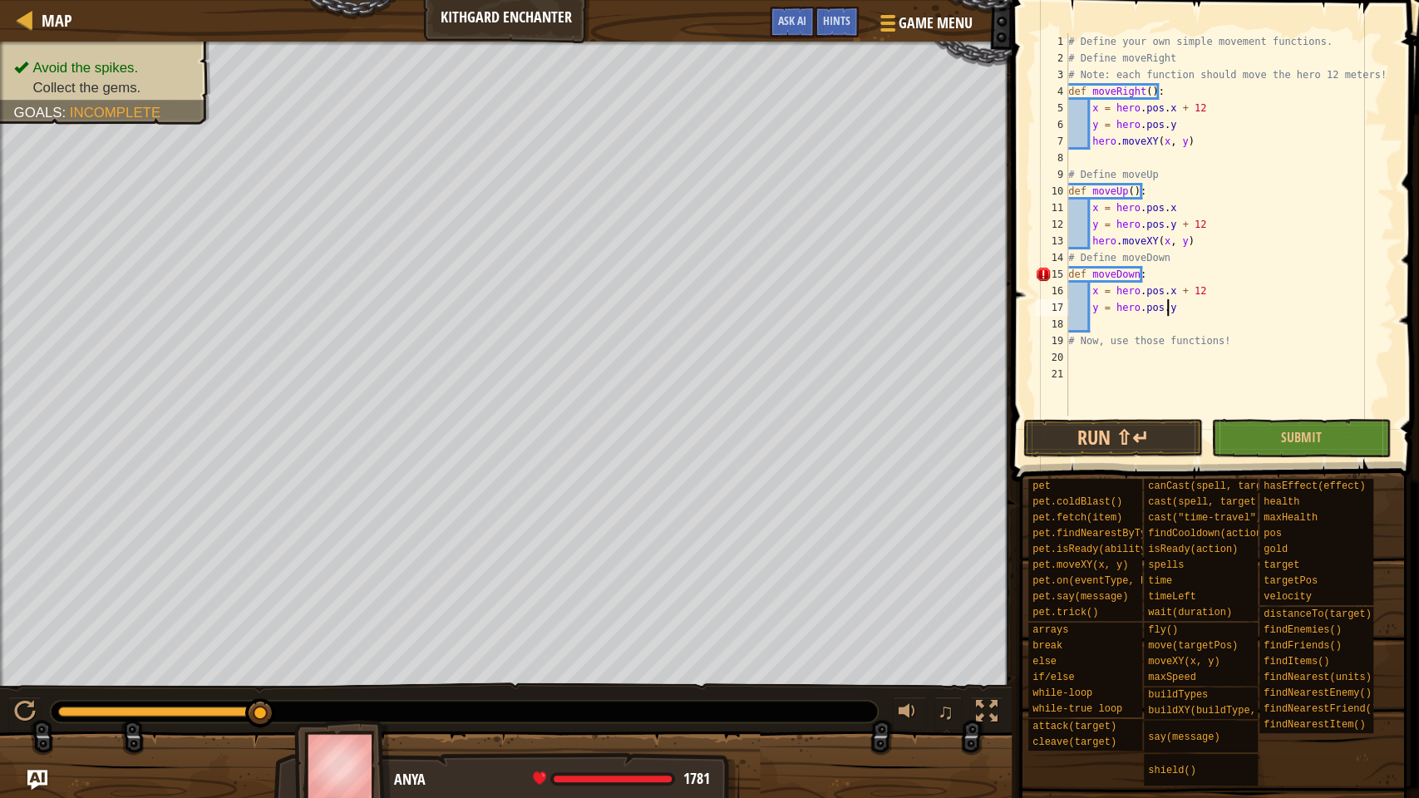
click at [1260, 327] on div "# Define your own simple movement functions. # Define moveRight # Note: each fu…" at bounding box center [1229, 241] width 329 height 416
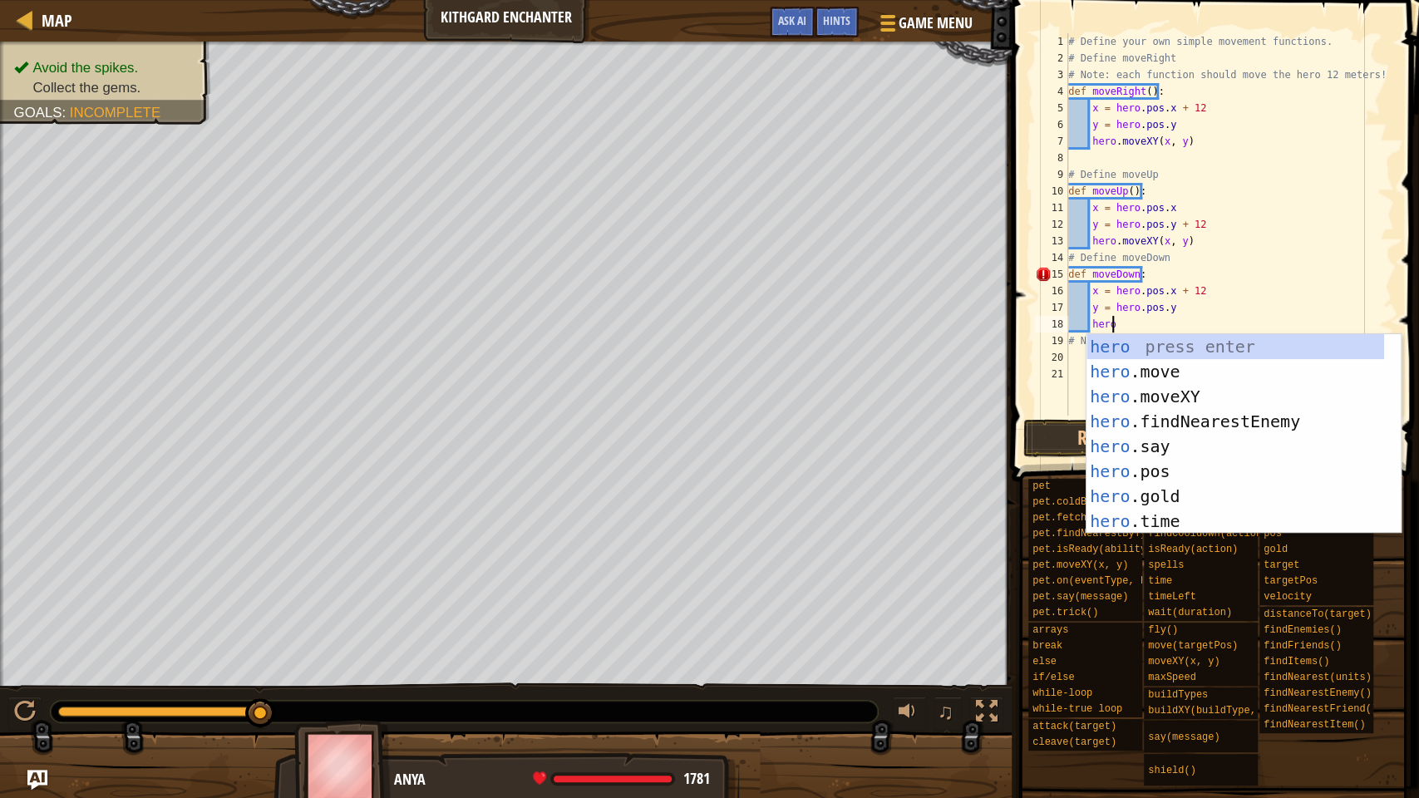
scroll to position [7, 2]
click at [1183, 391] on div "hero press enter hero .move press enter hero .moveXY press enter hero .findNear…" at bounding box center [1235, 458] width 298 height 249
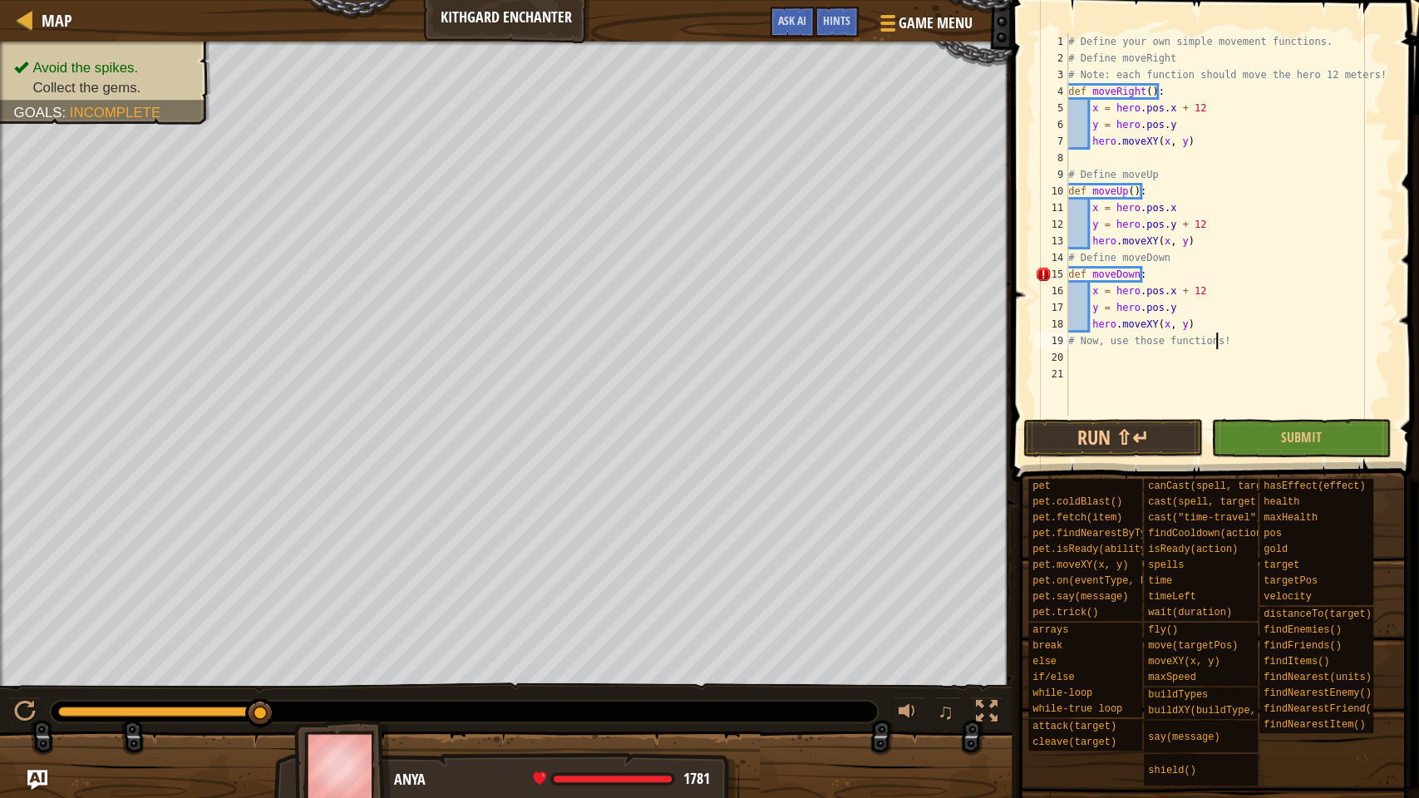
click at [1230, 339] on div "# Define your own simple movement functions. # Define moveRight # Note: each fu…" at bounding box center [1229, 241] width 329 height 416
click at [1111, 435] on button "Run ⇧↵" at bounding box center [1113, 438] width 180 height 38
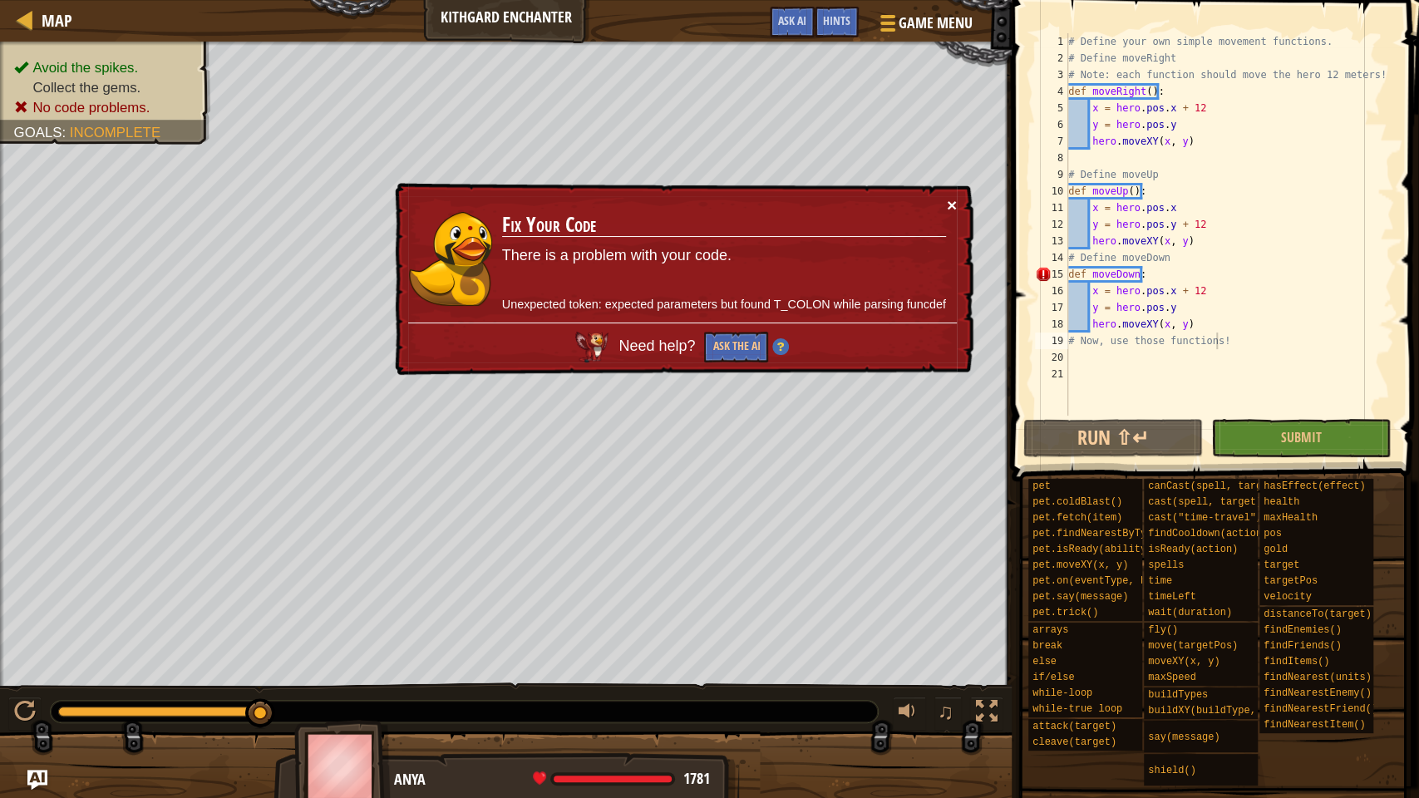
click at [956, 201] on button "×" at bounding box center [952, 204] width 10 height 17
click at [1137, 277] on div "# Define your own simple movement functions. # Define moveRight # Note: each fu…" at bounding box center [1229, 241] width 329 height 416
click at [1136, 277] on div "# Define your own simple movement functions. # Define moveRight # Note: each fu…" at bounding box center [1229, 241] width 329 height 416
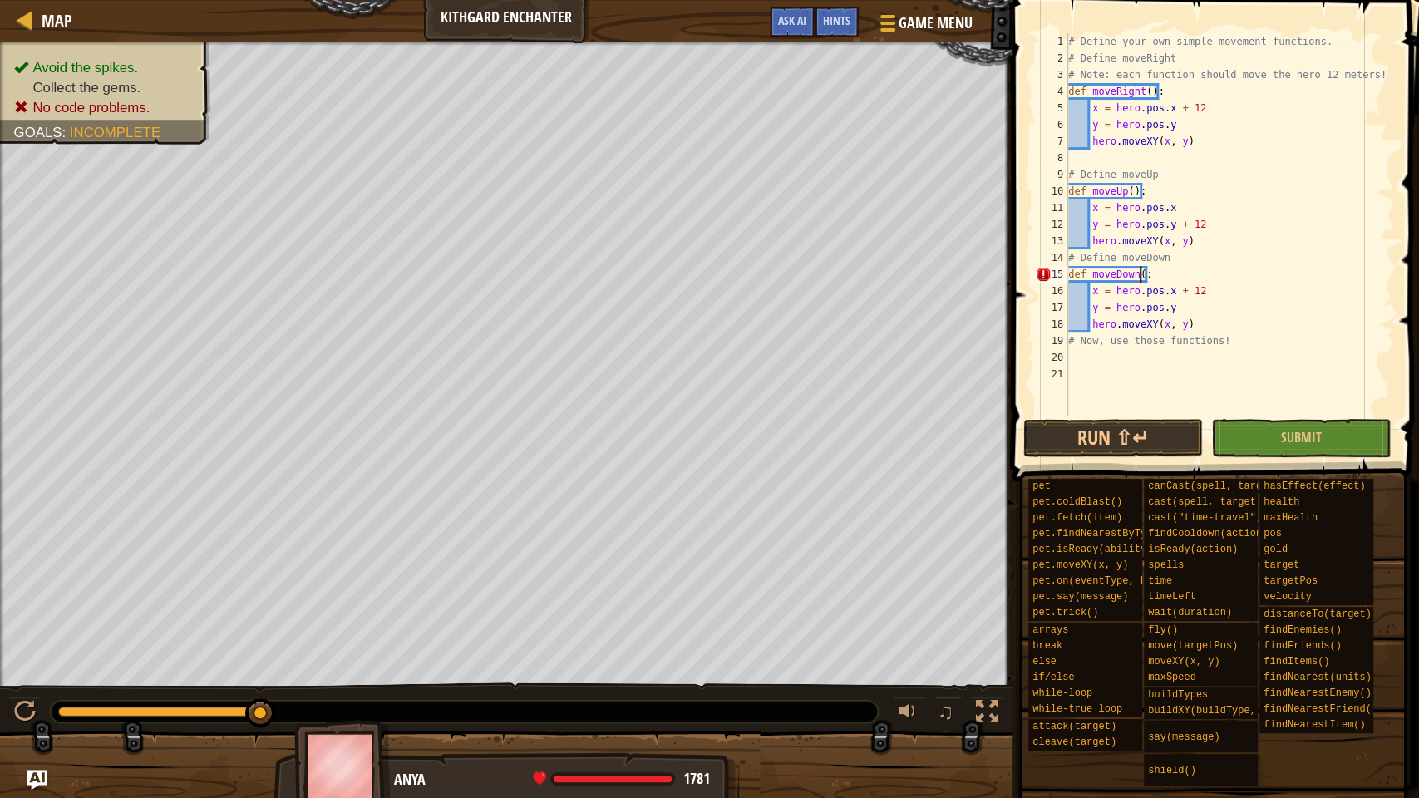
scroll to position [7, 6]
click at [1209, 286] on div "# Define your own simple movement functions. # Define moveRight # Note: each fu…" at bounding box center [1229, 241] width 329 height 416
click at [1206, 332] on div "# Define your own simple movement functions. # Define moveRight # Note: each fu…" at bounding box center [1229, 241] width 329 height 416
type textarea "# Now, use those functions!"
click at [1194, 347] on div "# Define your own simple movement functions. # Define moveRight # Note: each fu…" at bounding box center [1229, 241] width 329 height 416
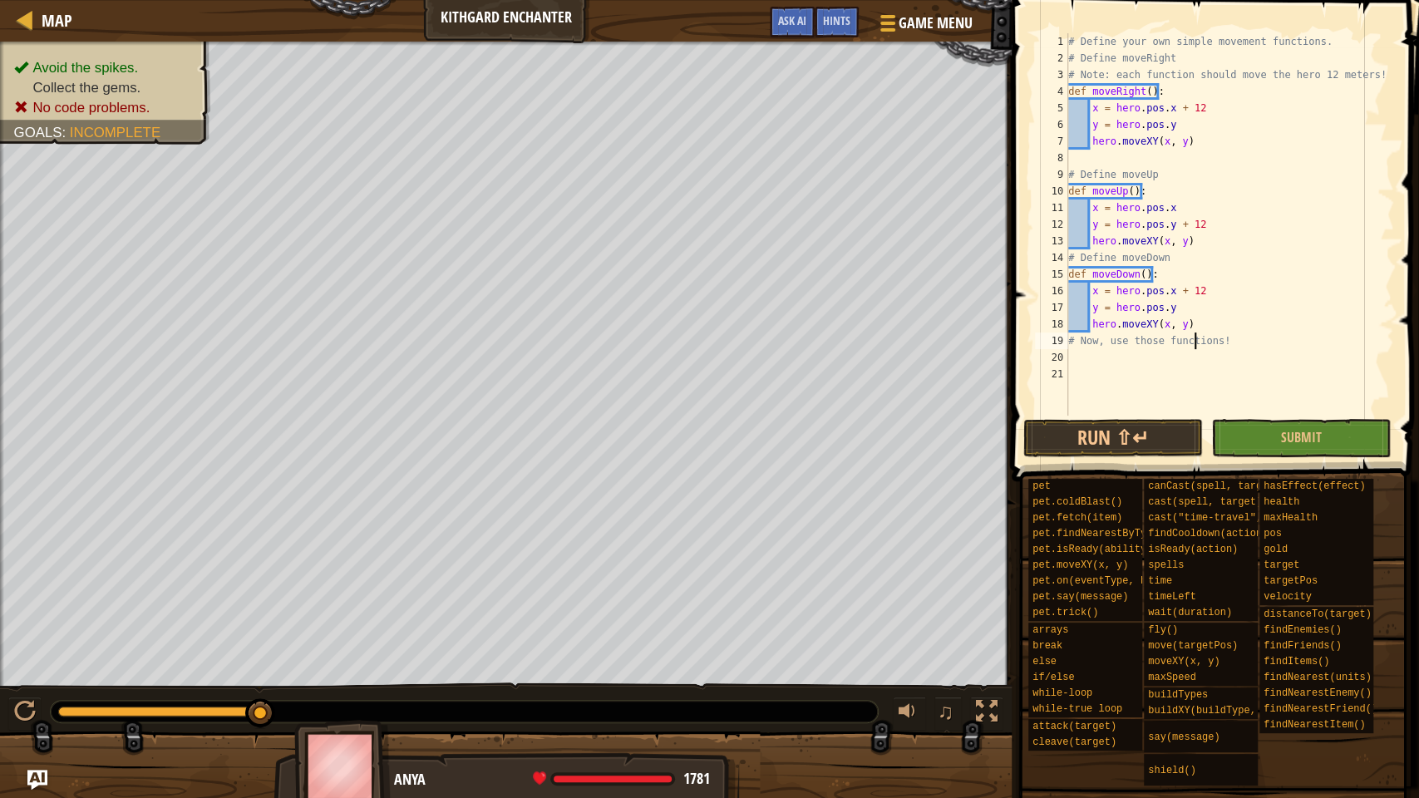
click at [1183, 366] on div "# Define your own simple movement functions. # Define moveRight # Note: each fu…" at bounding box center [1229, 241] width 329 height 416
click at [1178, 355] on div "# Define your own simple movement functions. # Define moveRight # Note: each fu…" at bounding box center [1229, 224] width 329 height 382
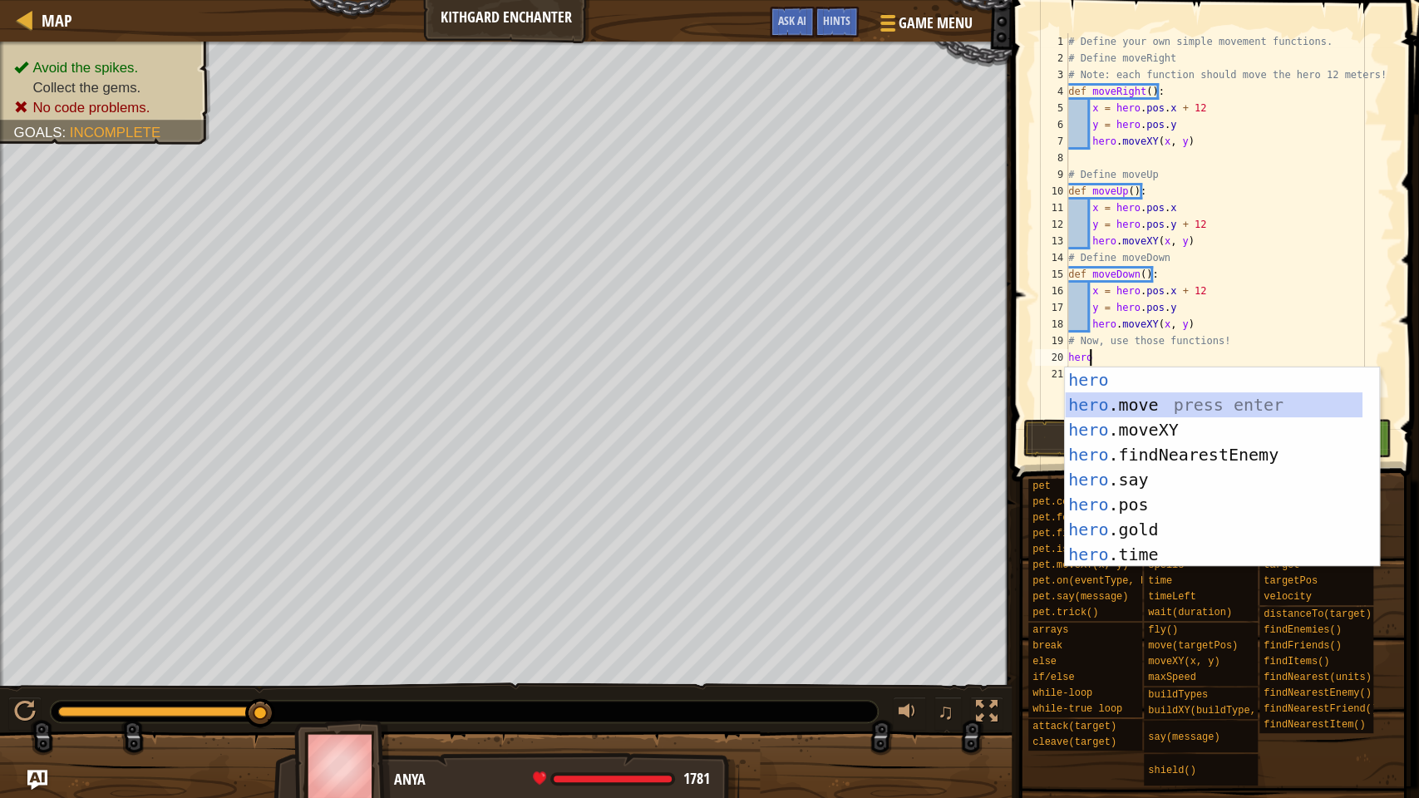
click at [1170, 401] on div "hero press enter hero .move press enter hero .moveXY press enter hero .findNear…" at bounding box center [1214, 491] width 298 height 249
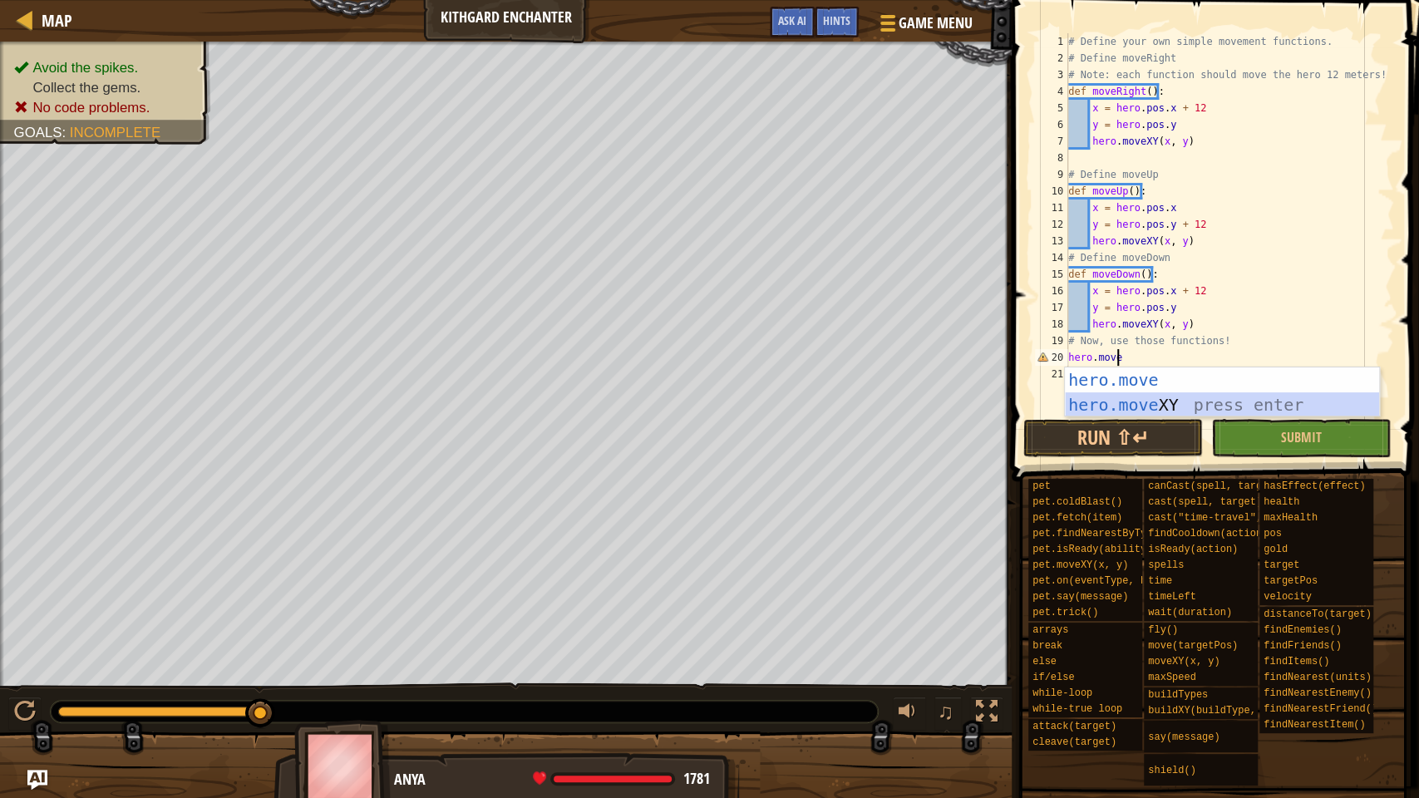
click at [1190, 406] on div "hero.move press enter hero.move XY press enter" at bounding box center [1222, 417] width 314 height 100
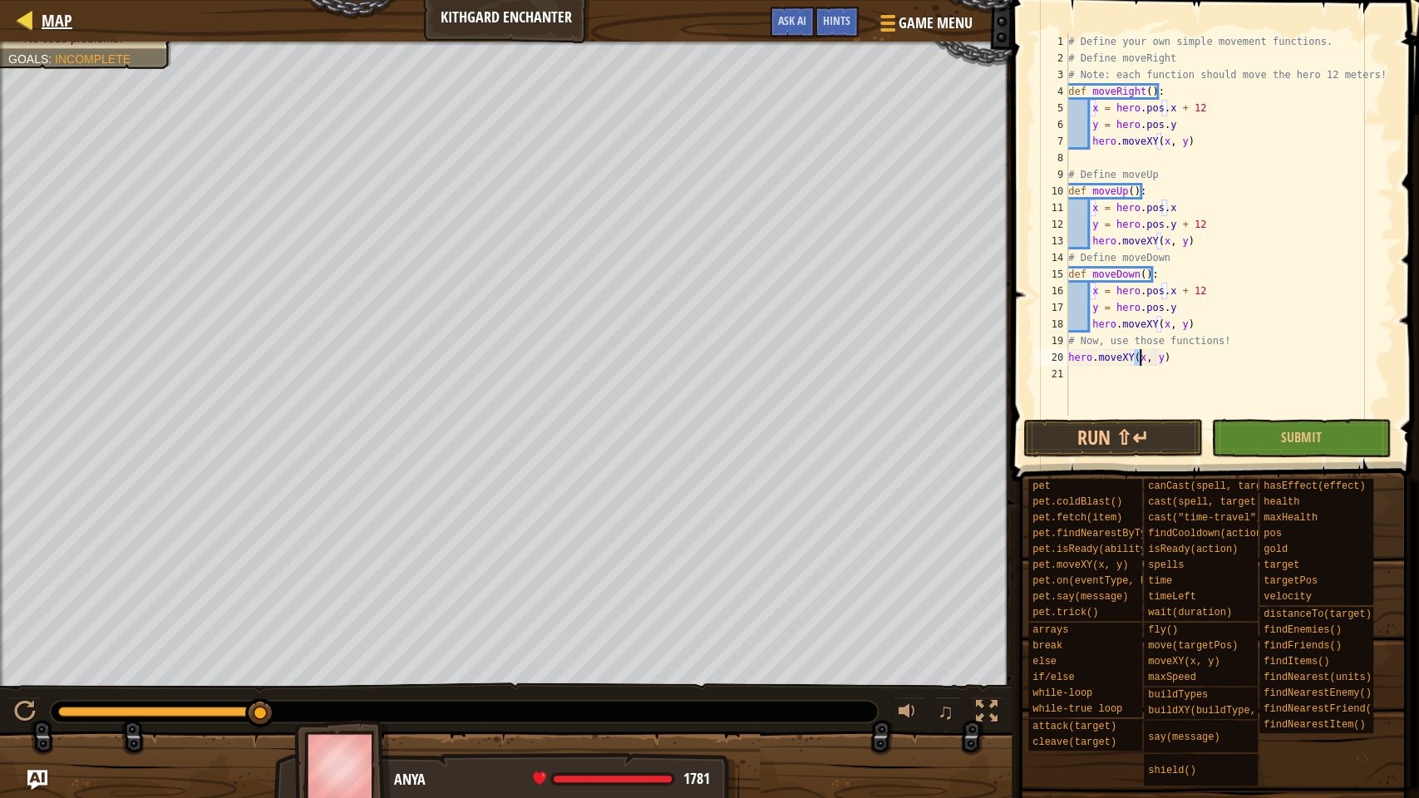
type textarea "hero.moveXY(x, y)"
click at [27, 22] on div at bounding box center [25, 19] width 21 height 21
select select "en-[GEOGRAPHIC_DATA]"
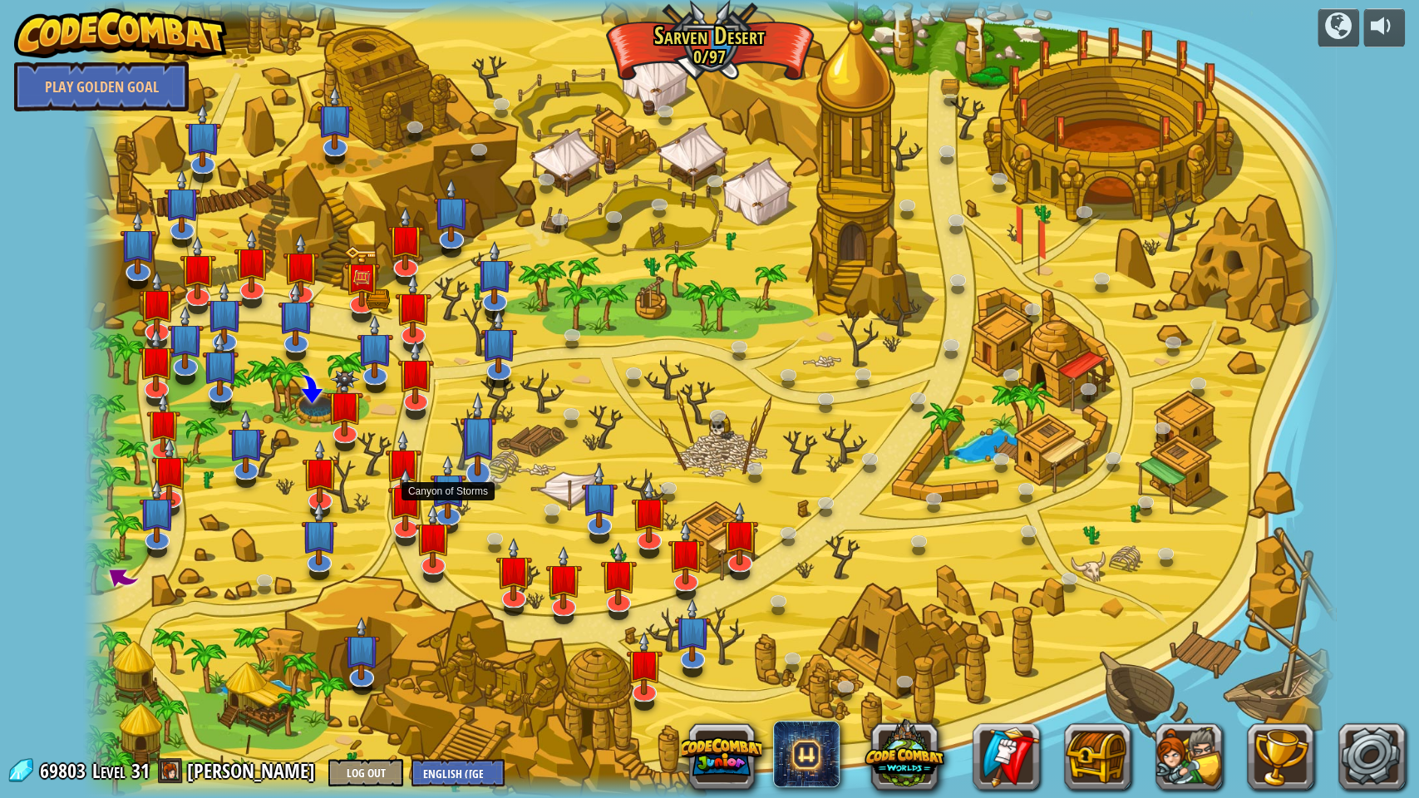
select select "en-[GEOGRAPHIC_DATA]"
